Goal: Task Accomplishment & Management: Use online tool/utility

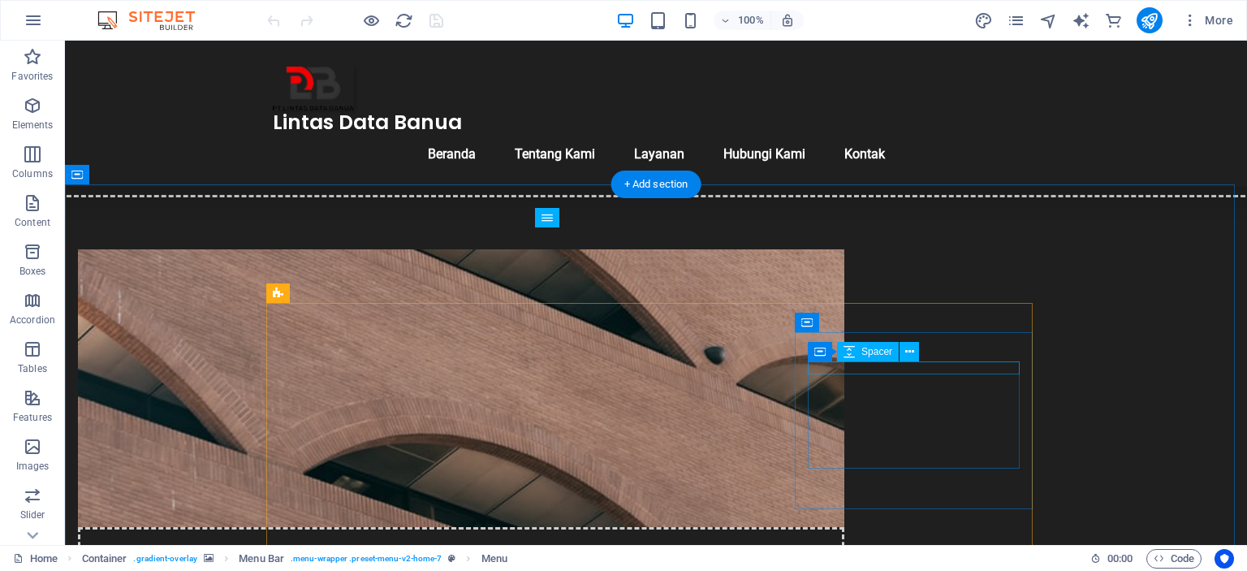
scroll to position [787, 0]
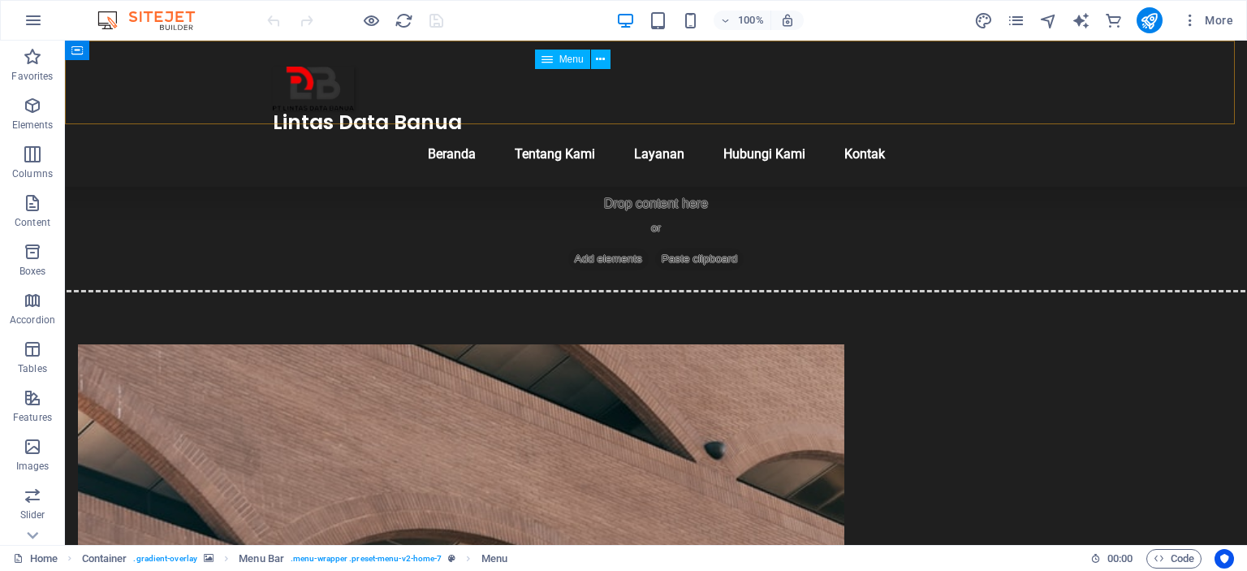
click at [796, 135] on nav "Beranda Tentang Kami Layanan Hubungi Kami Kontak" at bounding box center [656, 154] width 766 height 39
click at [780, 135] on nav "Beranda Tentang Kami Layanan Hubungi Kami Kontak" at bounding box center [656, 154] width 766 height 39
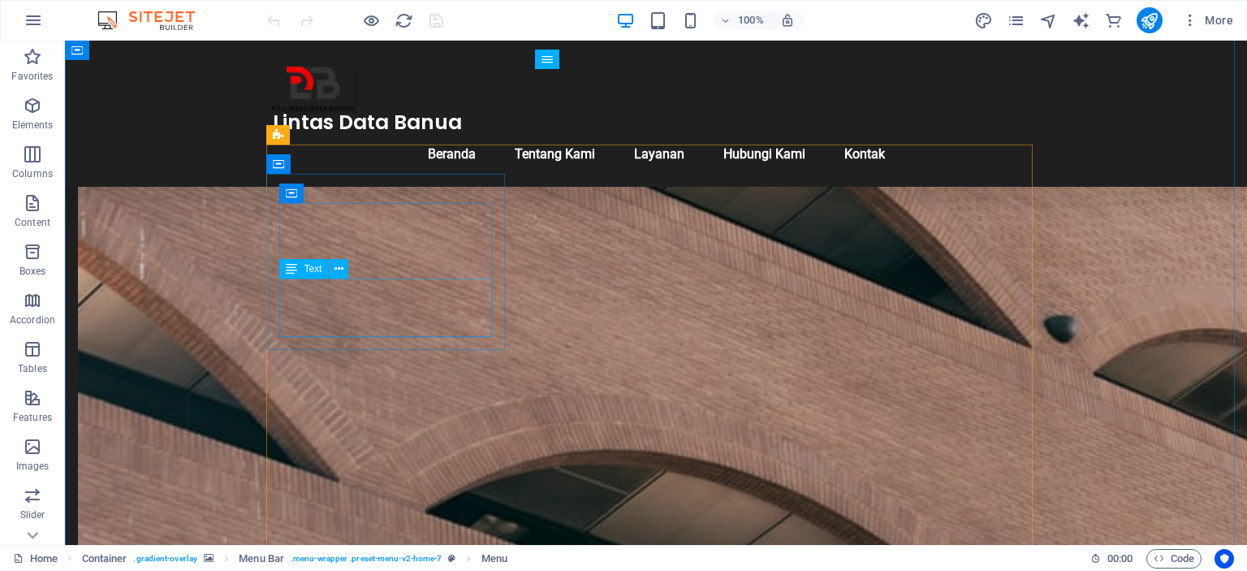
scroll to position [1112, 0]
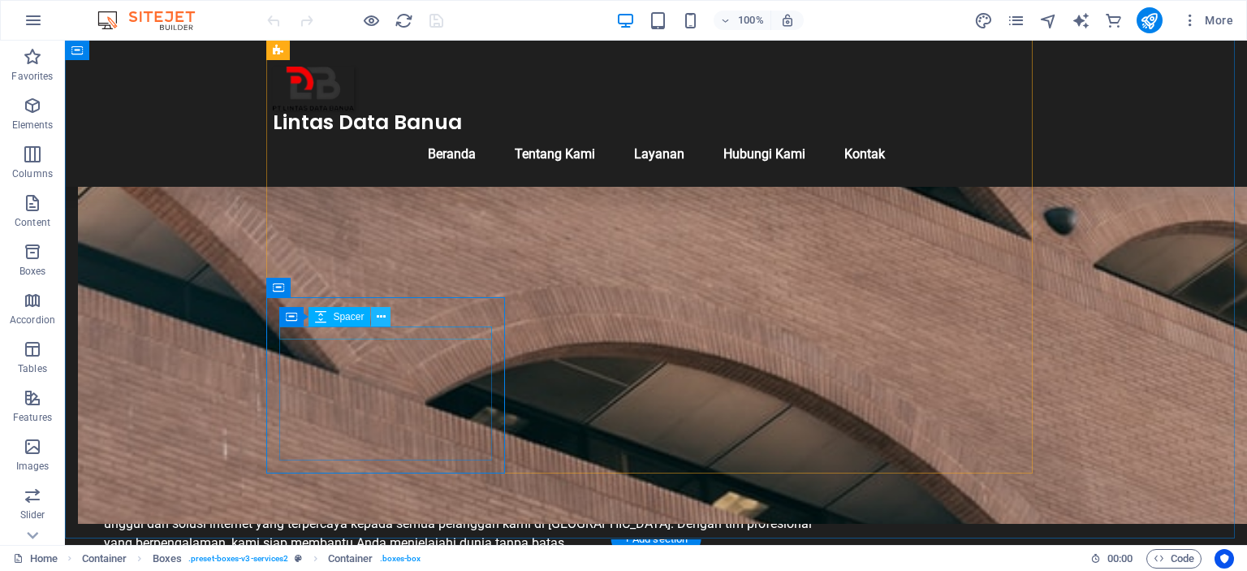
click at [382, 311] on icon at bounding box center [381, 316] width 9 height 17
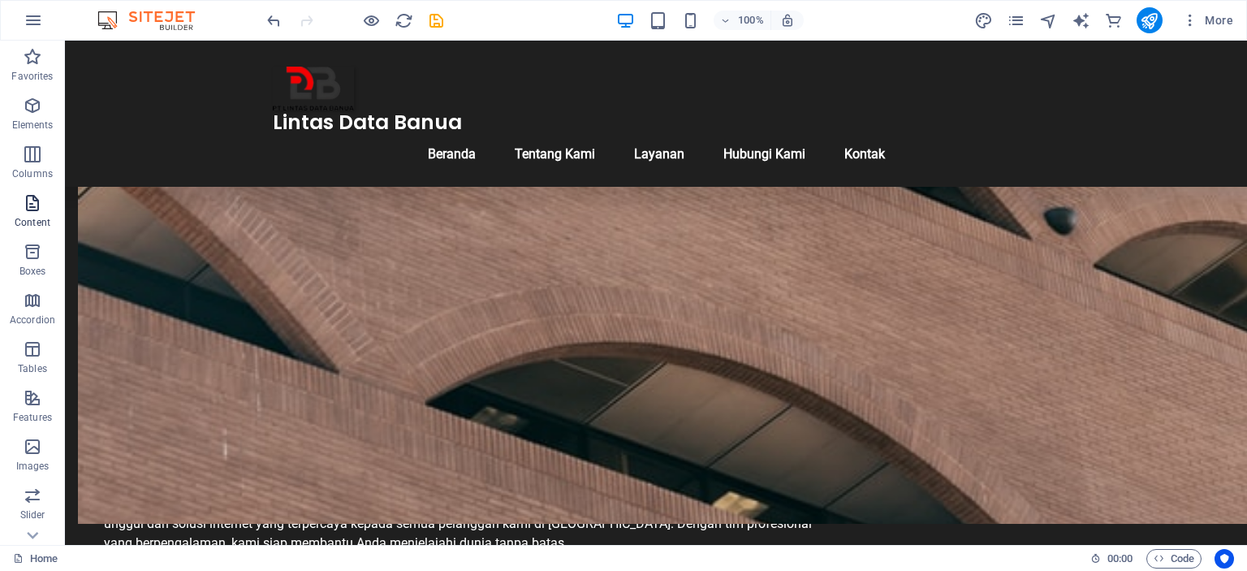
click at [32, 215] on span "Content" at bounding box center [32, 212] width 65 height 39
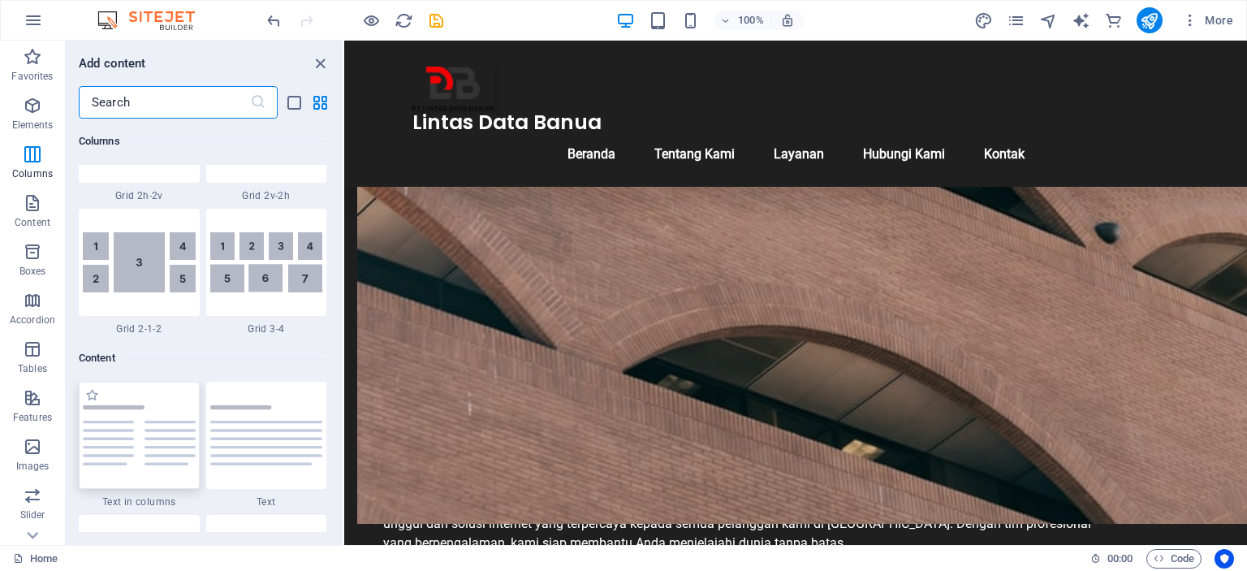
scroll to position [2516, 0]
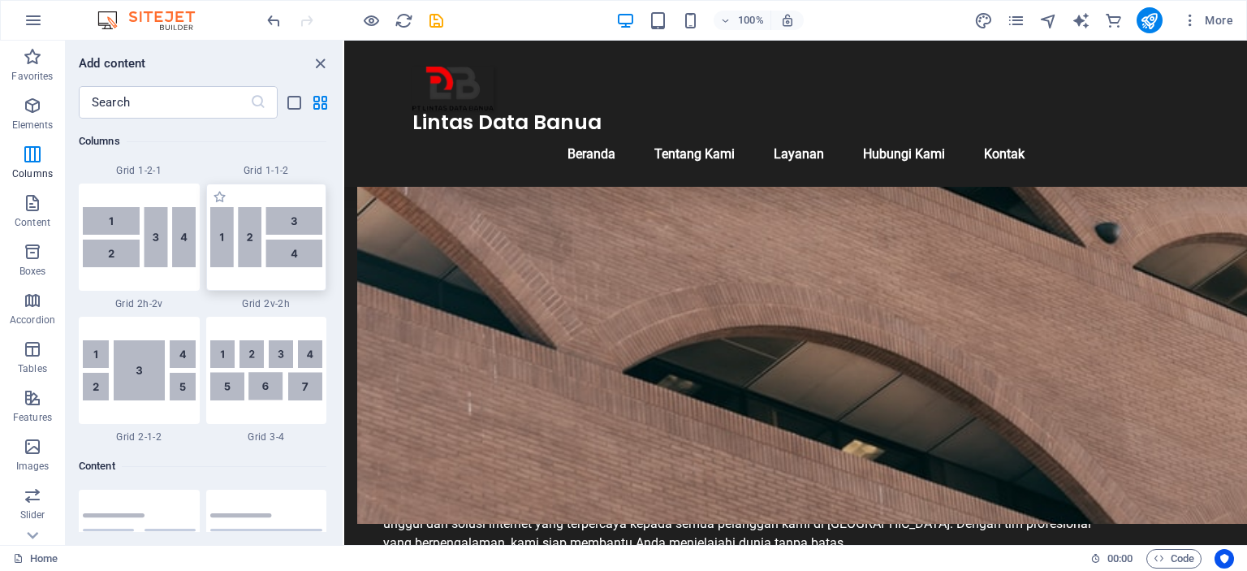
click at [263, 222] on img at bounding box center [266, 237] width 113 height 60
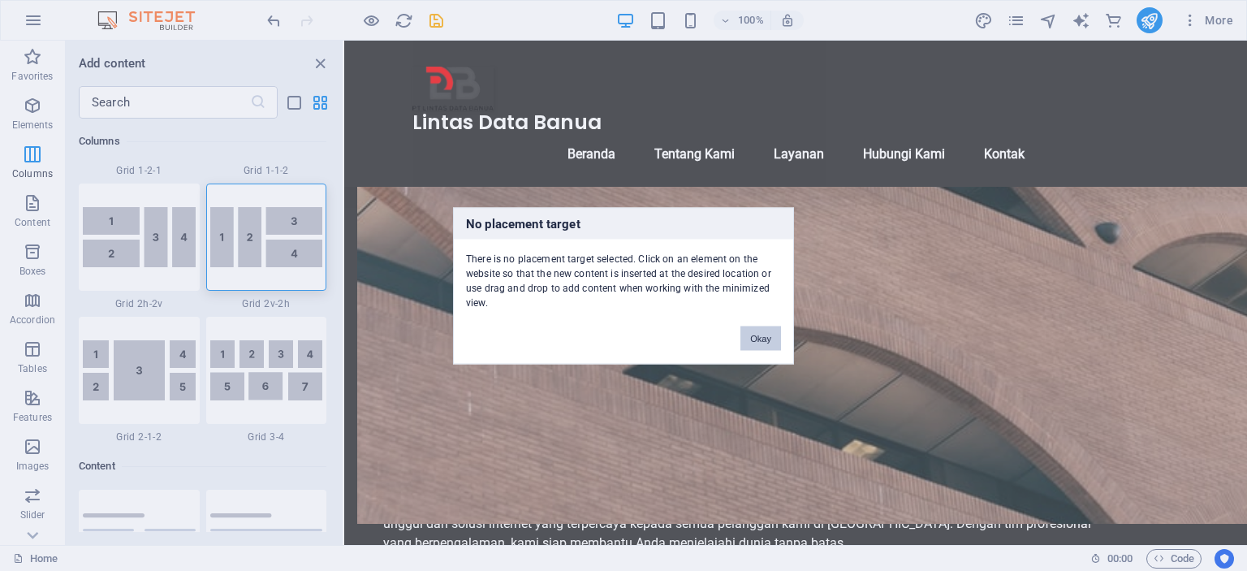
click at [750, 336] on button "Okay" at bounding box center [760, 338] width 41 height 24
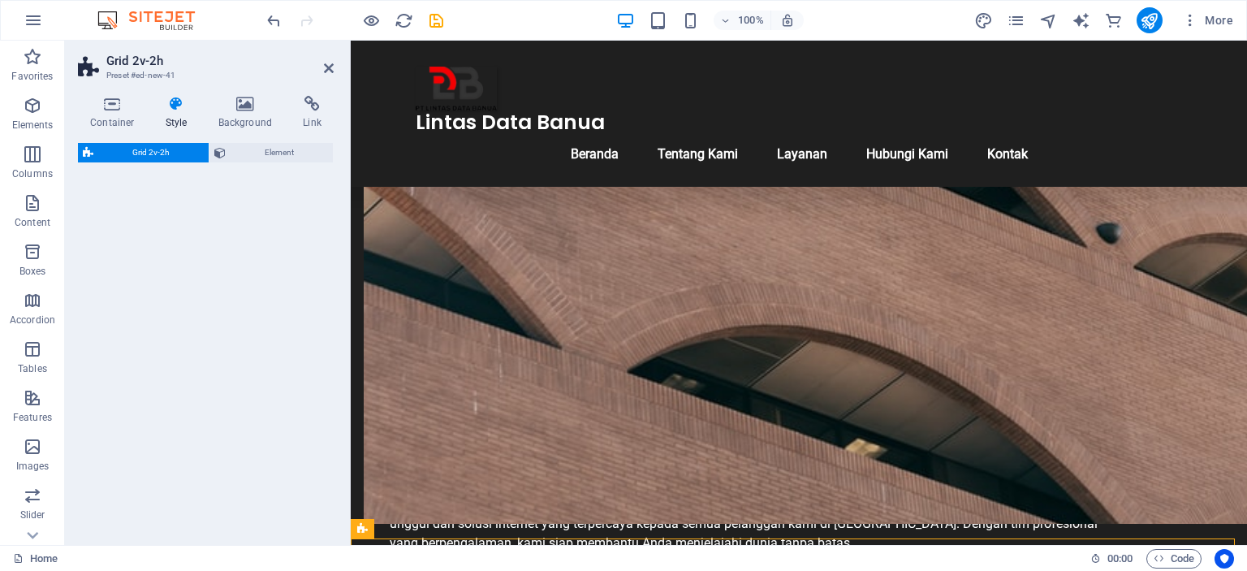
select select "rem"
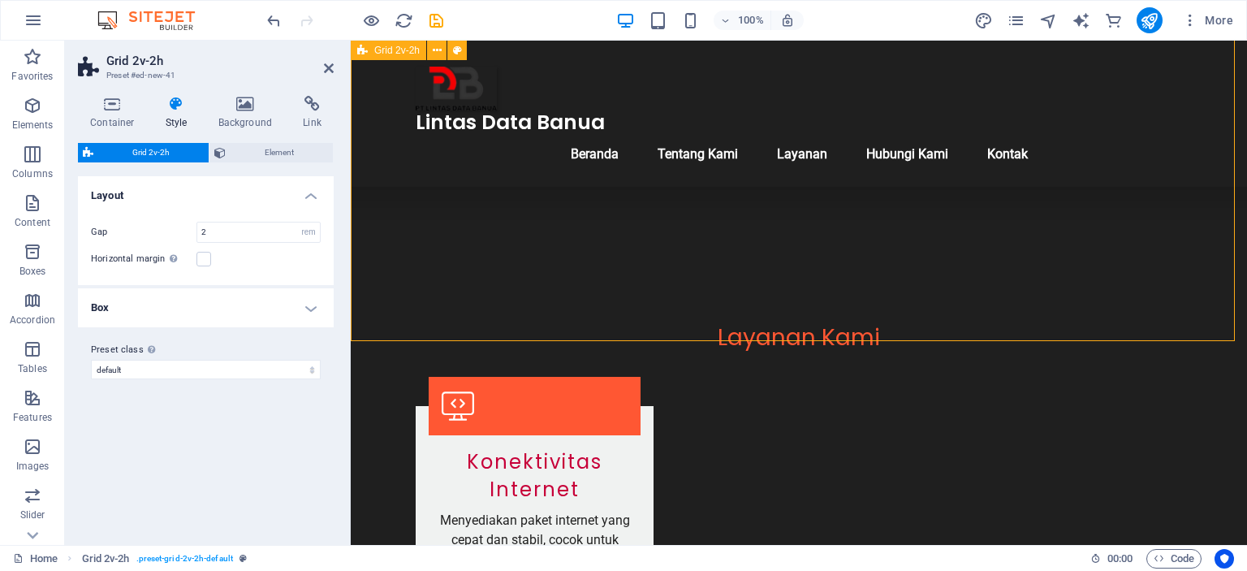
scroll to position [1437, 0]
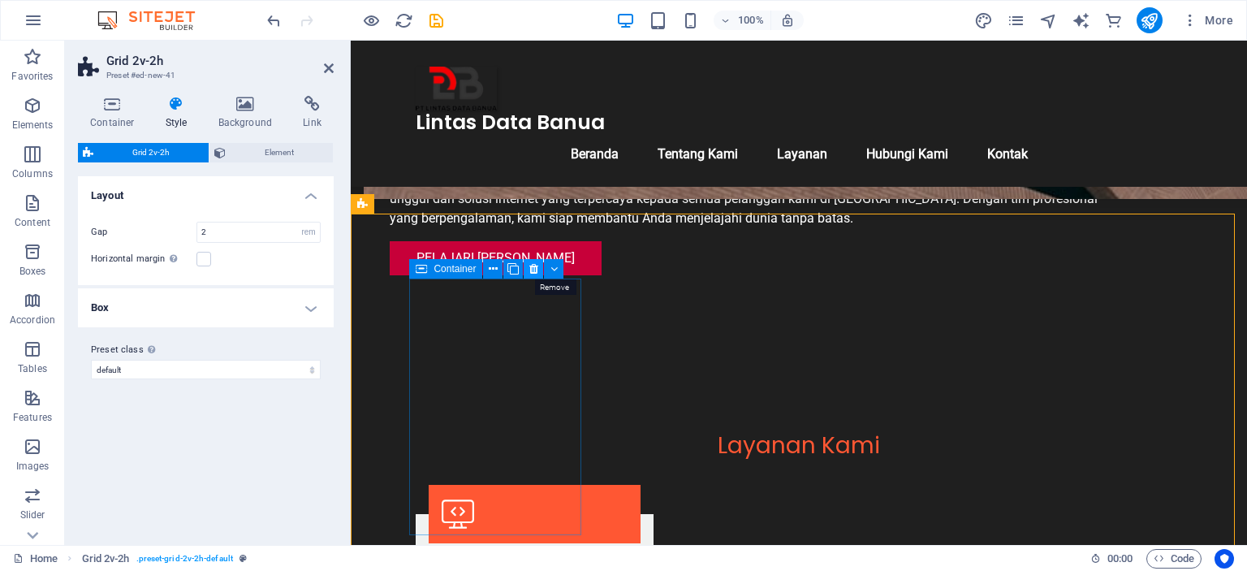
click at [532, 272] on icon at bounding box center [533, 269] width 9 height 17
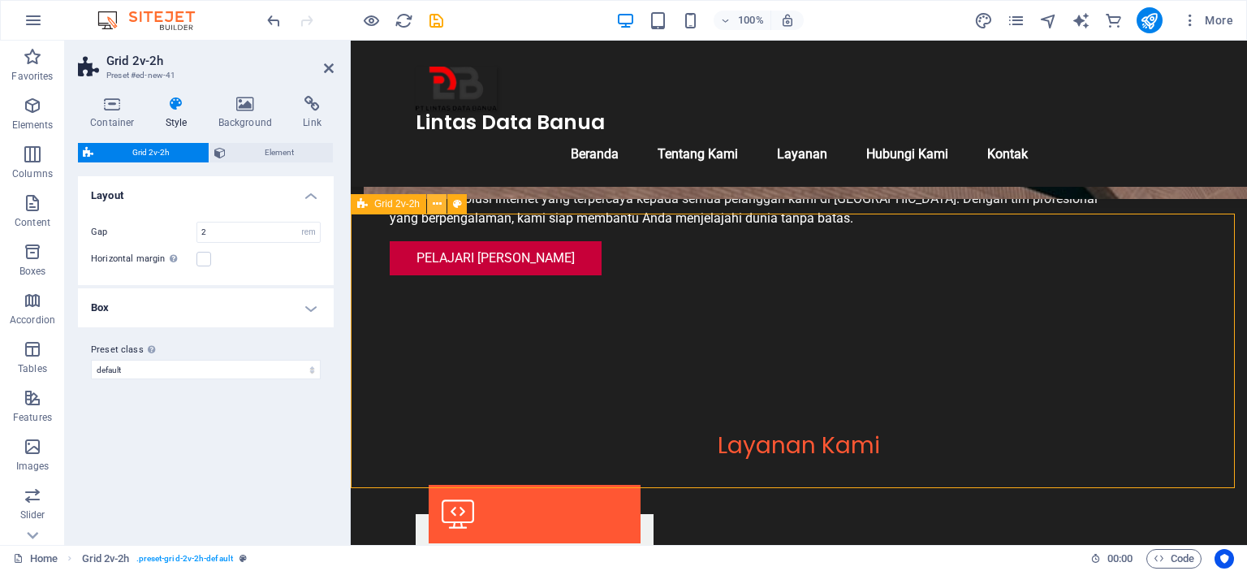
click at [441, 202] on button at bounding box center [436, 203] width 19 height 19
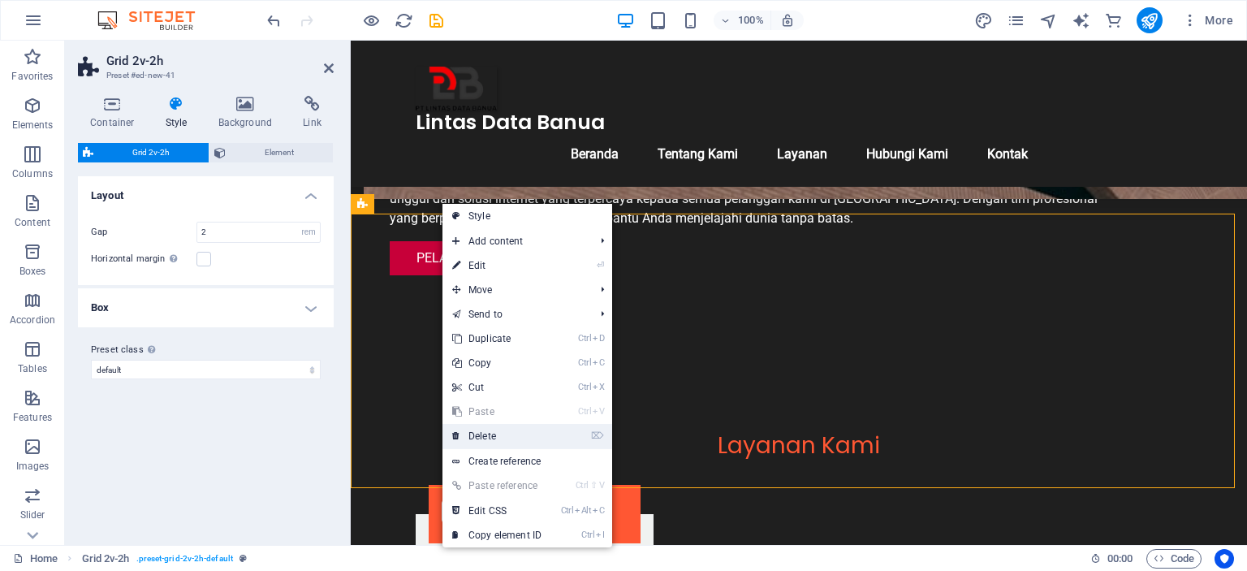
click at [514, 433] on link "⌦ Delete" at bounding box center [496, 436] width 109 height 24
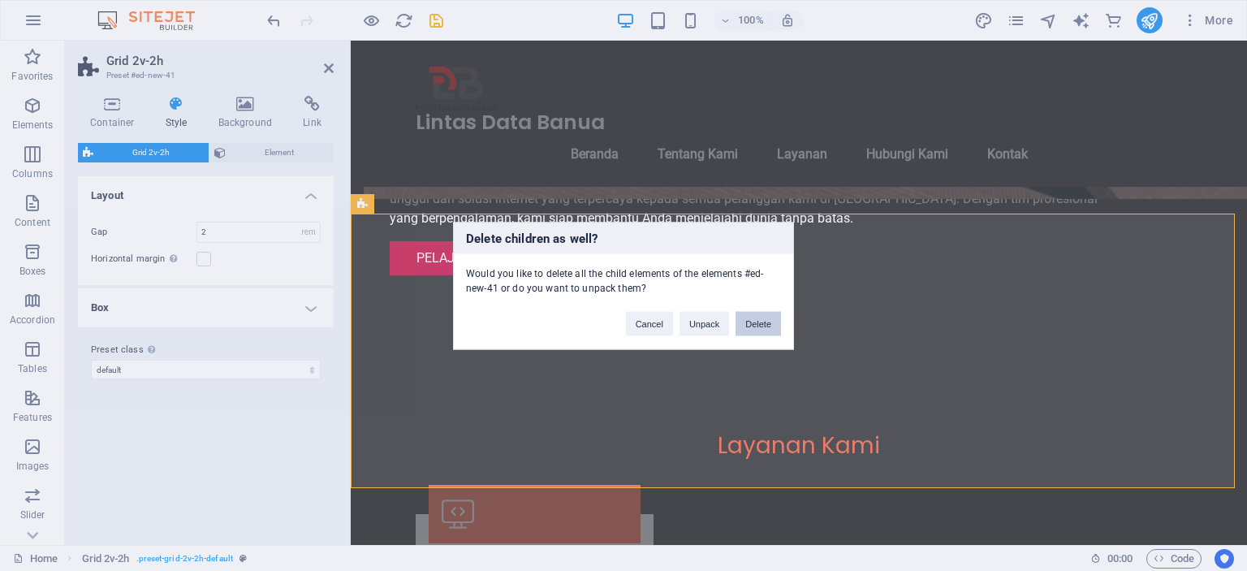
click at [750, 326] on button "Delete" at bounding box center [757, 323] width 45 height 24
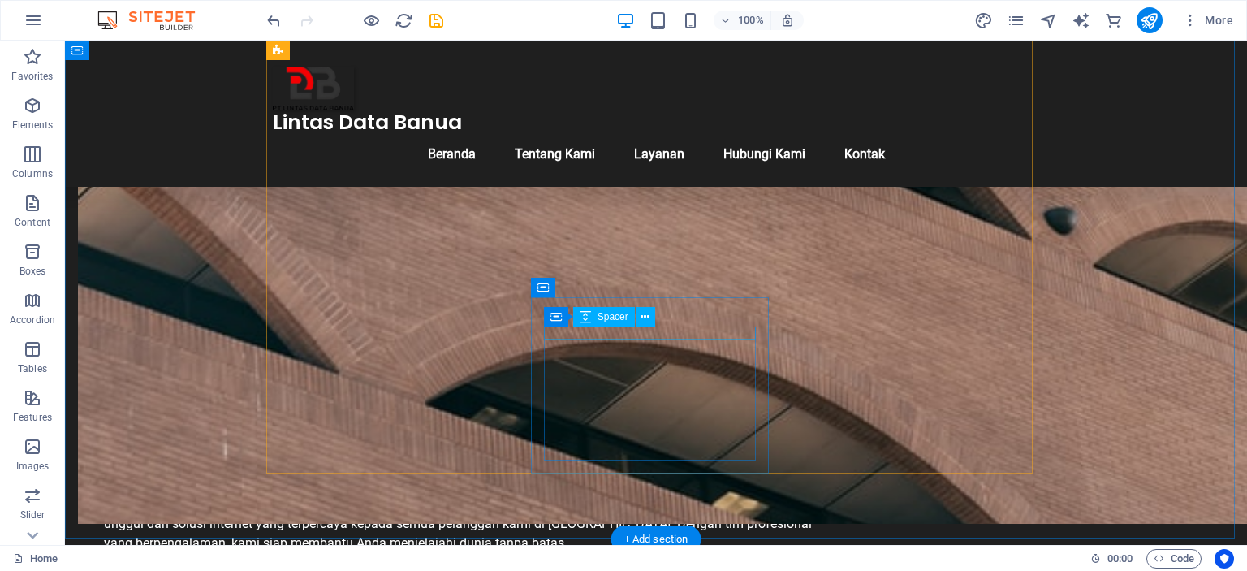
scroll to position [1004, 0]
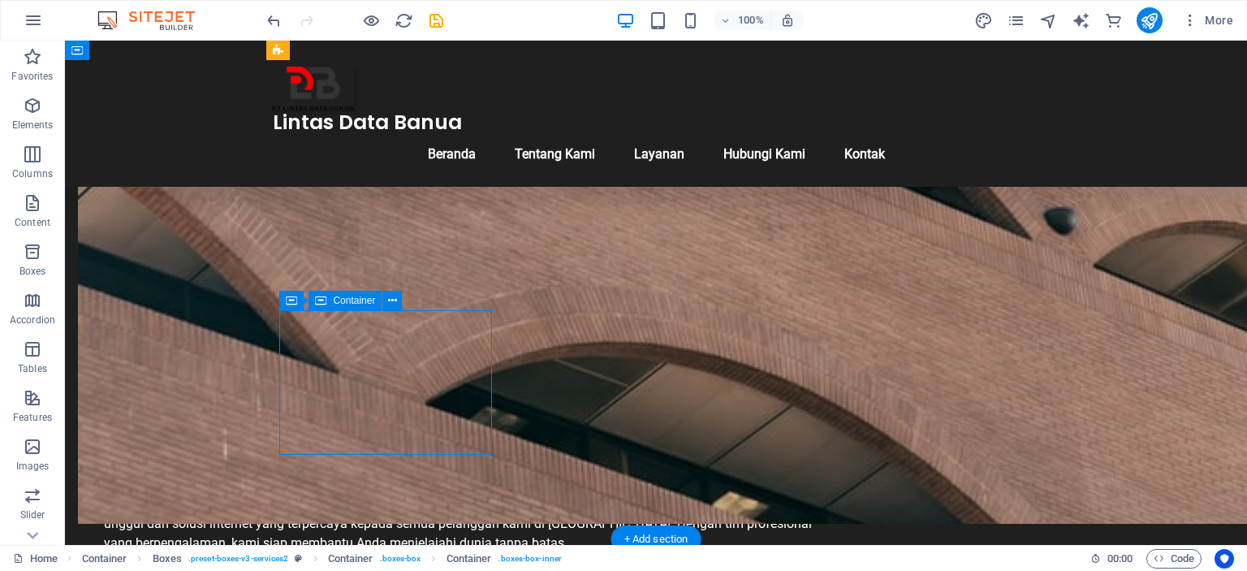
click at [371, 305] on span "Container" at bounding box center [354, 300] width 42 height 10
click at [393, 300] on icon at bounding box center [392, 300] width 9 height 17
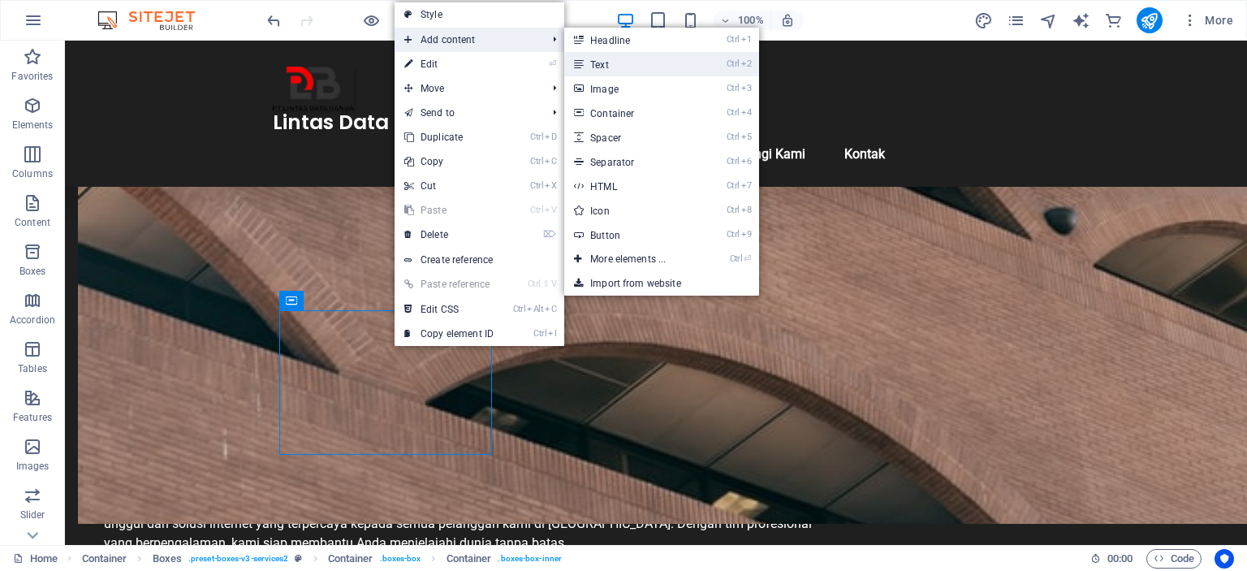
click at [635, 67] on link "Ctrl 2 Text" at bounding box center [631, 64] width 134 height 24
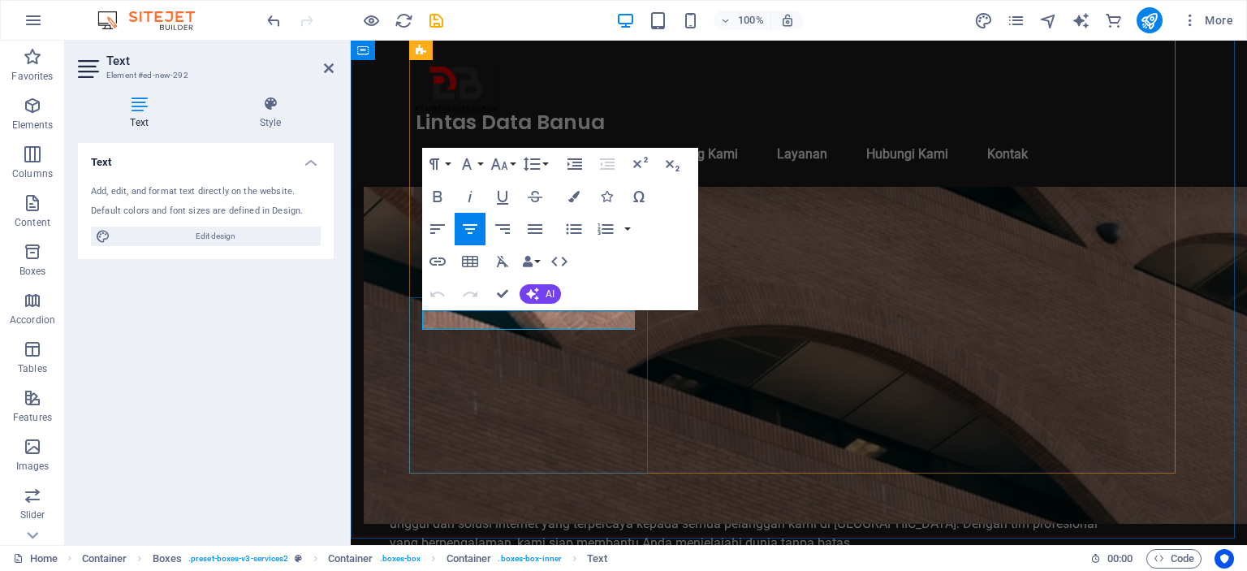
drag, startPoint x: 619, startPoint y: 321, endPoint x: 393, endPoint y: 314, distance: 225.8
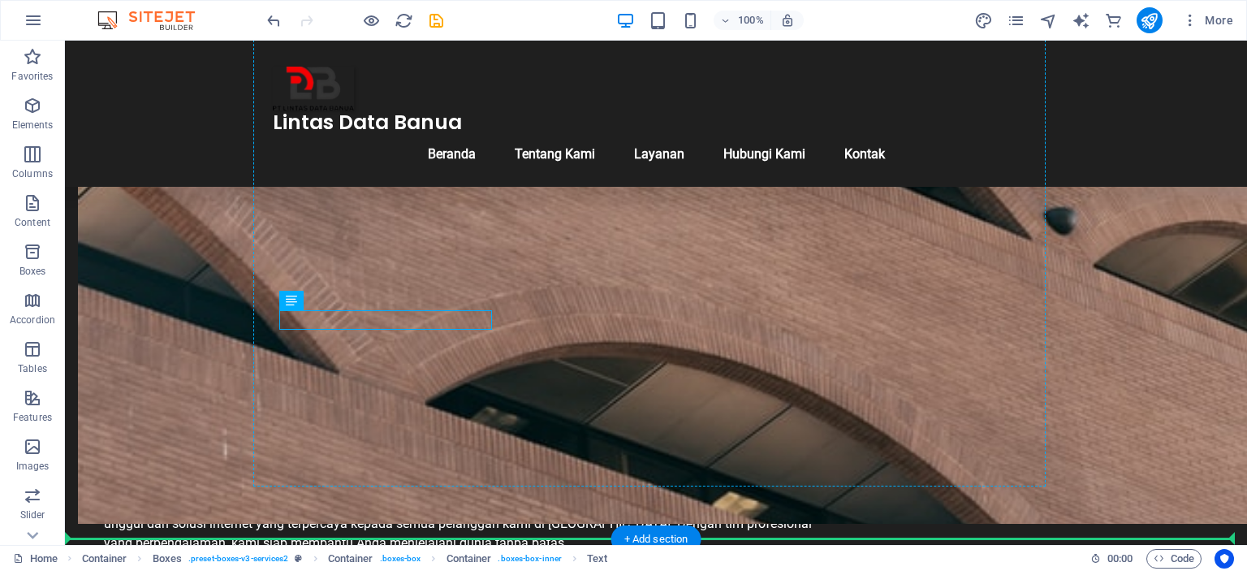
drag, startPoint x: 413, startPoint y: 314, endPoint x: 411, endPoint y: 300, distance: 14.8
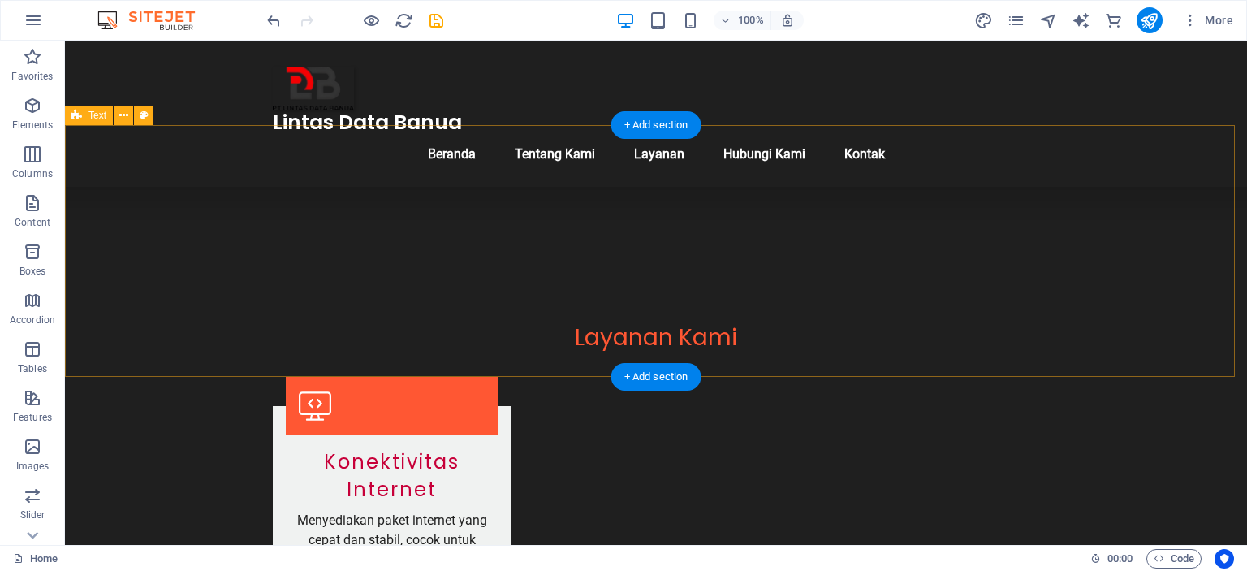
scroll to position [1329, 0]
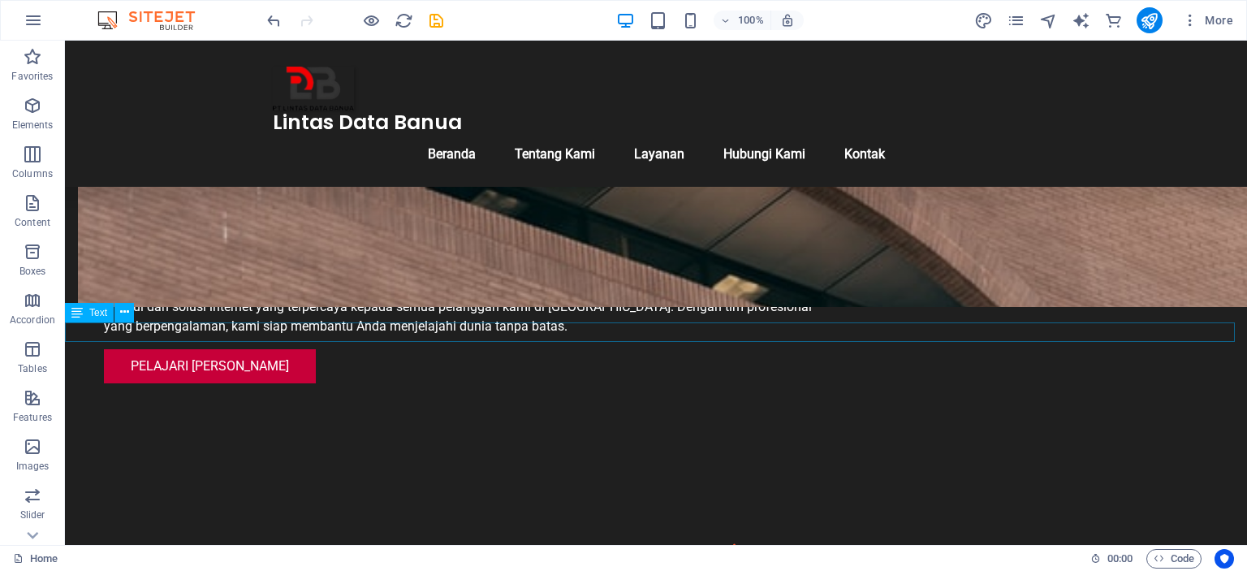
drag, startPoint x: 166, startPoint y: 338, endPoint x: 395, endPoint y: 196, distance: 268.7
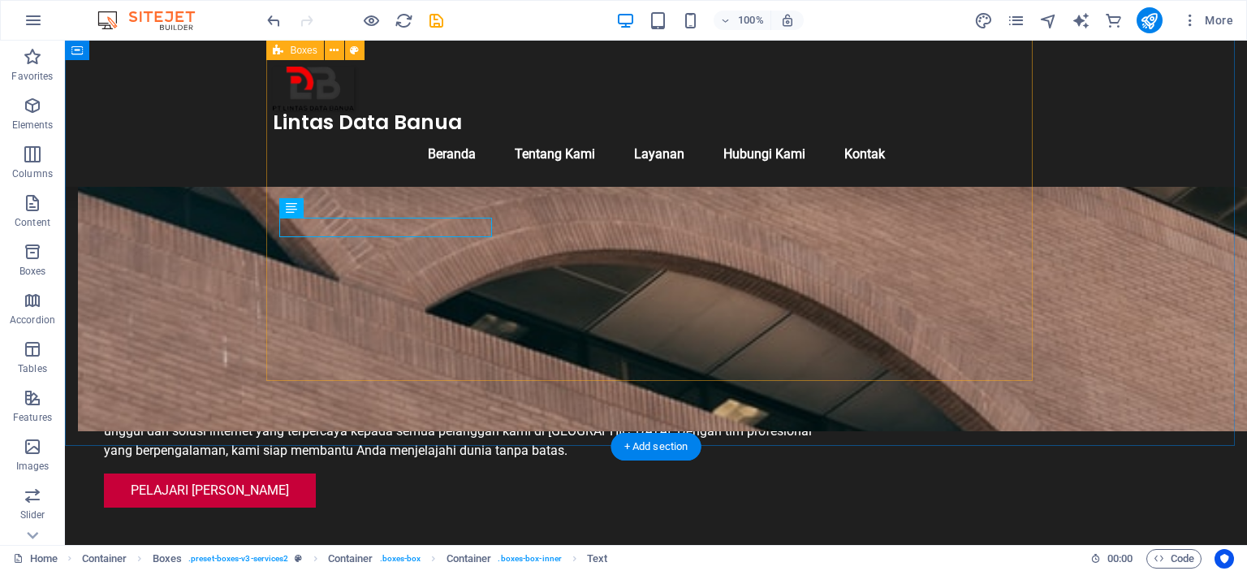
scroll to position [1112, 0]
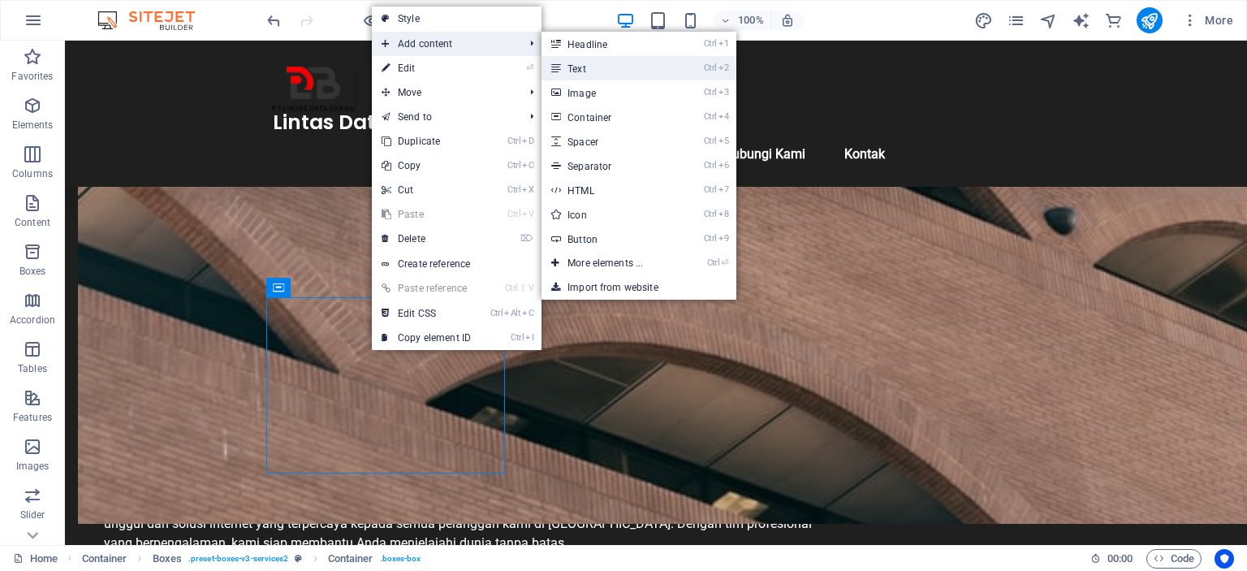
click at [602, 77] on link "Ctrl 2 Text" at bounding box center [608, 68] width 134 height 24
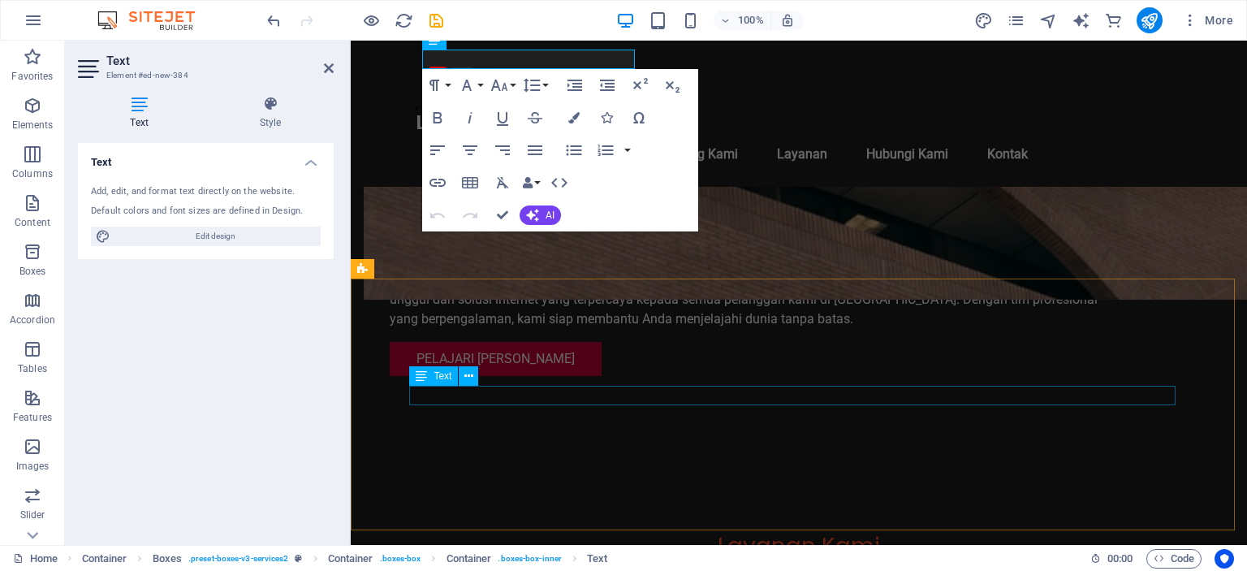
scroll to position [1228, 0]
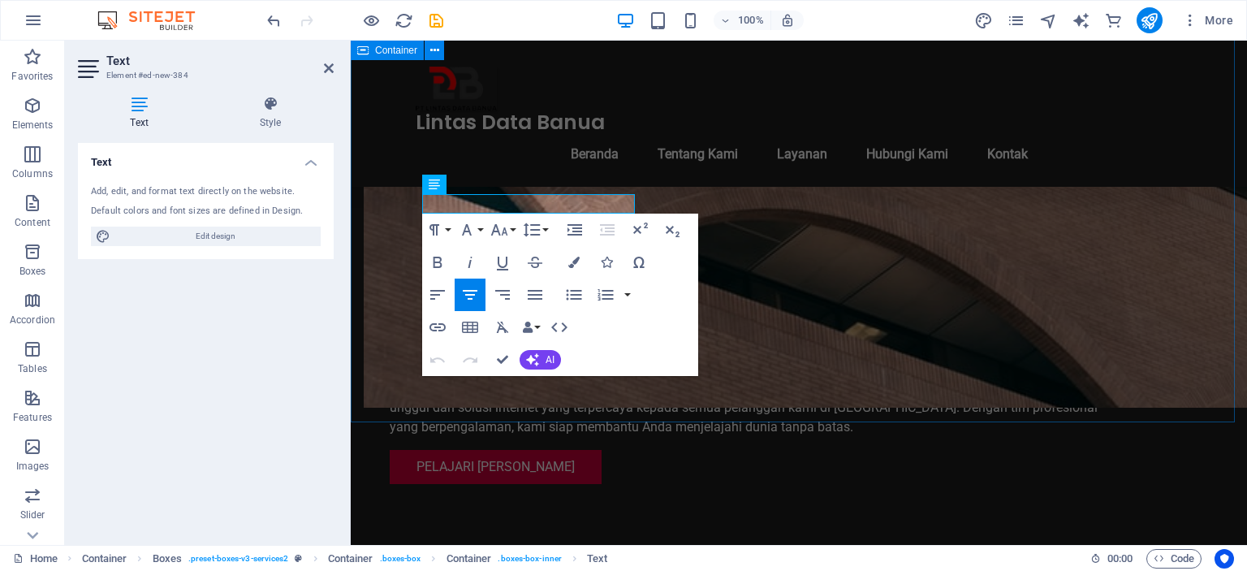
drag, startPoint x: 611, startPoint y: 207, endPoint x: 381, endPoint y: 183, distance: 231.8
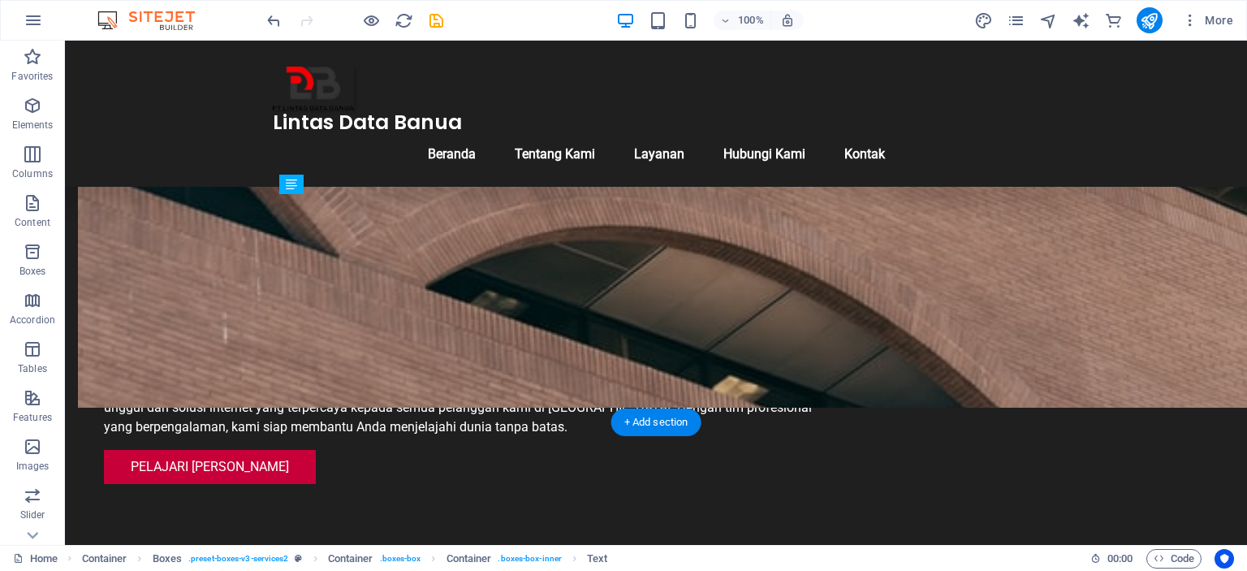
drag, startPoint x: 420, startPoint y: 201, endPoint x: 416, endPoint y: 231, distance: 30.4
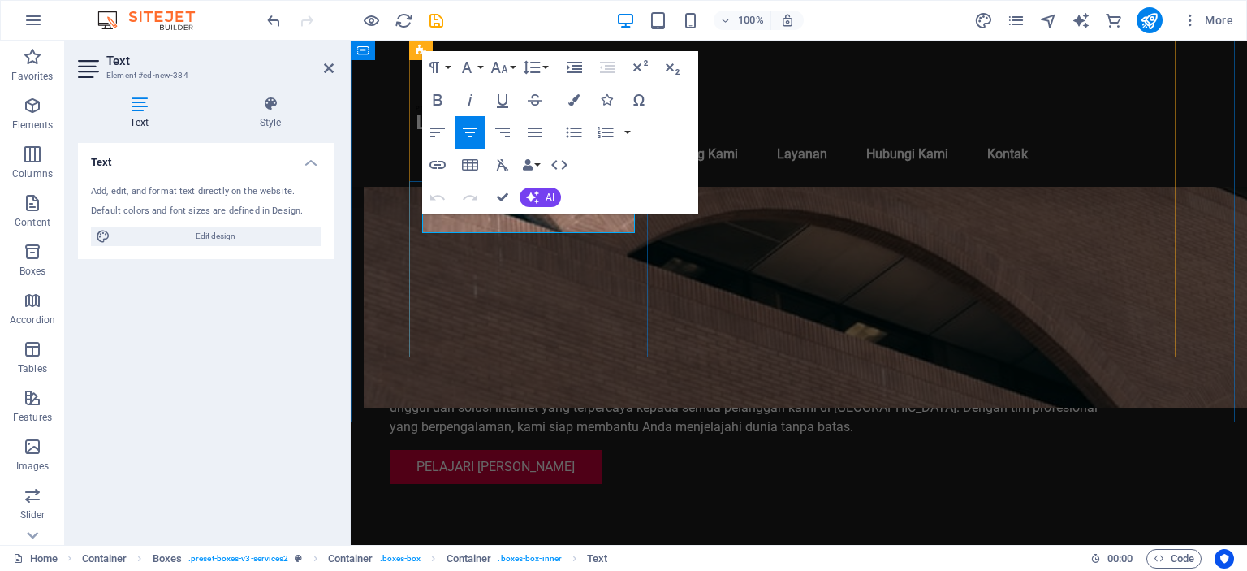
drag, startPoint x: 546, startPoint y: 223, endPoint x: 584, endPoint y: 231, distance: 38.8
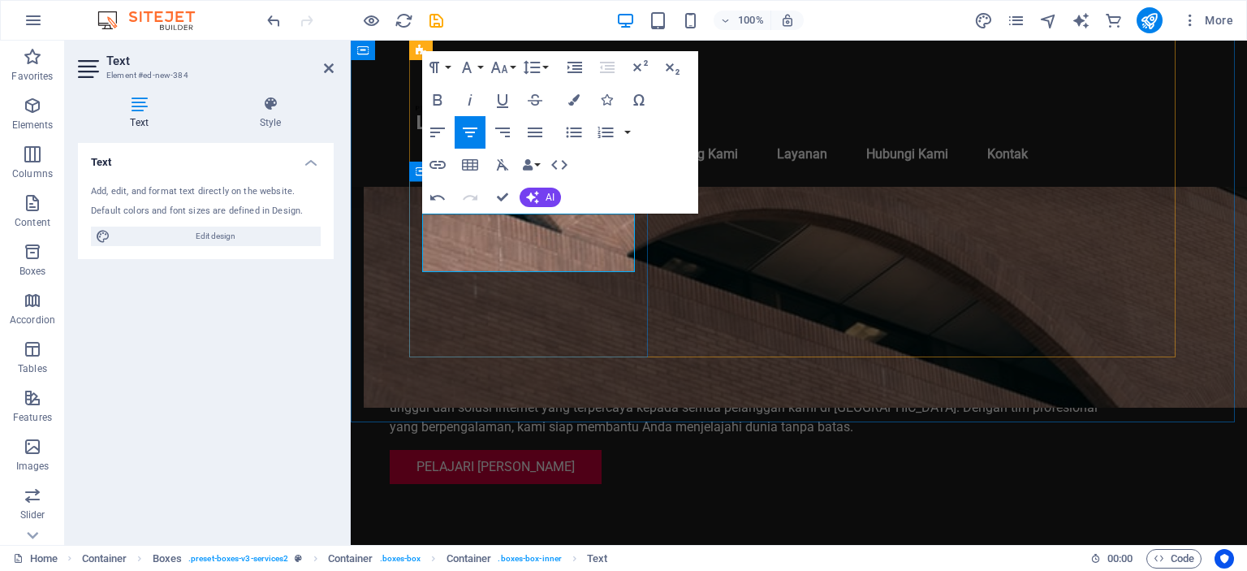
drag, startPoint x: 598, startPoint y: 262, endPoint x: 417, endPoint y: 188, distance: 195.8
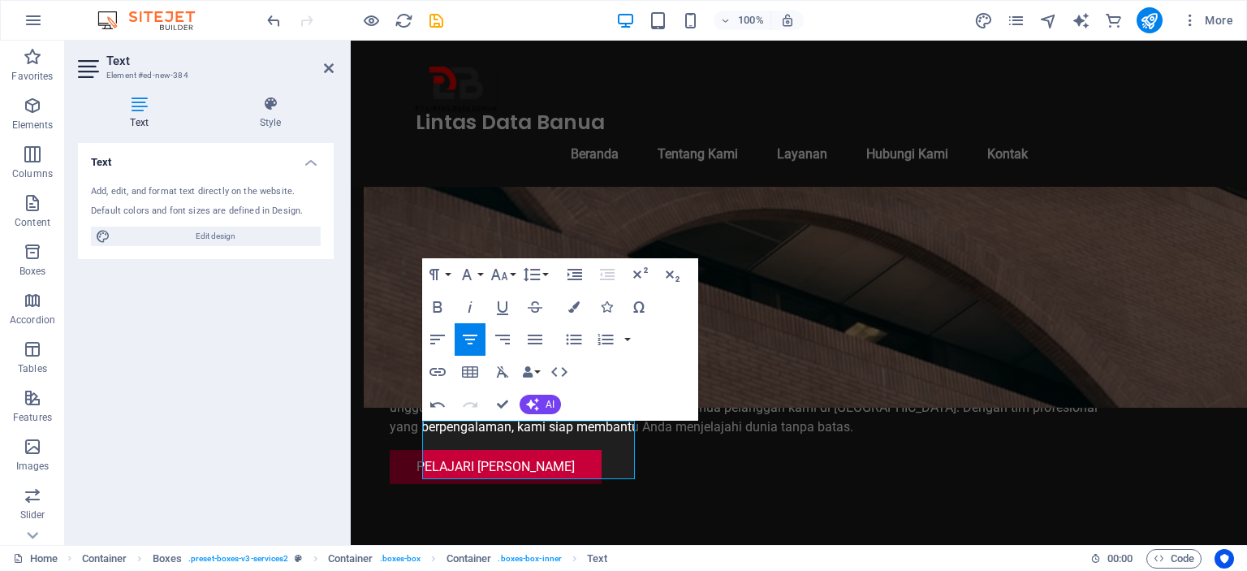
scroll to position [1011, 0]
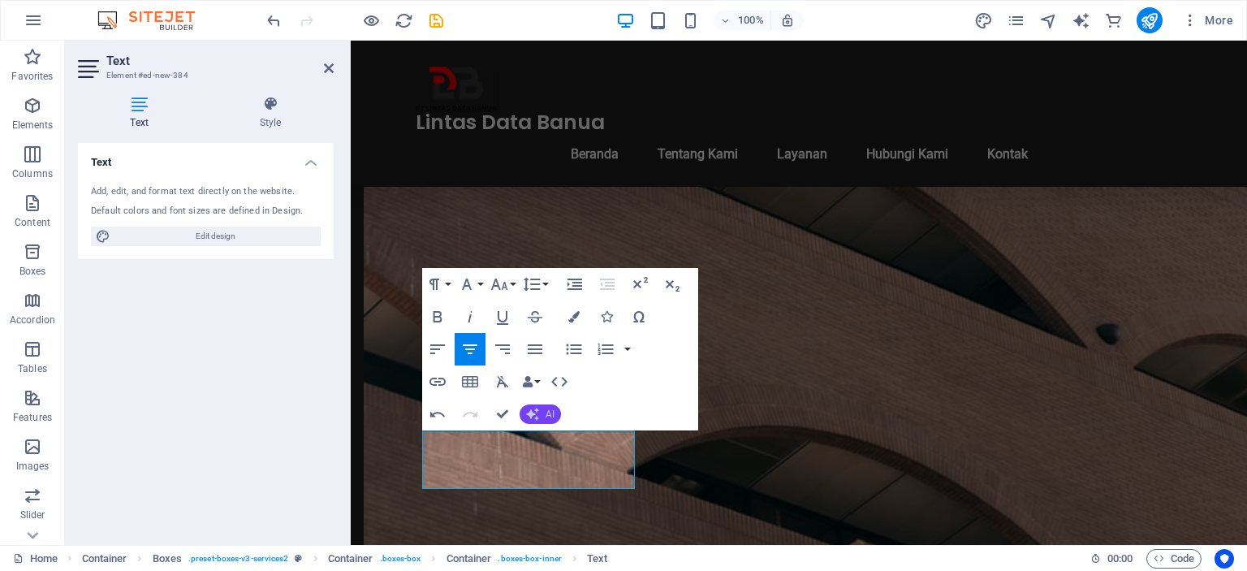
click at [544, 420] on button "AI" at bounding box center [540, 413] width 41 height 19
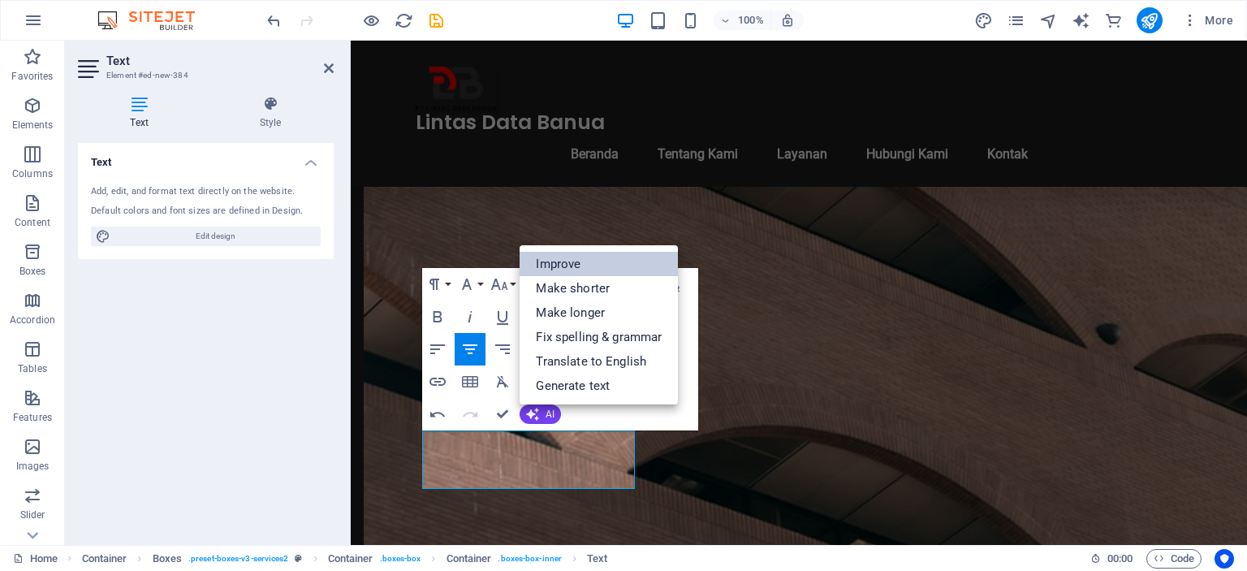
click at [609, 262] on link "Improve" at bounding box center [599, 264] width 158 height 24
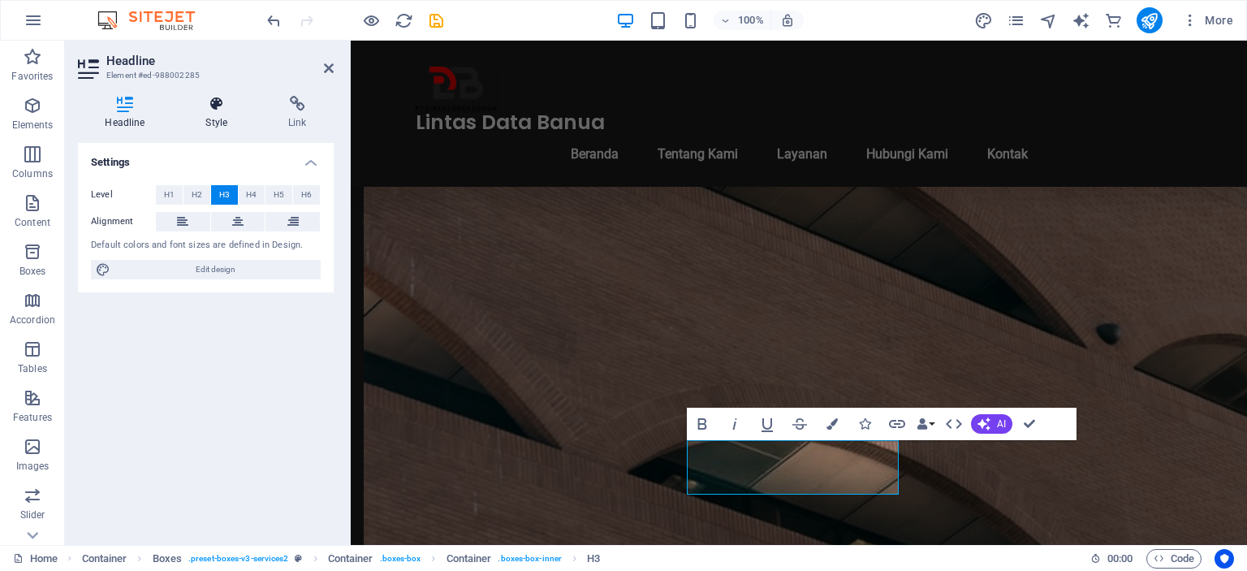
click at [207, 110] on icon at bounding box center [217, 104] width 76 height 16
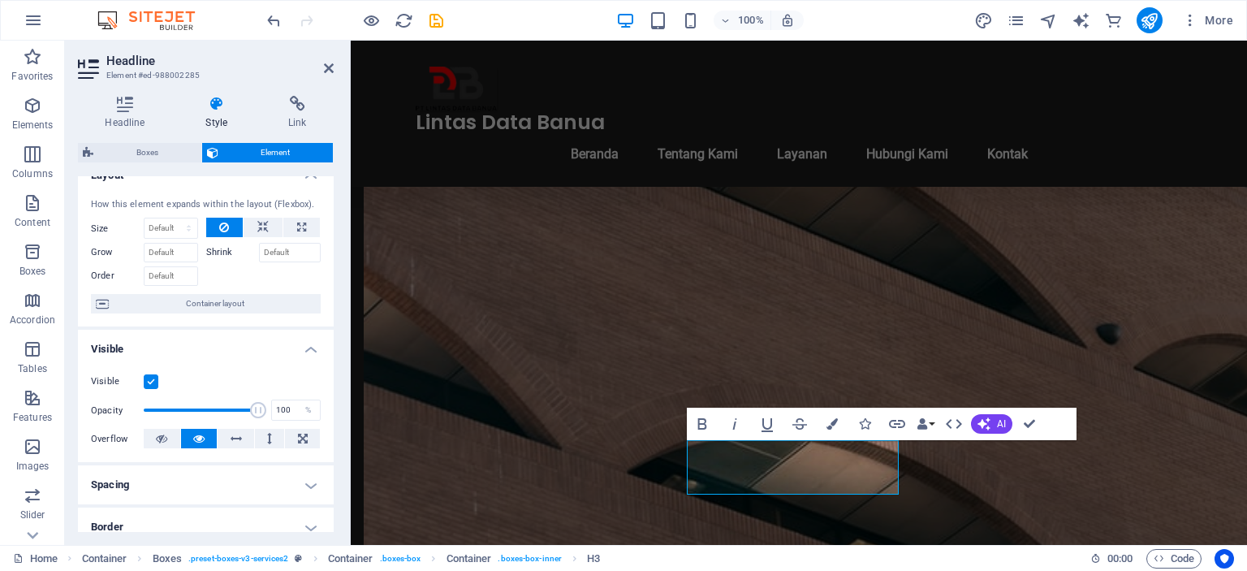
scroll to position [0, 0]
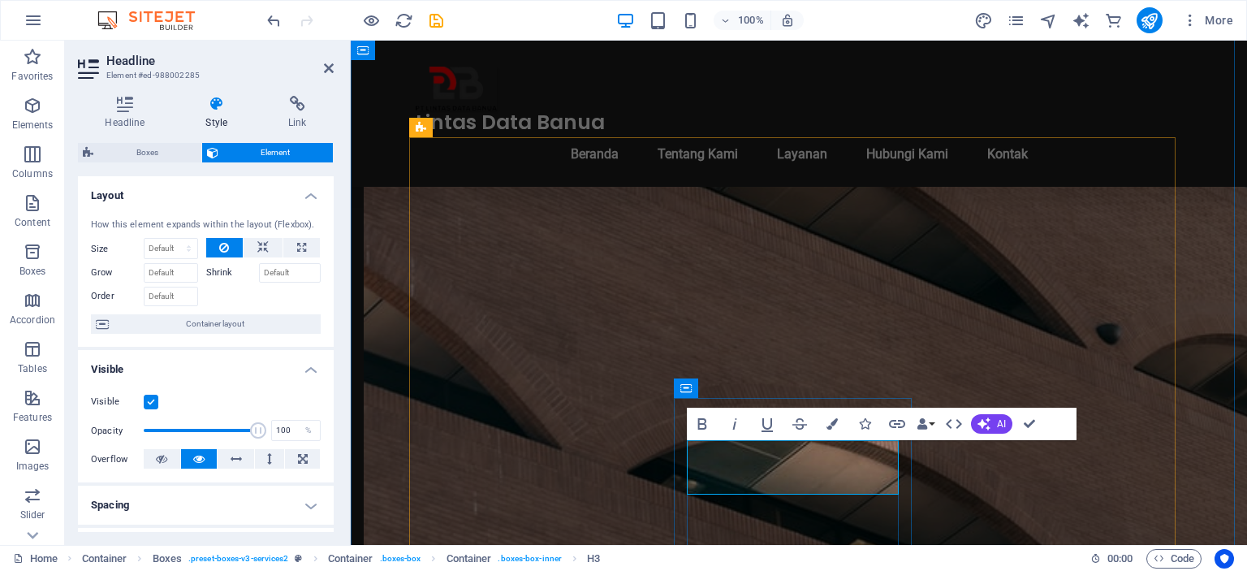
drag, startPoint x: 735, startPoint y: 455, endPoint x: 851, endPoint y: 485, distance: 120.1
click at [932, 426] on button "Data Bindings" at bounding box center [925, 424] width 23 height 32
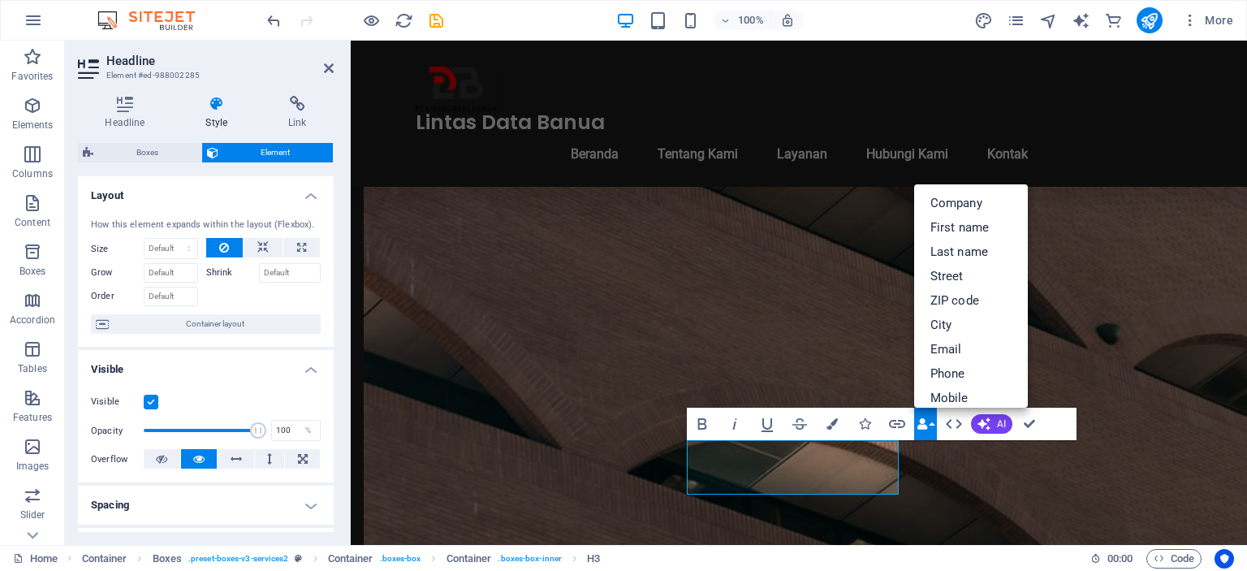
click at [932, 426] on button "Data Bindings" at bounding box center [925, 424] width 23 height 32
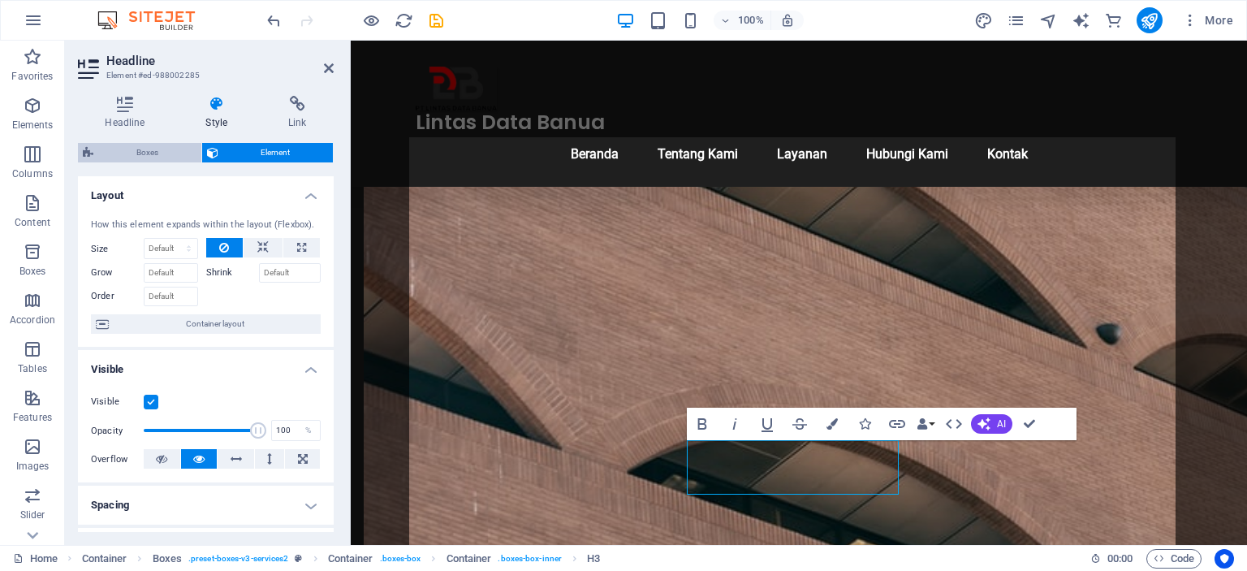
click at [135, 152] on span "Boxes" at bounding box center [147, 152] width 98 height 19
select select "rem"
select select "preset-boxes-v3-services2"
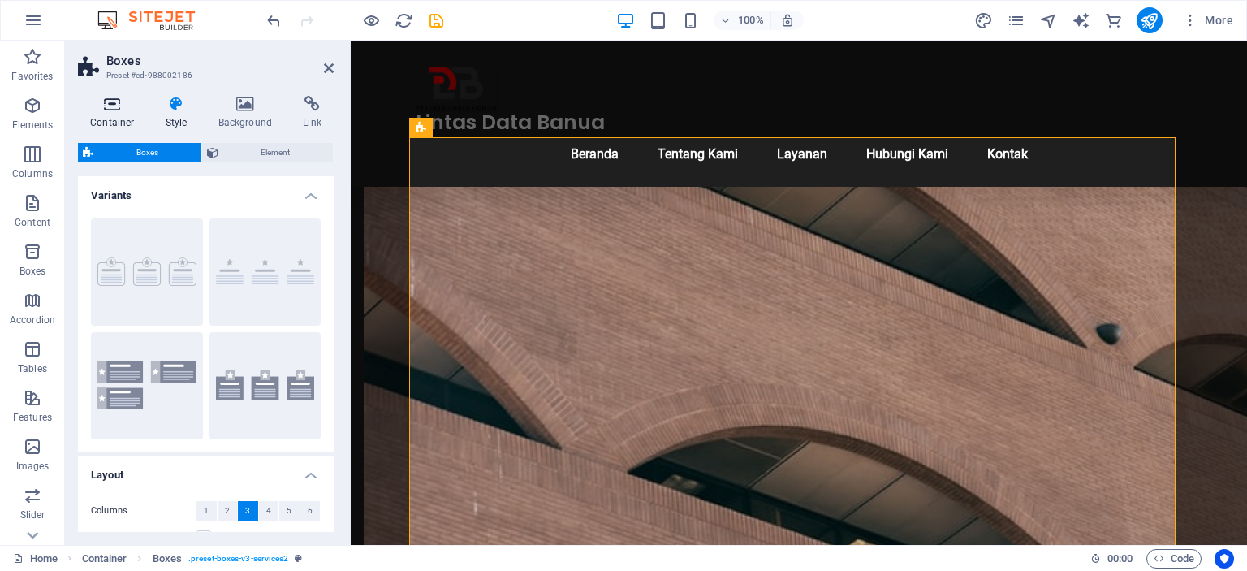
click at [134, 118] on h4 "Container" at bounding box center [115, 113] width 75 height 34
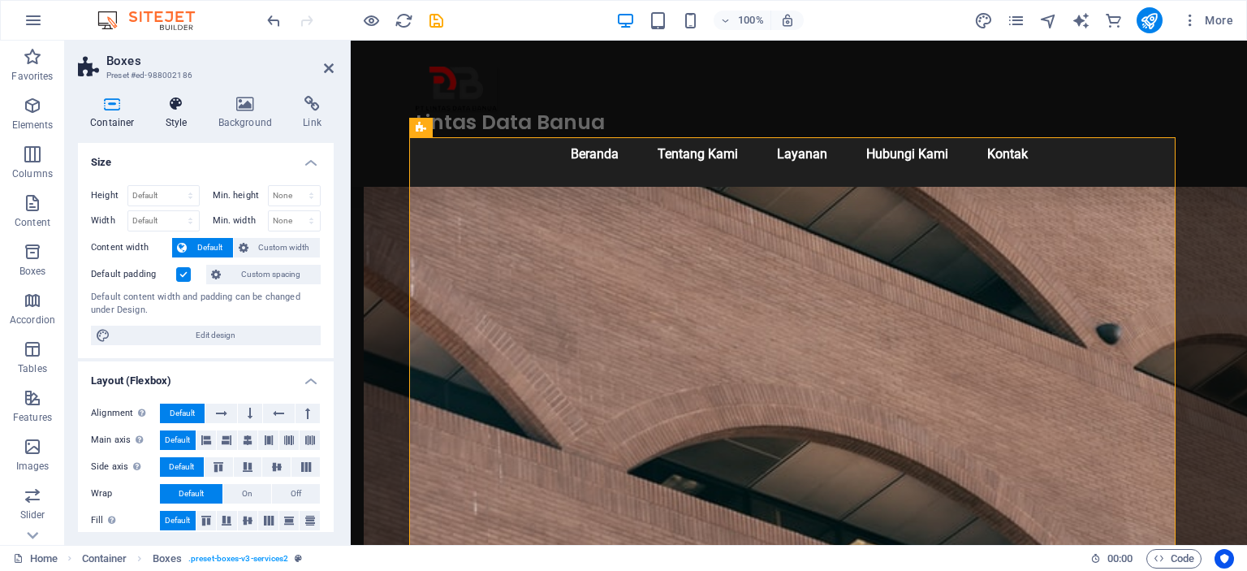
click at [164, 118] on h4 "Style" at bounding box center [179, 113] width 53 height 34
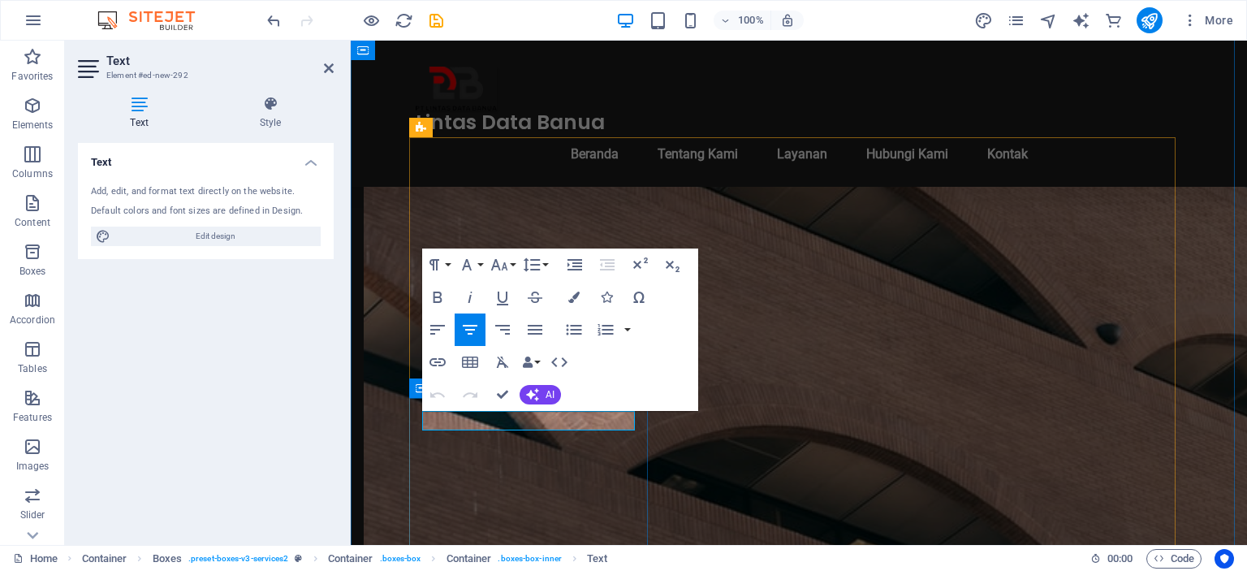
drag, startPoint x: 583, startPoint y: 420, endPoint x: 442, endPoint y: 399, distance: 142.7
click at [537, 396] on icon "button" at bounding box center [532, 394] width 13 height 13
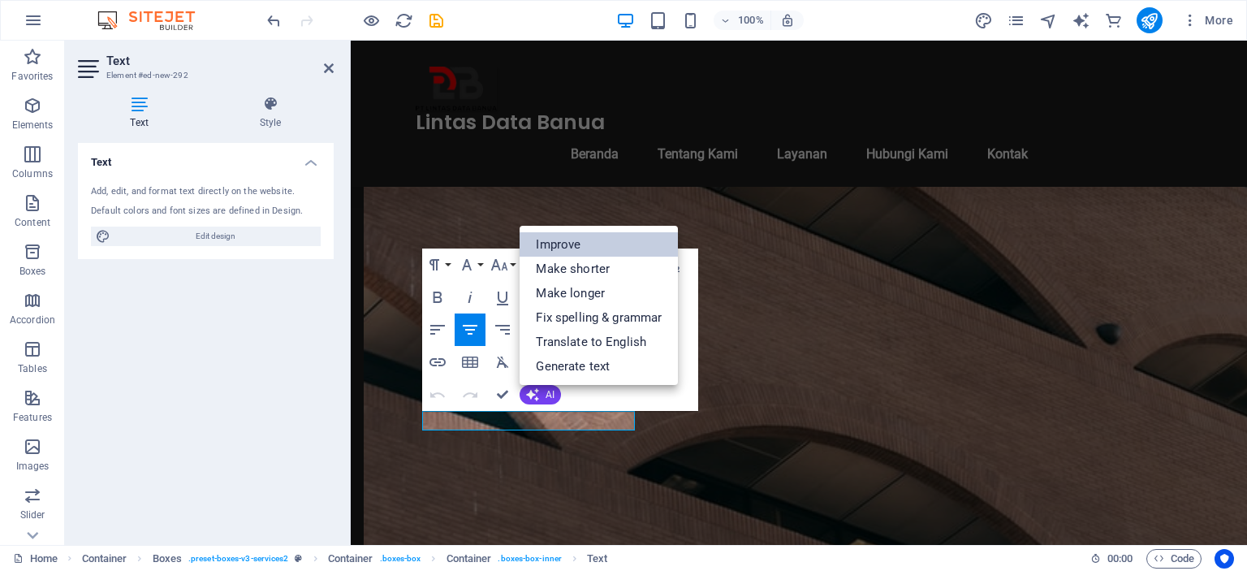
click at [600, 252] on link "Improve" at bounding box center [599, 244] width 158 height 24
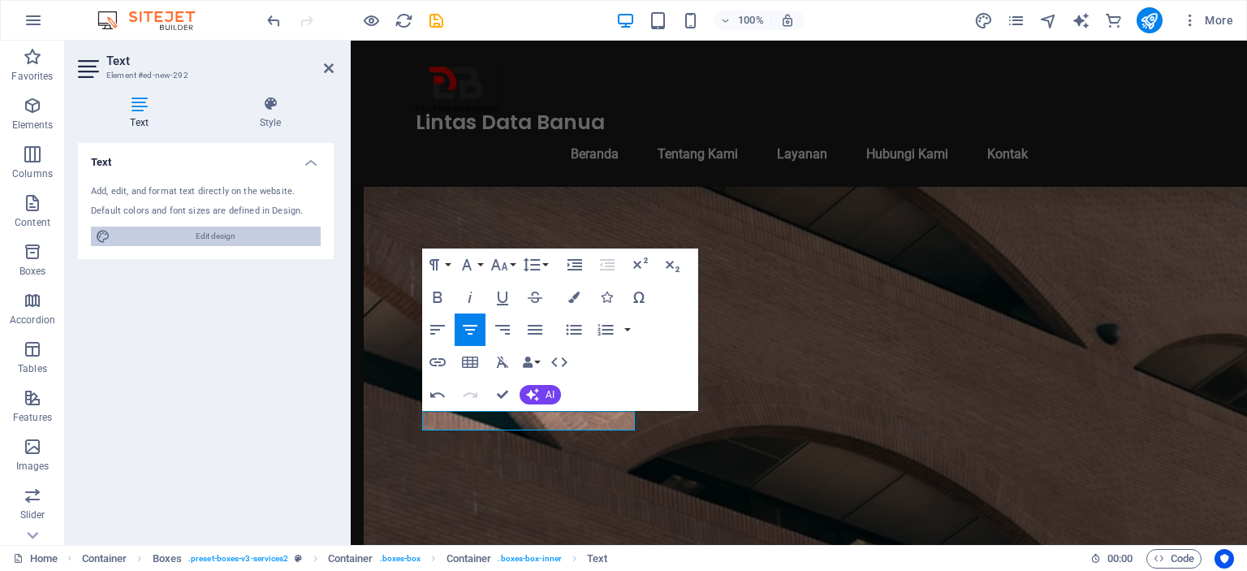
click at [206, 238] on span "Edit design" at bounding box center [215, 235] width 201 height 19
select select "px"
select select "200"
select select "px"
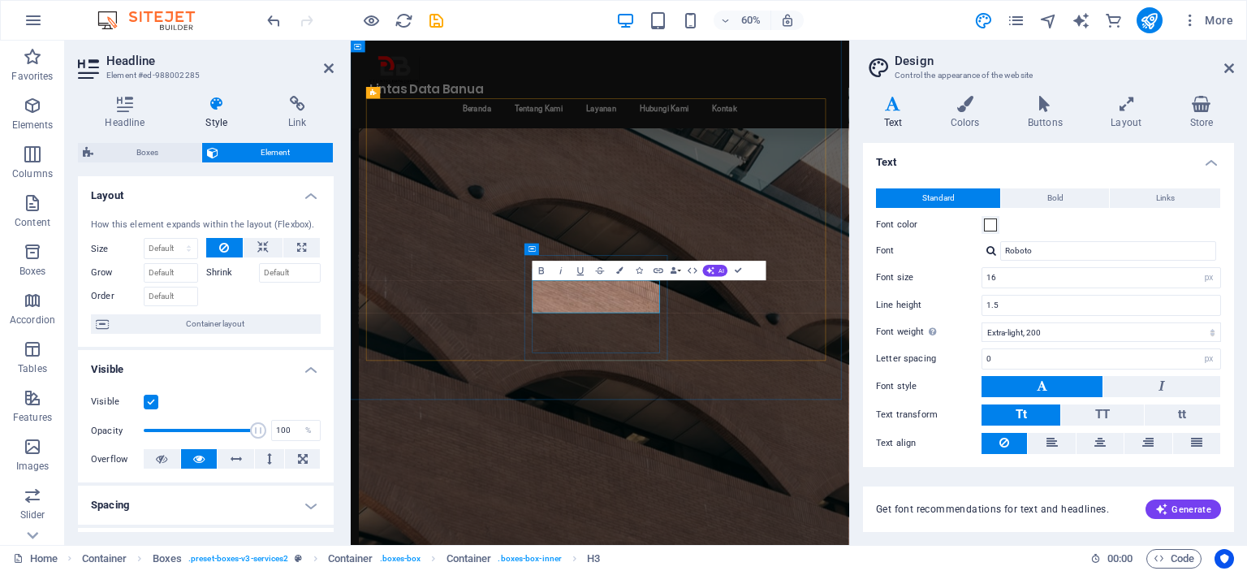
drag, startPoint x: 812, startPoint y: 464, endPoint x: 925, endPoint y: 321, distance: 182.7
click at [1156, 251] on input "Roboto" at bounding box center [1108, 250] width 216 height 19
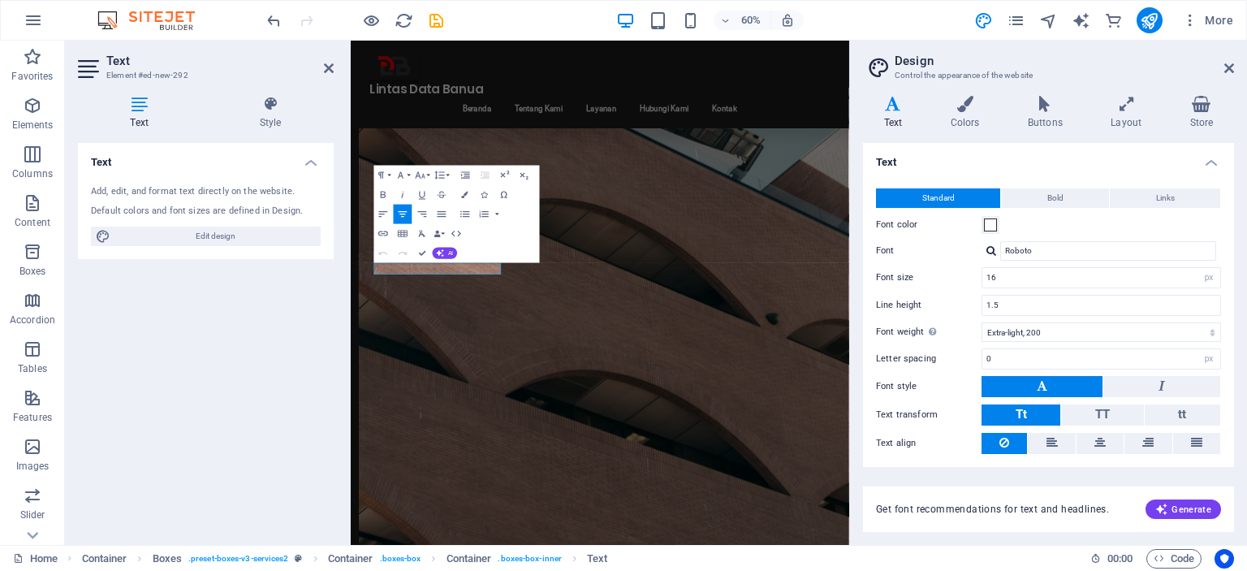
drag, startPoint x: 583, startPoint y: 426, endPoint x: 308, endPoint y: 425, distance: 274.4
click at [284, 231] on span "Edit design" at bounding box center [215, 235] width 201 height 19
drag, startPoint x: 1068, startPoint y: 250, endPoint x: 930, endPoint y: 249, distance: 138.0
click at [930, 249] on div "Font Roboto" at bounding box center [1048, 250] width 345 height 19
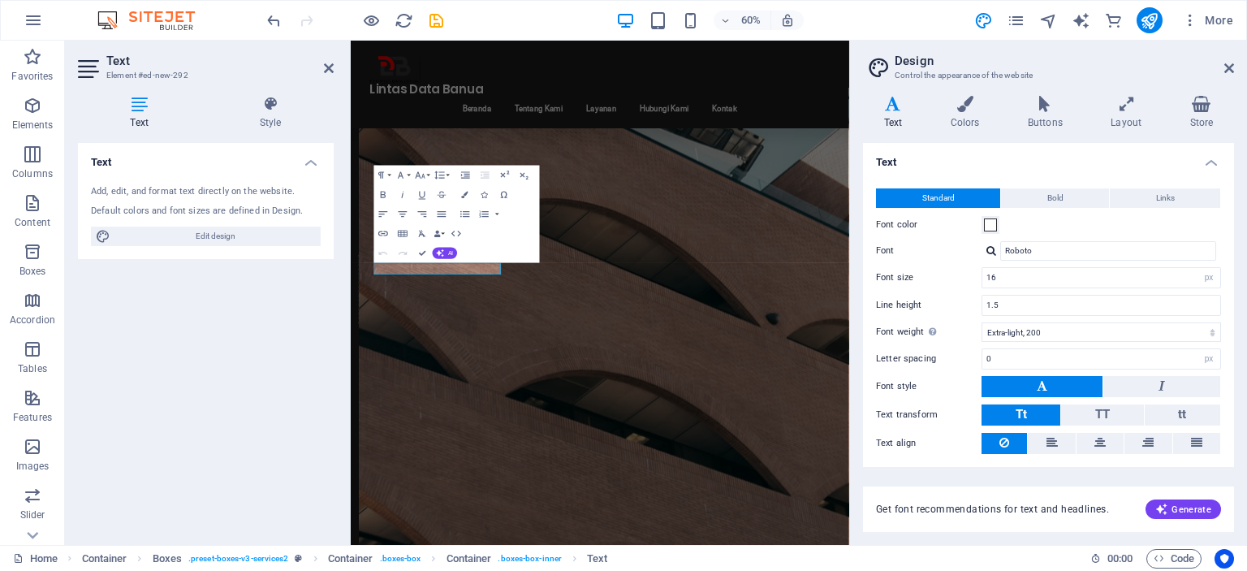
click at [990, 248] on div at bounding box center [991, 250] width 10 height 11
click at [1029, 273] on div "Poppins" at bounding box center [1111, 272] width 214 height 17
click at [1046, 252] on input "Poppins" at bounding box center [1108, 250] width 216 height 19
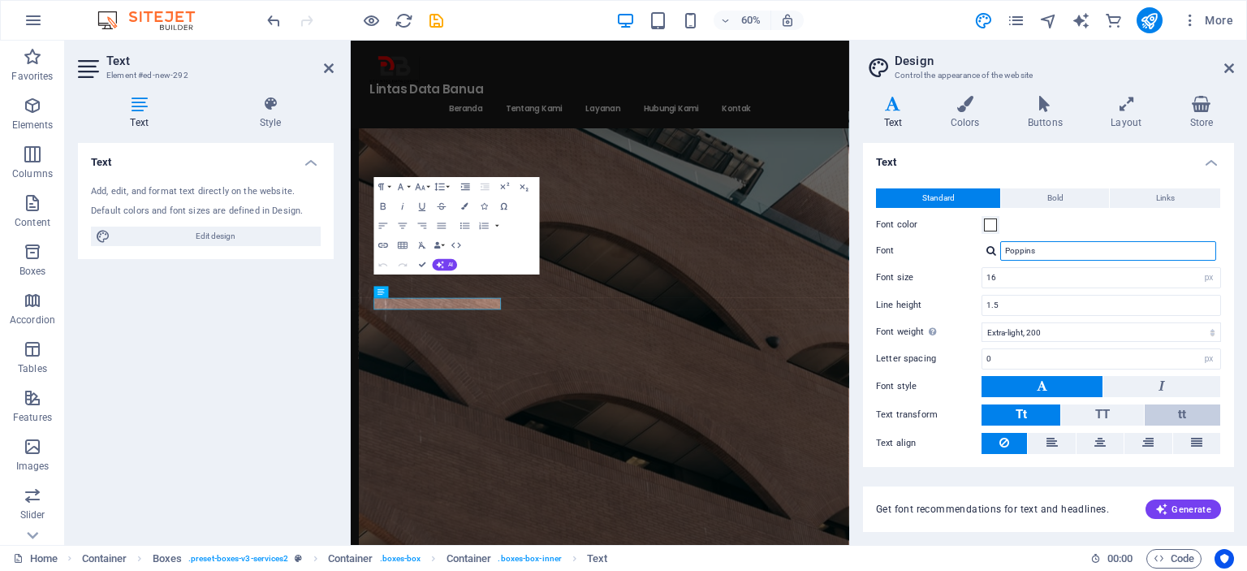
scroll to position [1070, 0]
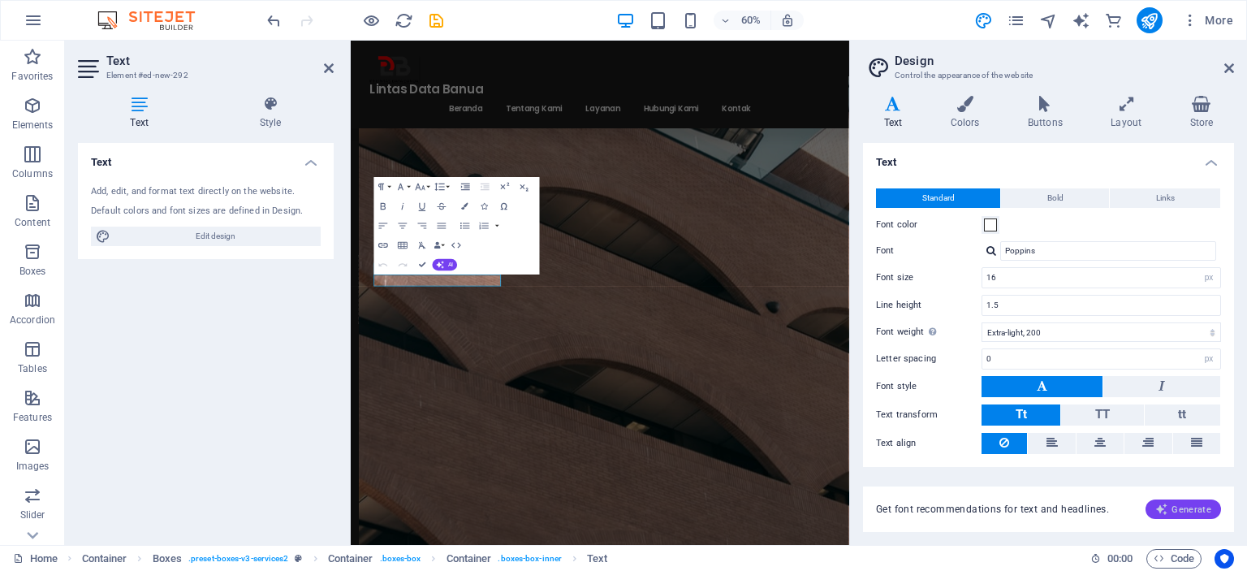
click at [1208, 503] on span "Generate" at bounding box center [1183, 508] width 56 height 13
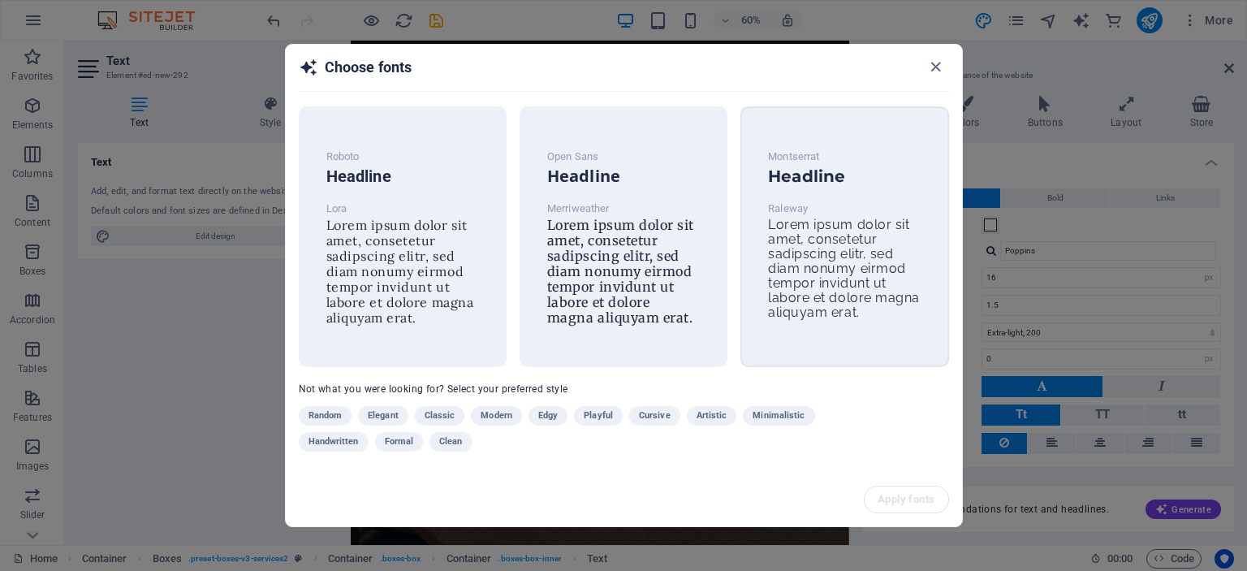
click at [885, 222] on span "Lorem ipsum dolor sit amet, consetetur sadipscing elitr, sed diam nonumy eirmod…" at bounding box center [844, 268] width 152 height 103
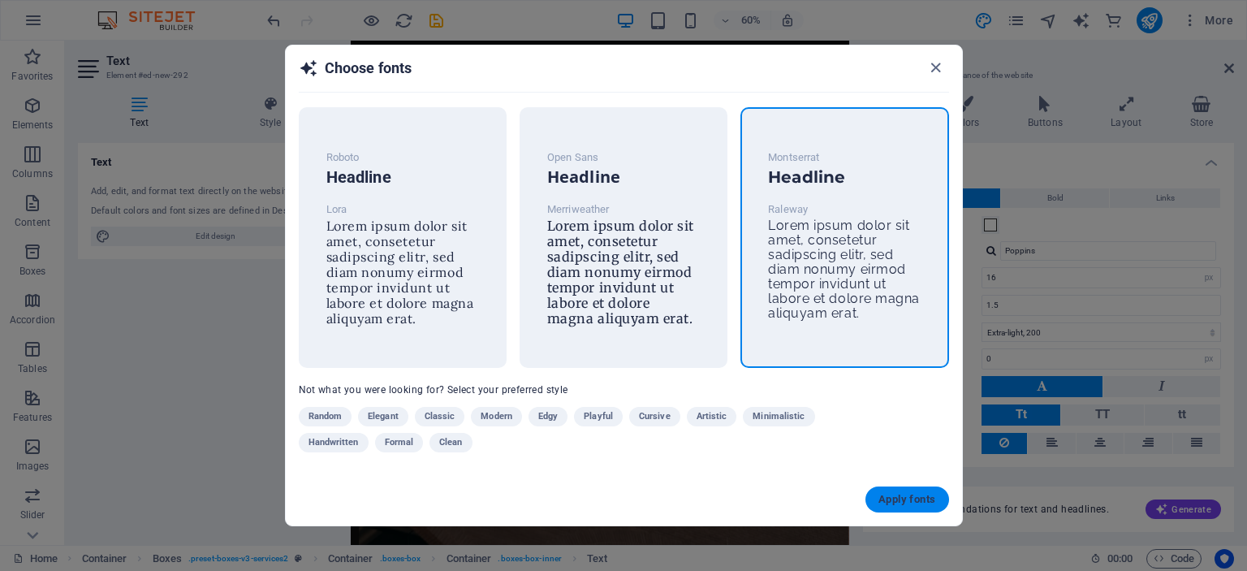
click at [886, 497] on span "Apply fonts" at bounding box center [906, 499] width 57 height 13
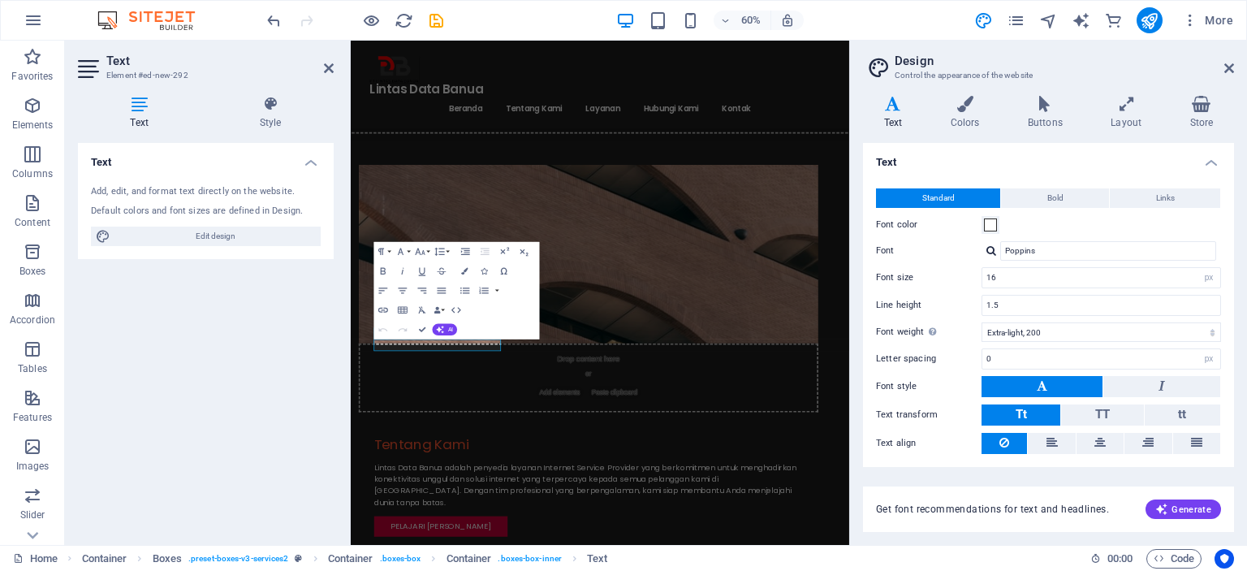
scroll to position [854, 0]
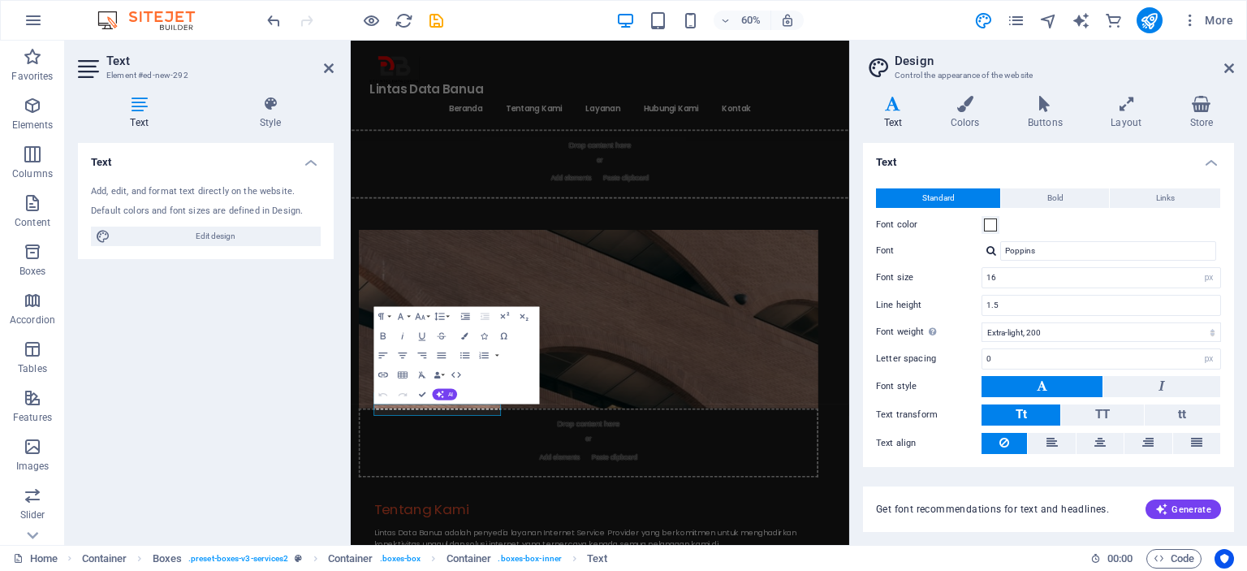
type input "Raleway"
type input "1.6"
select select "400"
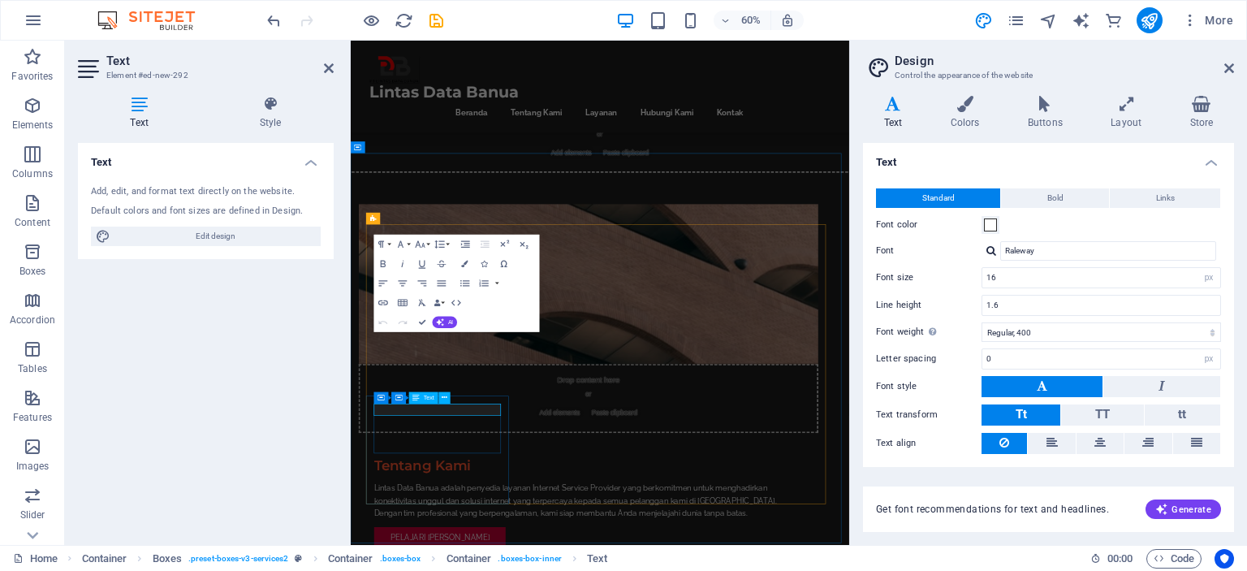
drag, startPoint x: 580, startPoint y: 659, endPoint x: 168, endPoint y: 620, distance: 413.4
click at [987, 229] on span at bounding box center [990, 224] width 13 height 13
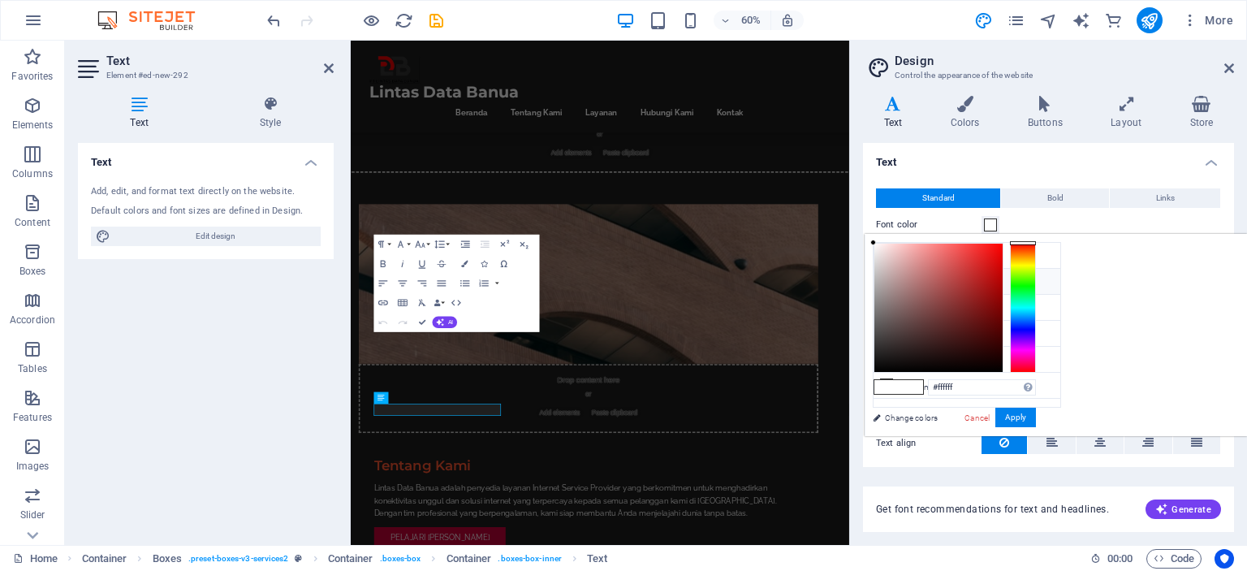
click at [890, 281] on icon at bounding box center [886, 280] width 11 height 11
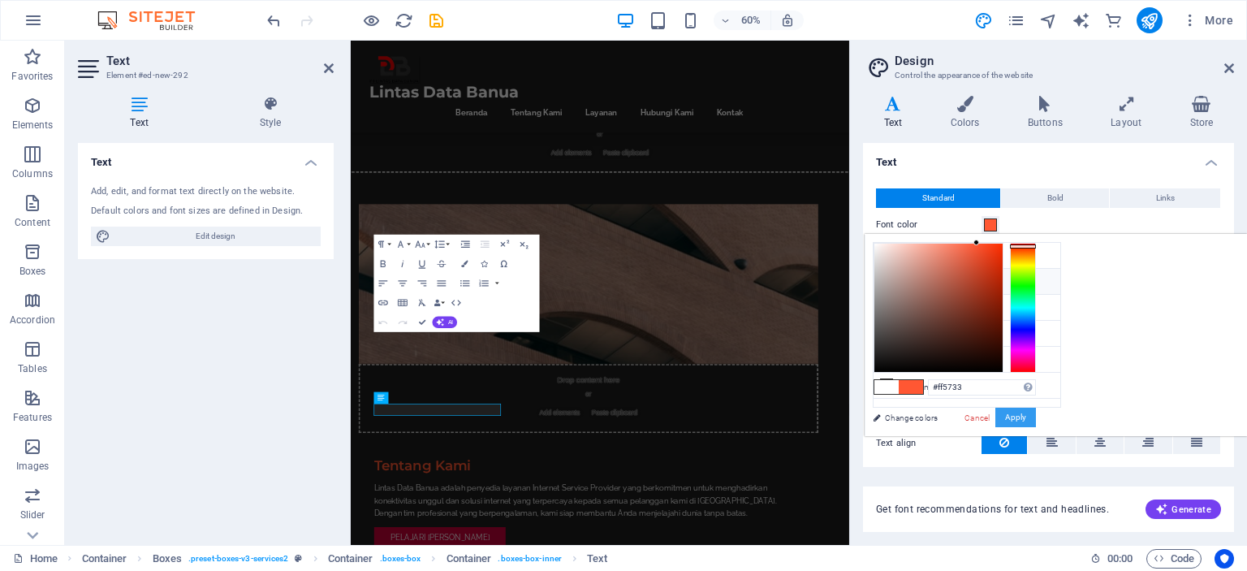
click at [1036, 415] on button "Apply" at bounding box center [1015, 417] width 41 height 19
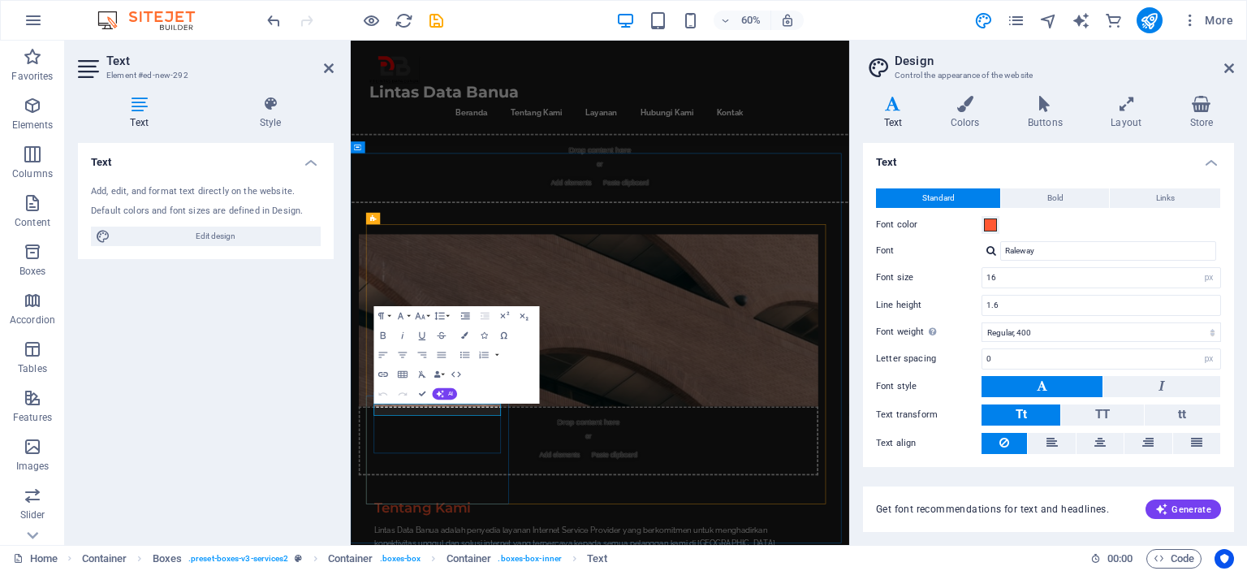
drag, startPoint x: 595, startPoint y: 650, endPoint x: 377, endPoint y: 656, distance: 217.6
click at [992, 228] on span at bounding box center [990, 224] width 13 height 13
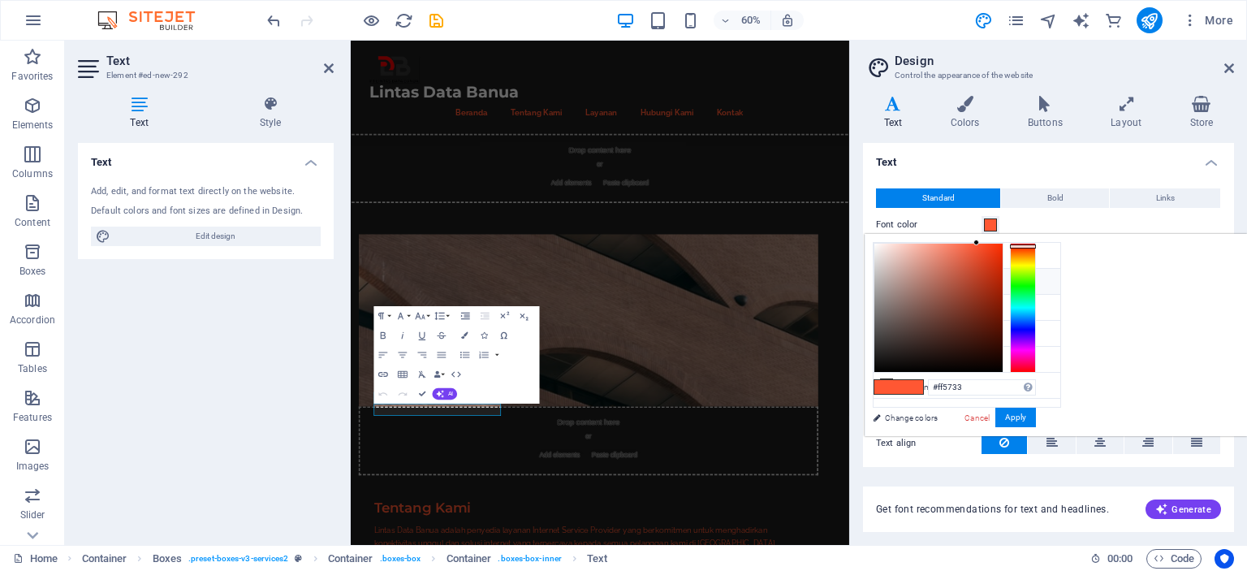
click at [941, 279] on li "Primary color #FF5733" at bounding box center [966, 282] width 187 height 26
click at [1036, 421] on button "Apply" at bounding box center [1015, 417] width 41 height 19
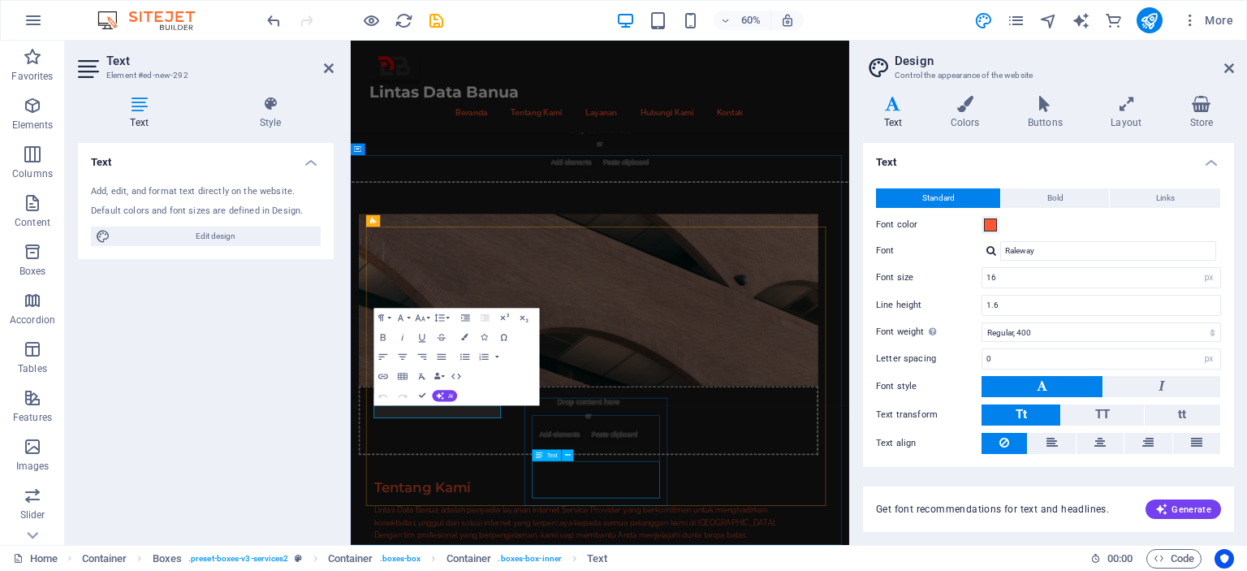
scroll to position [962, 0]
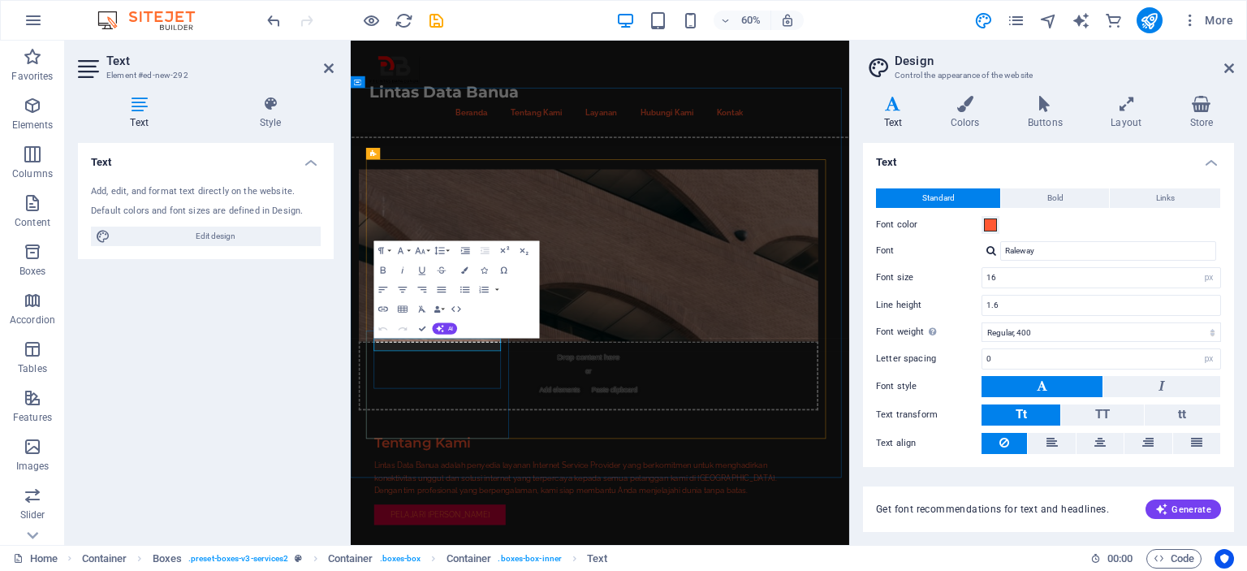
drag, startPoint x: 585, startPoint y: 553, endPoint x: 392, endPoint y: 550, distance: 193.2
click at [991, 223] on span at bounding box center [990, 224] width 13 height 13
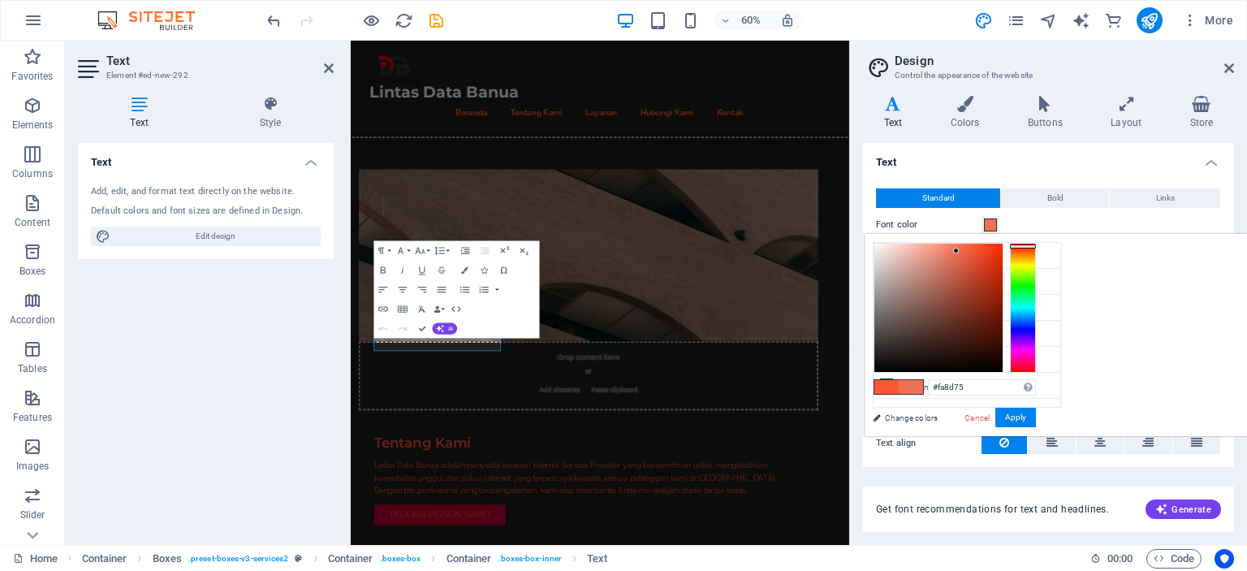
type input "#fa8e77"
drag, startPoint x: 986, startPoint y: 257, endPoint x: 941, endPoint y: 245, distance: 47.1
click at [941, 245] on div at bounding box center [938, 308] width 128 height 128
click at [1013, 417] on button "Apply" at bounding box center [1015, 417] width 41 height 19
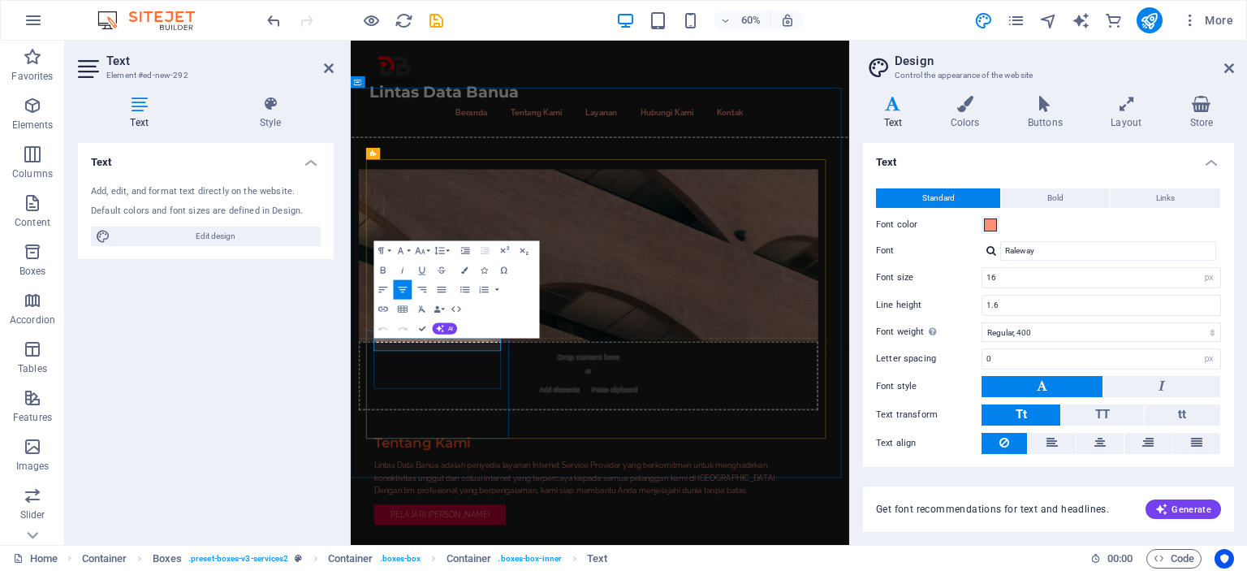
click at [1127, 125] on h4 "Layout" at bounding box center [1129, 113] width 79 height 34
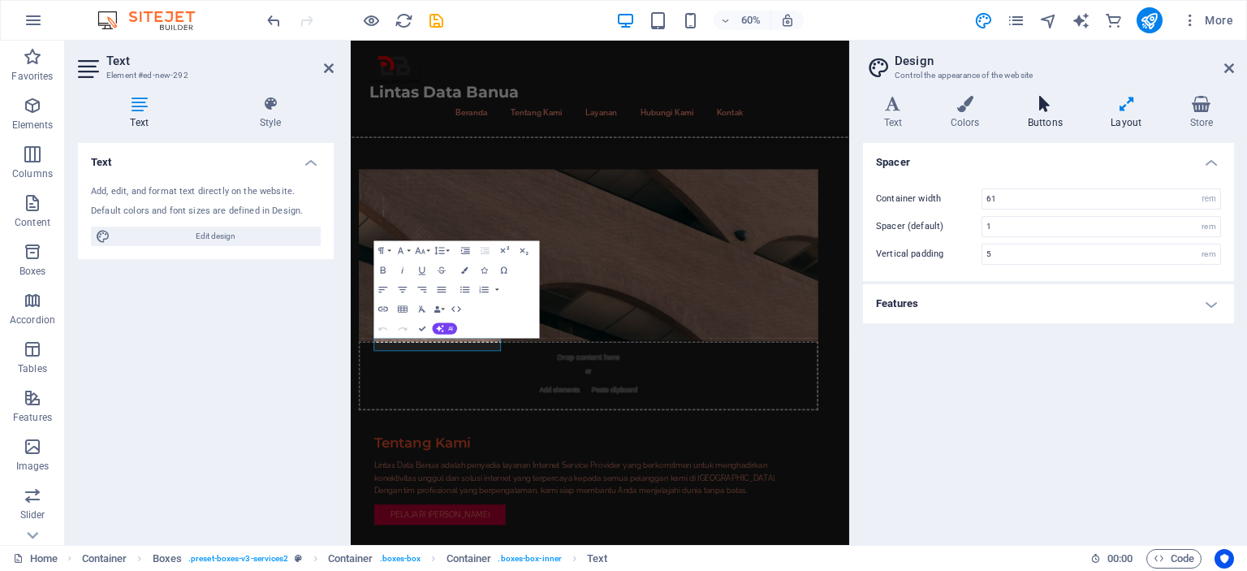
click at [1059, 117] on h4 "Buttons" at bounding box center [1048, 113] width 83 height 34
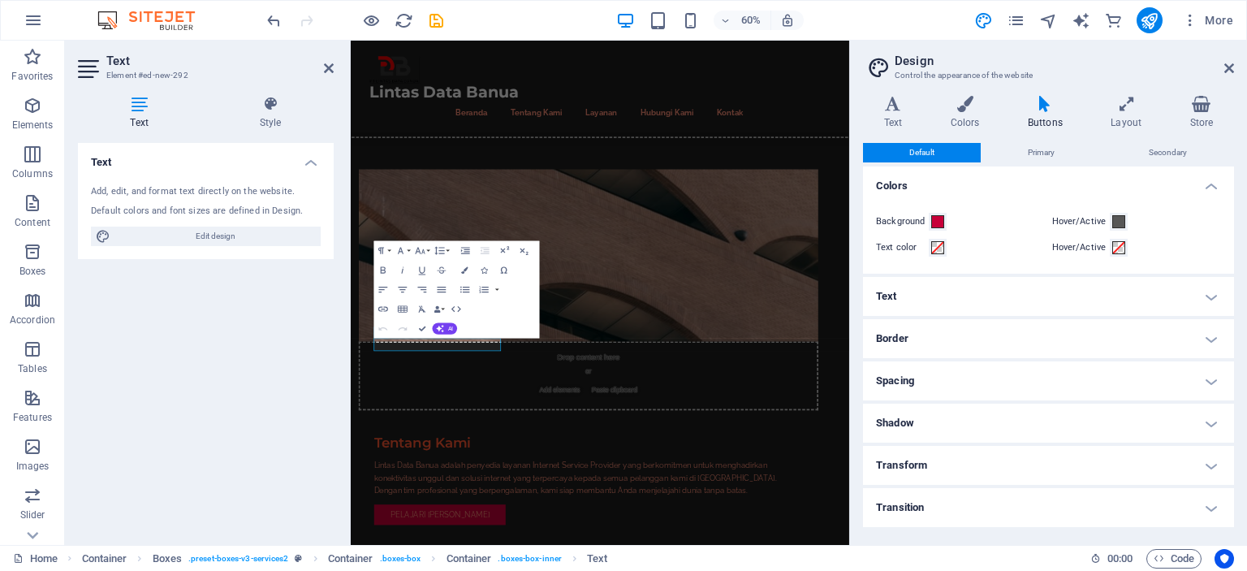
click at [1221, 66] on h2 "Design" at bounding box center [1064, 61] width 339 height 15
click at [1225, 66] on icon at bounding box center [1229, 68] width 10 height 13
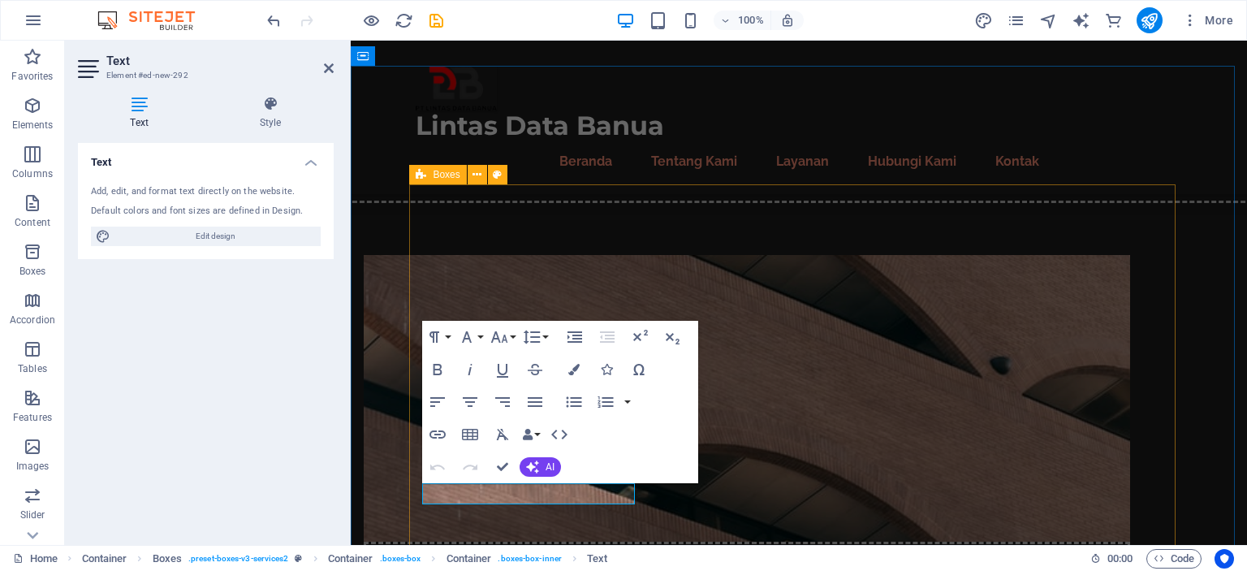
scroll to position [1179, 0]
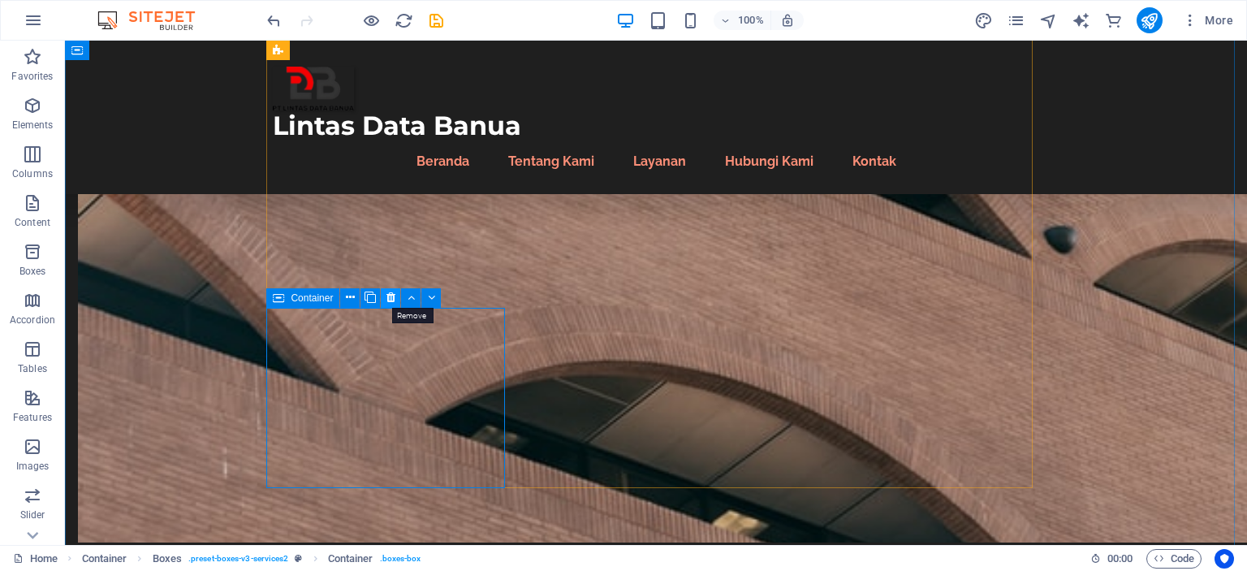
click at [389, 295] on icon at bounding box center [390, 297] width 9 height 17
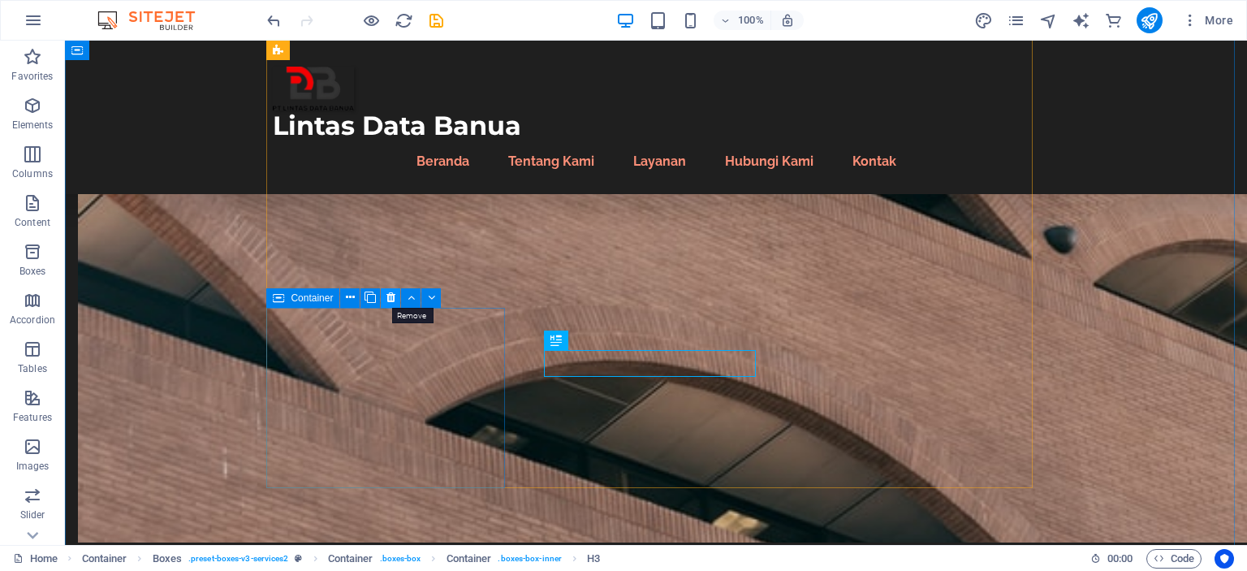
click at [390, 295] on icon at bounding box center [390, 297] width 9 height 17
click at [413, 300] on icon at bounding box center [411, 297] width 7 height 17
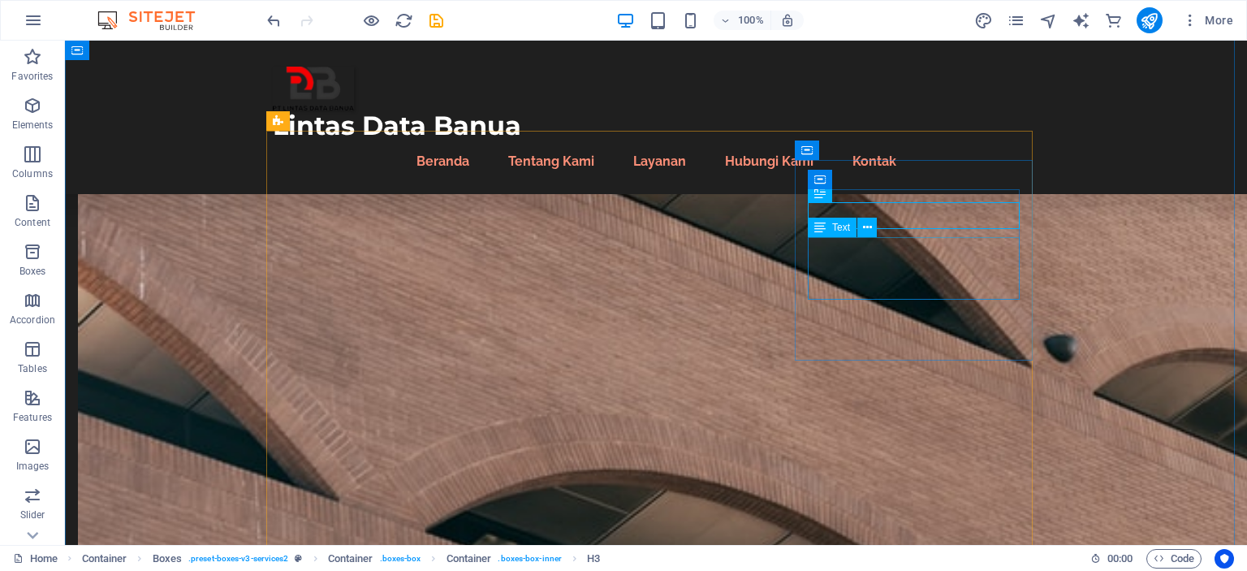
scroll to position [962, 0]
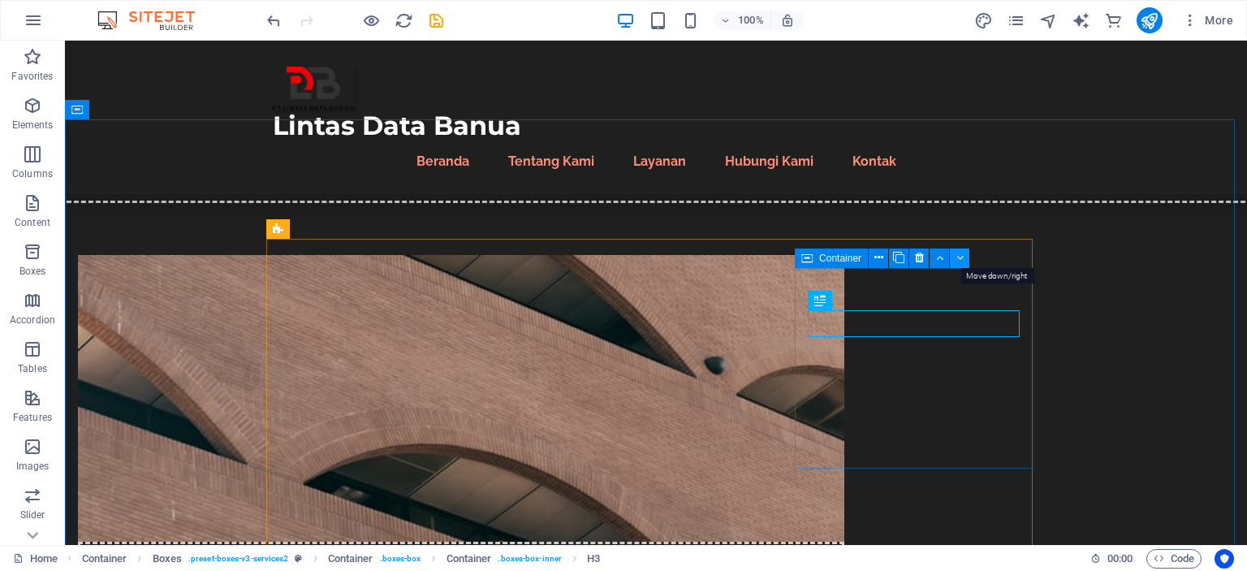
click at [956, 259] on icon at bounding box center [959, 257] width 7 height 17
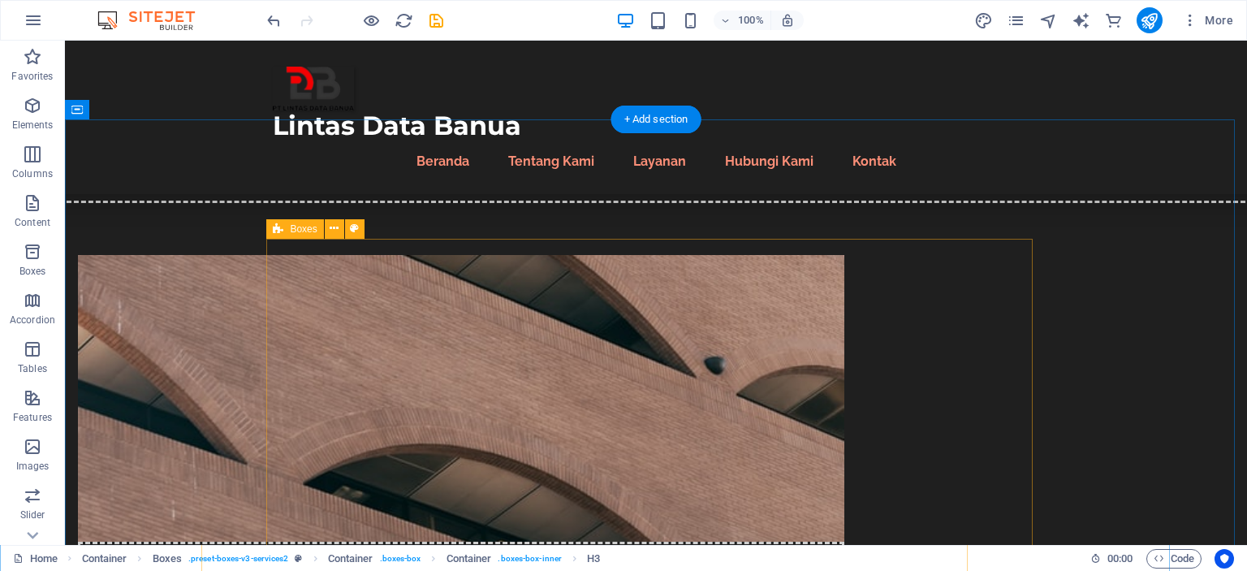
scroll to position [1070, 0]
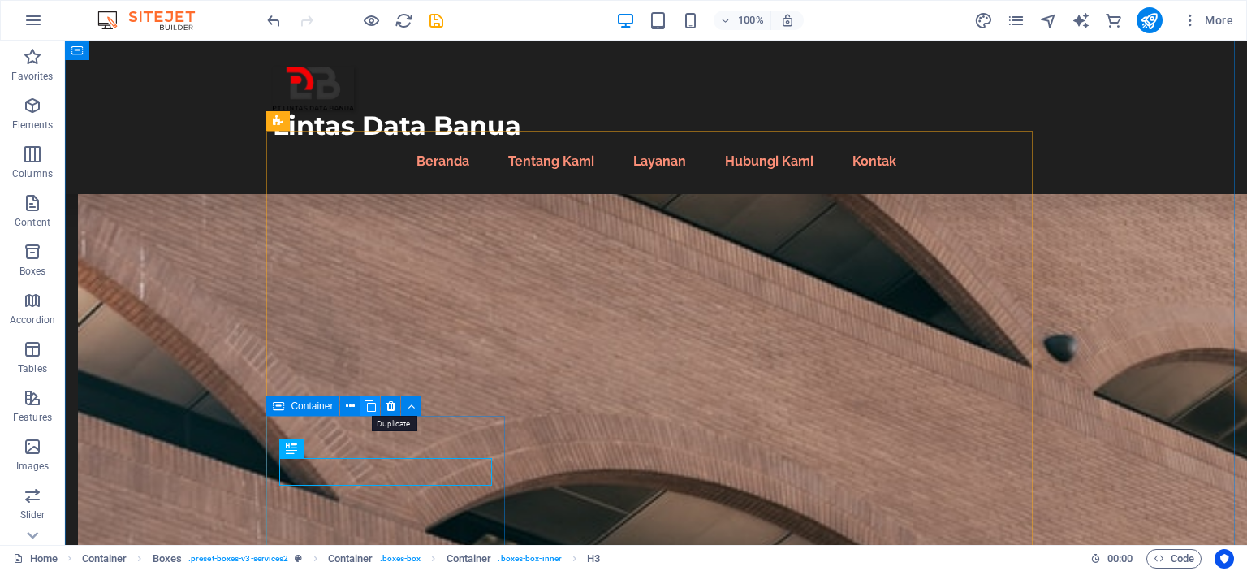
click at [373, 408] on icon at bounding box center [369, 406] width 11 height 17
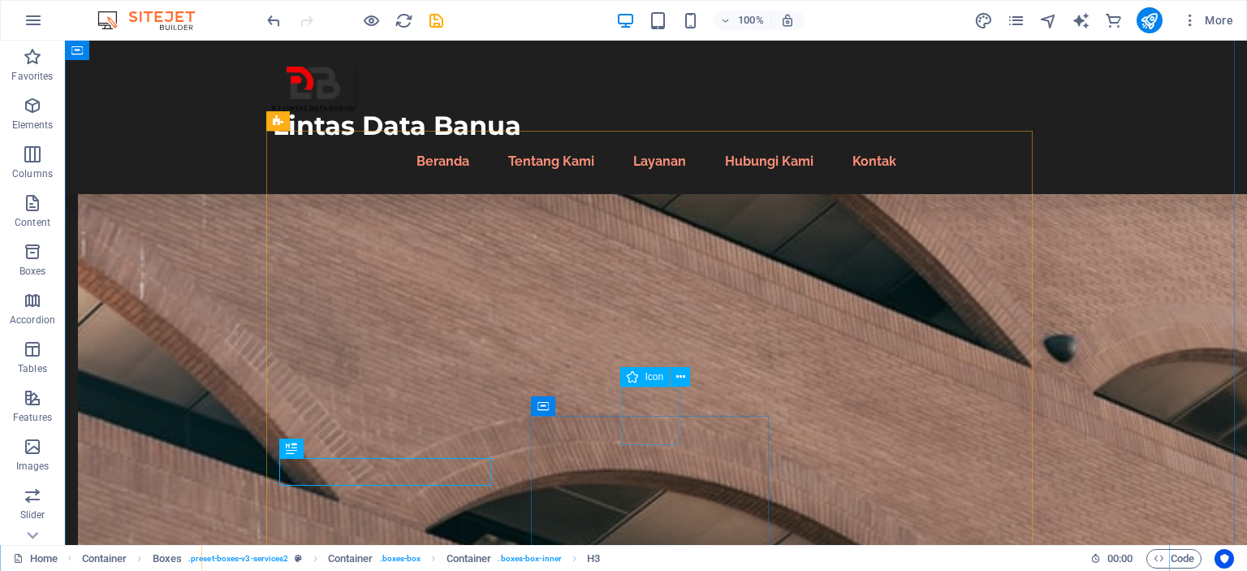
scroll to position [1179, 0]
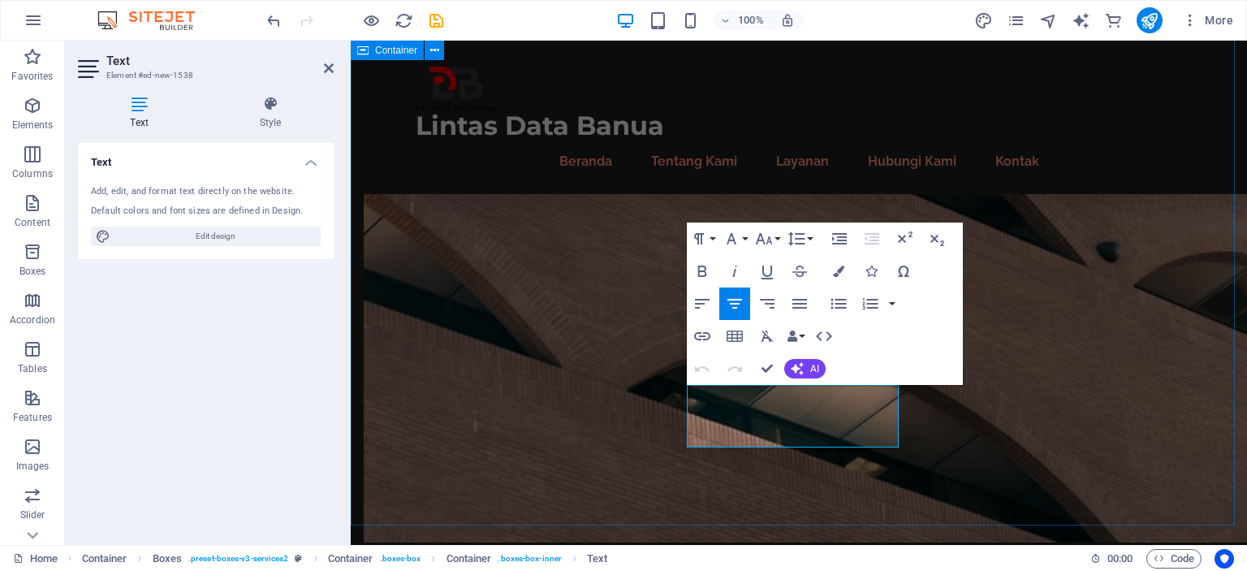
drag, startPoint x: 714, startPoint y: 395, endPoint x: 922, endPoint y: 486, distance: 227.2
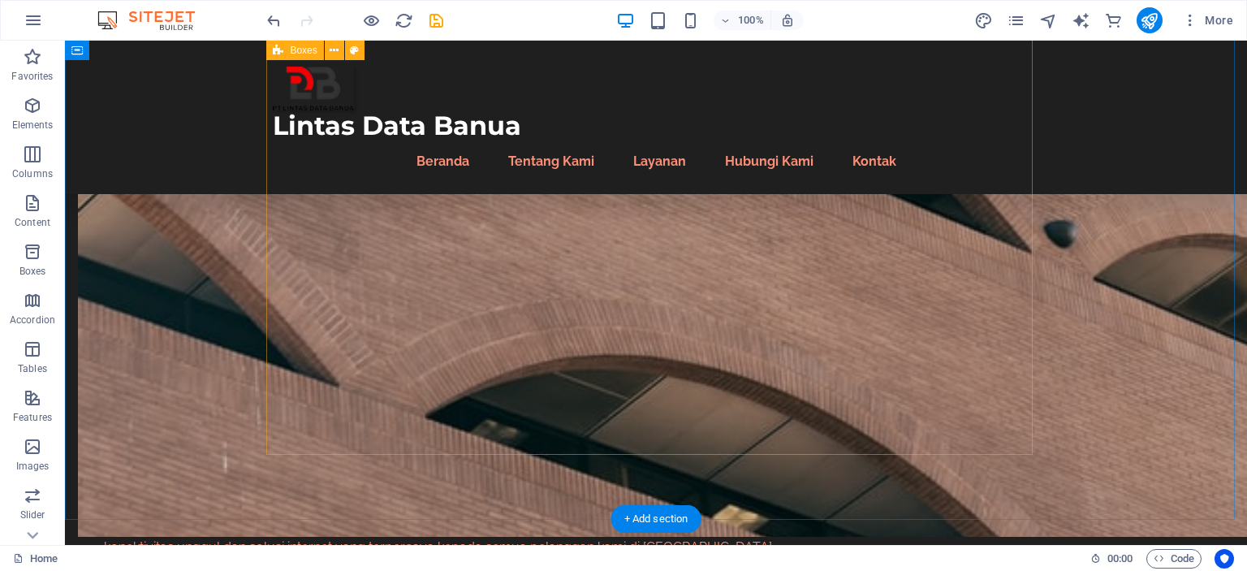
scroll to position [1070, 0]
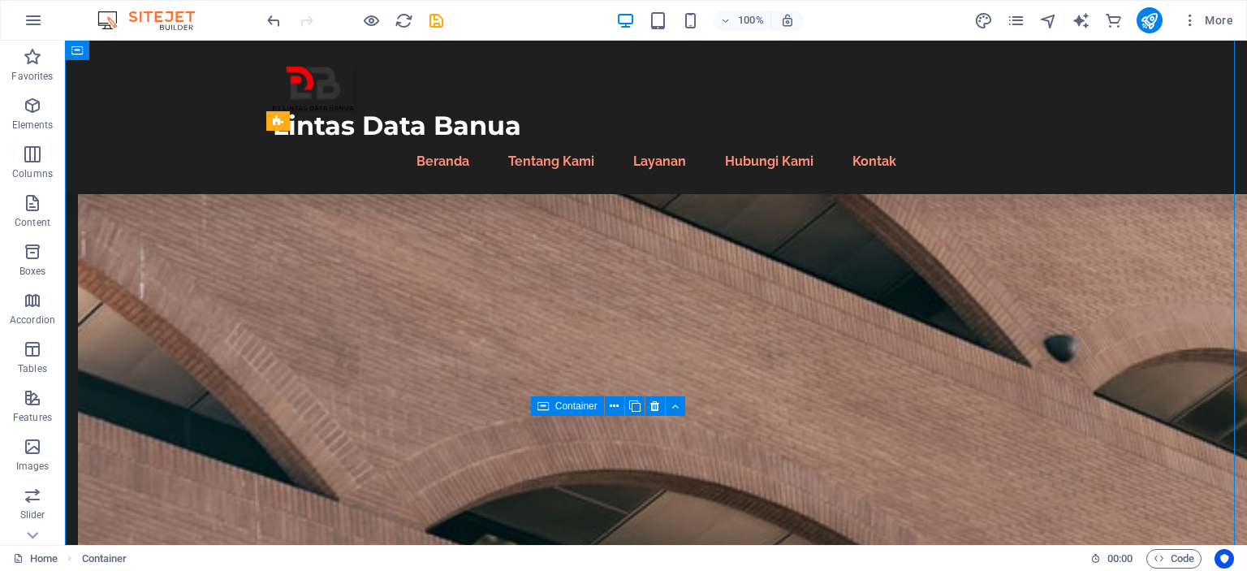
drag, startPoint x: 541, startPoint y: 406, endPoint x: 624, endPoint y: 408, distance: 83.6
click at [624, 408] on div "Container" at bounding box center [613, 406] width 165 height 20
click at [619, 408] on button at bounding box center [614, 405] width 19 height 19
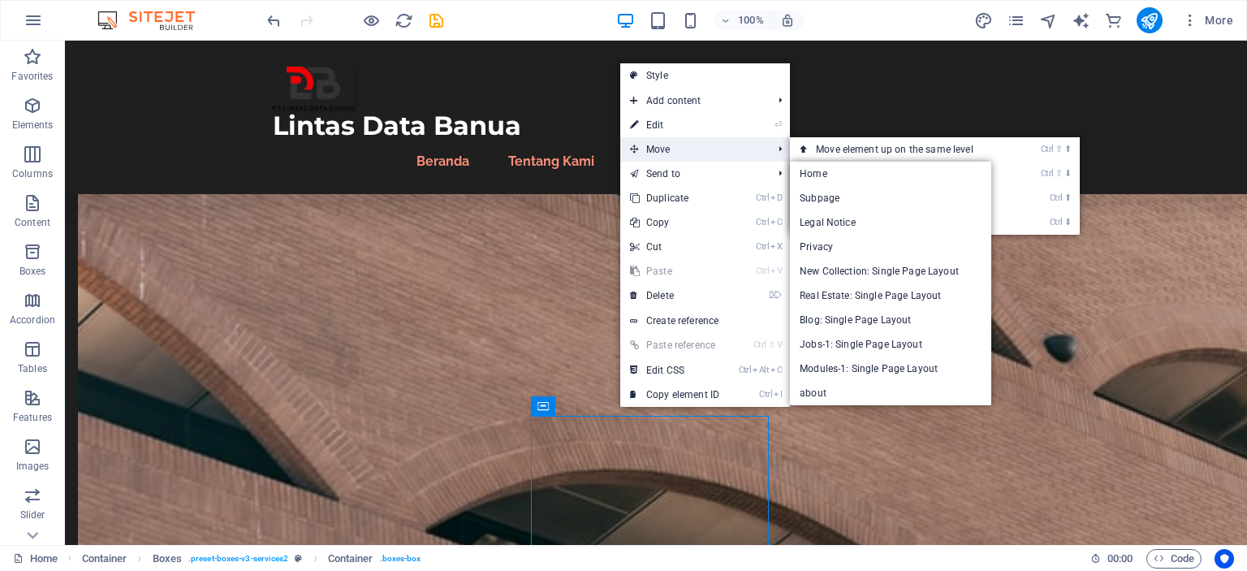
click at [732, 149] on span "Move" at bounding box center [692, 149] width 145 height 24
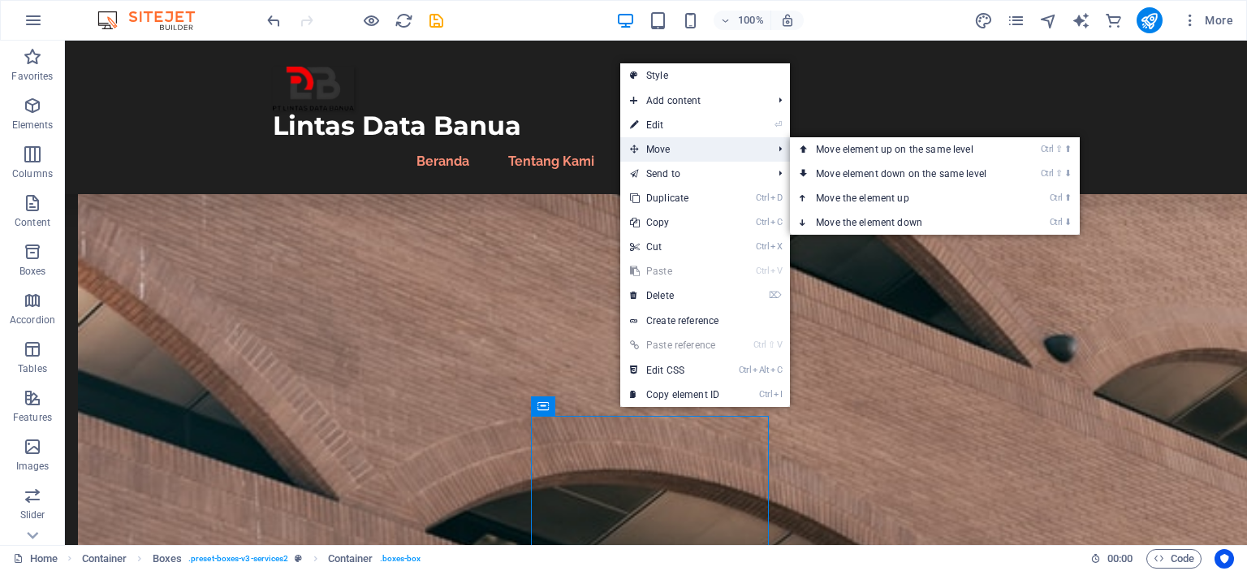
click at [732, 149] on span "Move" at bounding box center [692, 149] width 145 height 24
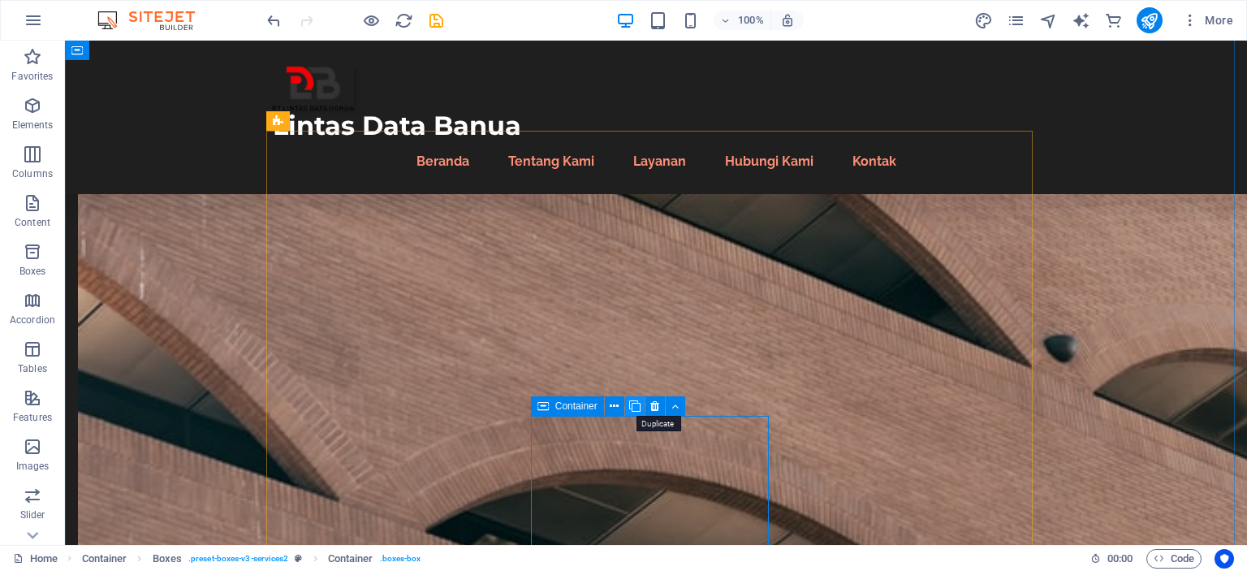
click at [633, 406] on icon at bounding box center [634, 406] width 11 height 17
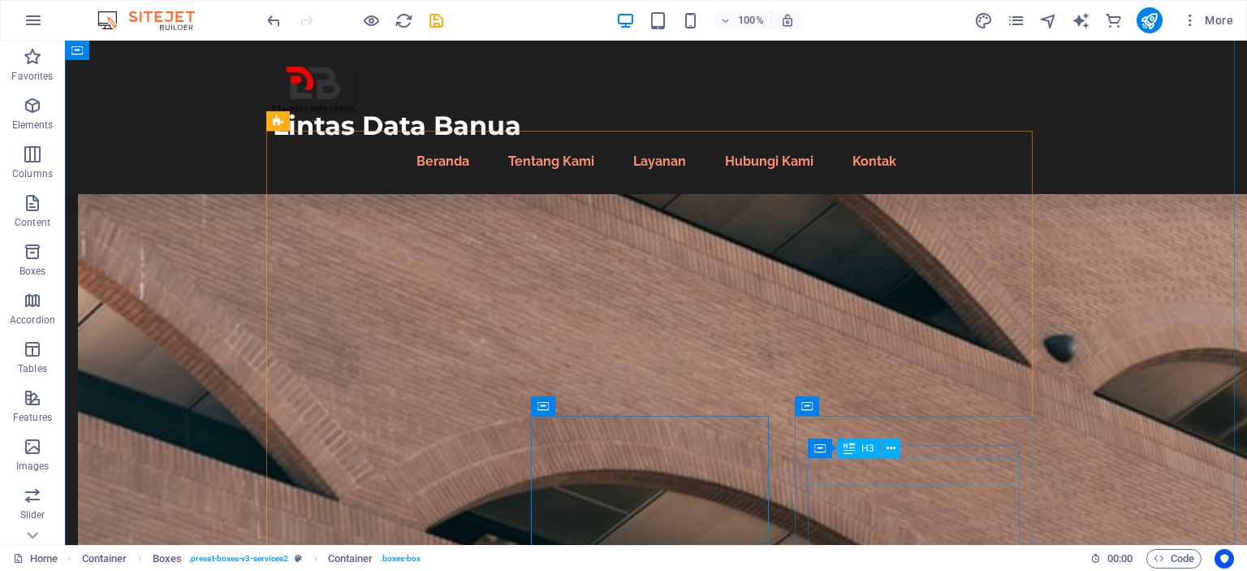
scroll to position [1179, 0]
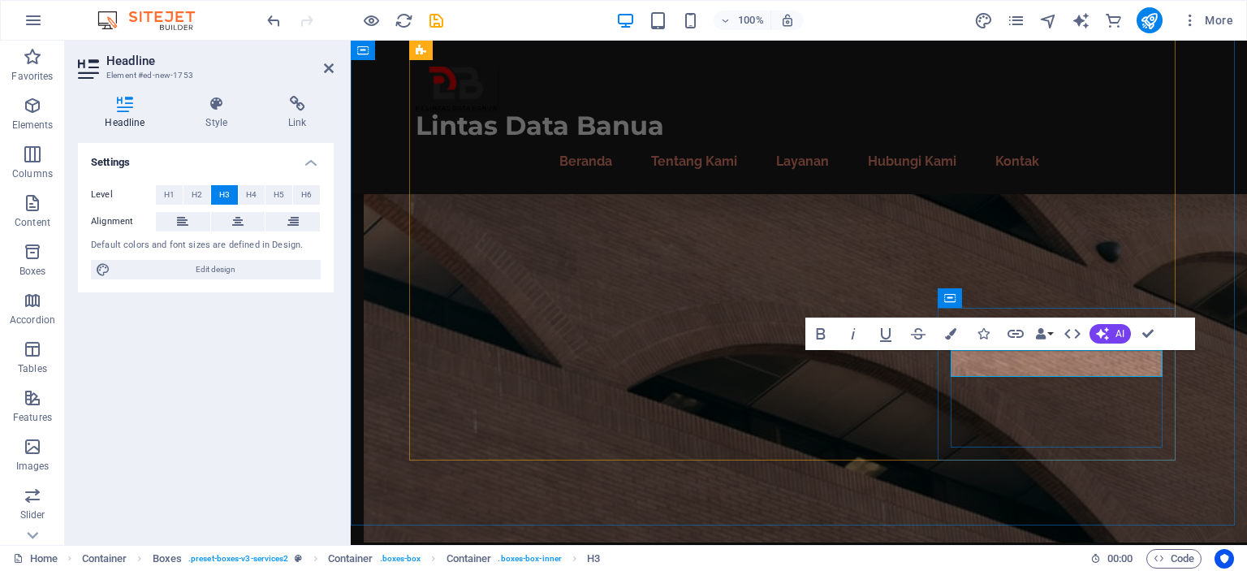
drag, startPoint x: 1037, startPoint y: 364, endPoint x: 1150, endPoint y: 374, distance: 114.1
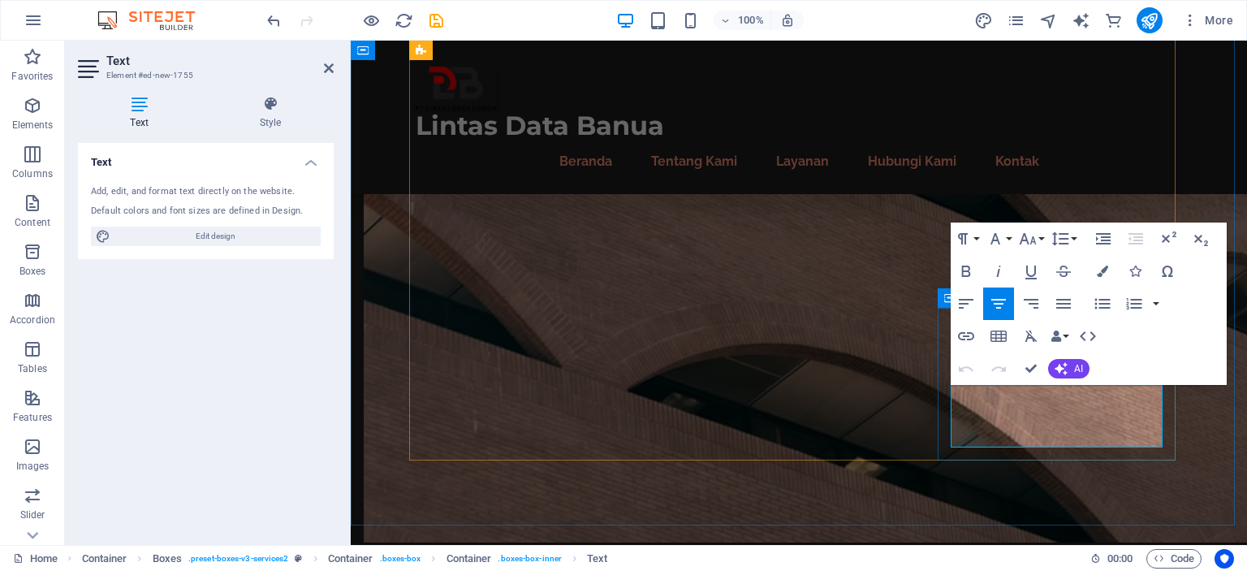
drag, startPoint x: 996, startPoint y: 399, endPoint x: 1124, endPoint y: 399, distance: 128.3
drag, startPoint x: 998, startPoint y: 416, endPoint x: 1153, endPoint y: 423, distance: 154.4
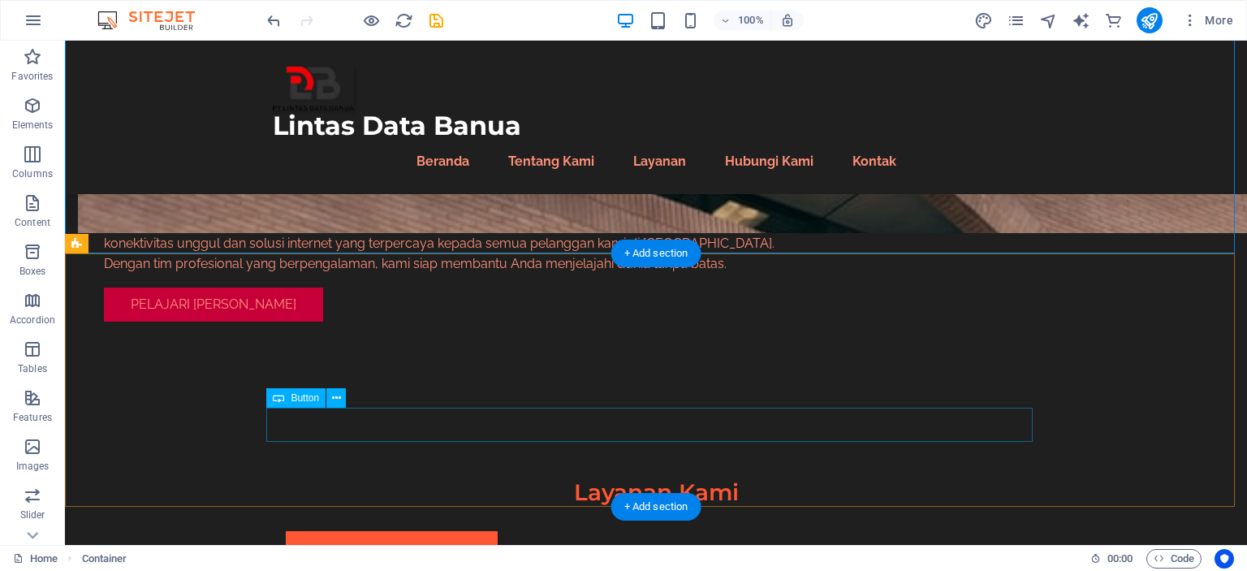
scroll to position [1503, 0]
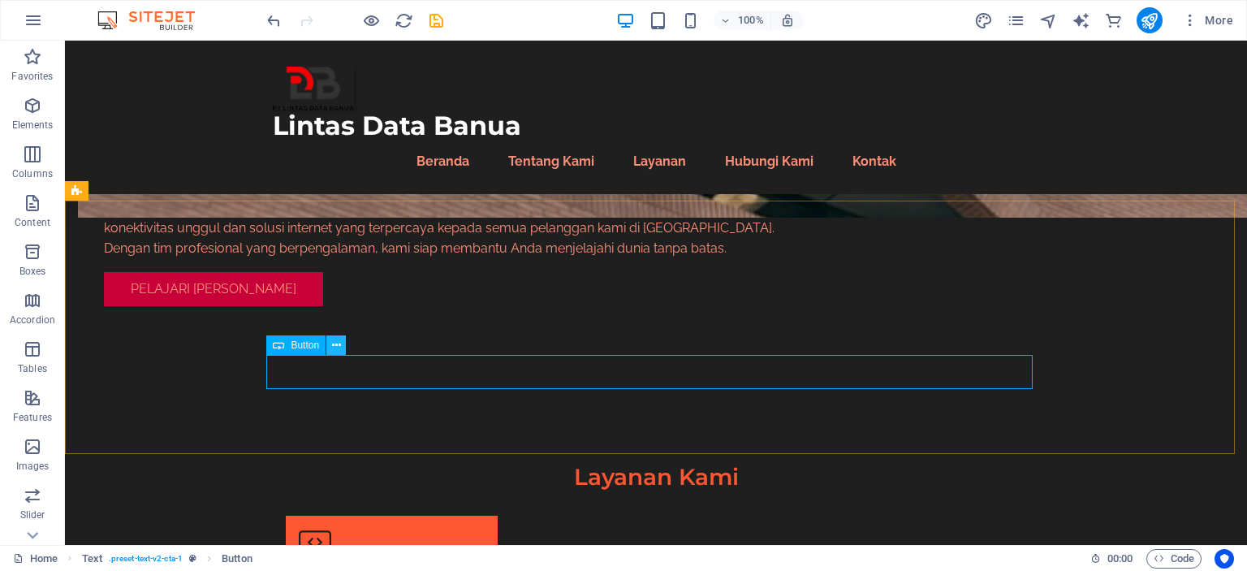
click at [334, 348] on icon at bounding box center [336, 345] width 9 height 17
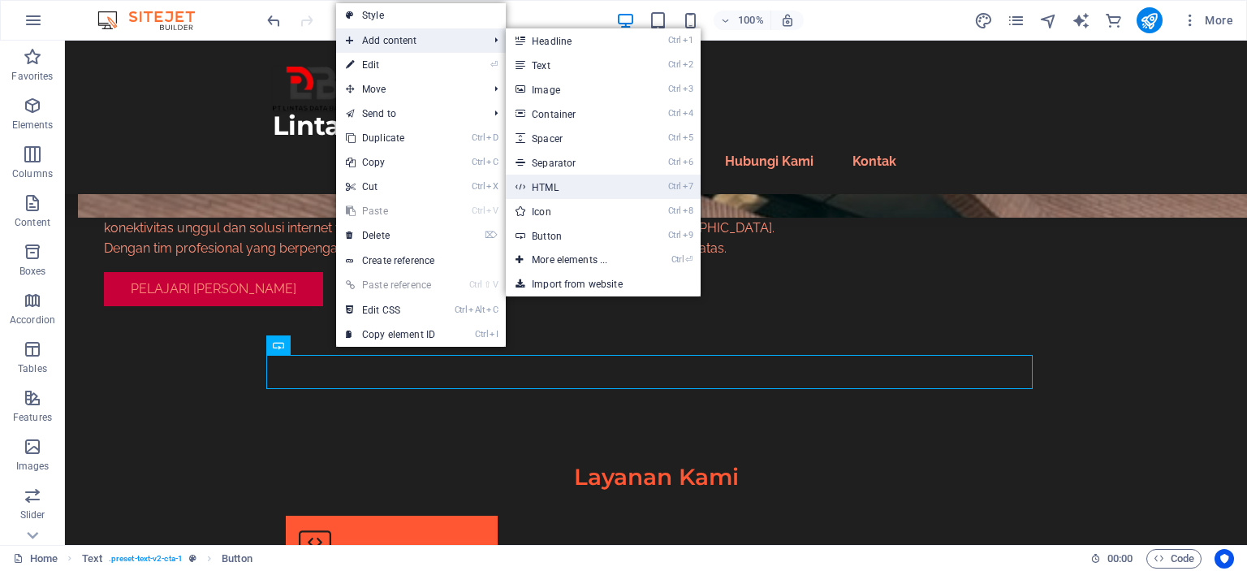
click at [597, 183] on link "Ctrl 7 HTML" at bounding box center [573, 187] width 134 height 24
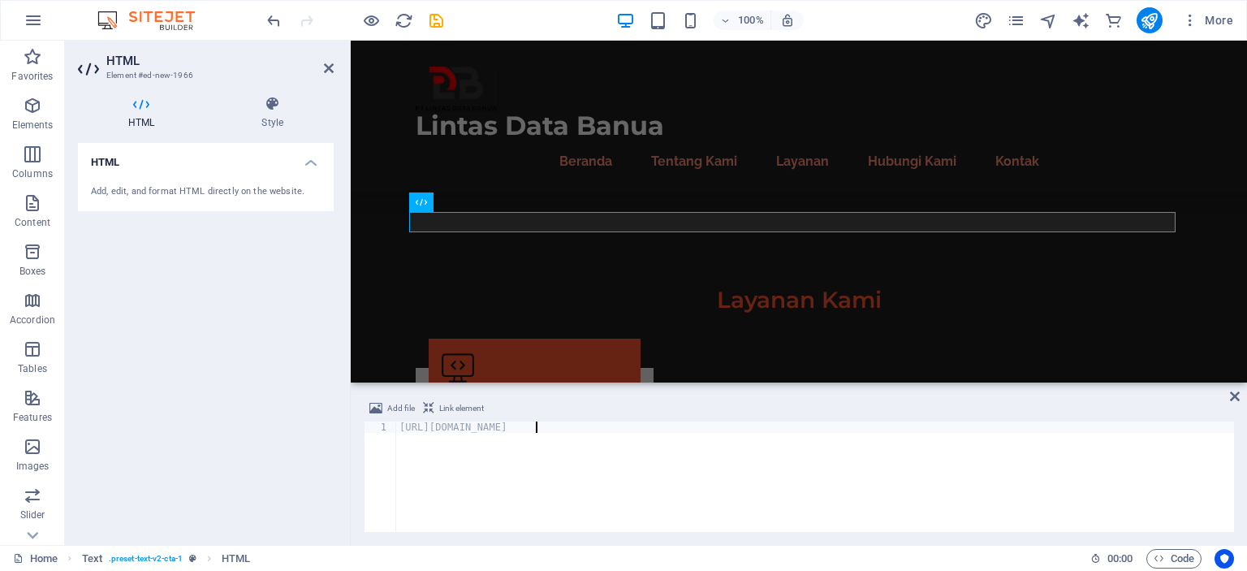
scroll to position [0, 11]
type textarea "[URL][DOMAIN_NAME]"
click at [395, 412] on span "Add file" at bounding box center [401, 408] width 28 height 19
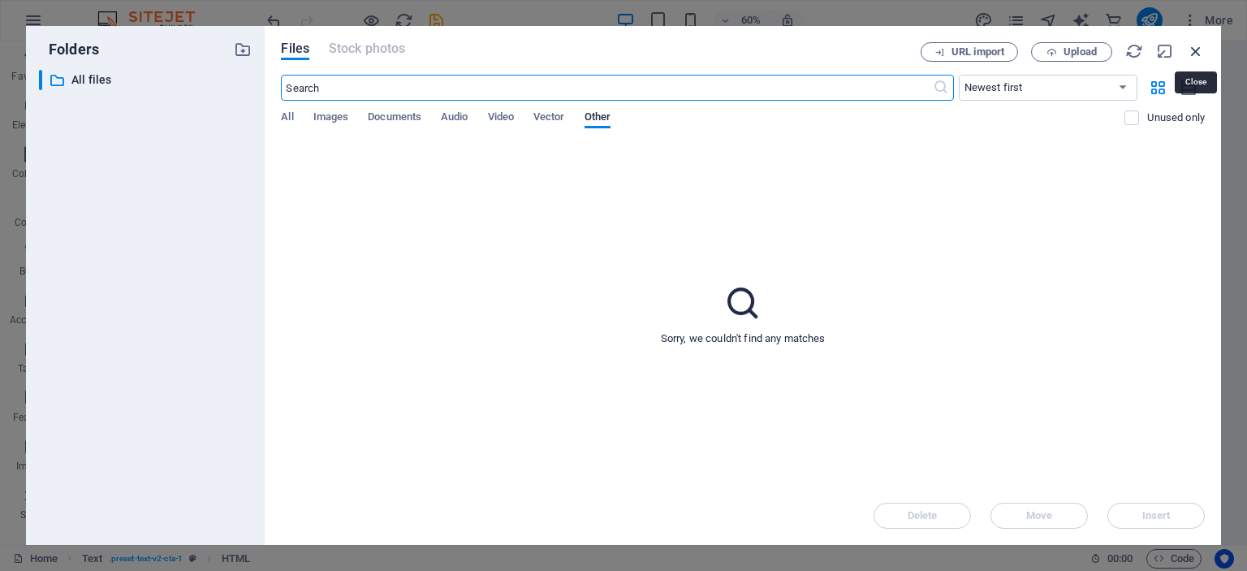
click at [1200, 50] on icon "button" at bounding box center [1196, 51] width 18 height 18
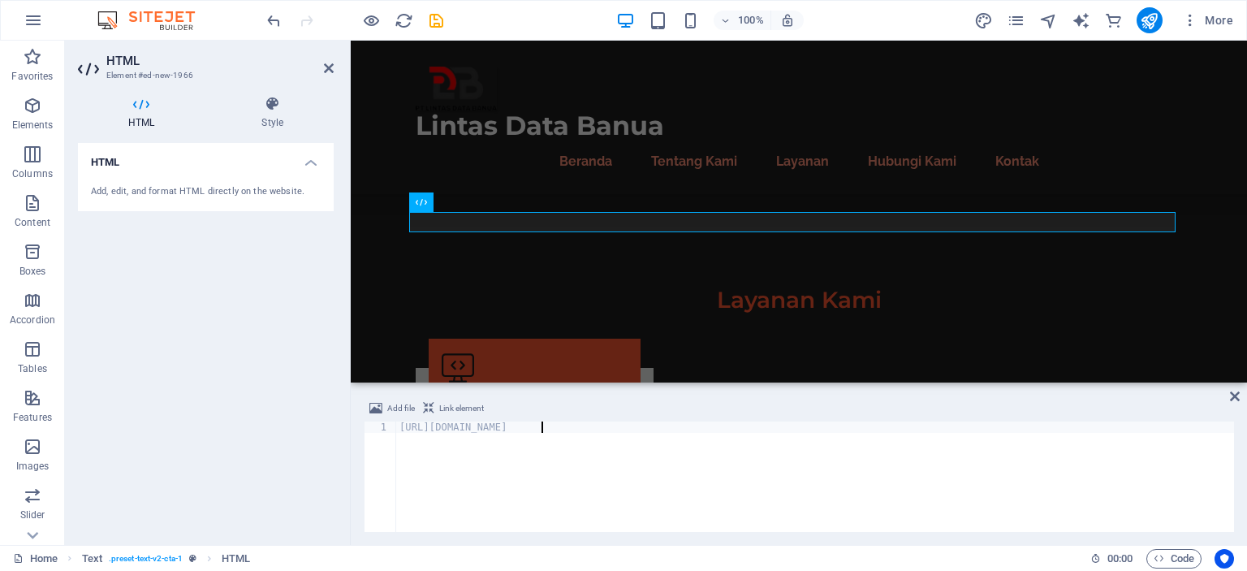
click at [784, 451] on div "[URL][DOMAIN_NAME]" at bounding box center [815, 487] width 838 height 133
click at [826, 461] on div "[URL][DOMAIN_NAME]" at bounding box center [815, 487] width 838 height 133
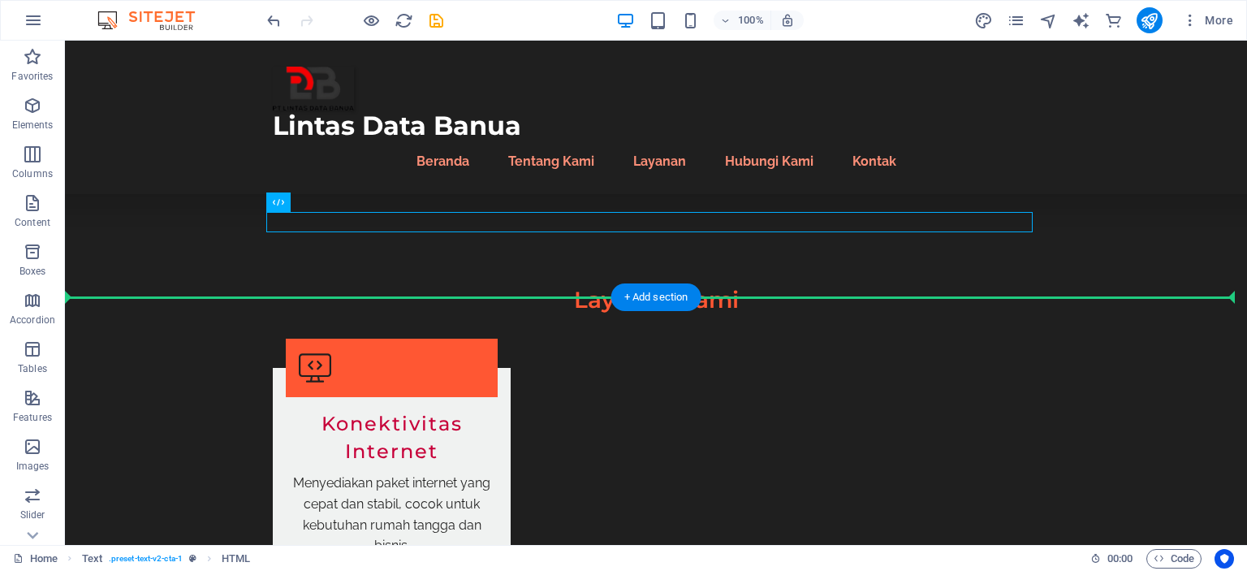
drag, startPoint x: 346, startPoint y: 224, endPoint x: 487, endPoint y: 233, distance: 141.5
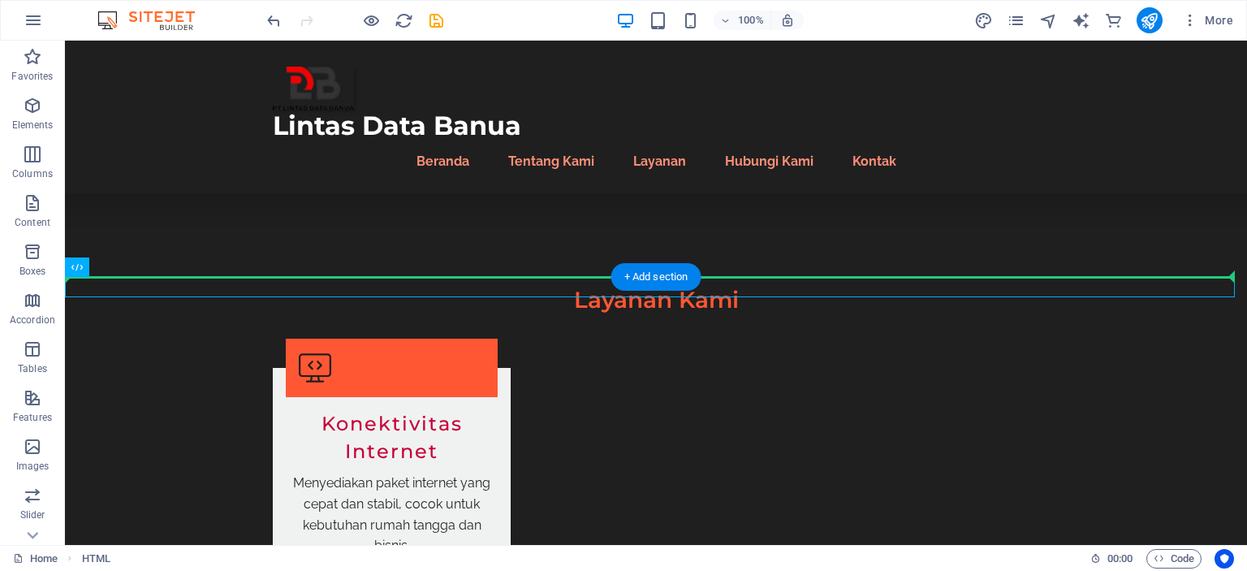
drag, startPoint x: 365, startPoint y: 291, endPoint x: 416, endPoint y: 216, distance: 90.7
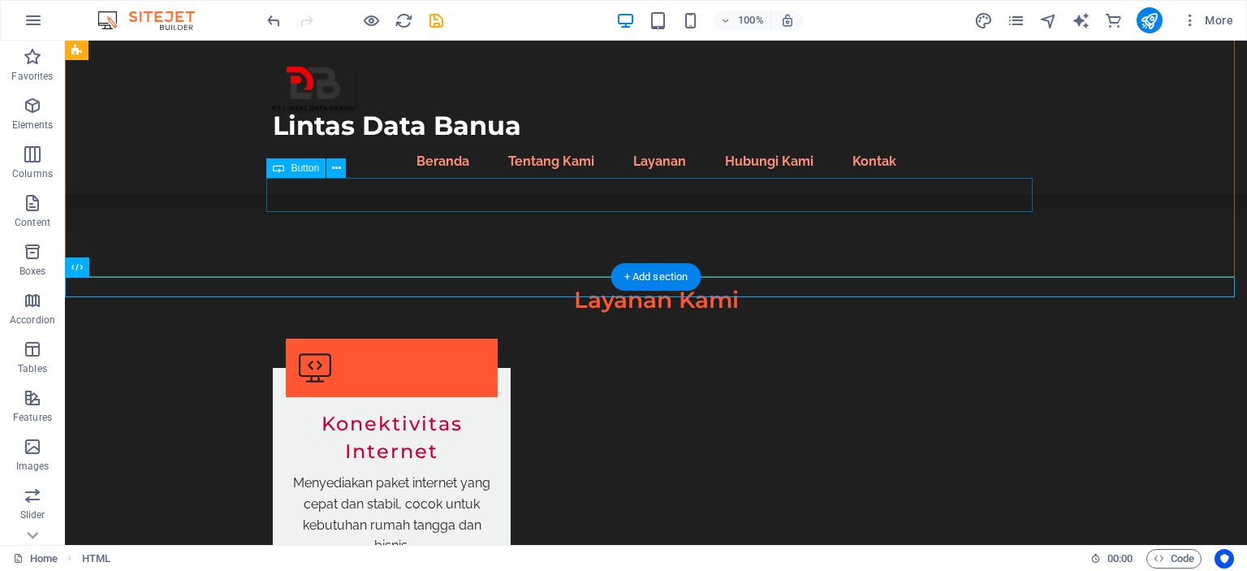
drag, startPoint x: 356, startPoint y: 290, endPoint x: 388, endPoint y: 208, distance: 88.2
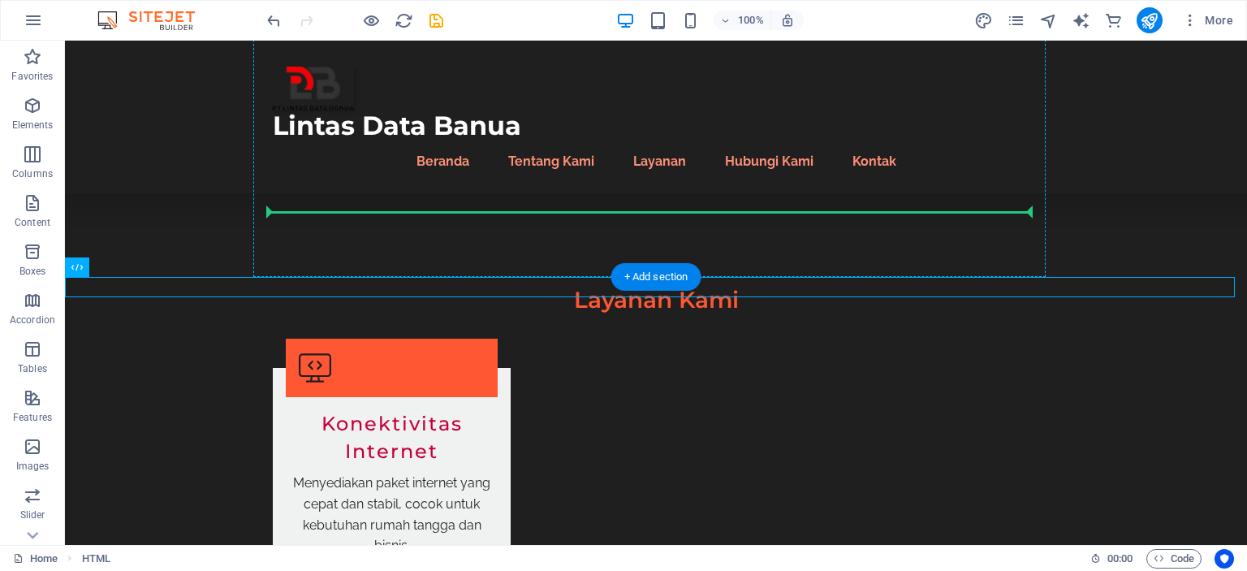
drag, startPoint x: 178, startPoint y: 287, endPoint x: 318, endPoint y: 211, distance: 159.4
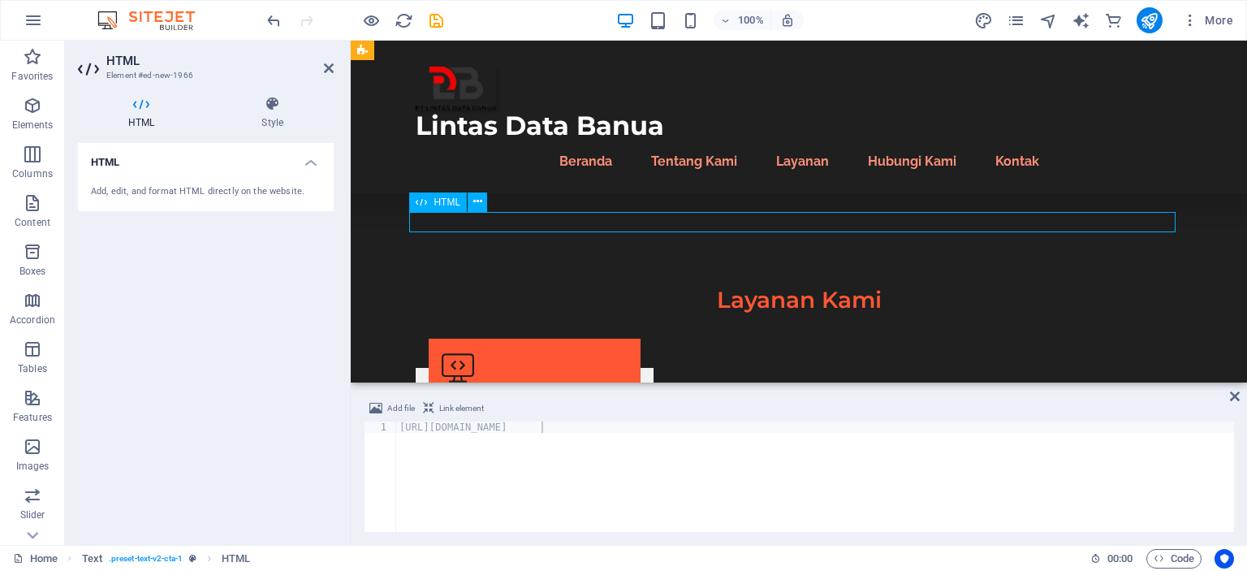
drag, startPoint x: 586, startPoint y: 222, endPoint x: 448, endPoint y: 221, distance: 138.0
click at [473, 204] on icon at bounding box center [477, 201] width 9 height 17
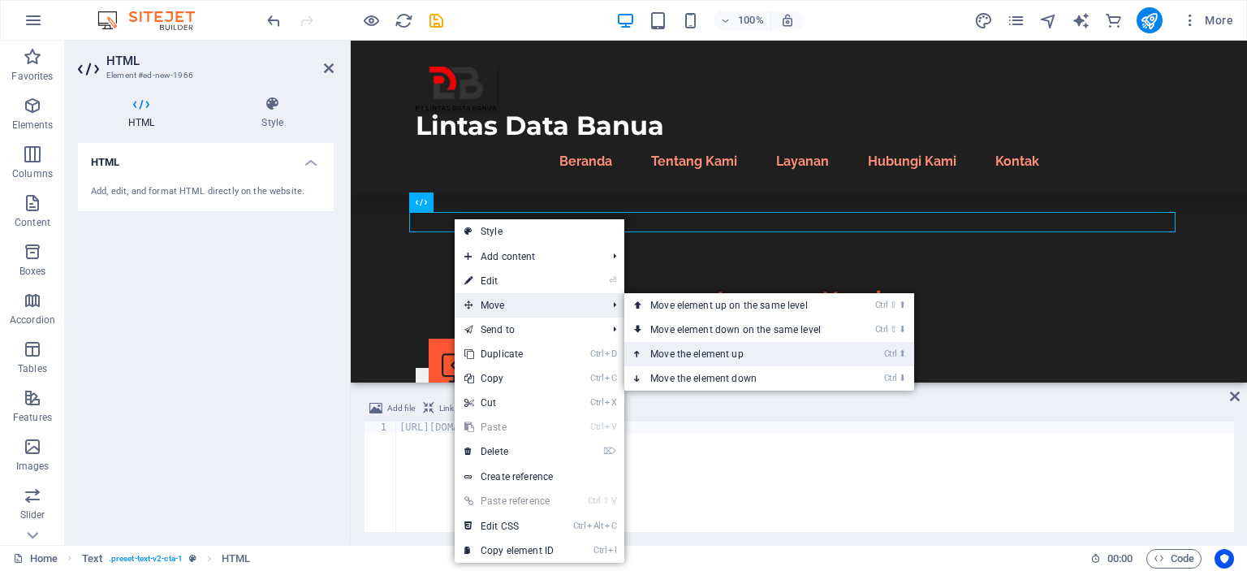
click at [717, 349] on link "Ctrl ⬆ Move the element up" at bounding box center [738, 354] width 229 height 24
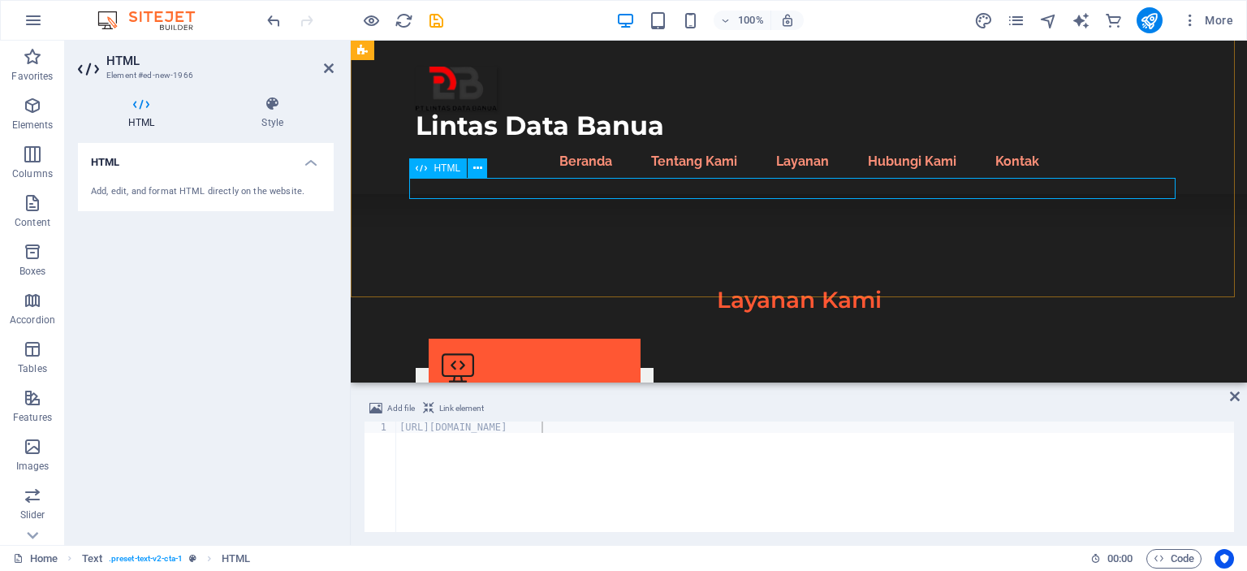
click at [477, 172] on icon at bounding box center [477, 168] width 9 height 17
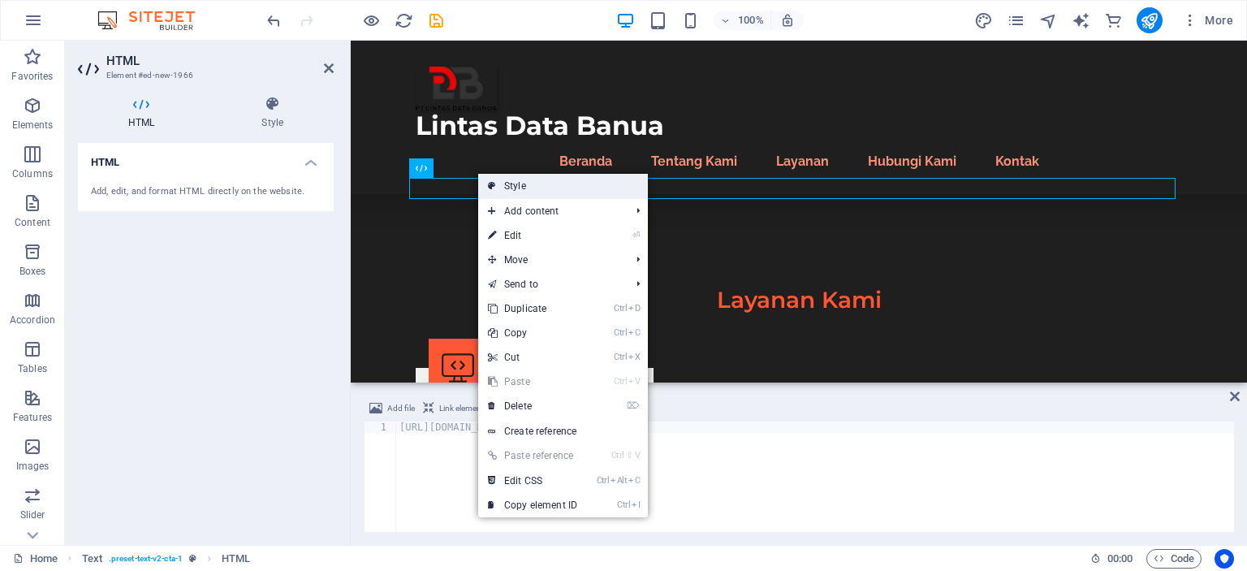
click at [500, 181] on link "Style" at bounding box center [563, 186] width 170 height 24
select select "preset-text-v2-cta-1"
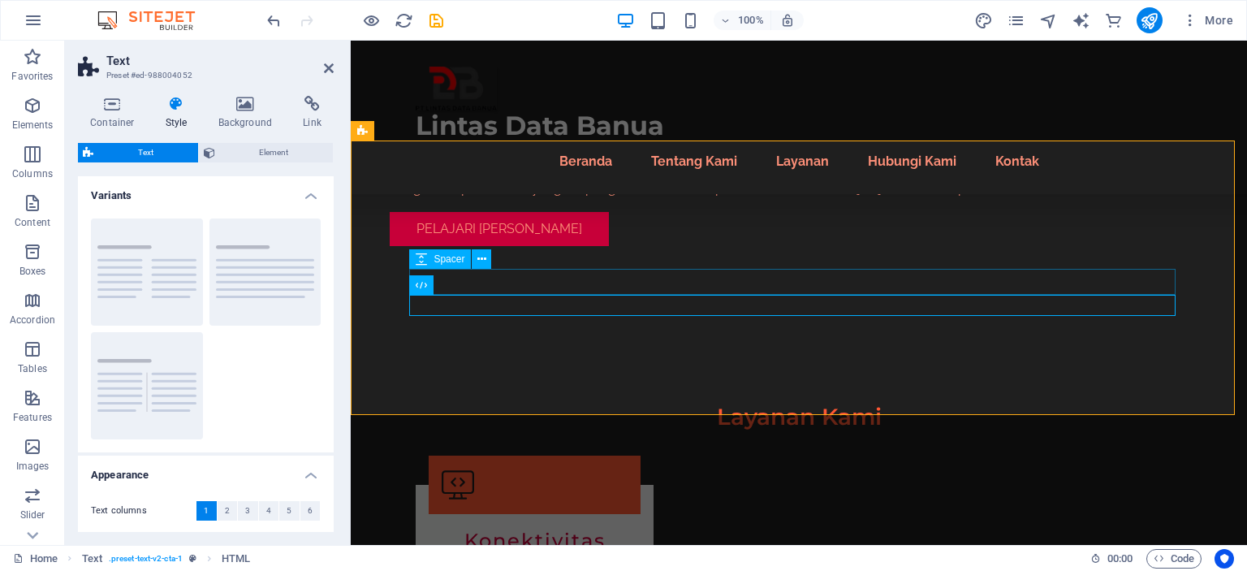
scroll to position [1563, 0]
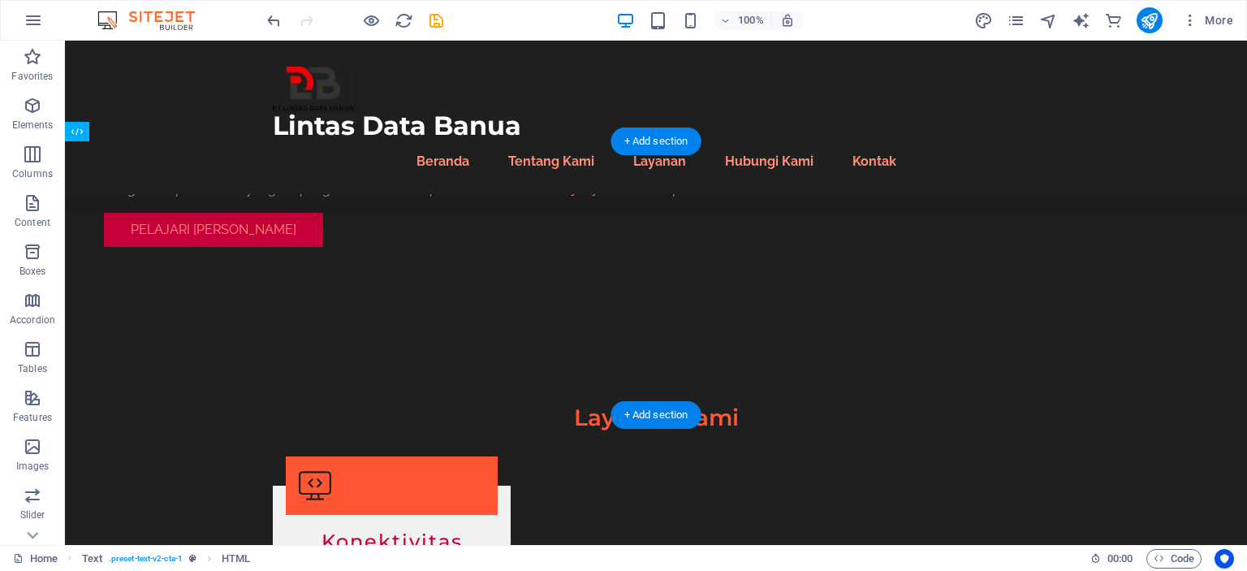
drag, startPoint x: 208, startPoint y: 303, endPoint x: 711, endPoint y: 346, distance: 505.1
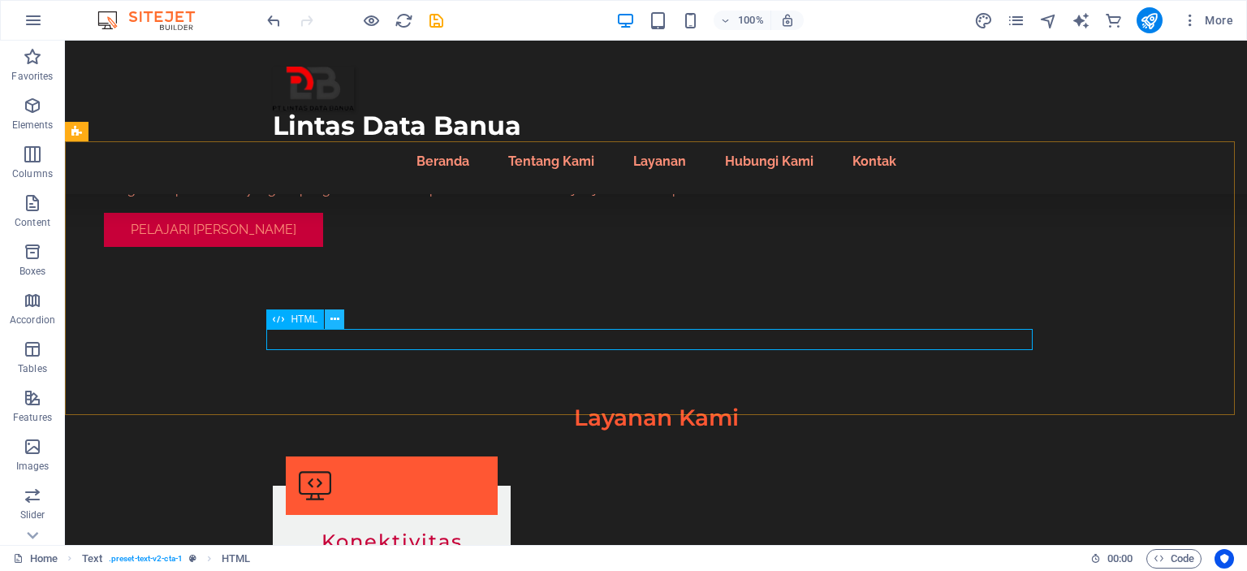
click at [340, 321] on button at bounding box center [334, 318] width 19 height 19
click at [1156, 20] on icon "publish" at bounding box center [1149, 20] width 19 height 19
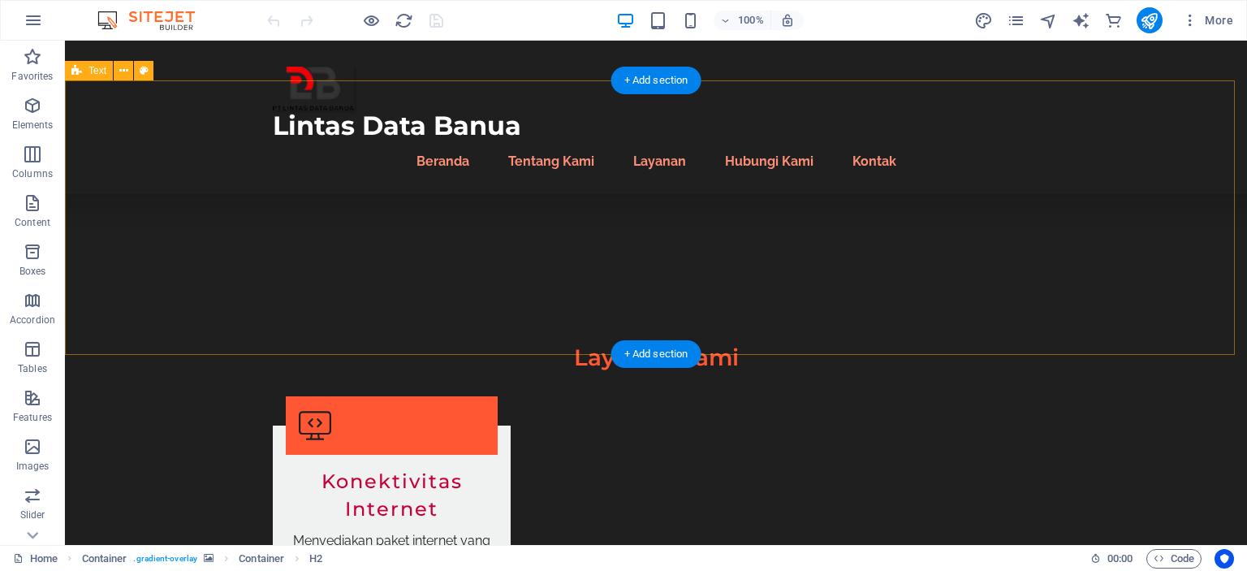
scroll to position [1624, 0]
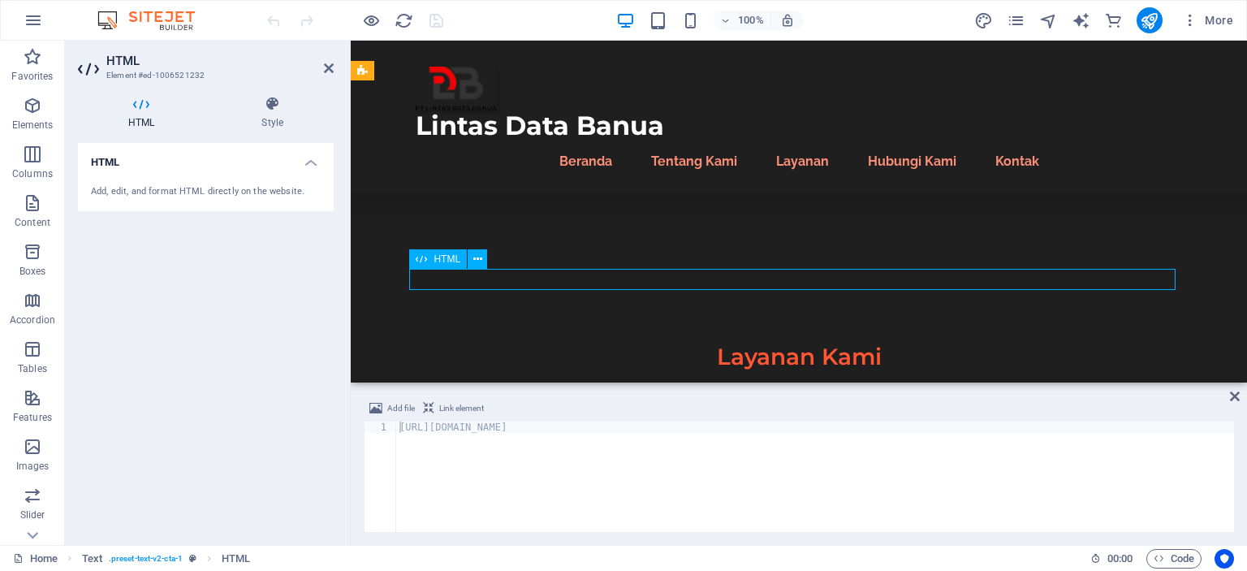
drag, startPoint x: 592, startPoint y: 282, endPoint x: 524, endPoint y: 278, distance: 68.3
drag, startPoint x: 553, startPoint y: 442, endPoint x: 273, endPoint y: 411, distance: 281.8
click at [273, 411] on div "HTML Element #ed-1006521232 HTML Style HTML Add, edit, and format HTML directly…" at bounding box center [656, 293] width 1182 height 504
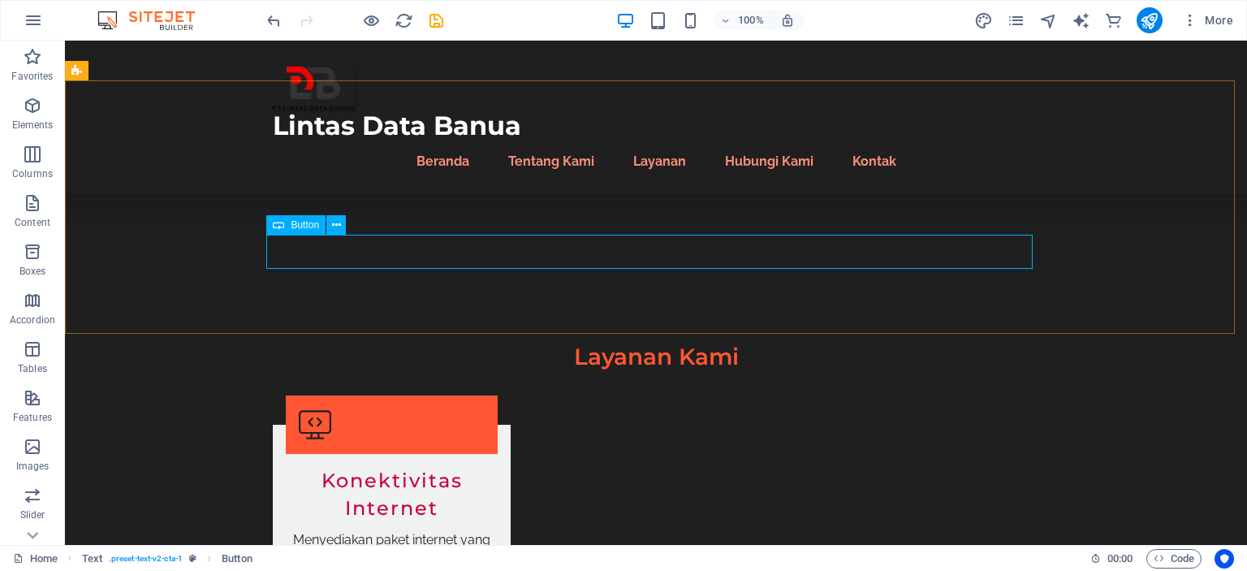
click at [293, 229] on span "Button" at bounding box center [305, 225] width 28 height 10
click at [332, 226] on icon at bounding box center [336, 225] width 9 height 17
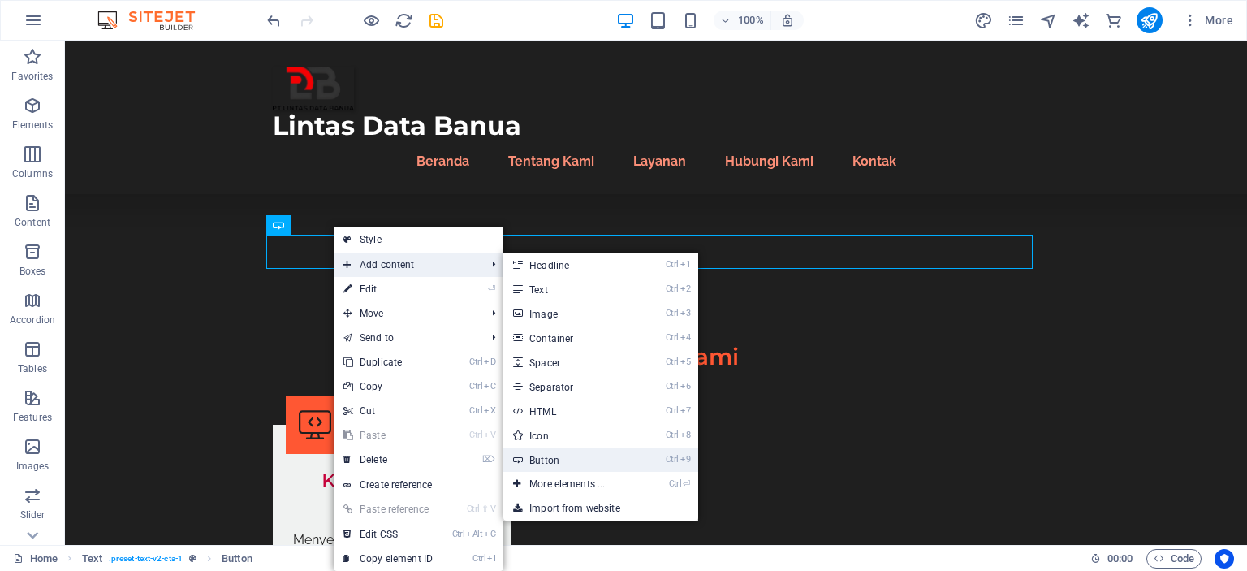
click at [621, 462] on link "Ctrl 9 Button" at bounding box center [570, 459] width 134 height 24
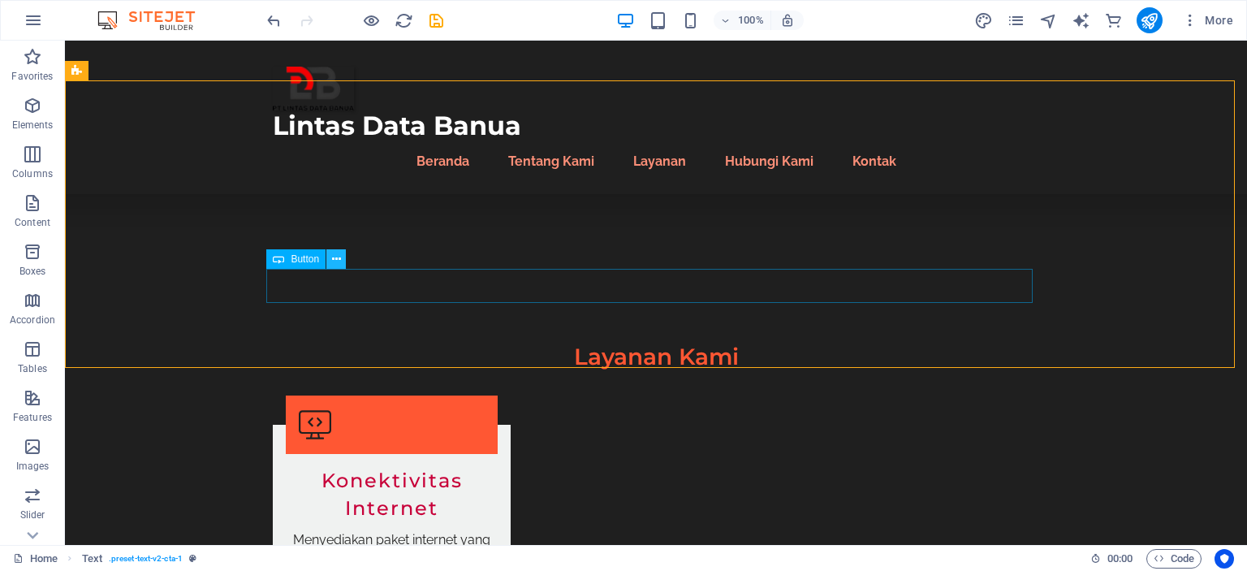
click at [339, 262] on icon at bounding box center [336, 259] width 9 height 17
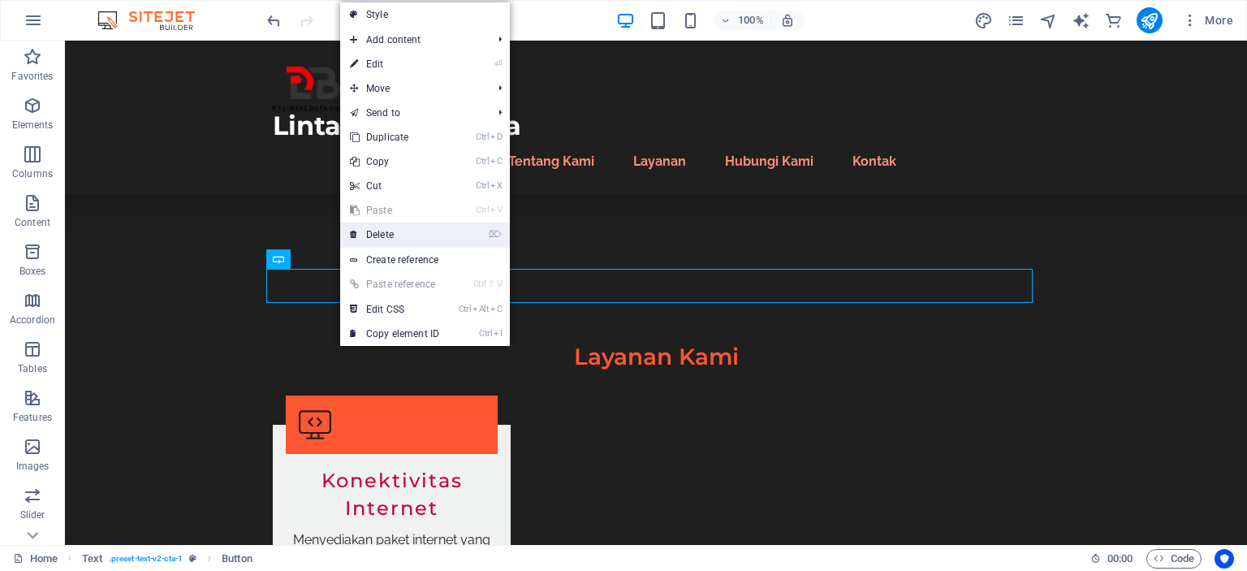
click at [373, 238] on link "⌦ Delete" at bounding box center [394, 234] width 109 height 24
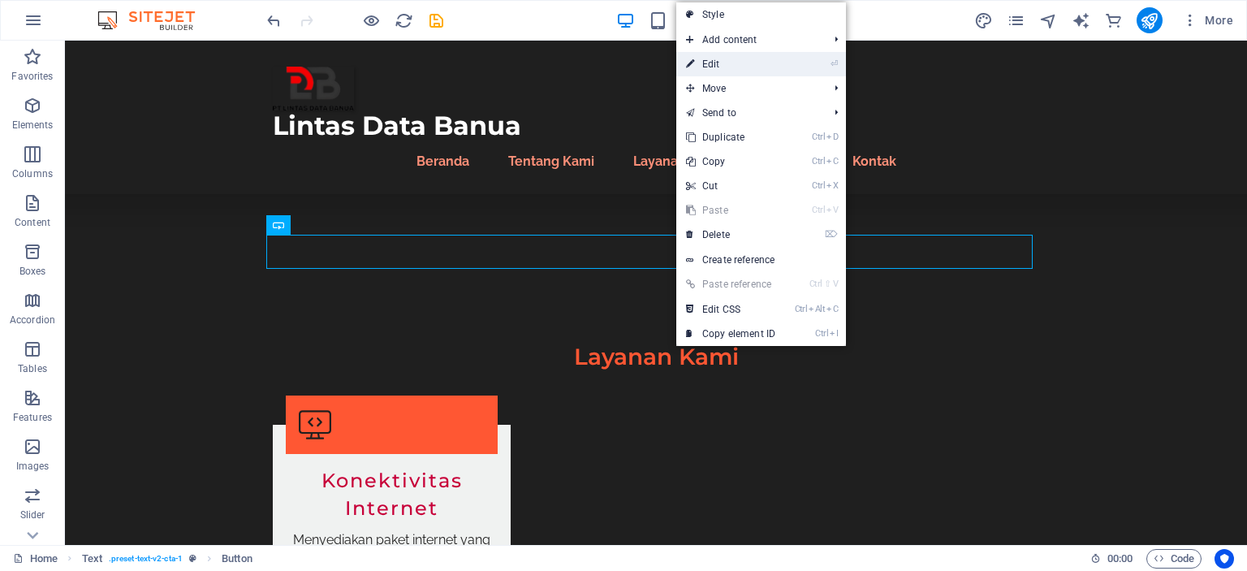
click at [809, 62] on li "⏎ Edit" at bounding box center [761, 64] width 170 height 24
click at [728, 62] on link "⏎ Edit" at bounding box center [730, 64] width 109 height 24
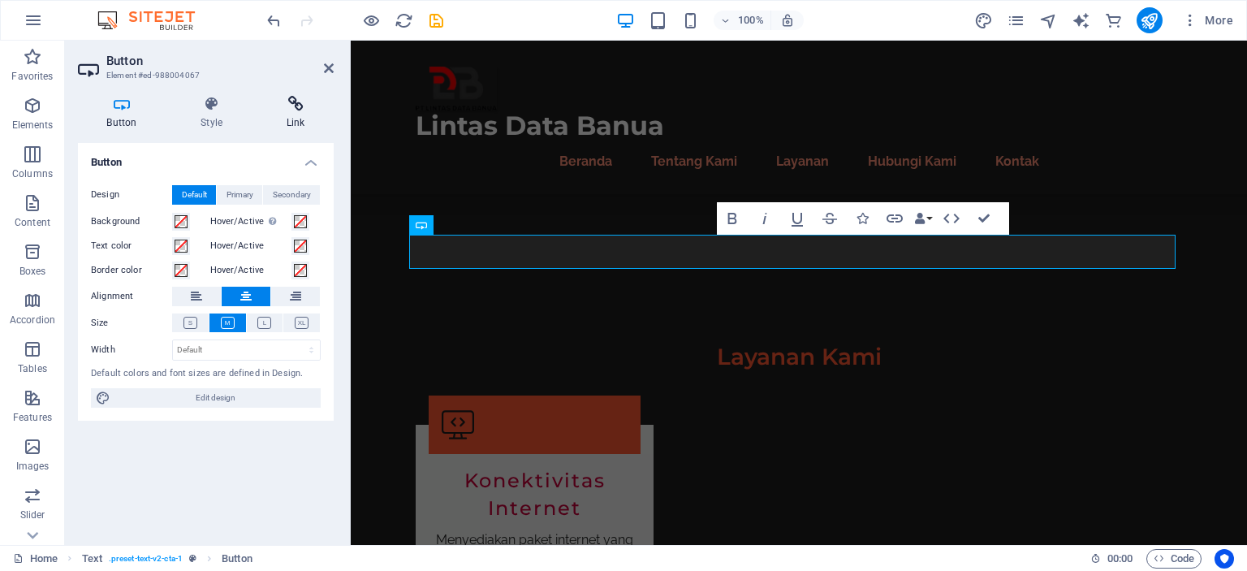
click at [291, 113] on h4 "Link" at bounding box center [295, 113] width 76 height 34
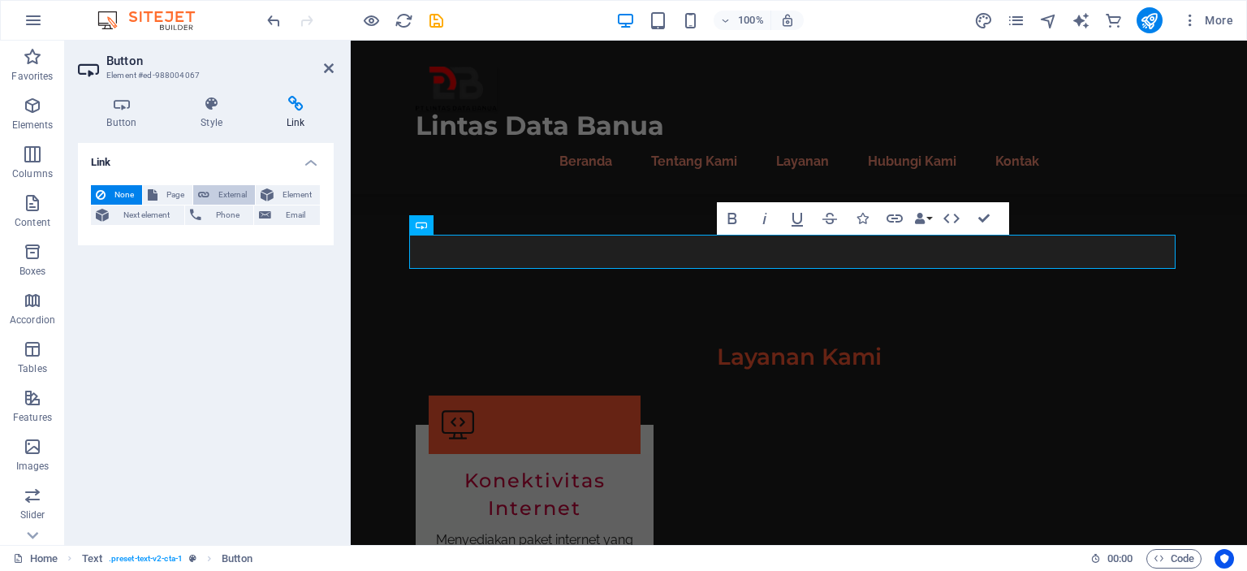
click at [229, 190] on span "External" at bounding box center [232, 194] width 36 height 19
select select "blank"
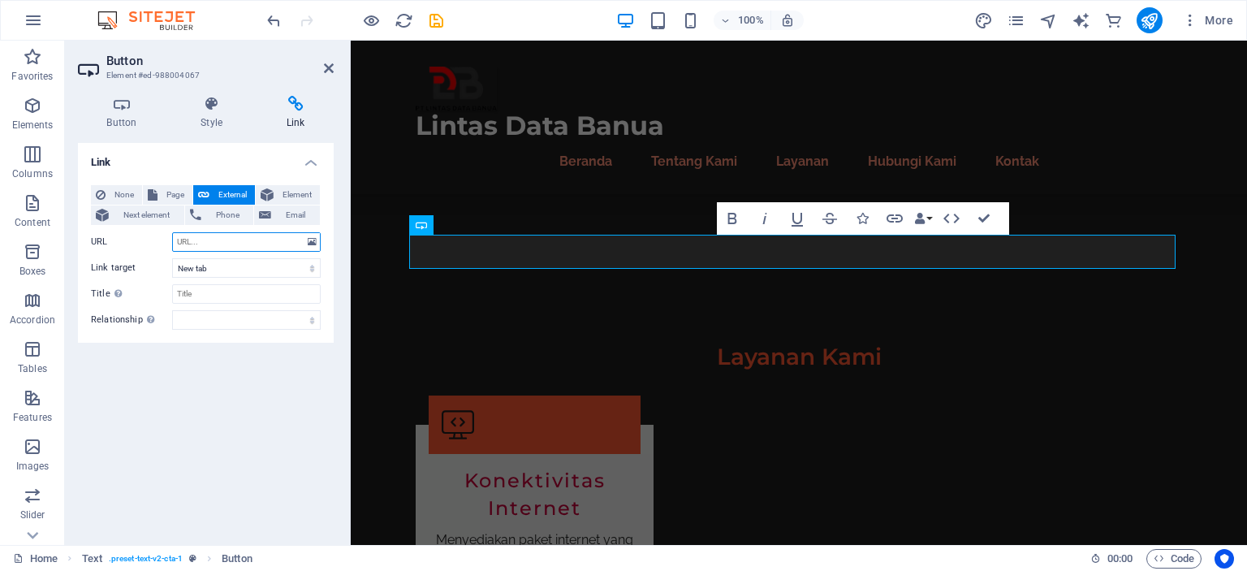
paste input "h"
click at [255, 238] on input "URL" at bounding box center [246, 241] width 149 height 19
type input "[URL][DOMAIN_NAME]"
click at [248, 296] on input "Title Additional link description, should not be the same as the link text. The…" at bounding box center [246, 293] width 149 height 19
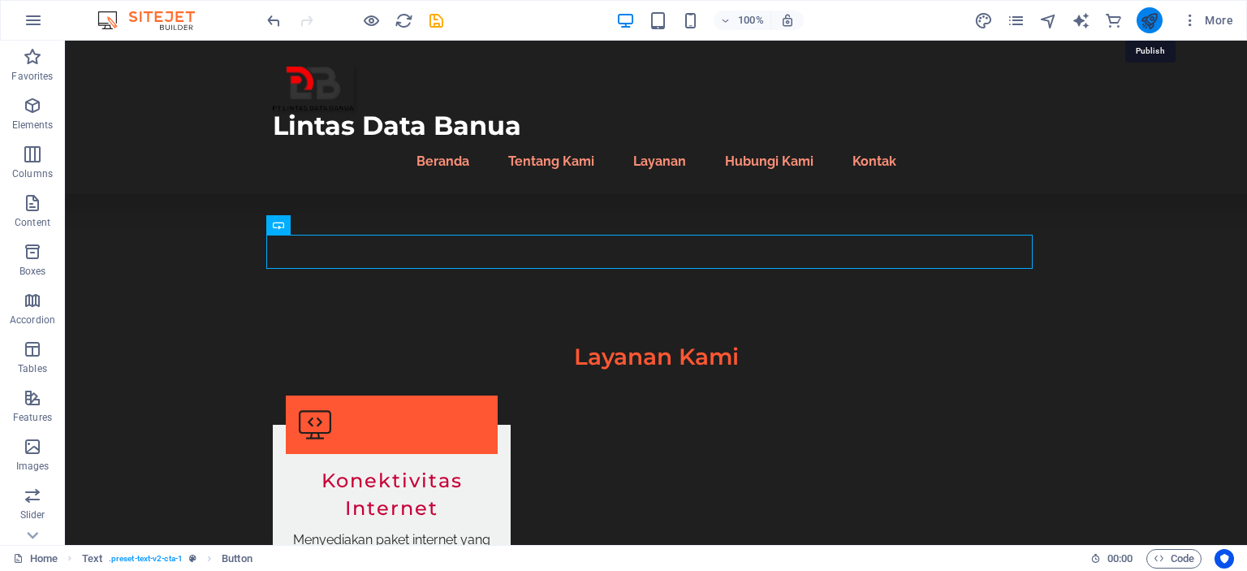
click at [1144, 18] on icon "publish" at bounding box center [1149, 20] width 19 height 19
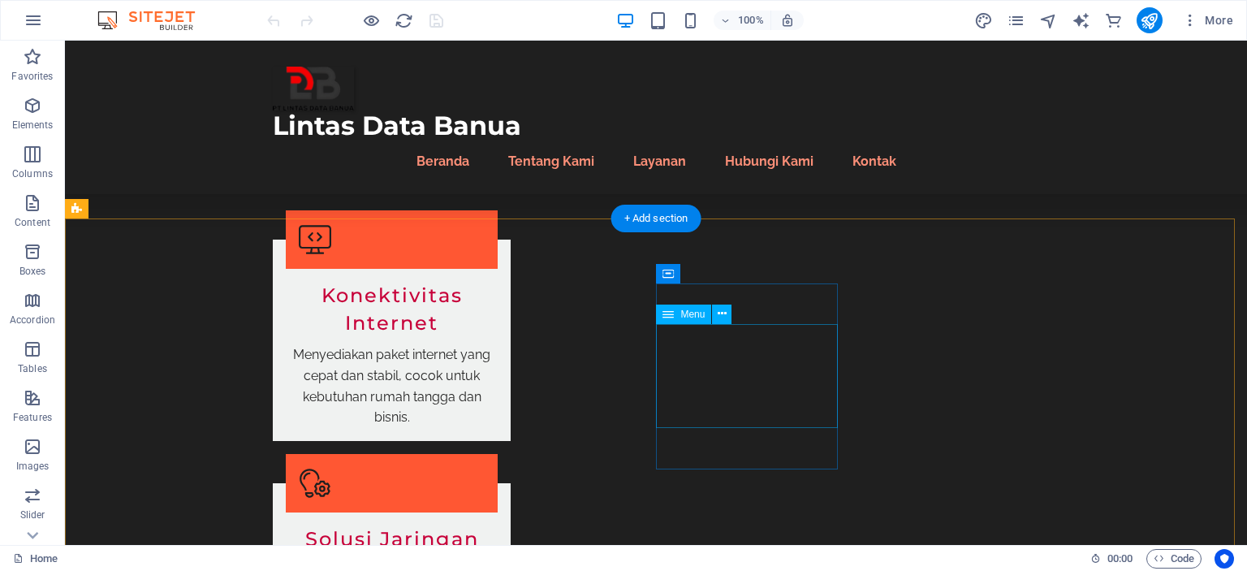
scroll to position [1839, 0]
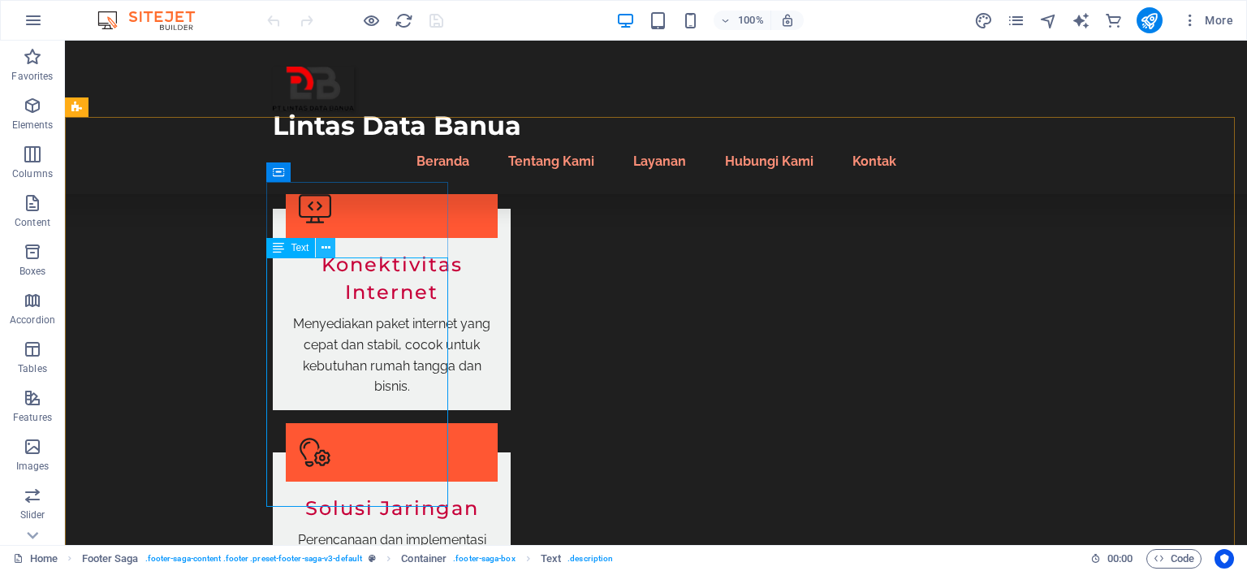
click at [325, 245] on icon at bounding box center [325, 247] width 9 height 17
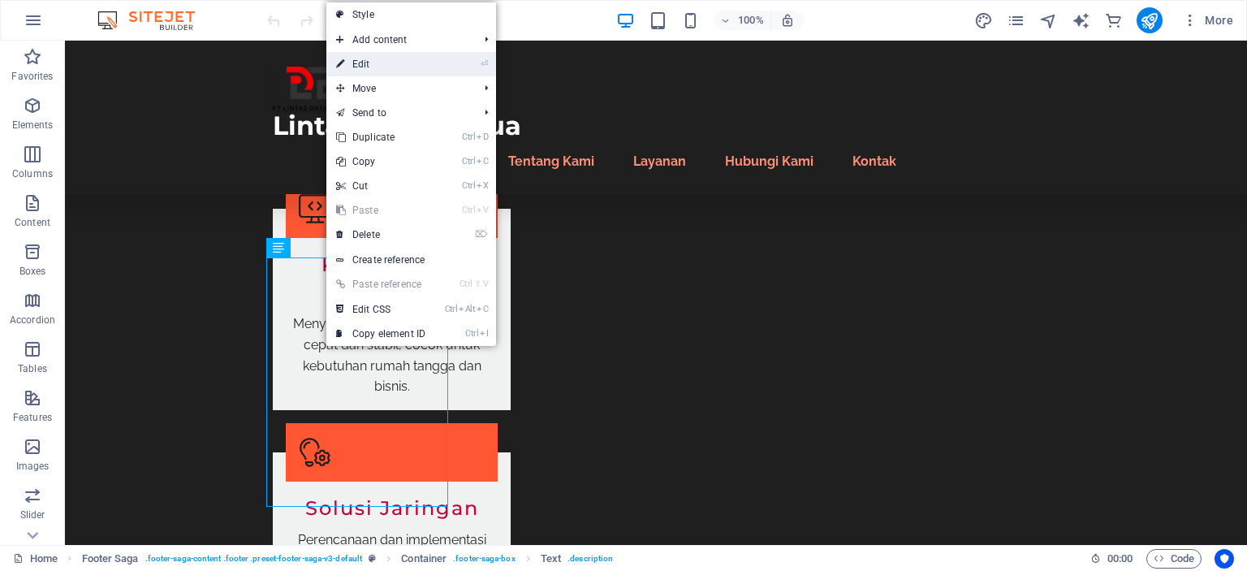
click at [435, 66] on link "⏎ Edit" at bounding box center [380, 64] width 109 height 24
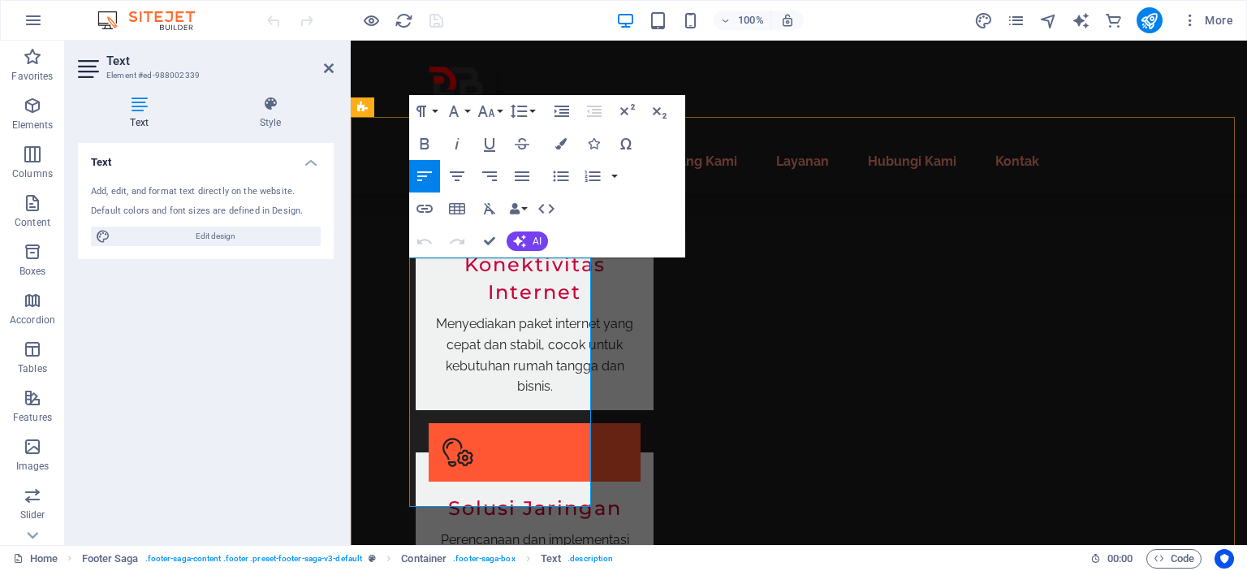
click at [556, 149] on button "Colors" at bounding box center [561, 143] width 31 height 32
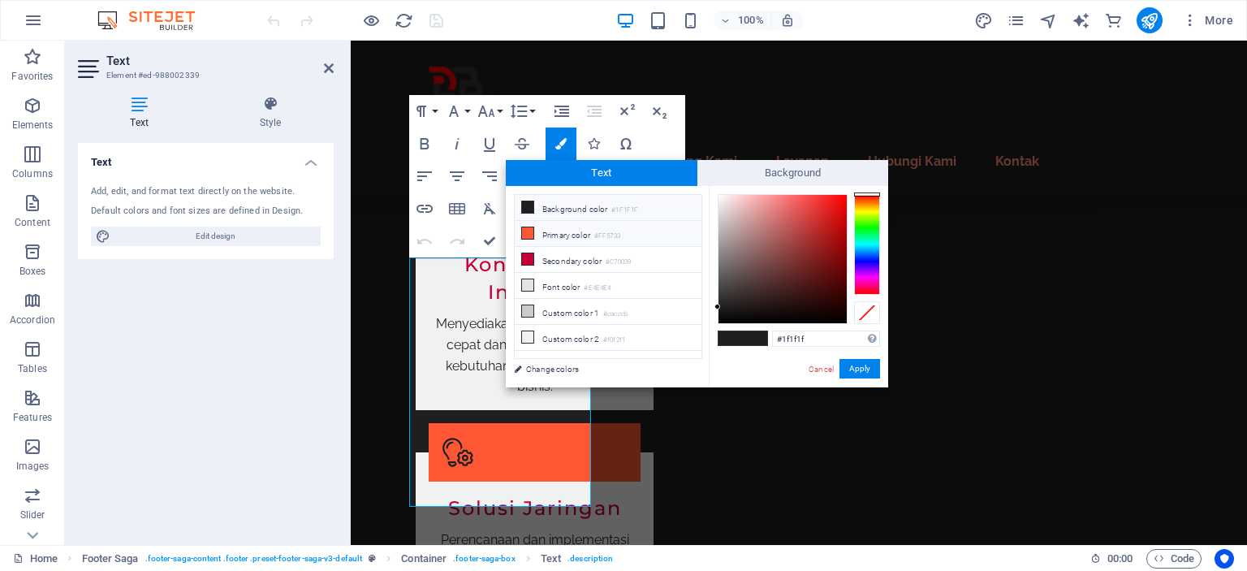
click at [644, 223] on li "Primary color #FF5733" at bounding box center [608, 234] width 187 height 26
type input "#ff5733"
click at [864, 378] on div "Cancel Apply" at bounding box center [843, 369] width 73 height 20
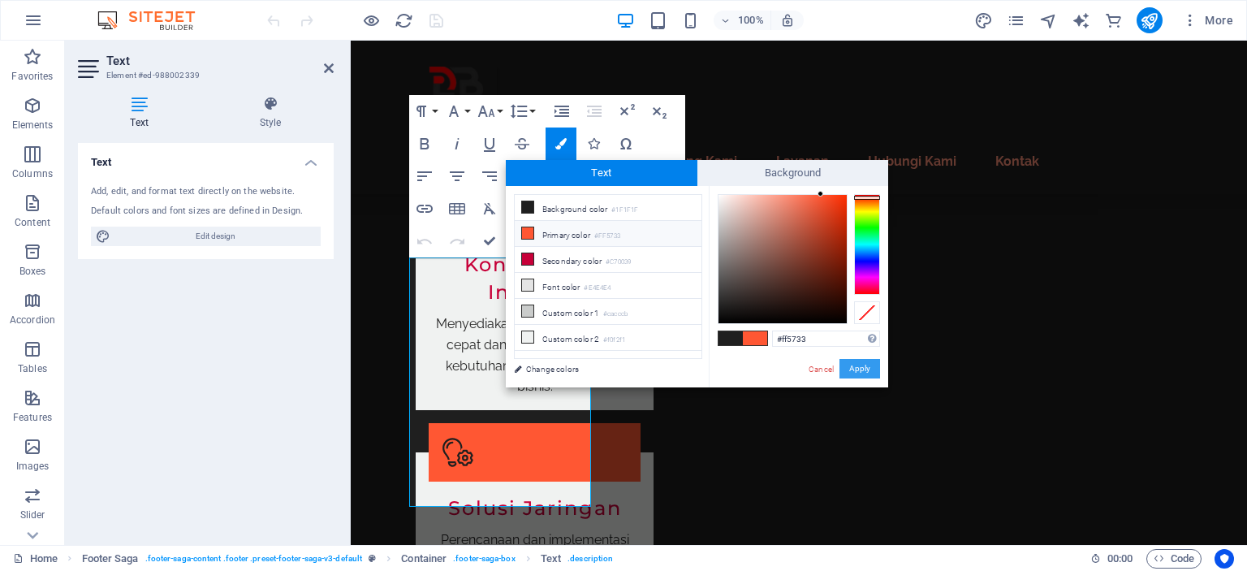
click at [869, 373] on button "Apply" at bounding box center [859, 368] width 41 height 19
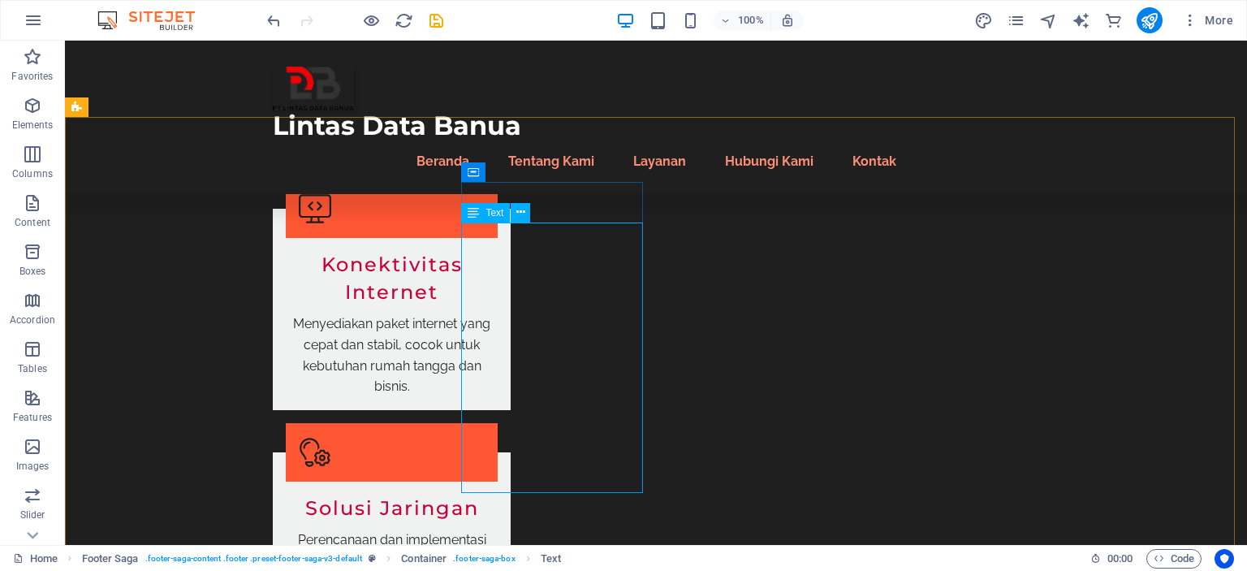
click at [486, 220] on div "Text" at bounding box center [485, 212] width 49 height 19
click at [520, 220] on icon at bounding box center [520, 212] width 9 height 17
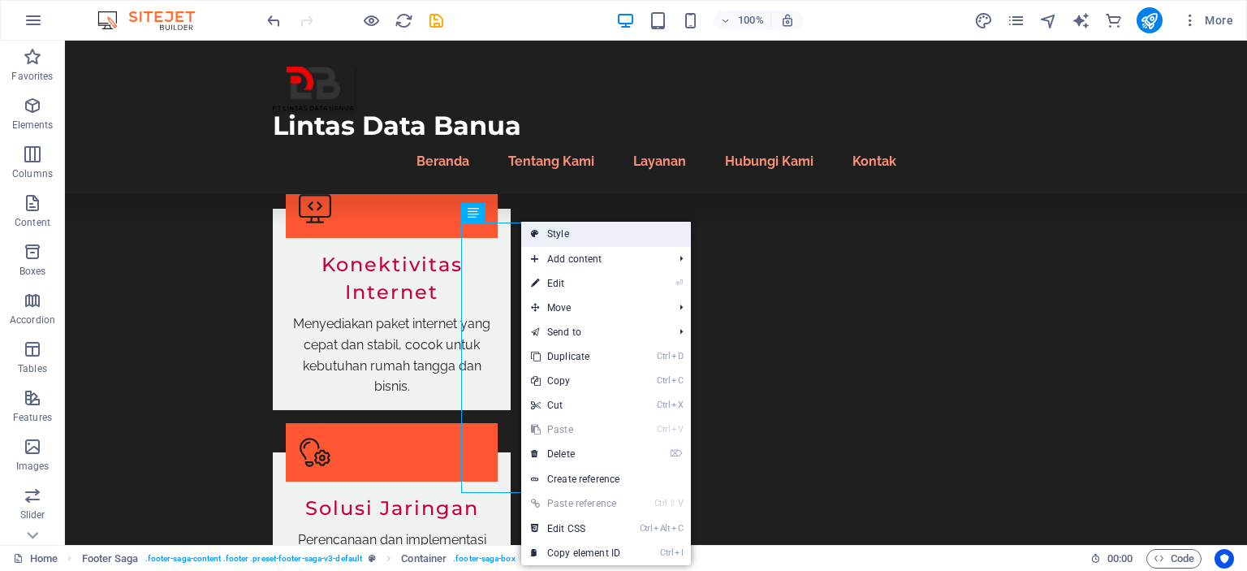
click at [587, 241] on link "Style" at bounding box center [606, 234] width 170 height 24
select select "rem"
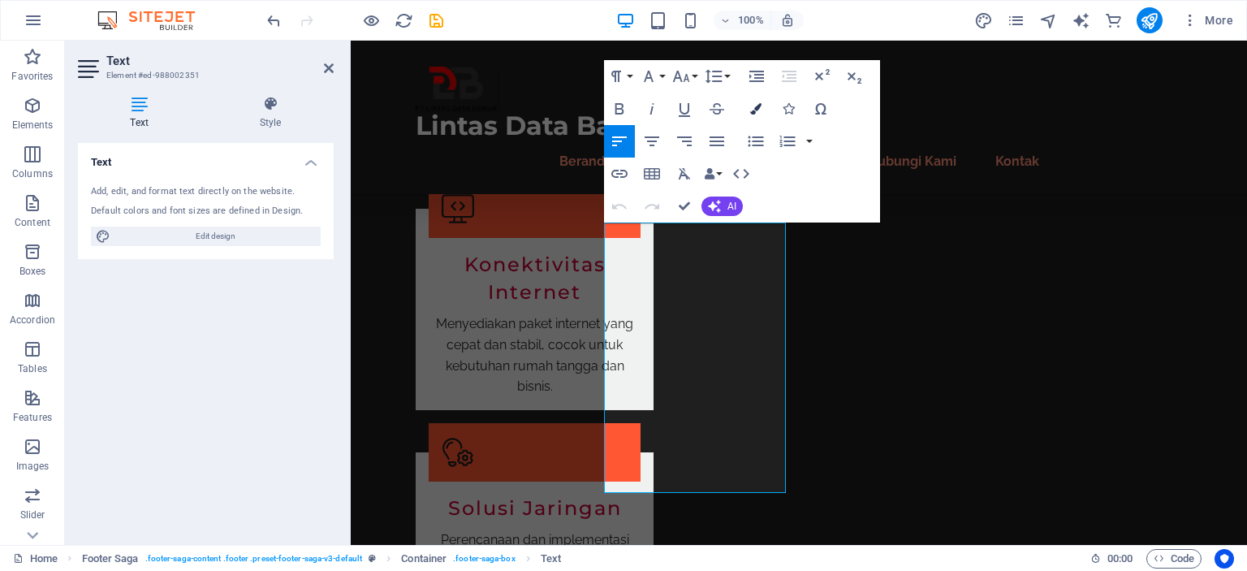
click at [750, 119] on button "Colors" at bounding box center [755, 109] width 31 height 32
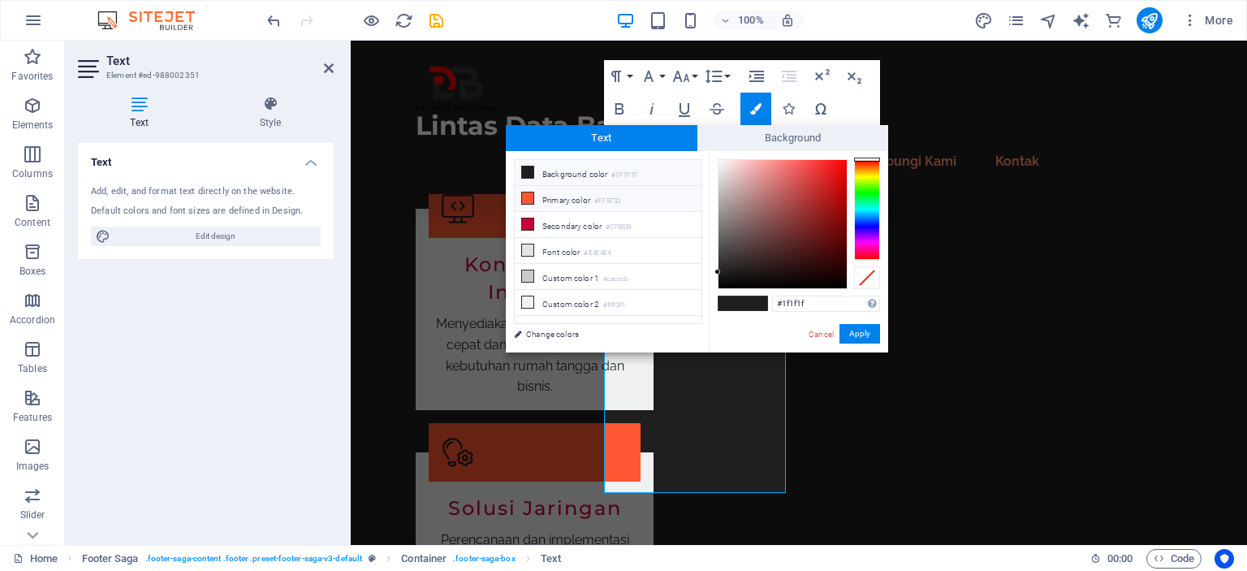
click at [620, 200] on small "#FF5733" at bounding box center [607, 201] width 26 height 11
type input "#ff5733"
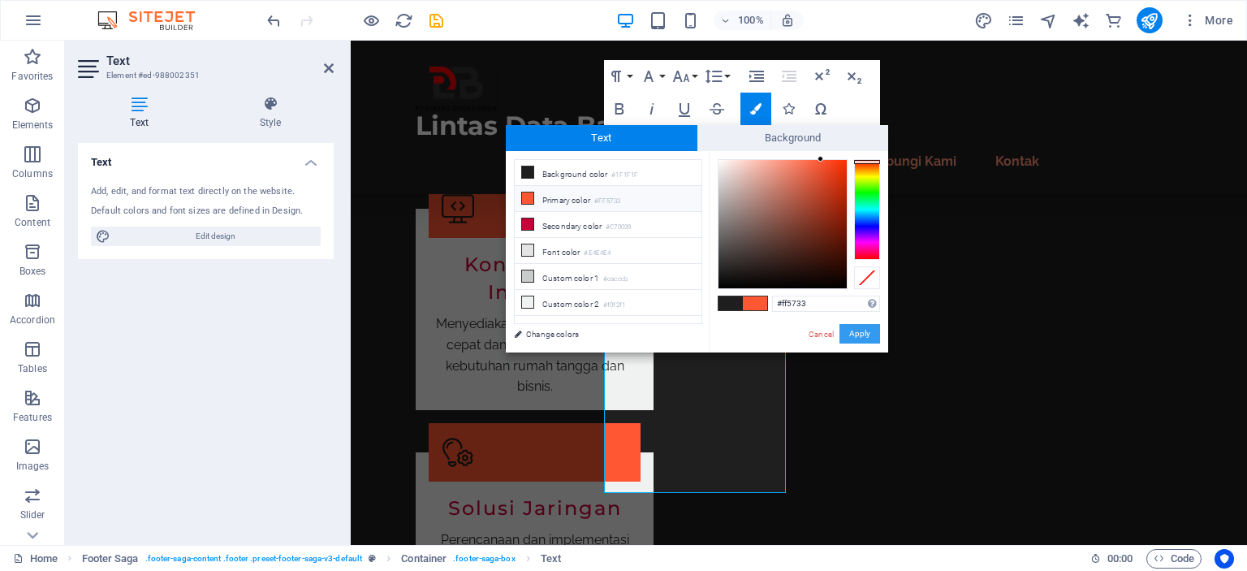
click at [866, 330] on button "Apply" at bounding box center [859, 333] width 41 height 19
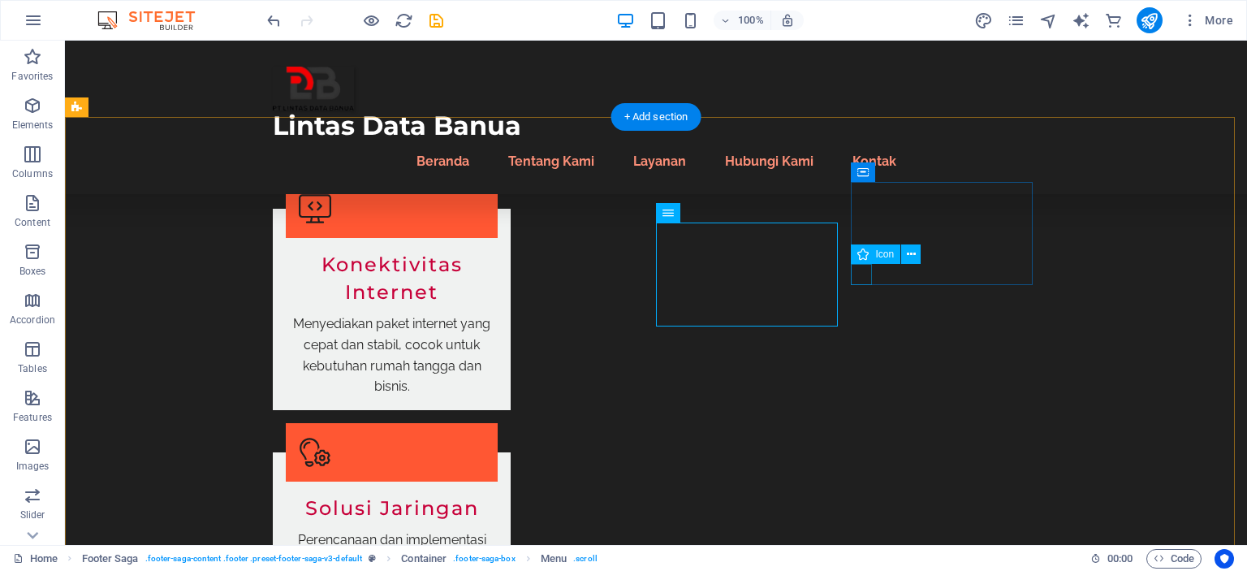
select select "xMidYMid"
select select "px"
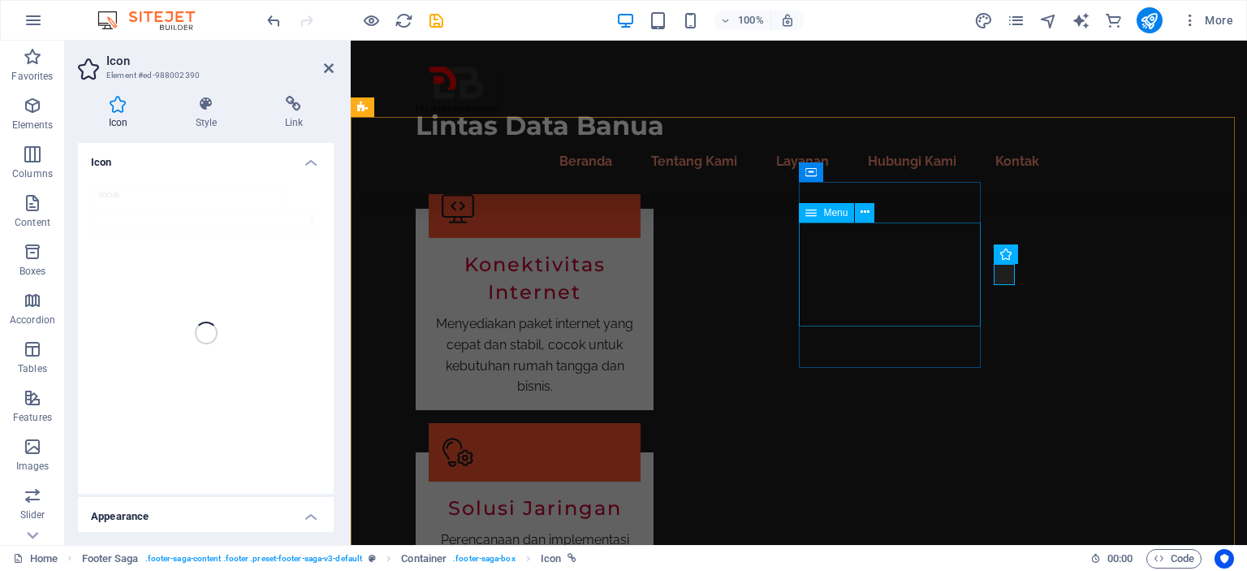
select select
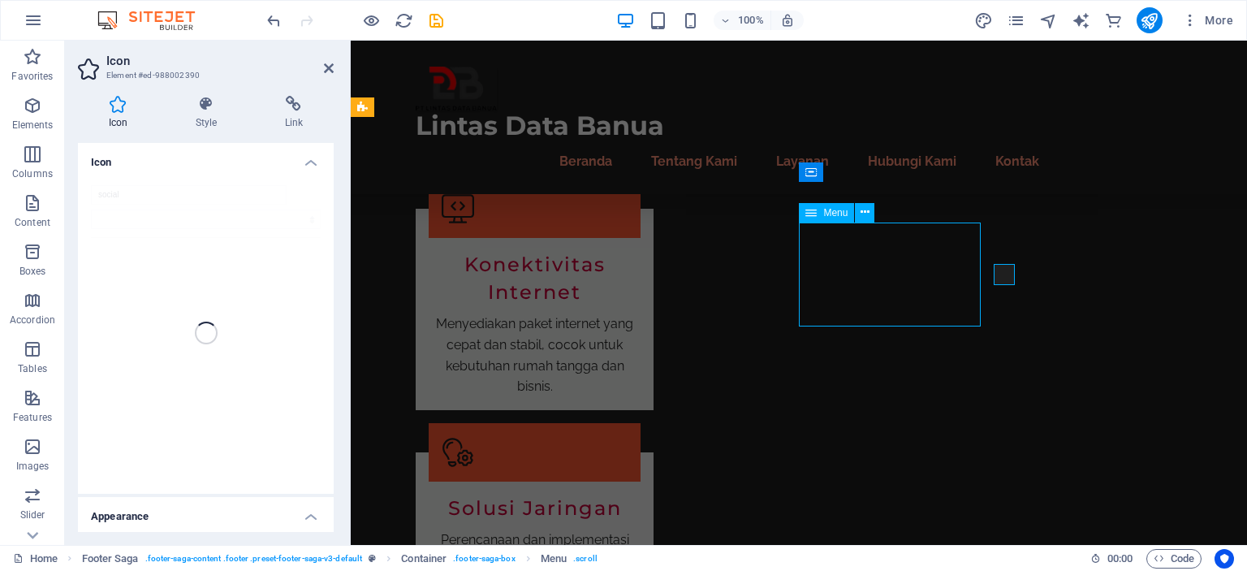
select select
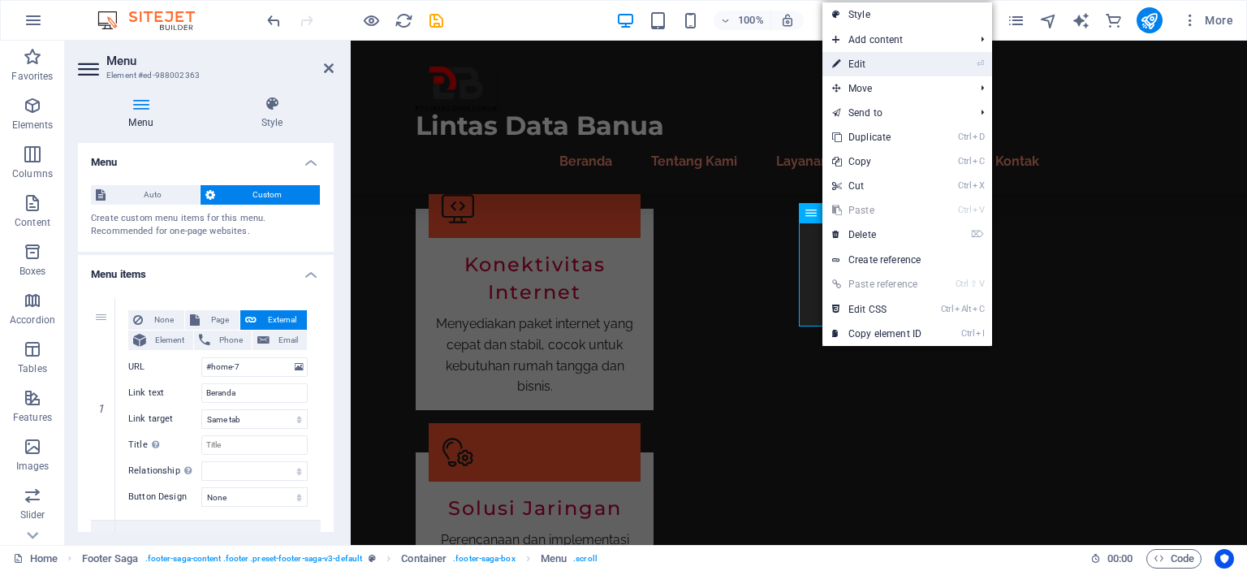
click at [859, 63] on link "⏎ Edit" at bounding box center [876, 64] width 109 height 24
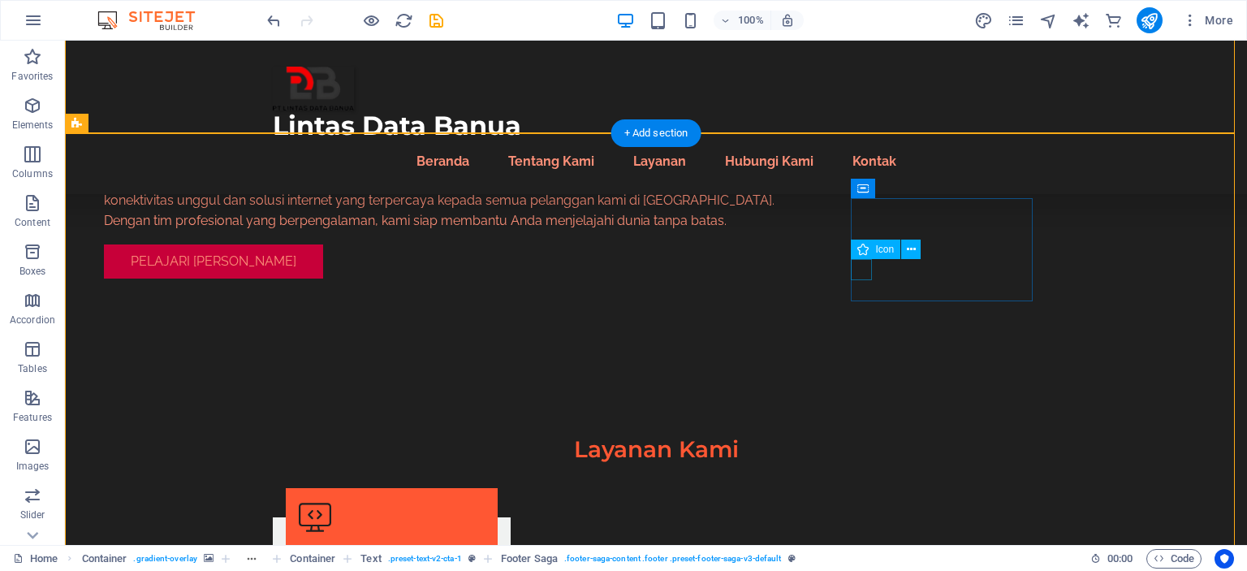
scroll to position [1867, 0]
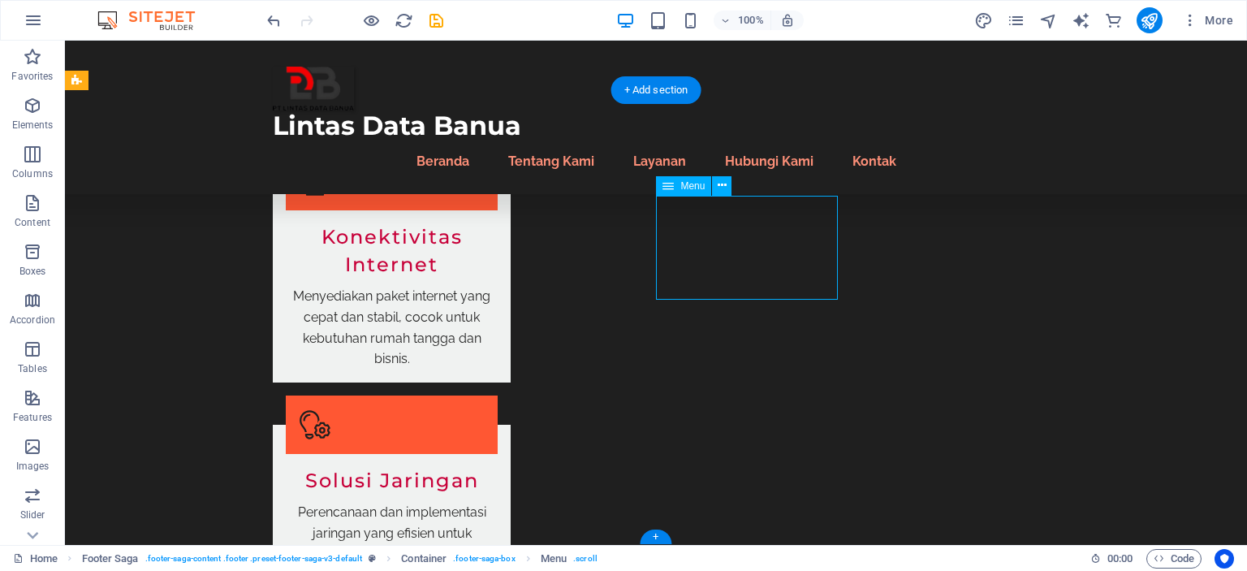
select select
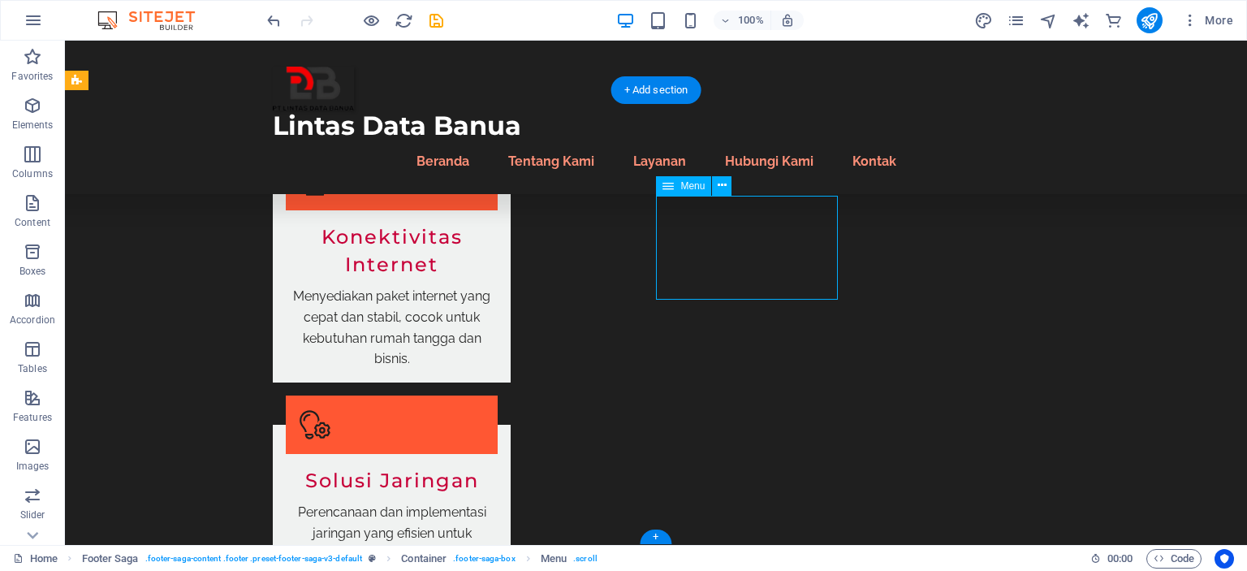
select select
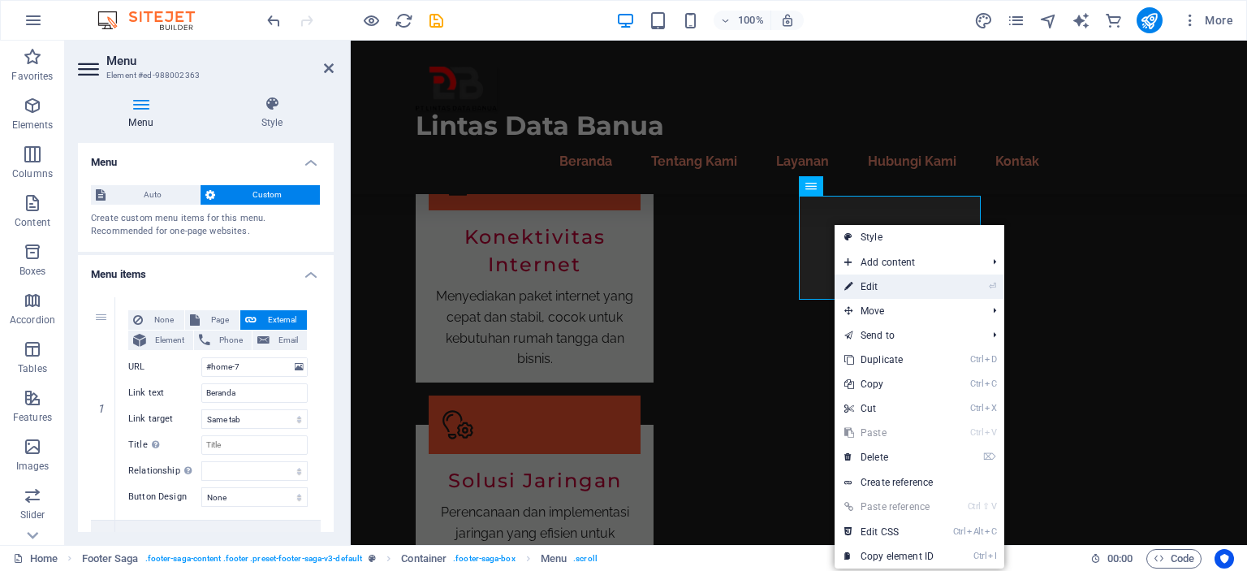
click at [892, 288] on link "⏎ Edit" at bounding box center [888, 286] width 109 height 24
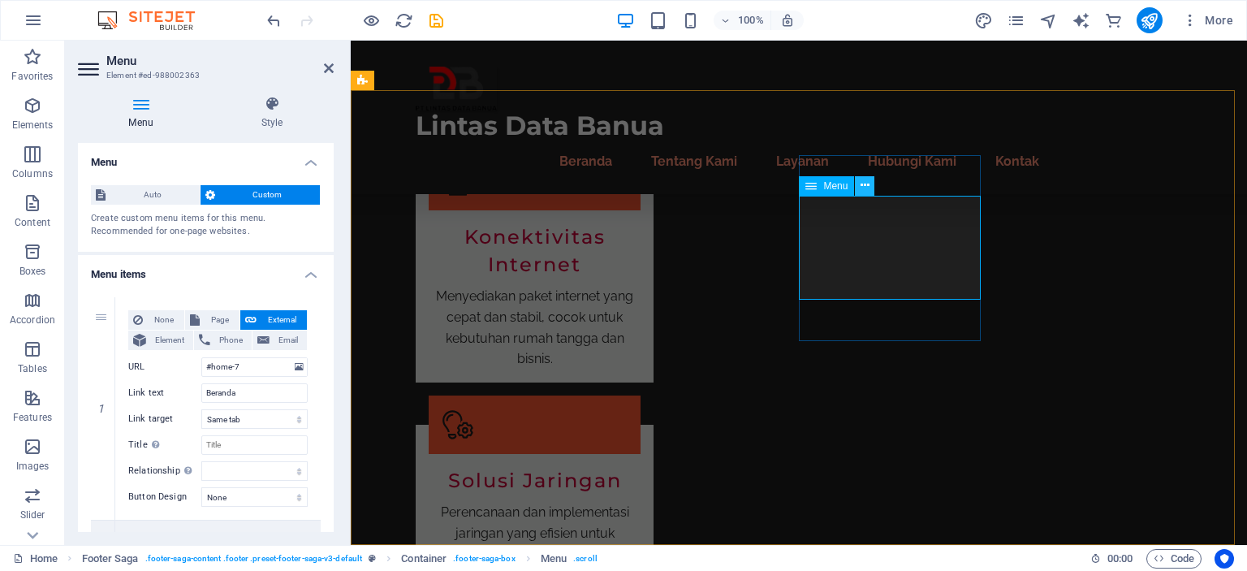
click at [864, 187] on icon at bounding box center [864, 185] width 9 height 17
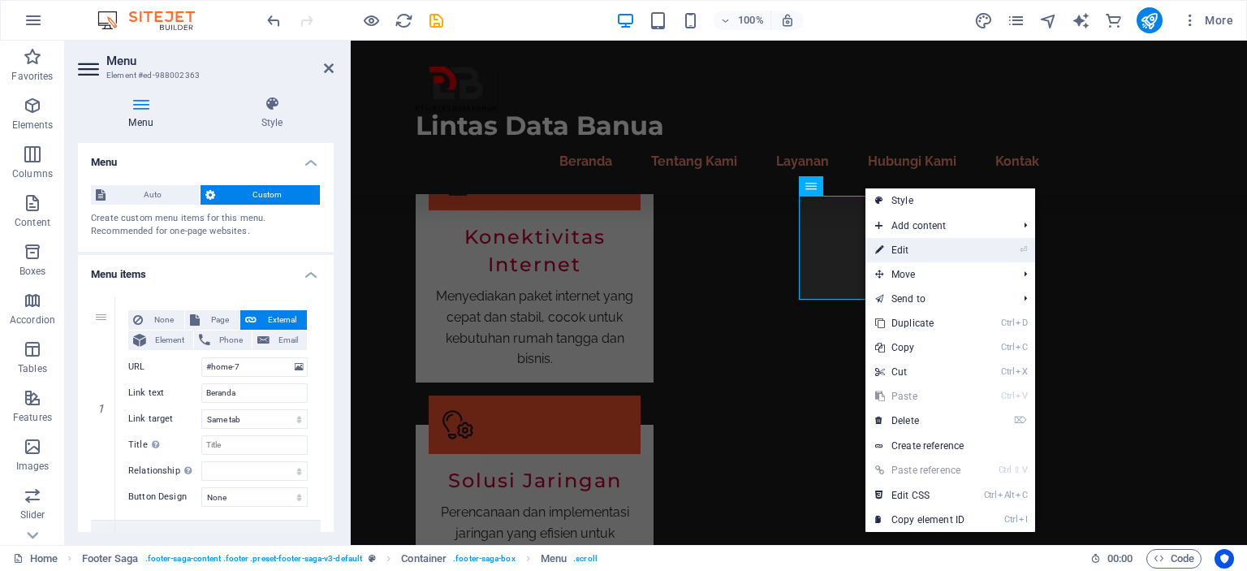
click at [903, 247] on link "⏎ Edit" at bounding box center [919, 250] width 109 height 24
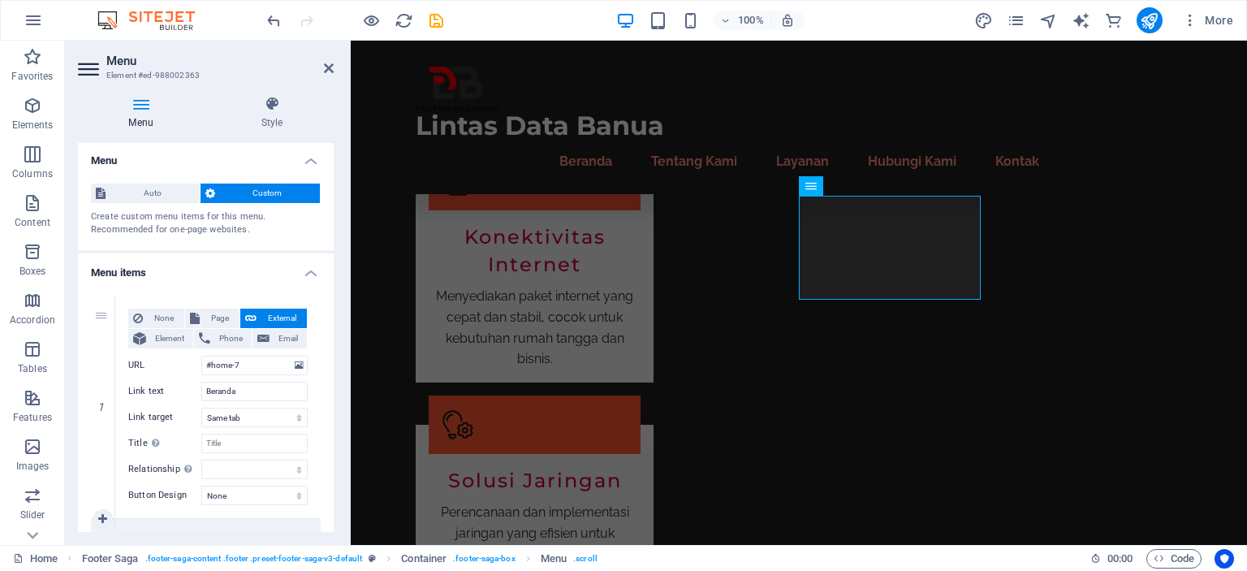
scroll to position [0, 0]
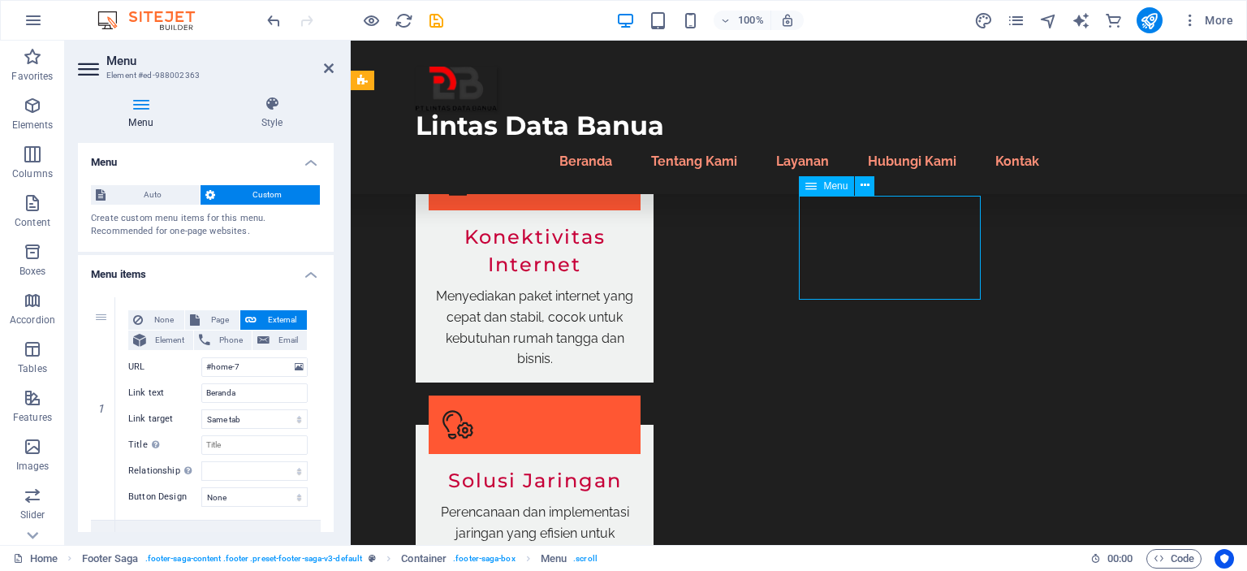
drag, startPoint x: 834, startPoint y: 258, endPoint x: 843, endPoint y: 258, distance: 9.7
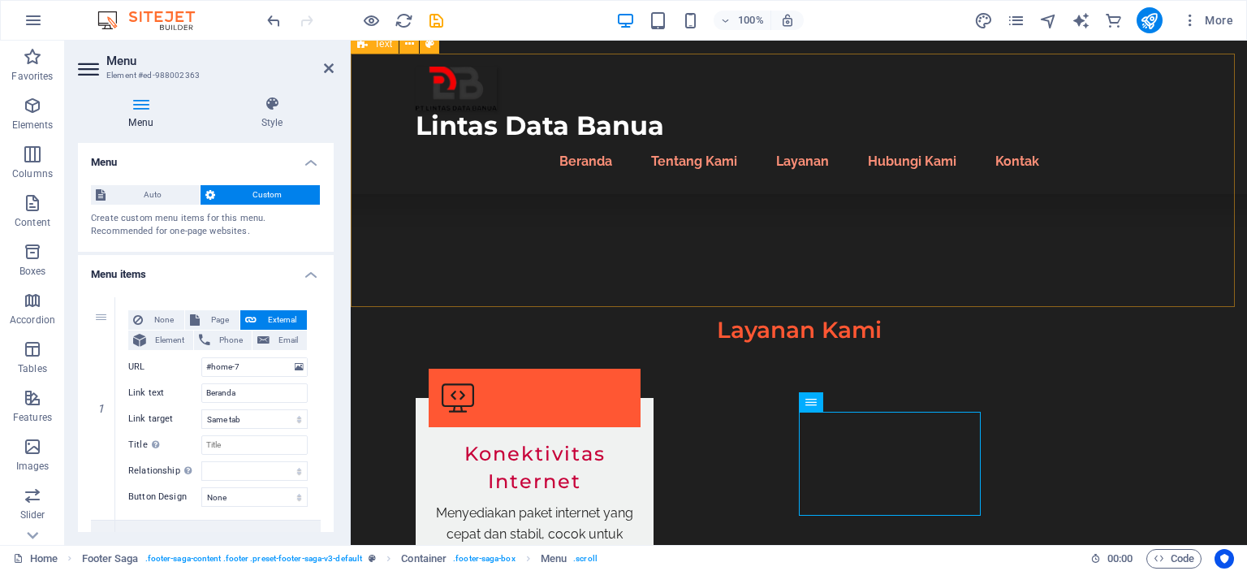
scroll to position [1867, 0]
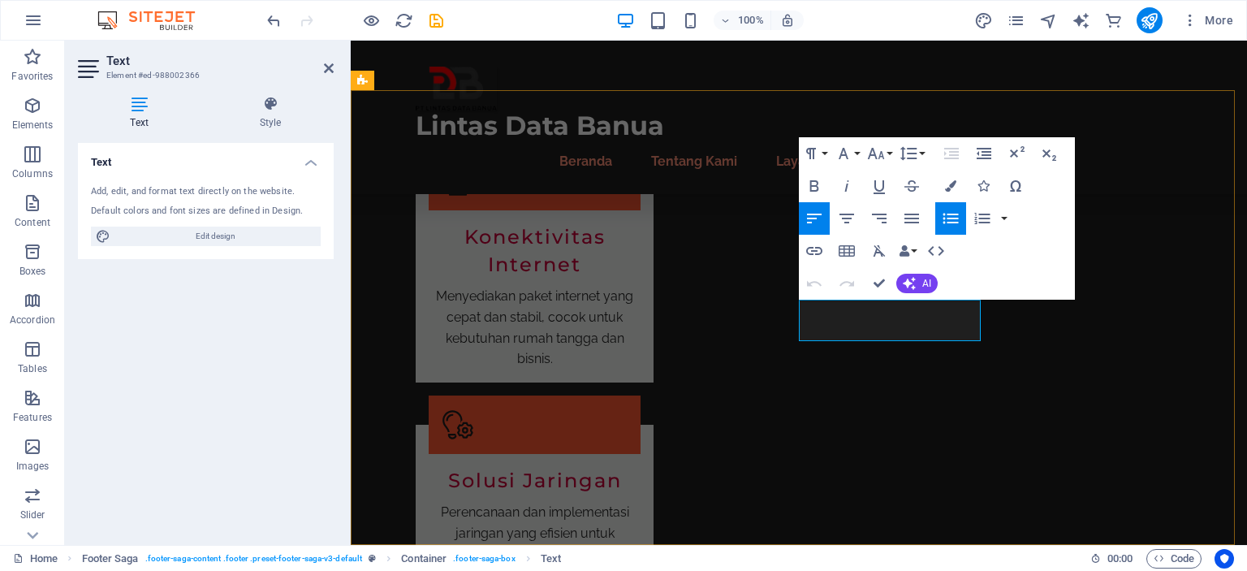
click at [956, 180] on icon "button" at bounding box center [950, 185] width 11 height 11
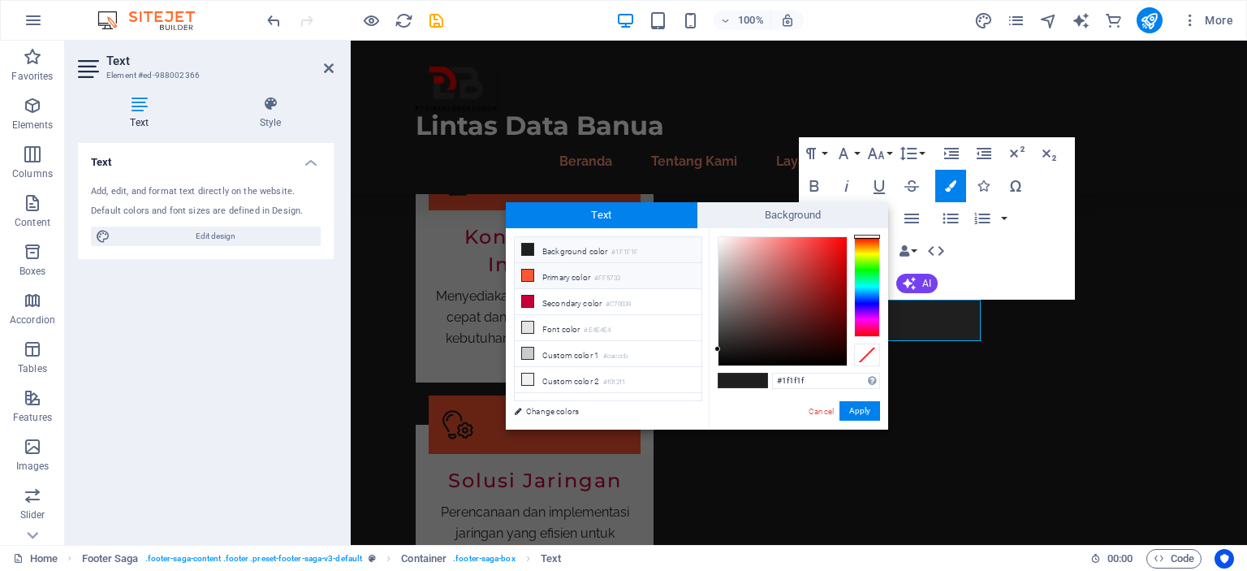
click at [597, 275] on li "Primary color #FF5733" at bounding box center [608, 276] width 187 height 26
type input "#ff5733"
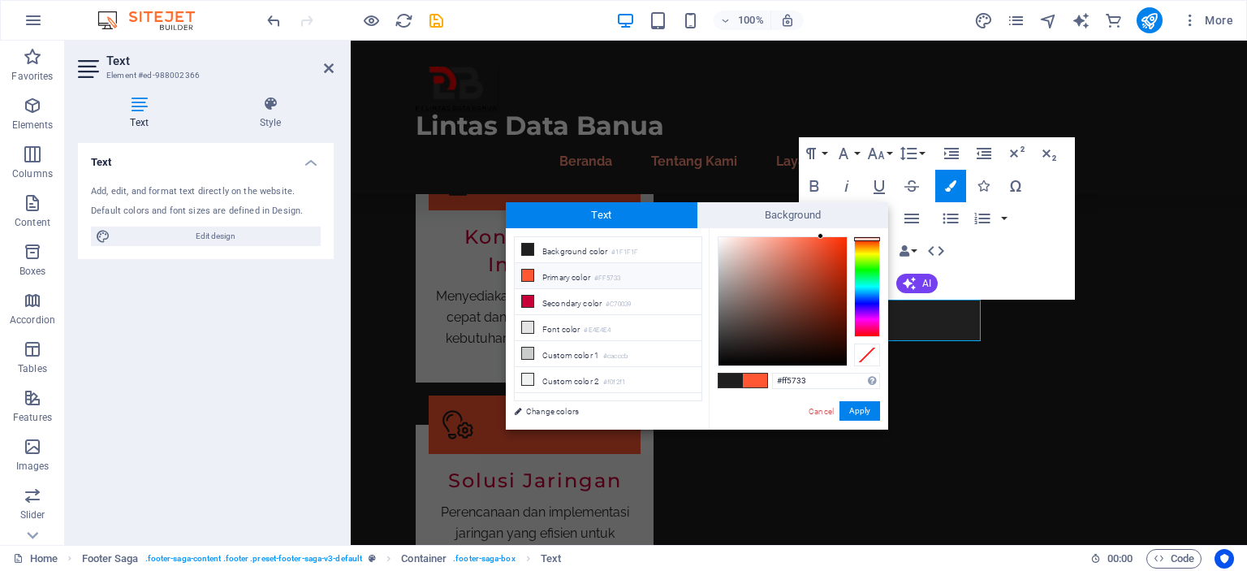
click at [853, 420] on div "Cancel Apply" at bounding box center [843, 411] width 73 height 20
click at [860, 416] on button "Apply" at bounding box center [859, 410] width 41 height 19
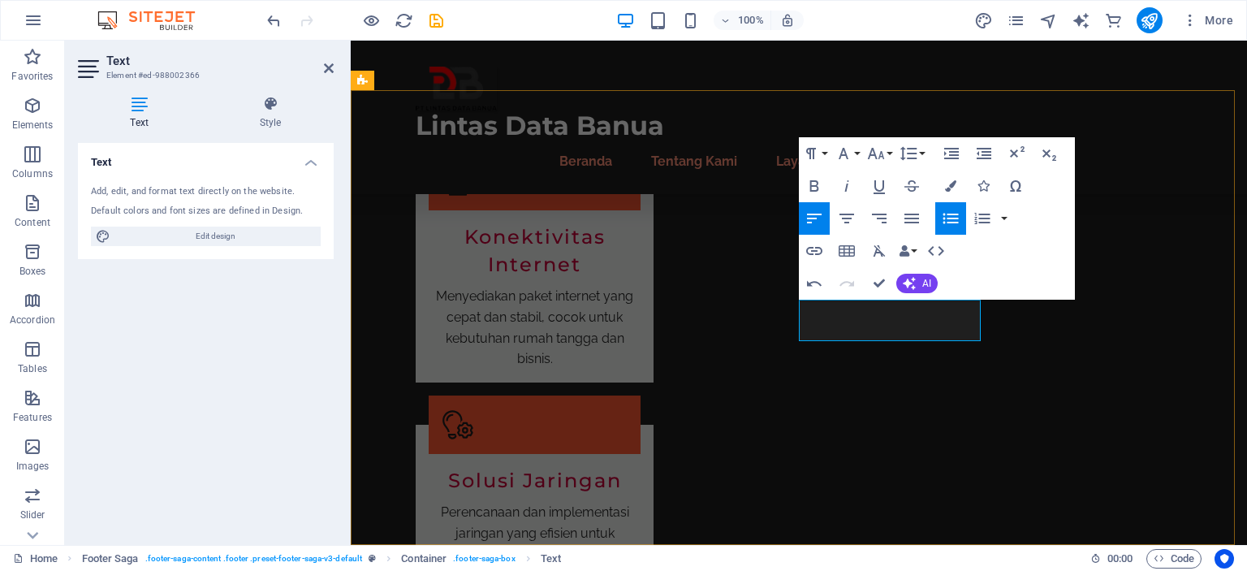
select select "rem"
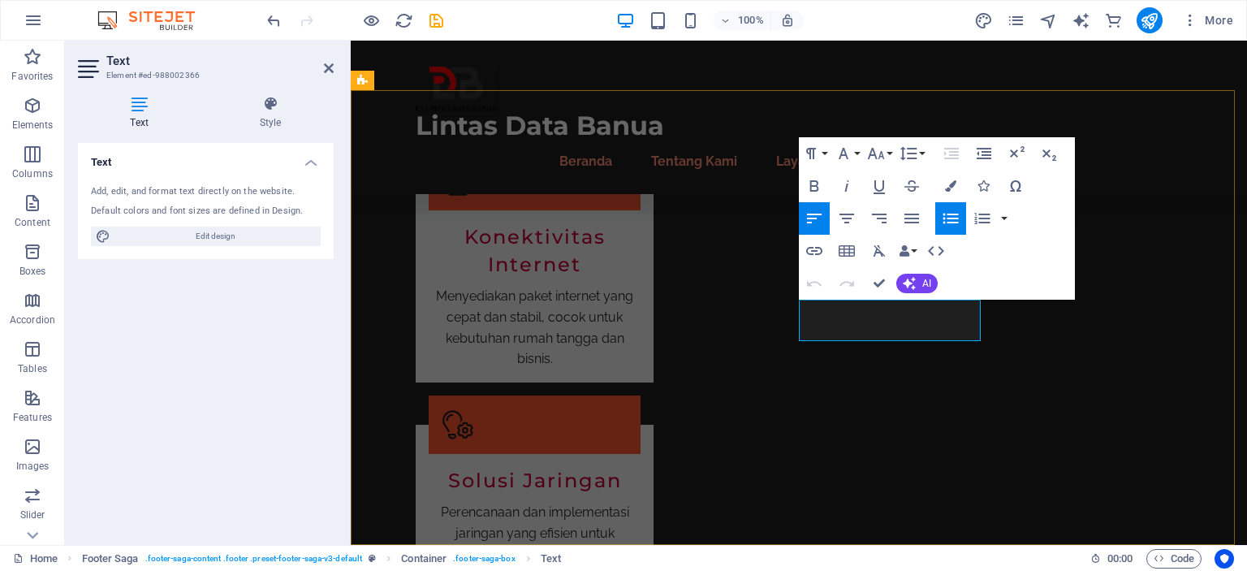
click at [953, 192] on button "Colors" at bounding box center [950, 186] width 31 height 32
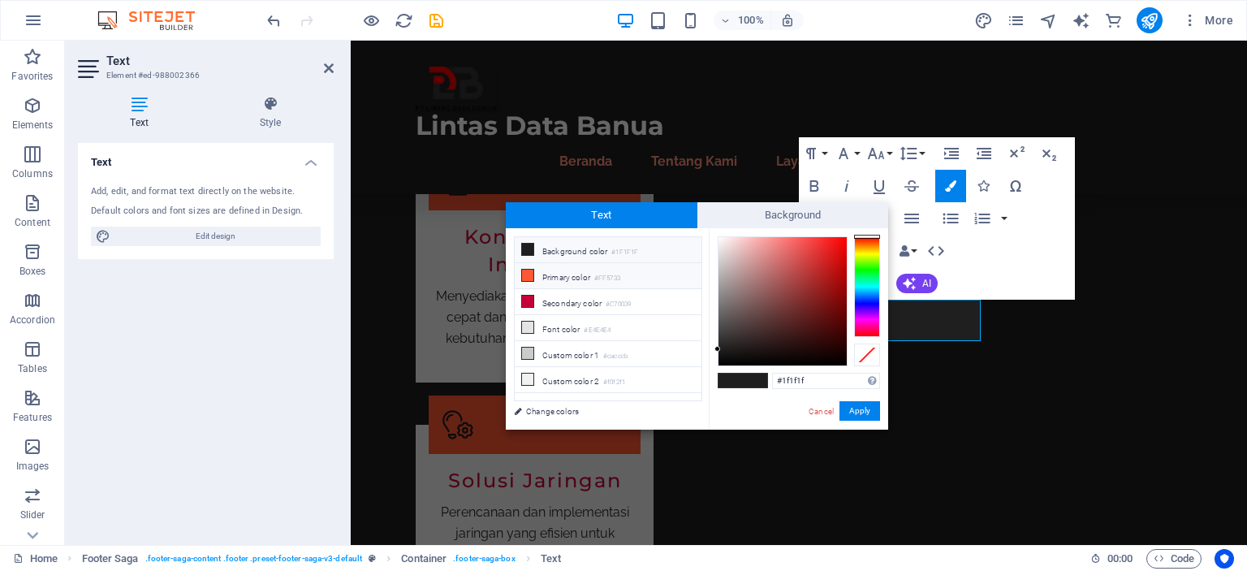
click at [592, 275] on li "Primary color #FF5733" at bounding box center [608, 276] width 187 height 26
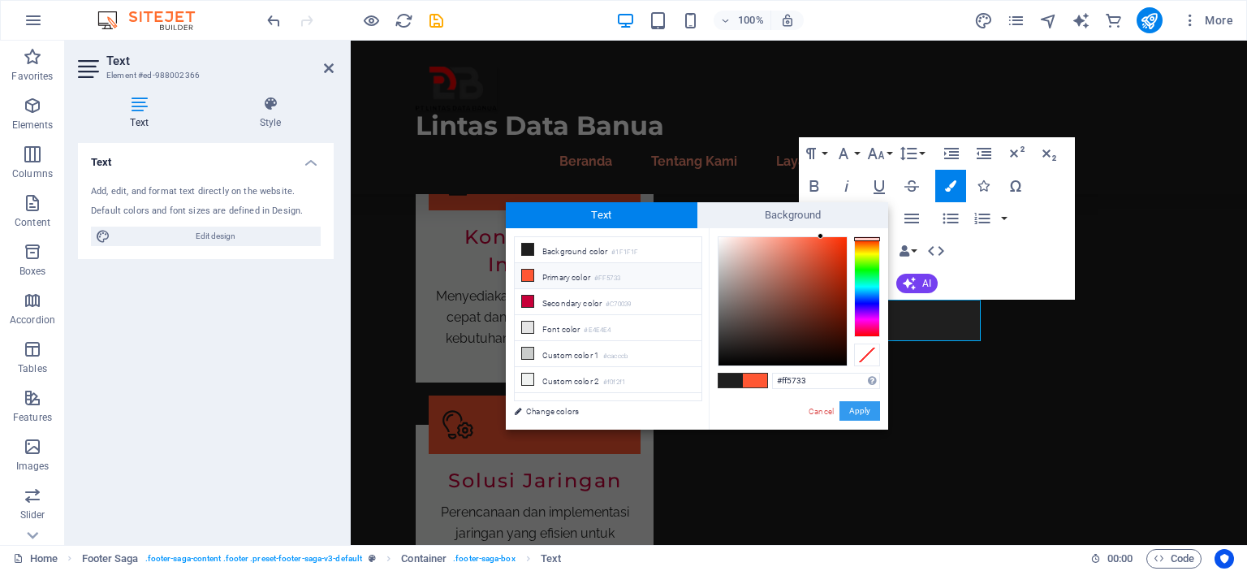
click at [847, 410] on button "Apply" at bounding box center [859, 410] width 41 height 19
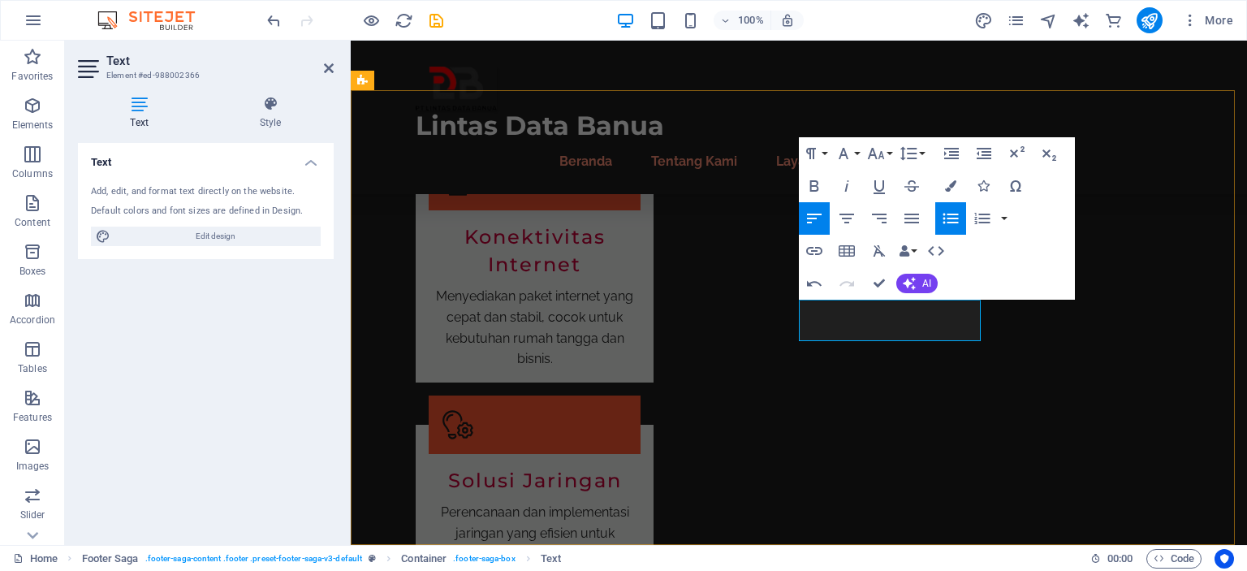
drag, startPoint x: 883, startPoint y: 329, endPoint x: 722, endPoint y: 278, distance: 169.2
click at [961, 184] on button "Colors" at bounding box center [950, 186] width 31 height 32
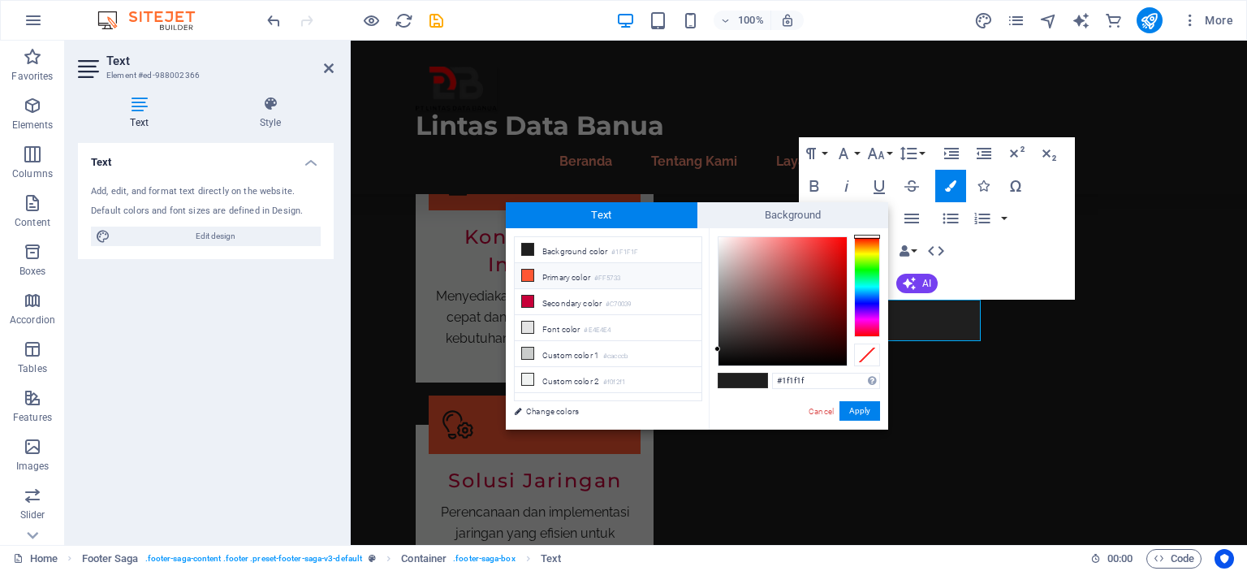
click at [640, 272] on li "Primary color #FF5733" at bounding box center [608, 276] width 187 height 26
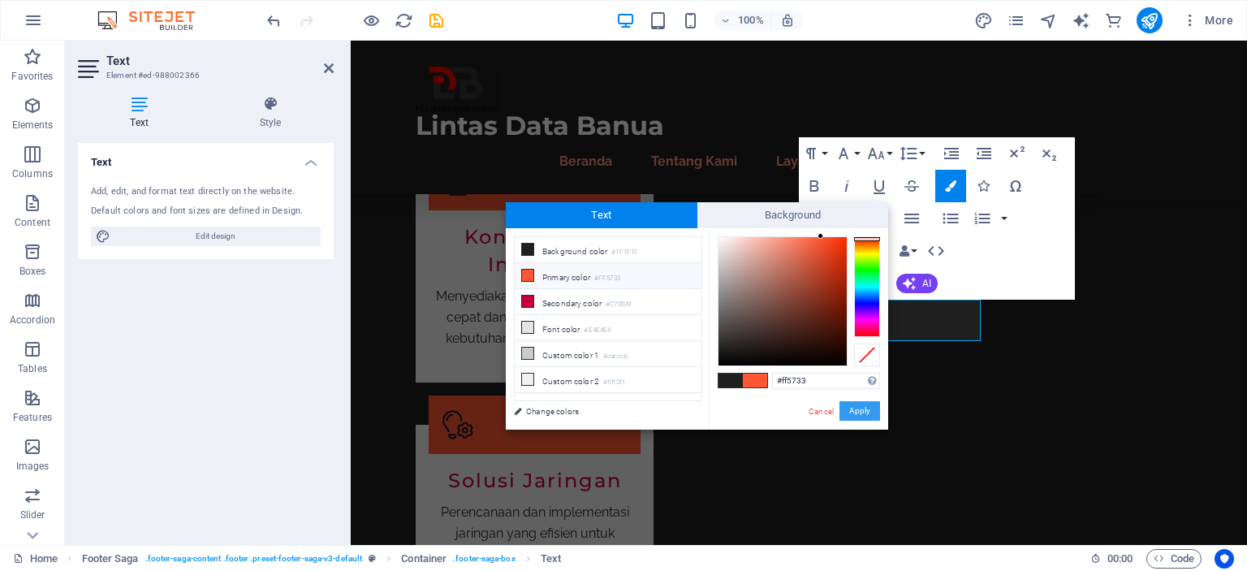
click at [864, 406] on button "Apply" at bounding box center [859, 410] width 41 height 19
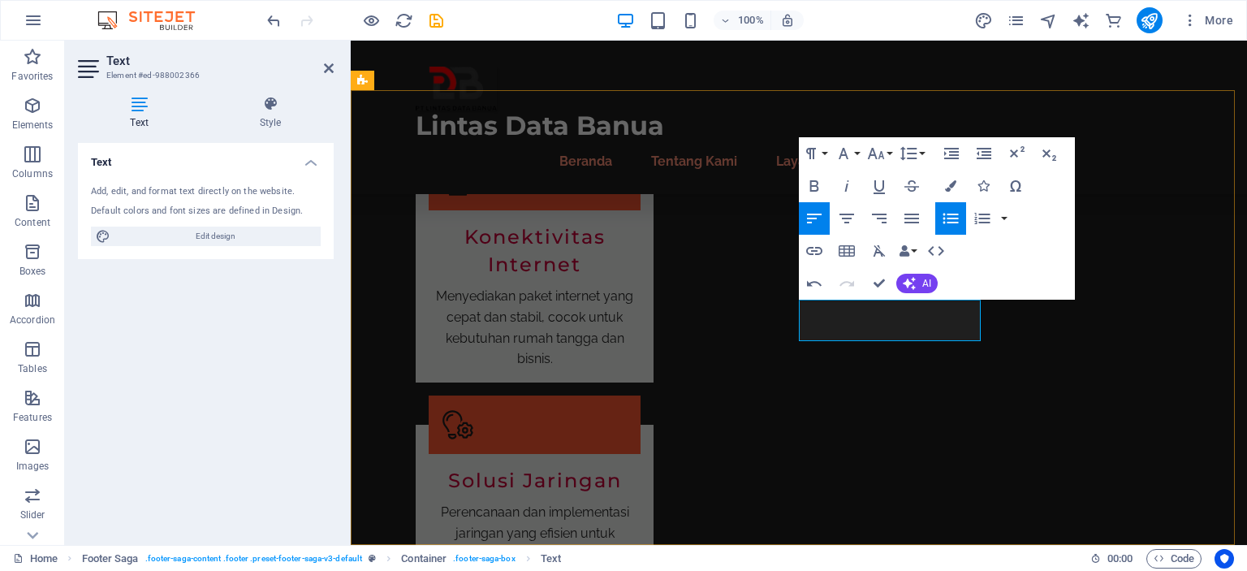
drag, startPoint x: 903, startPoint y: 334, endPoint x: 691, endPoint y: 300, distance: 214.6
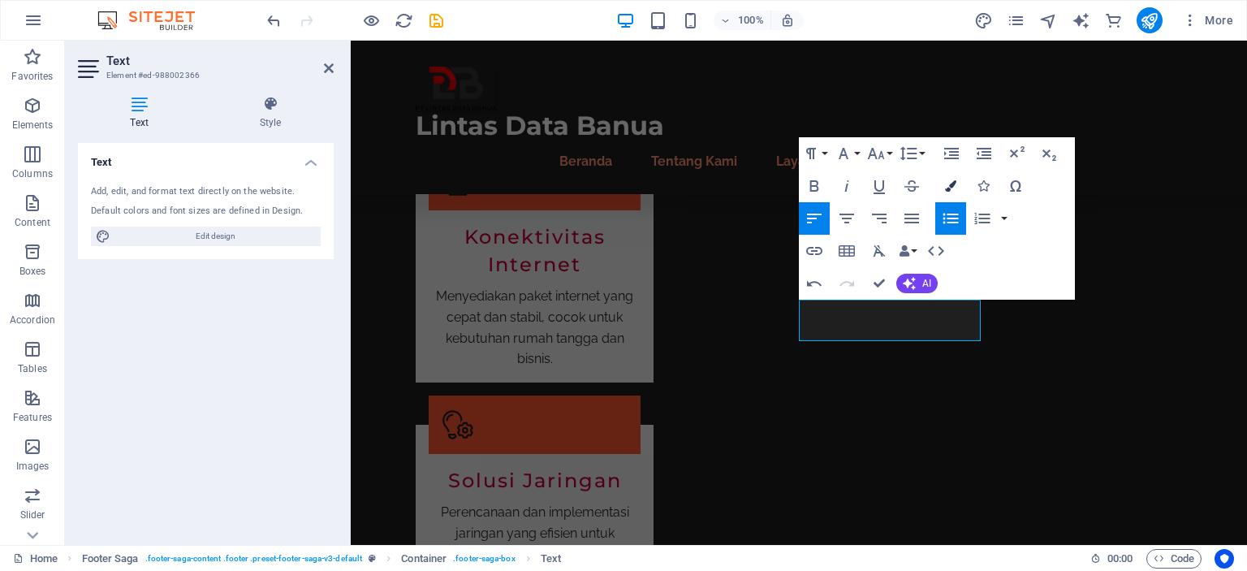
click at [961, 186] on button "Colors" at bounding box center [950, 186] width 31 height 32
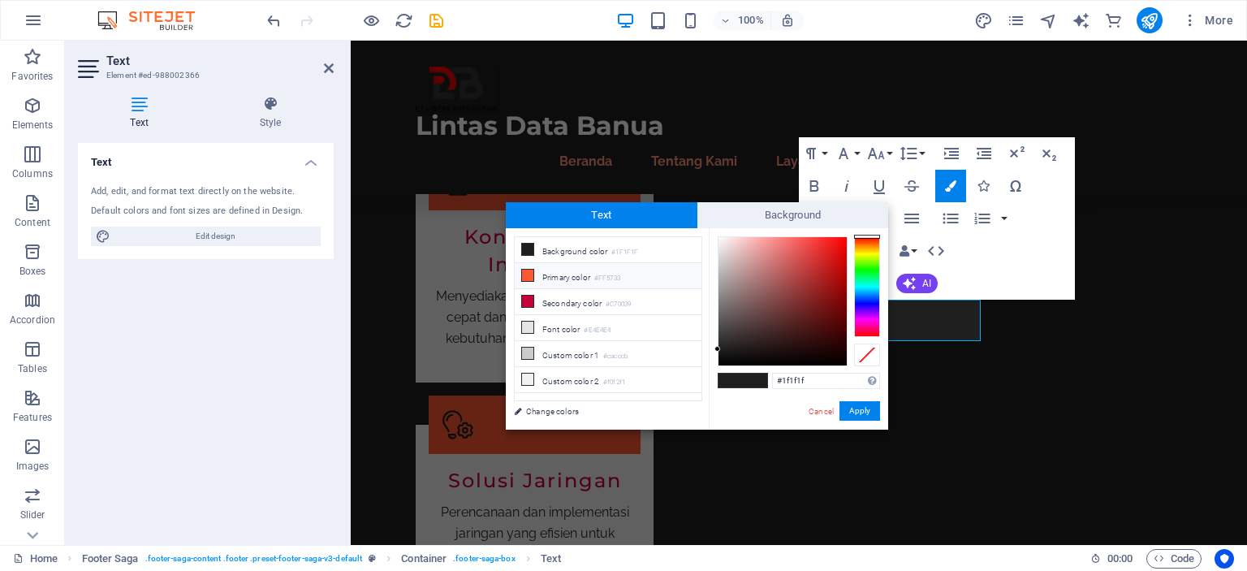
click at [571, 272] on li "Primary color #FF5733" at bounding box center [608, 276] width 187 height 26
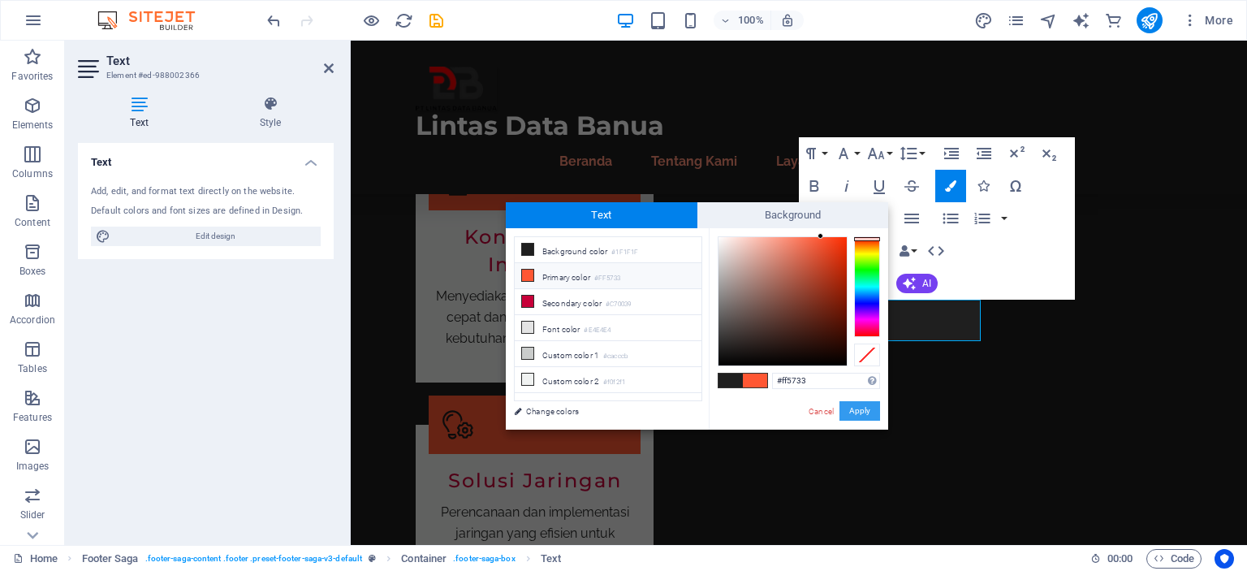
click at [856, 409] on button "Apply" at bounding box center [859, 410] width 41 height 19
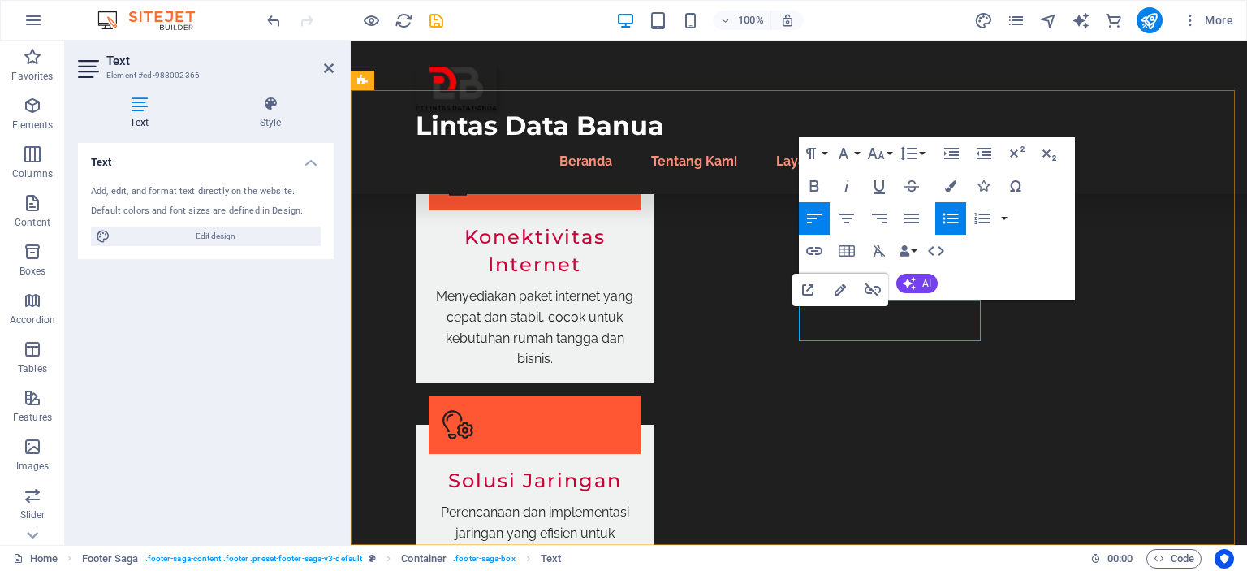
click at [949, 179] on button "Colors" at bounding box center [950, 186] width 31 height 32
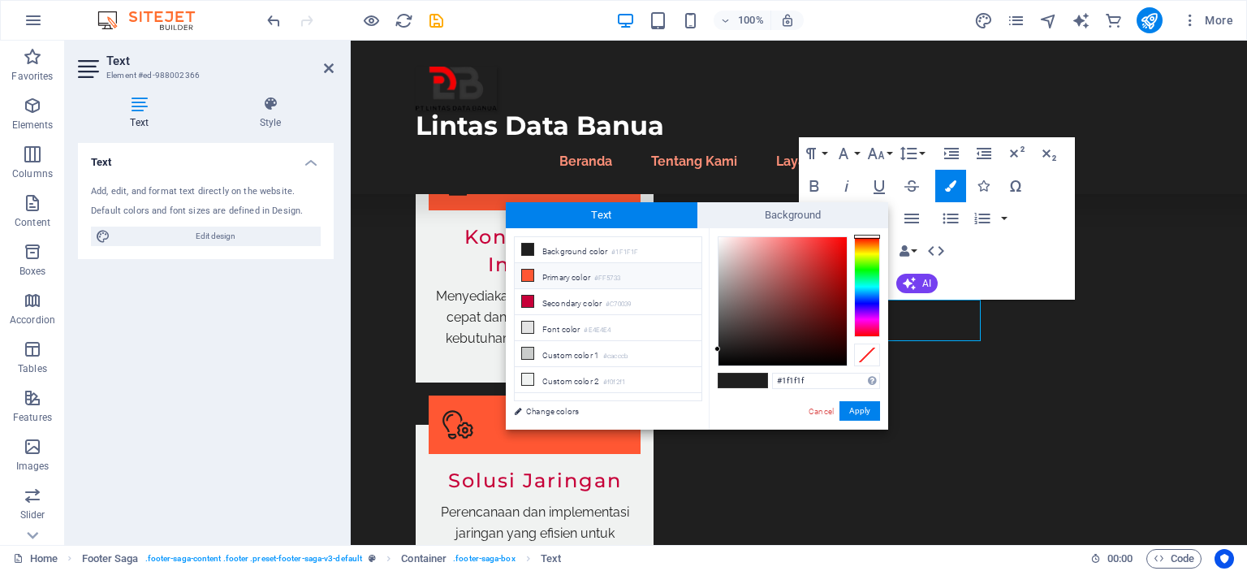
click at [563, 272] on li "Primary color #FF5733" at bounding box center [608, 276] width 187 height 26
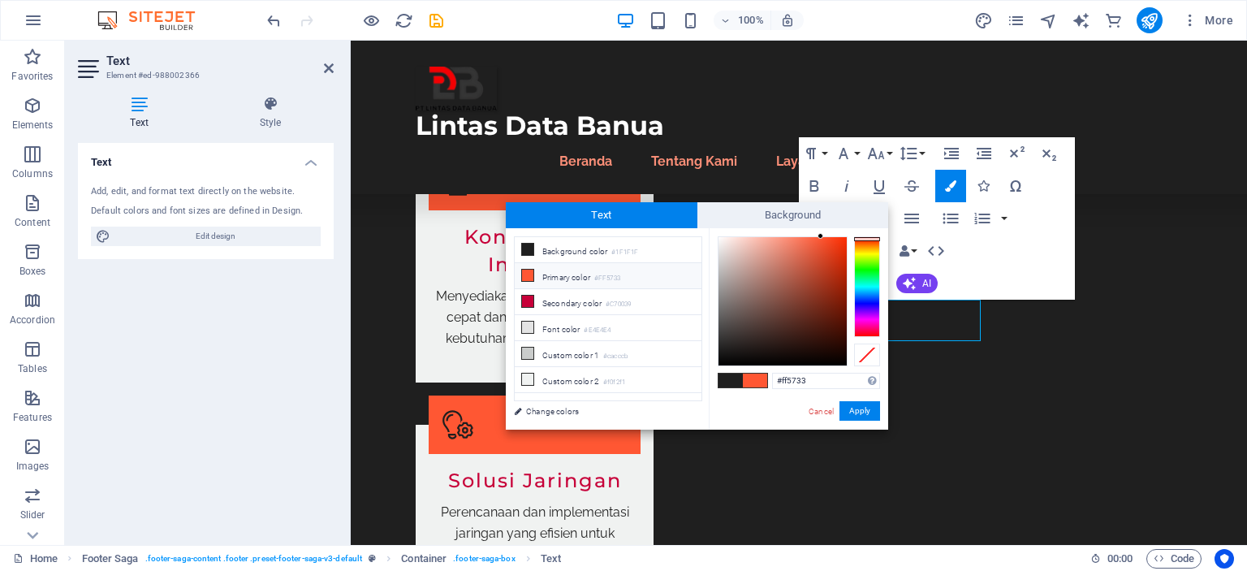
click at [563, 272] on li "Primary color #FF5733" at bounding box center [608, 276] width 187 height 26
click at [723, 380] on span at bounding box center [730, 380] width 24 height 14
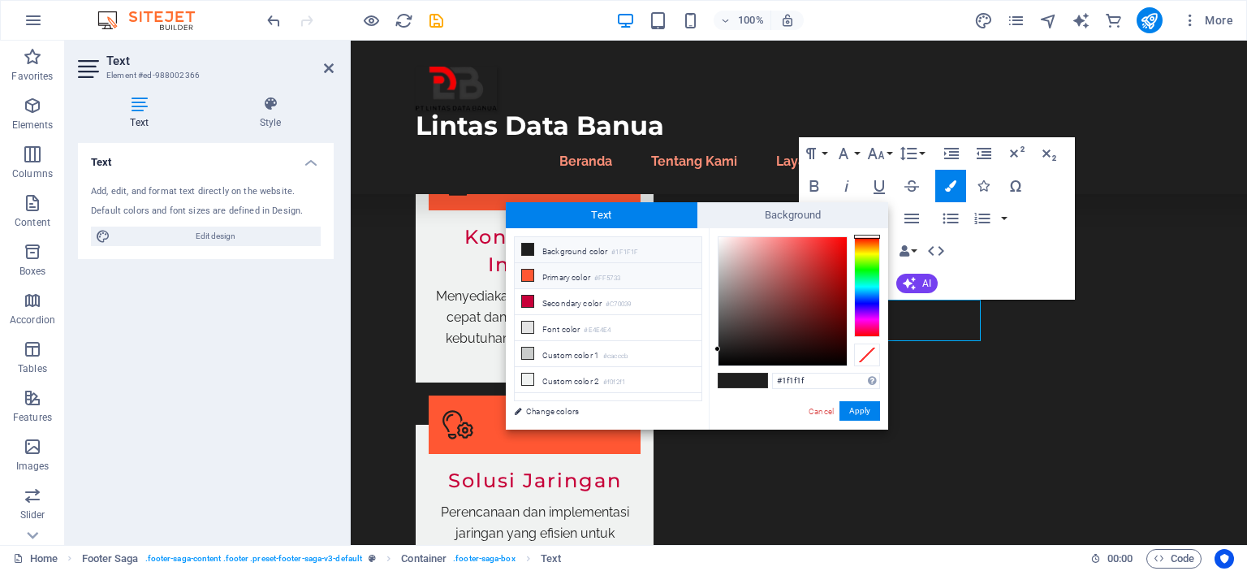
click at [580, 278] on li "Primary color #FF5733" at bounding box center [608, 276] width 187 height 26
type input "#ff5733"
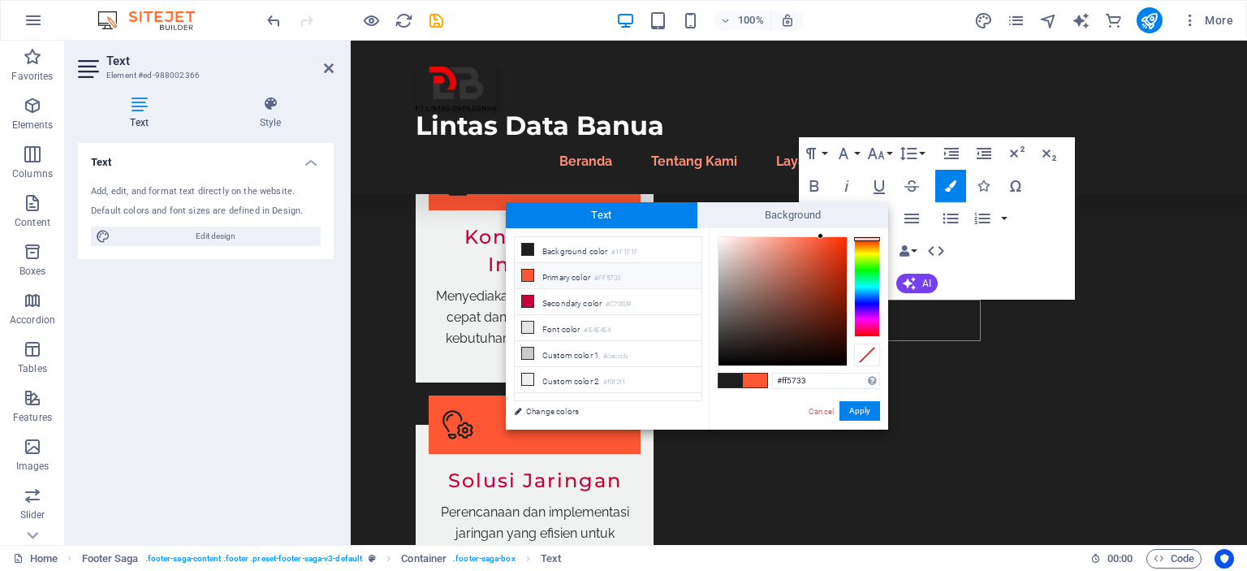
click at [580, 278] on li "Primary color #FF5733" at bounding box center [608, 276] width 187 height 26
click at [863, 416] on button "Apply" at bounding box center [859, 410] width 41 height 19
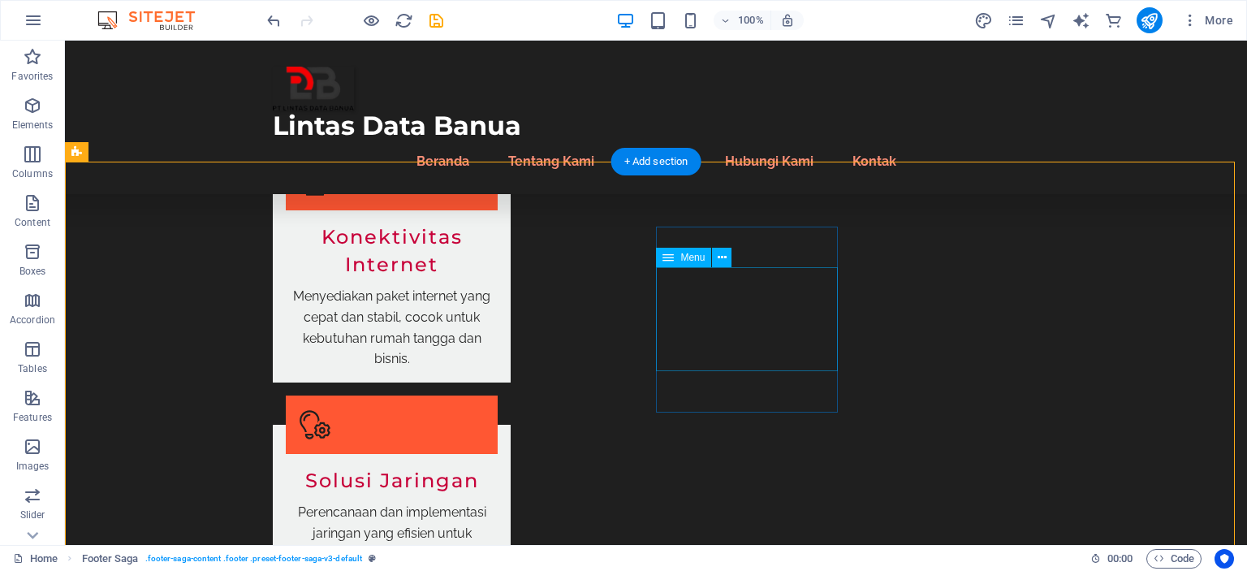
scroll to position [1758, 0]
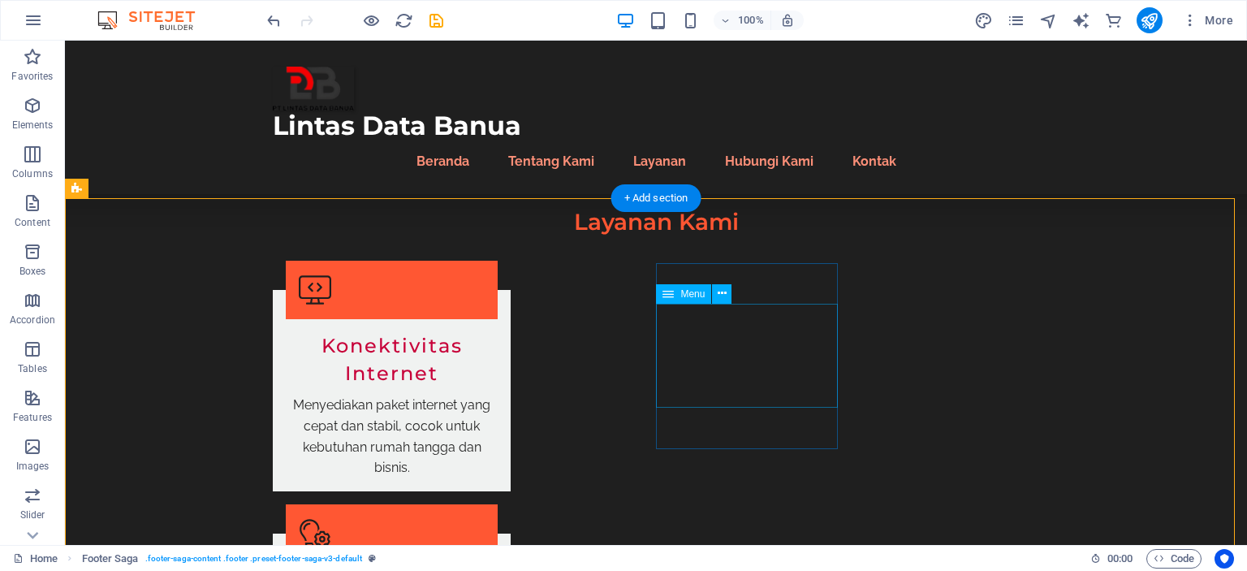
click at [696, 298] on span "Menu" at bounding box center [692, 294] width 24 height 10
click at [718, 295] on icon at bounding box center [722, 293] width 9 height 17
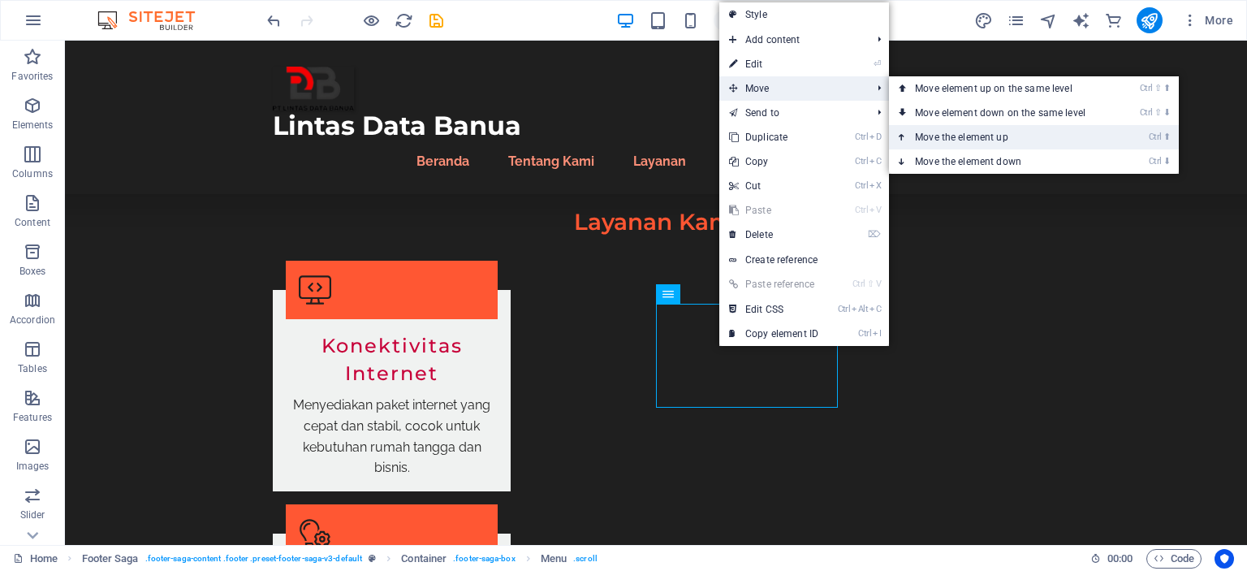
click at [972, 145] on link "Ctrl ⬆ Move the element up" at bounding box center [1003, 137] width 229 height 24
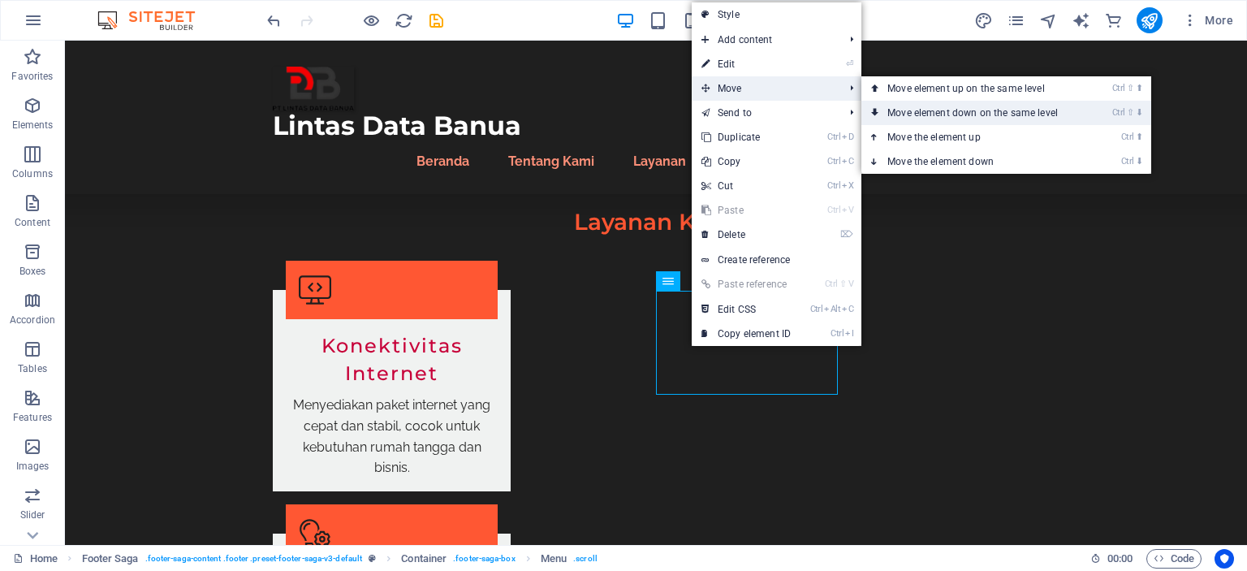
click at [905, 106] on link "Ctrl ⇧ ⬇ Move element down on the same level" at bounding box center [975, 113] width 229 height 24
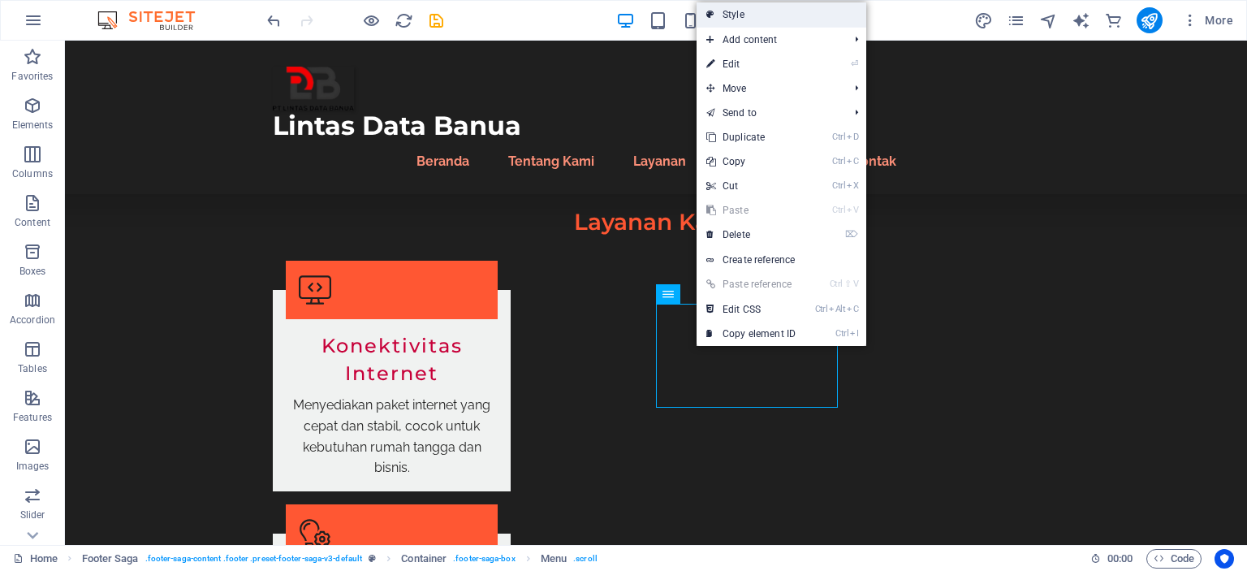
click at [799, 6] on link "Style" at bounding box center [781, 14] width 170 height 24
select select "rem"
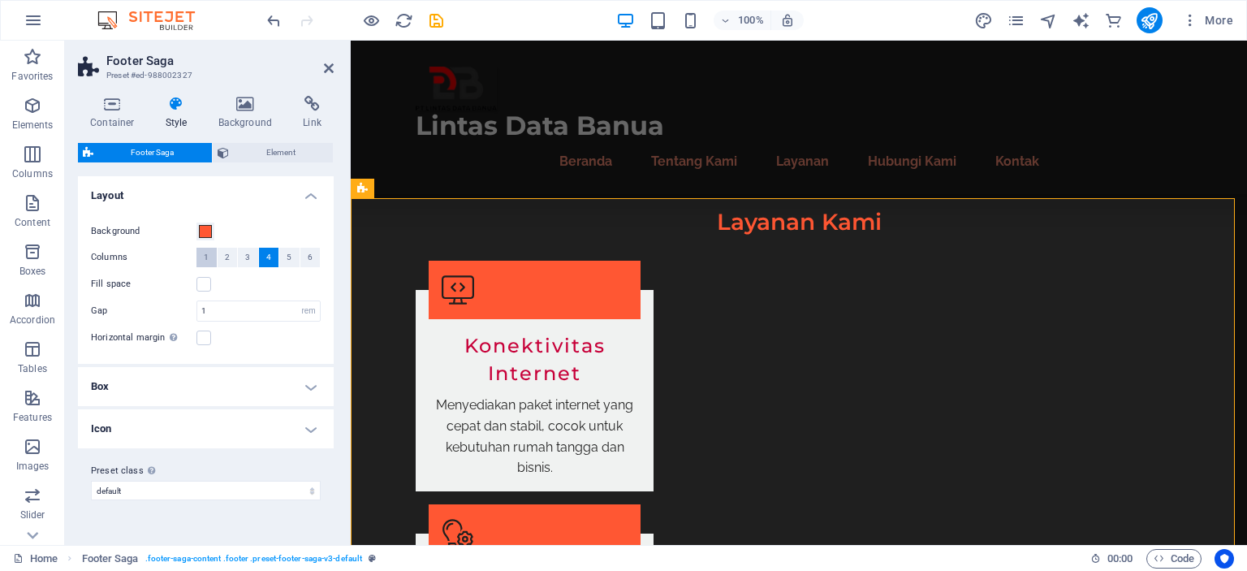
click at [213, 256] on button "1" at bounding box center [206, 257] width 20 height 19
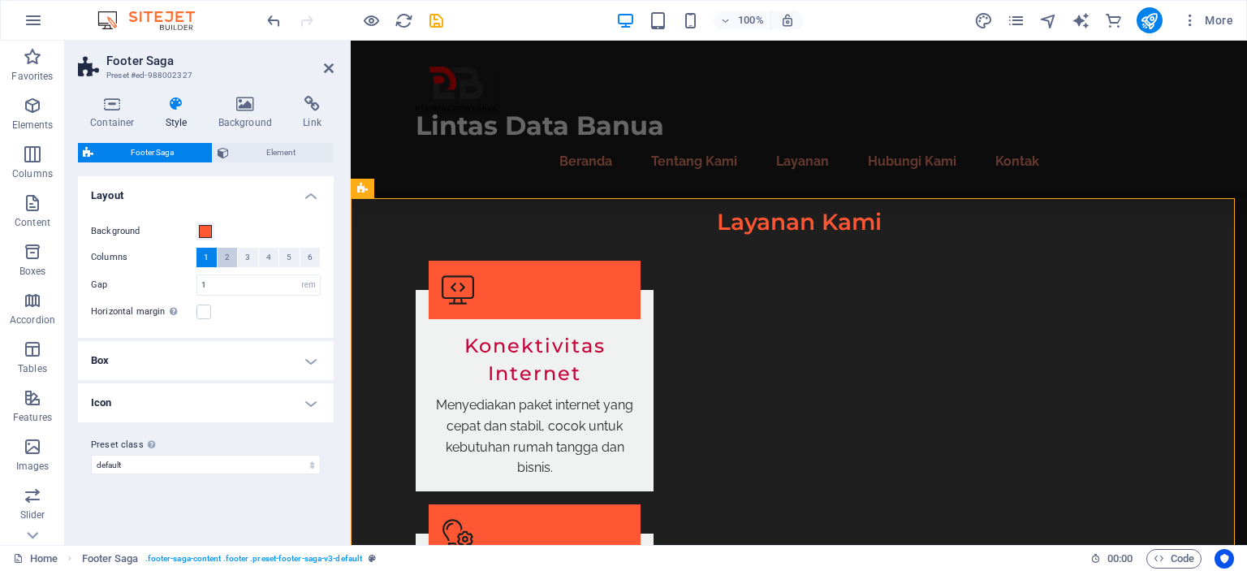
click at [232, 250] on button "2" at bounding box center [228, 257] width 20 height 19
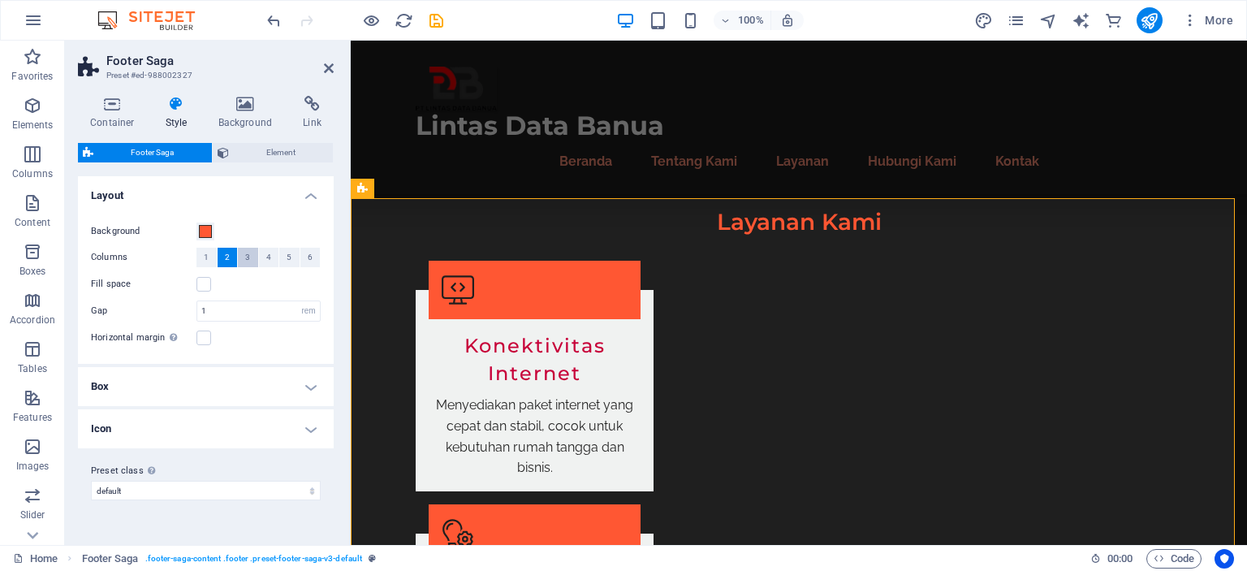
click at [248, 252] on span "3" at bounding box center [247, 257] width 5 height 19
click at [264, 257] on button "4" at bounding box center [269, 257] width 20 height 19
click at [285, 258] on button "5" at bounding box center [289, 257] width 20 height 19
click at [307, 258] on button "6" at bounding box center [310, 257] width 20 height 19
click at [309, 386] on h4 "Box" at bounding box center [206, 386] width 256 height 39
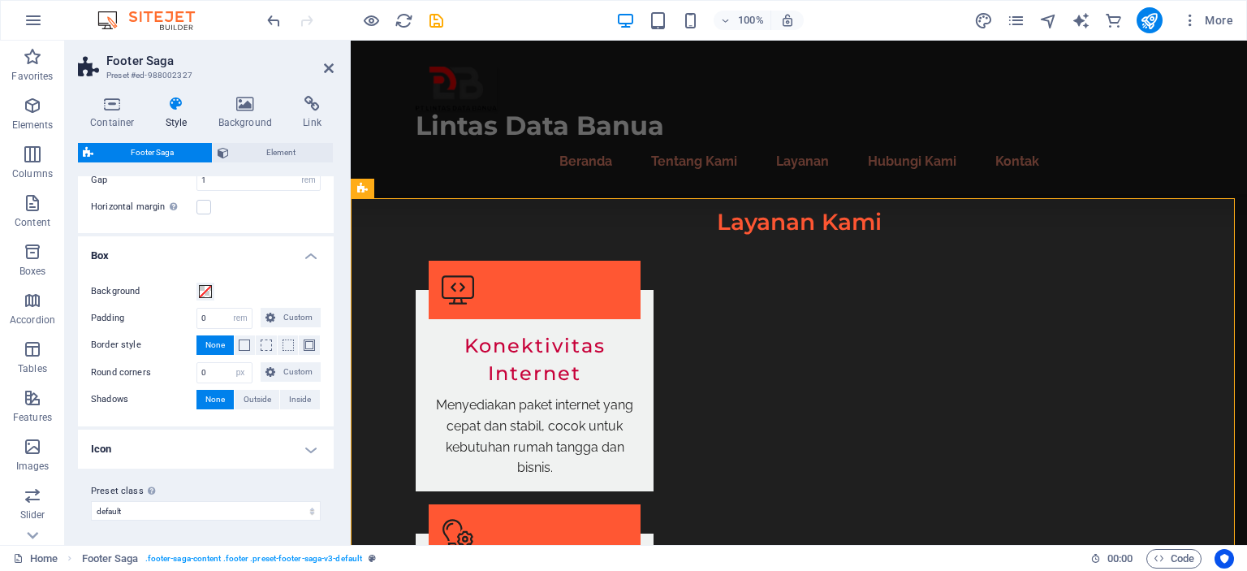
scroll to position [0, 0]
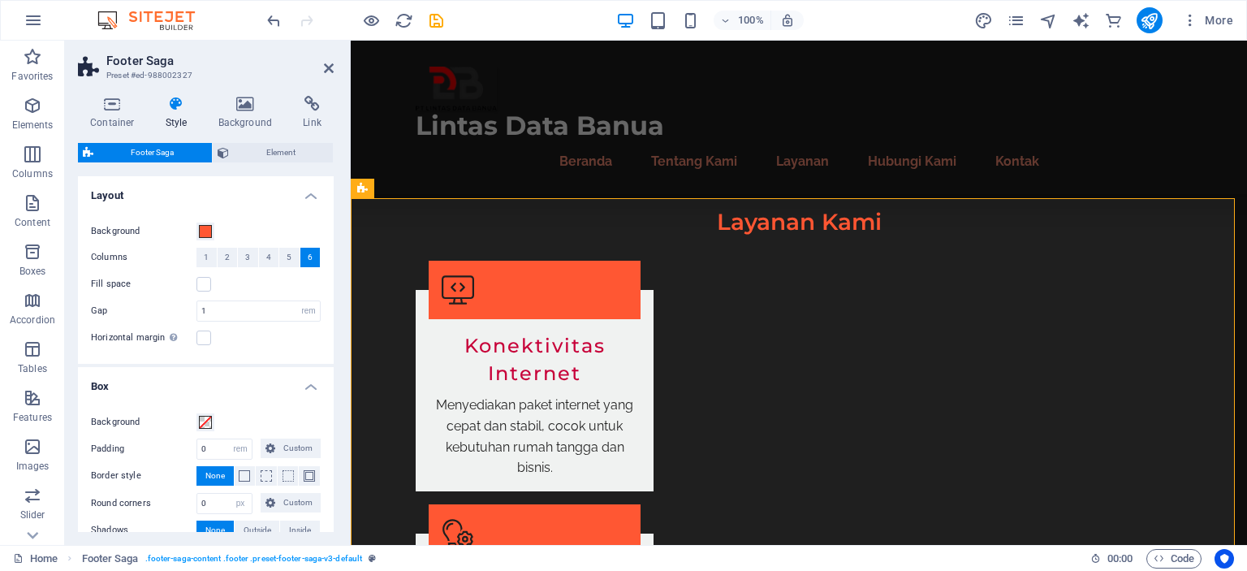
drag, startPoint x: 246, startPoint y: 312, endPoint x: 150, endPoint y: 228, distance: 127.1
click at [150, 228] on label "Background" at bounding box center [144, 231] width 106 height 19
click at [196, 228] on button "Background" at bounding box center [205, 231] width 18 height 18
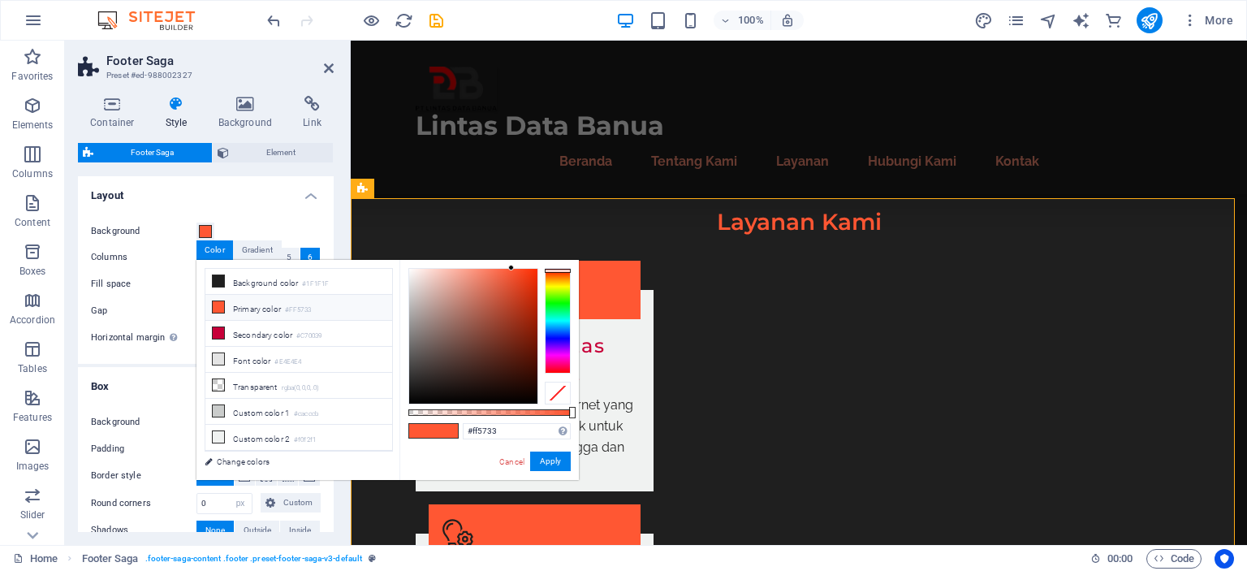
click at [150, 228] on label "Background" at bounding box center [144, 231] width 106 height 19
click at [196, 228] on button "Background" at bounding box center [205, 231] width 18 height 18
click at [240, 106] on icon at bounding box center [245, 104] width 79 height 16
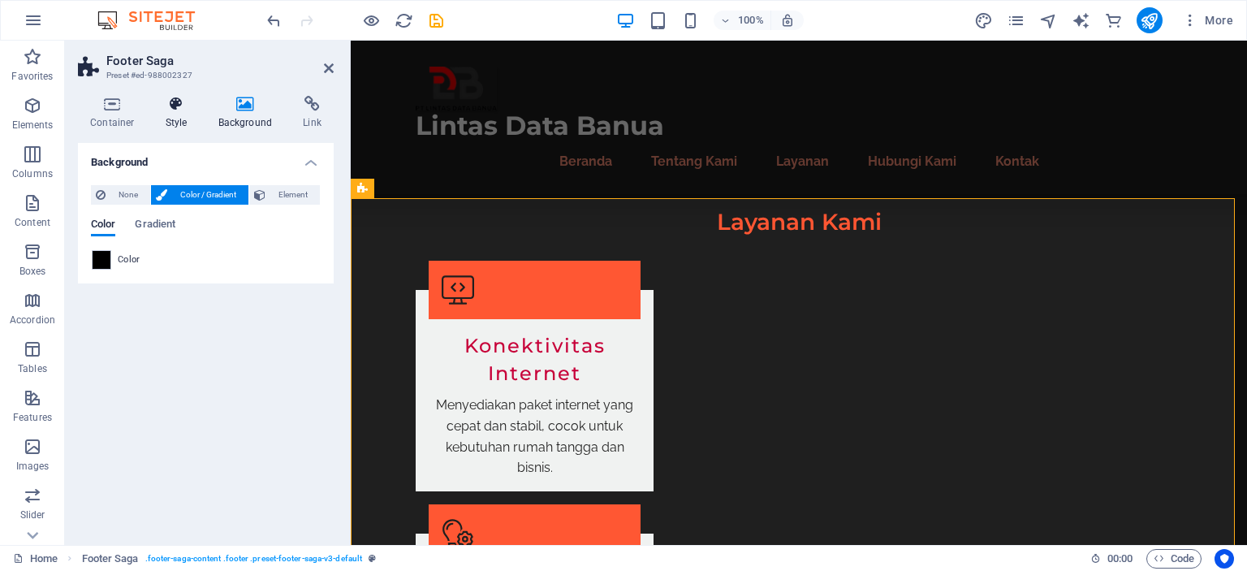
click at [175, 111] on icon at bounding box center [176, 104] width 46 height 16
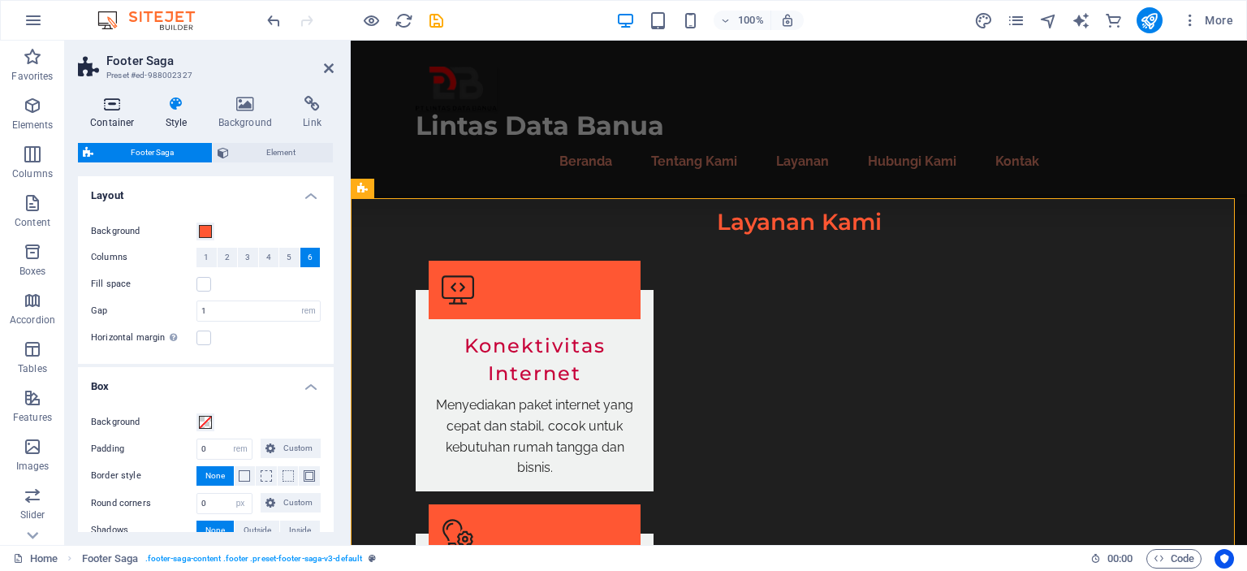
click at [126, 113] on h4 "Container" at bounding box center [115, 113] width 75 height 34
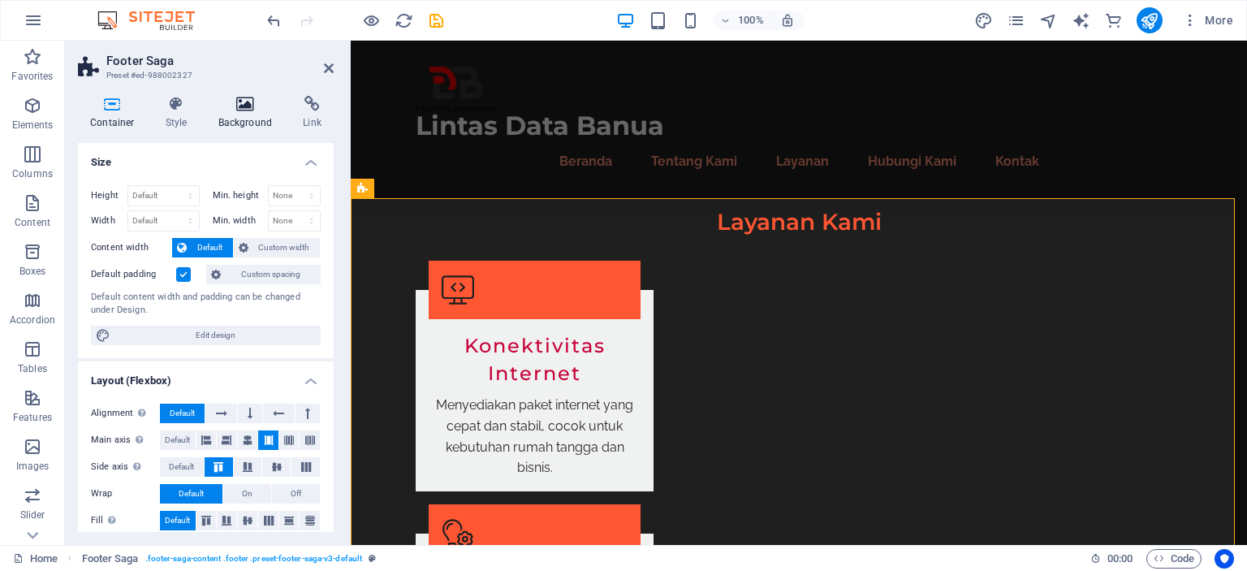
click at [248, 103] on icon at bounding box center [245, 104] width 79 height 16
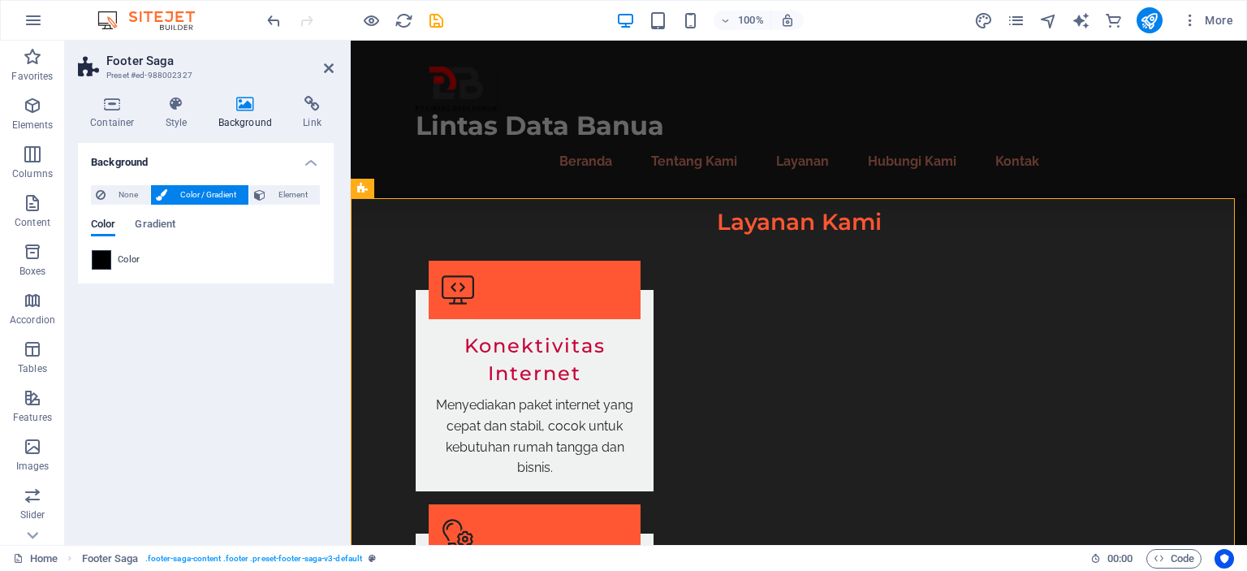
click at [103, 265] on span at bounding box center [102, 260] width 18 height 18
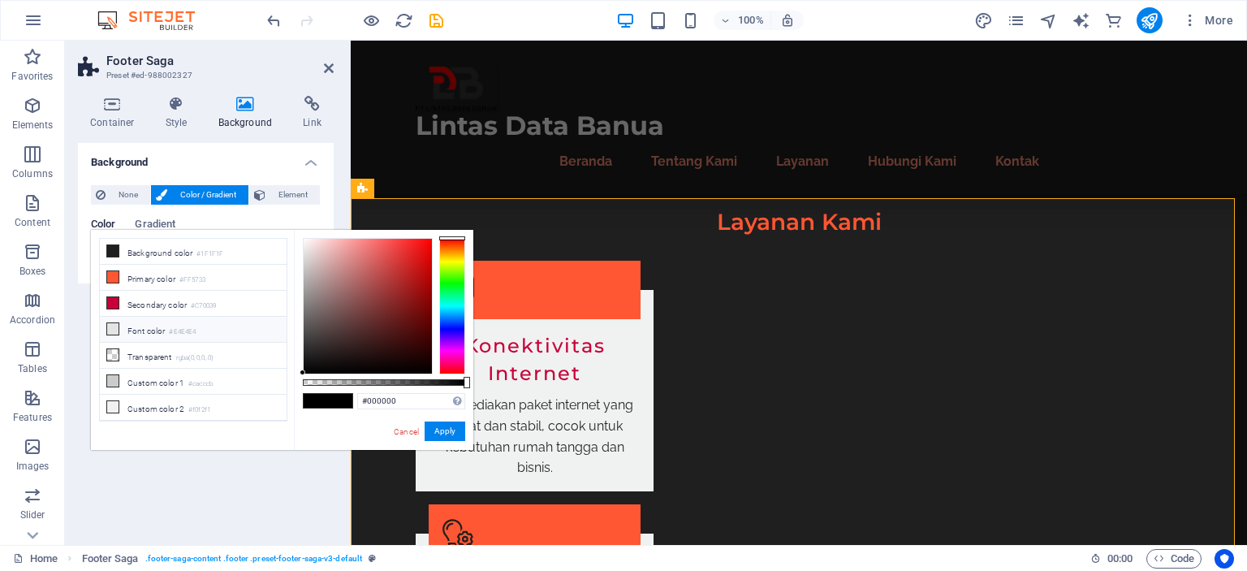
click at [196, 326] on small "#E4E4E4" at bounding box center [182, 331] width 27 height 11
type input "#7e7777"
drag, startPoint x: 341, startPoint y: 300, endPoint x: 309, endPoint y: 306, distance: 32.2
click at [309, 306] on div at bounding box center [368, 306] width 128 height 135
click at [436, 432] on button "Apply" at bounding box center [445, 430] width 41 height 19
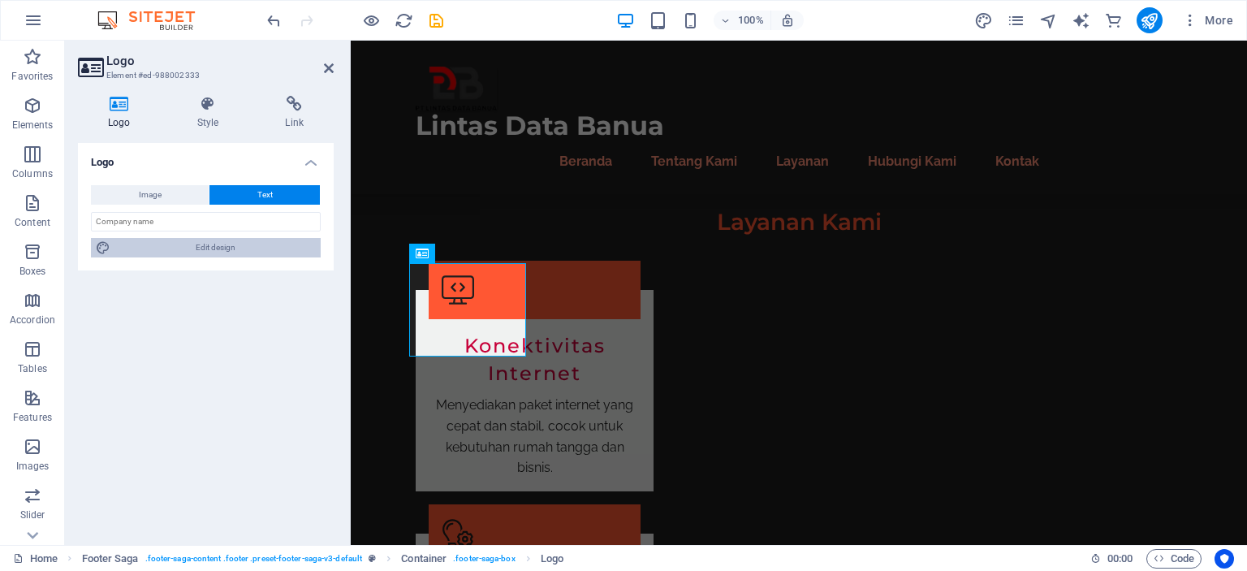
drag, startPoint x: 152, startPoint y: 249, endPoint x: 585, endPoint y: 282, distance: 434.8
click at [152, 249] on span "Edit design" at bounding box center [215, 247] width 201 height 19
select select "px"
select select "700"
select select "px"
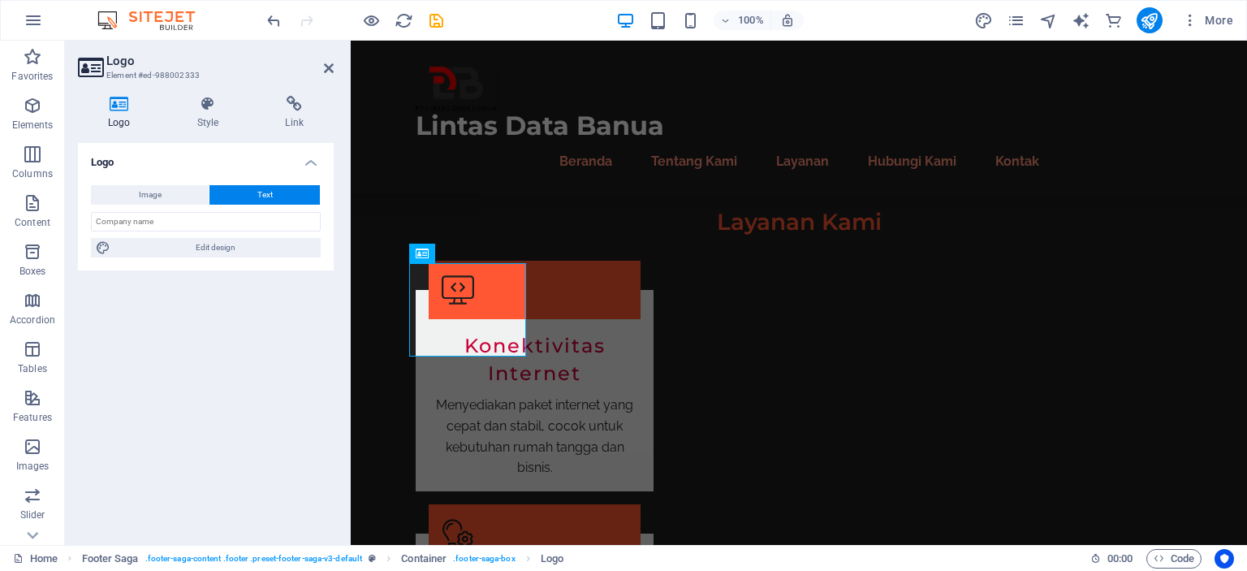
select select "rem"
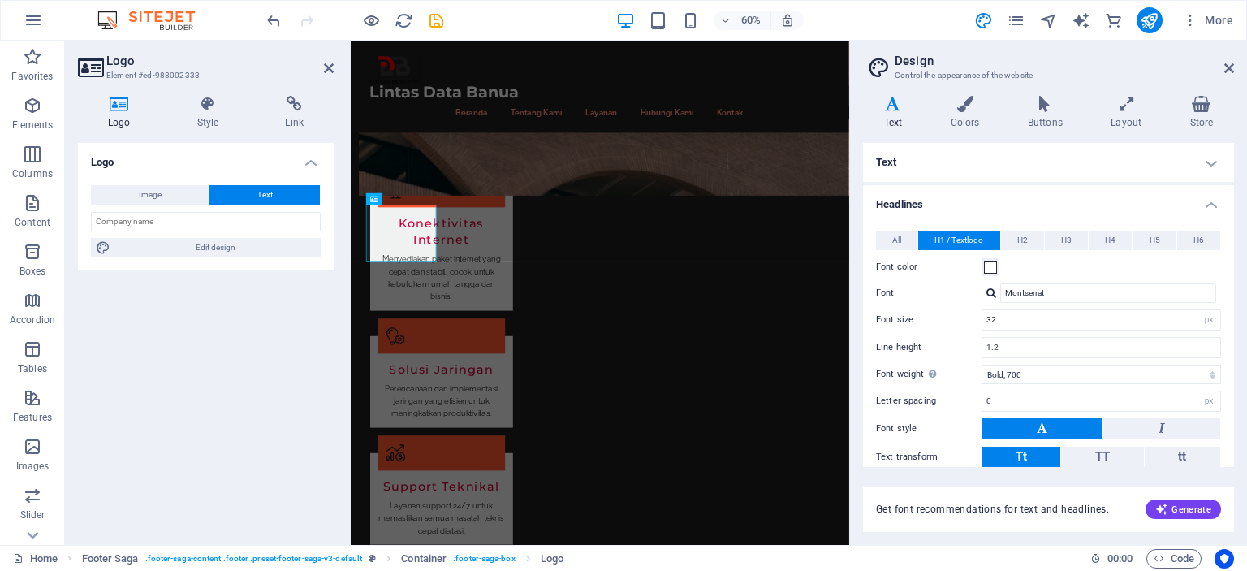
scroll to position [1707, 0]
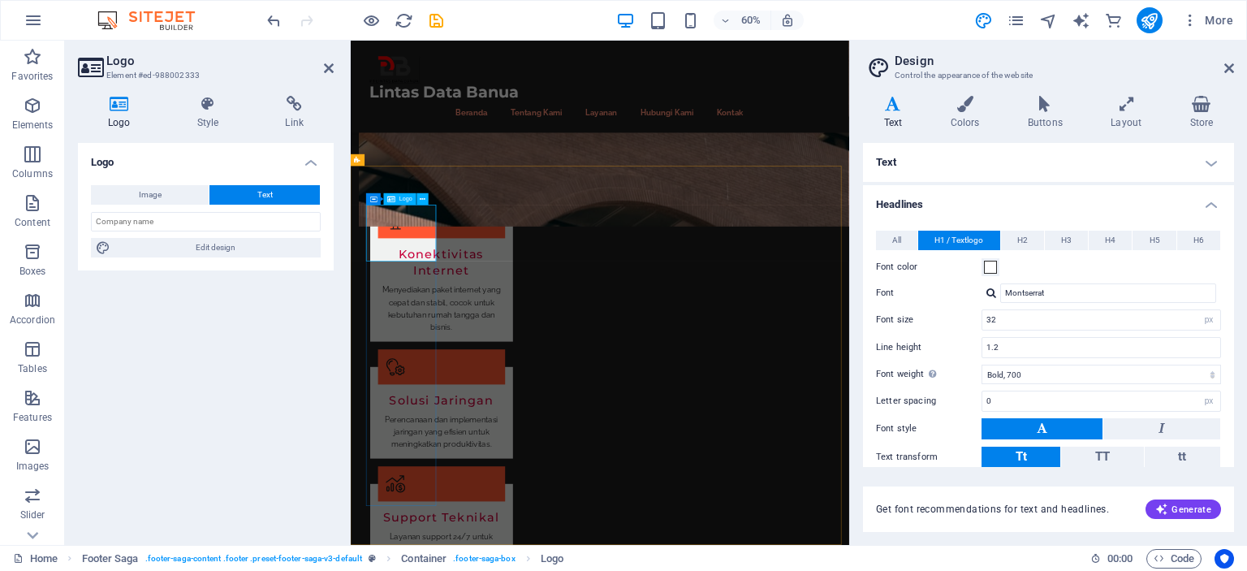
click at [166, 196] on button "Image" at bounding box center [150, 194] width 118 height 19
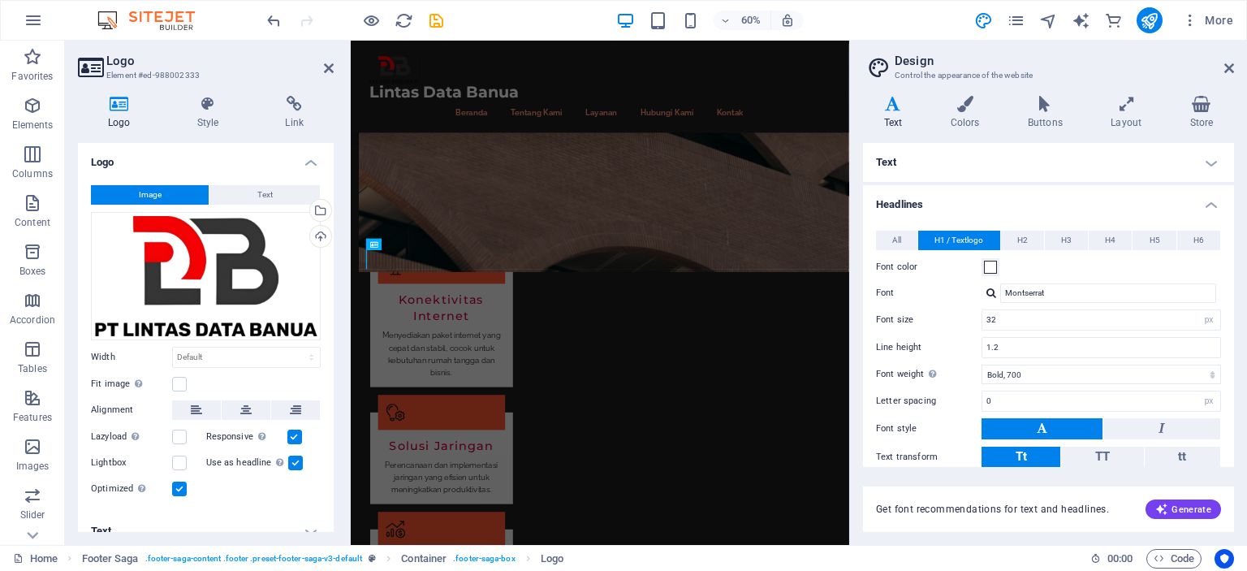
scroll to position [1677, 0]
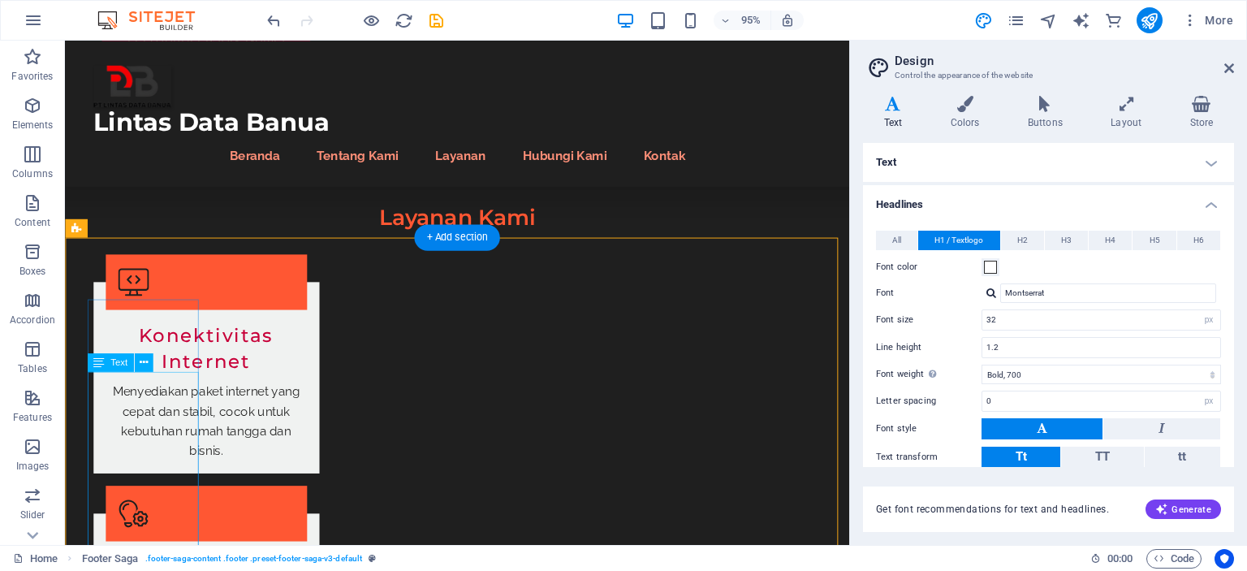
scroll to position [1662, 0]
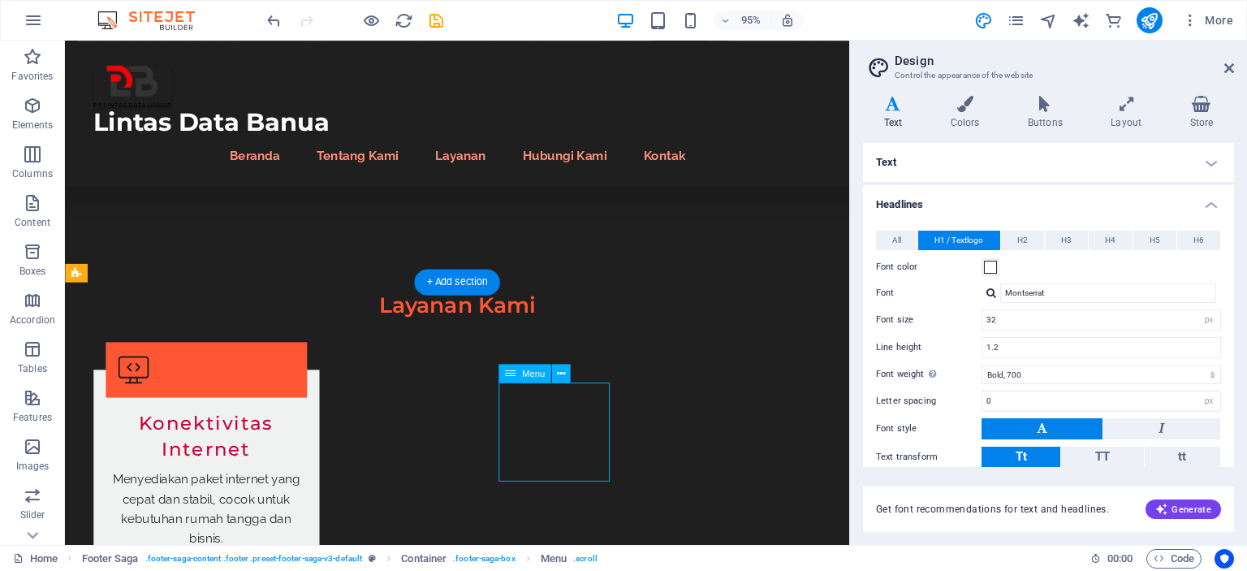
select select
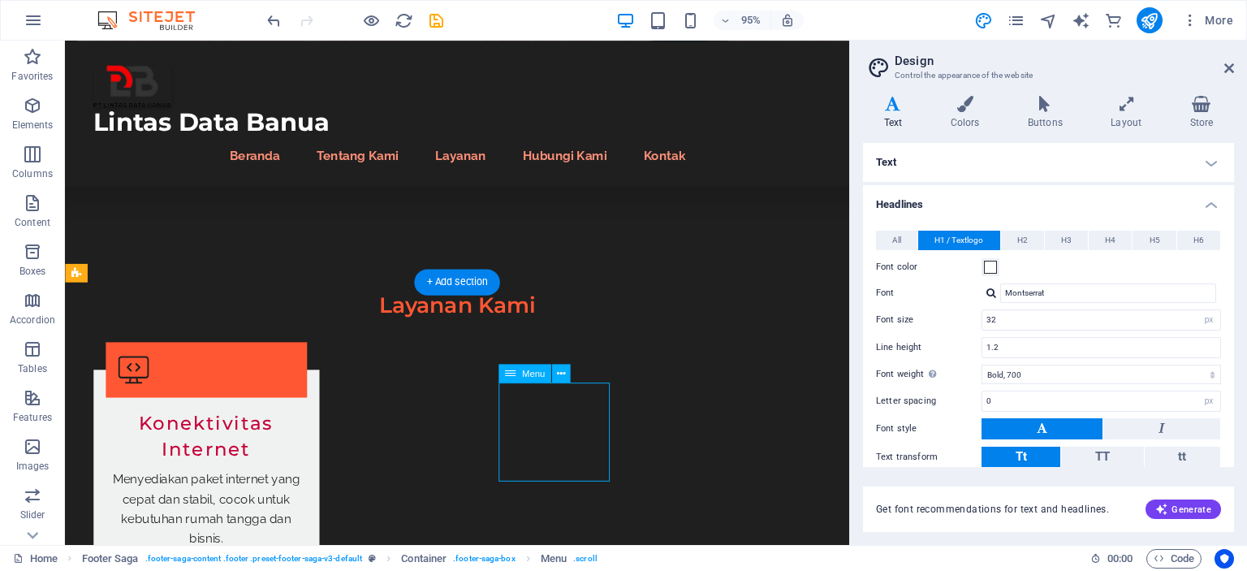
select select
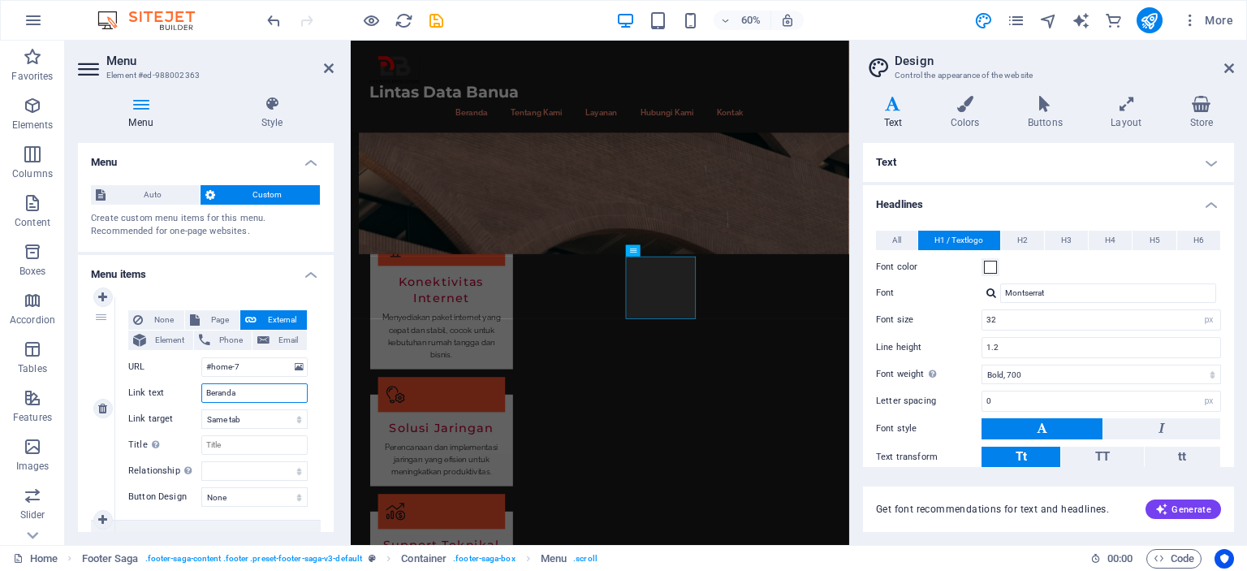
drag, startPoint x: 251, startPoint y: 395, endPoint x: 153, endPoint y: 390, distance: 97.5
click at [153, 390] on div "Link text Beranda" at bounding box center [217, 392] width 179 height 19
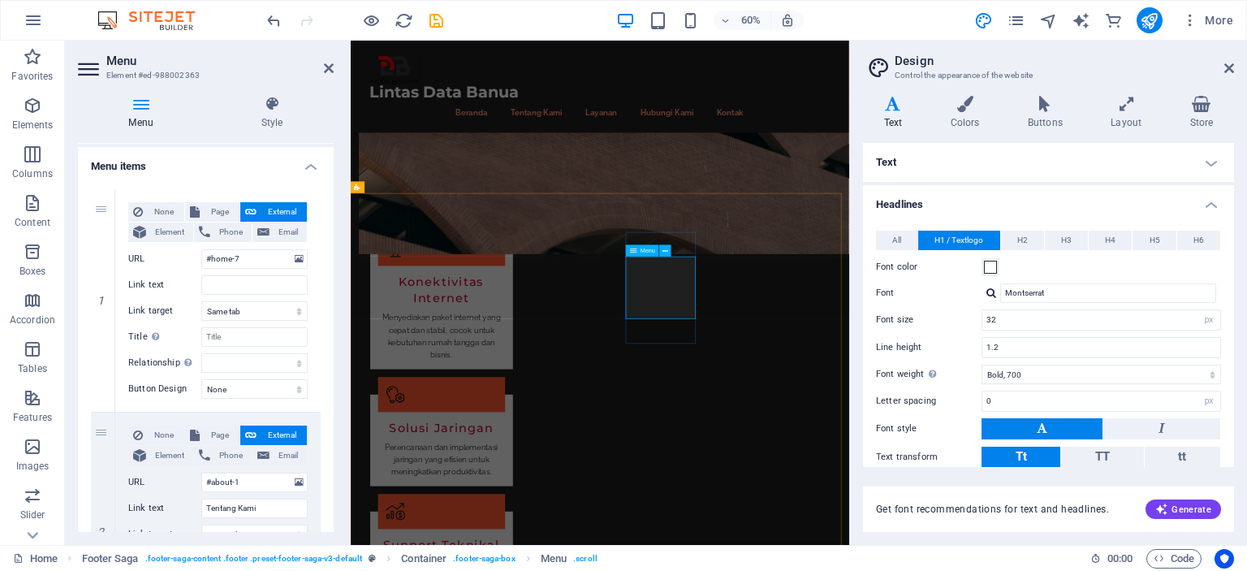
select select
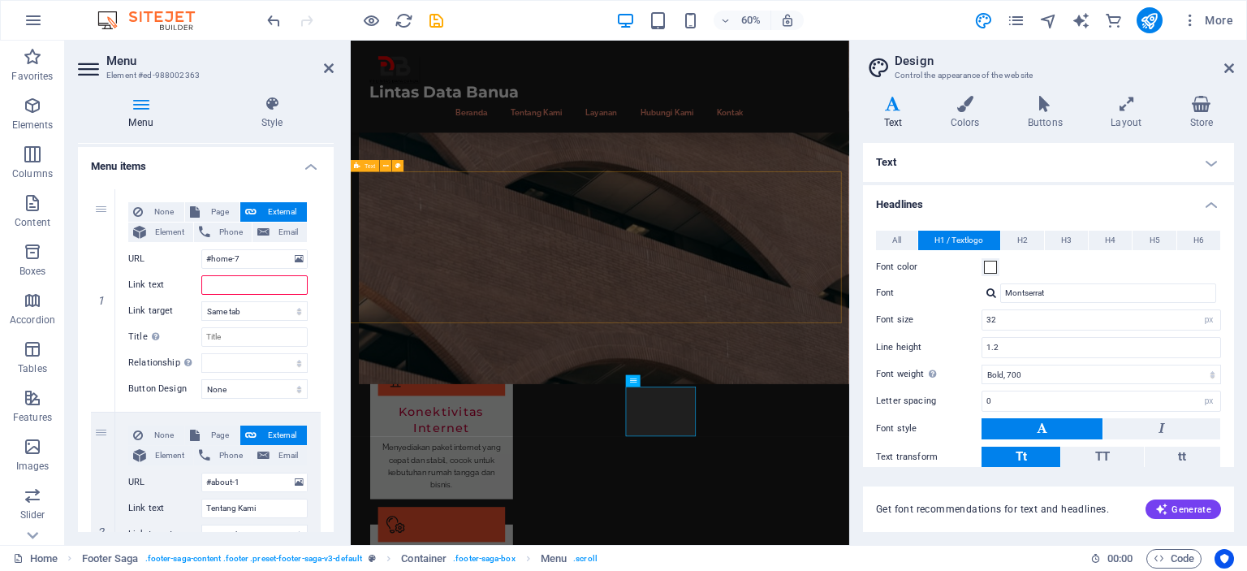
scroll to position [925, 0]
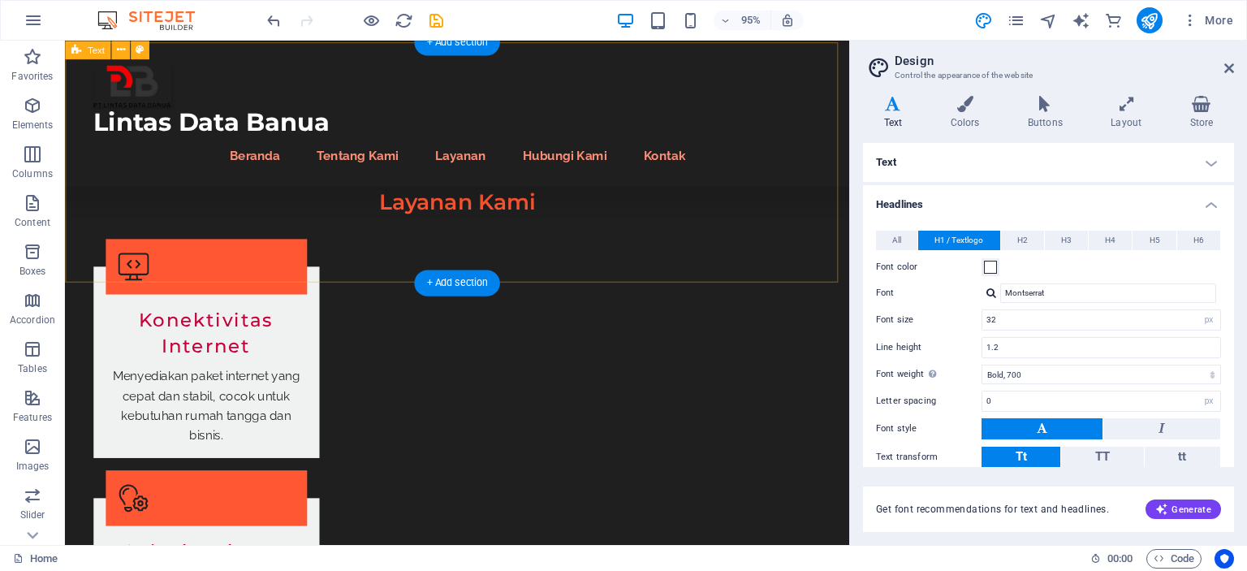
scroll to position [1662, 0]
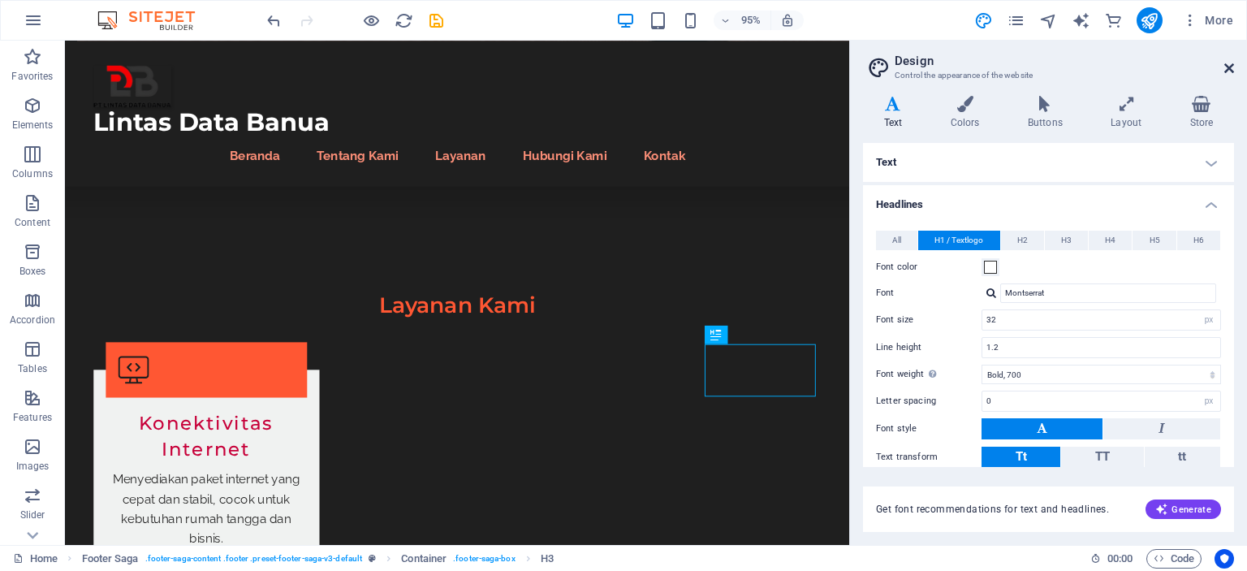
drag, startPoint x: 1230, startPoint y: 67, endPoint x: 1161, endPoint y: 29, distance: 78.5
click at [1230, 67] on icon at bounding box center [1229, 68] width 10 height 13
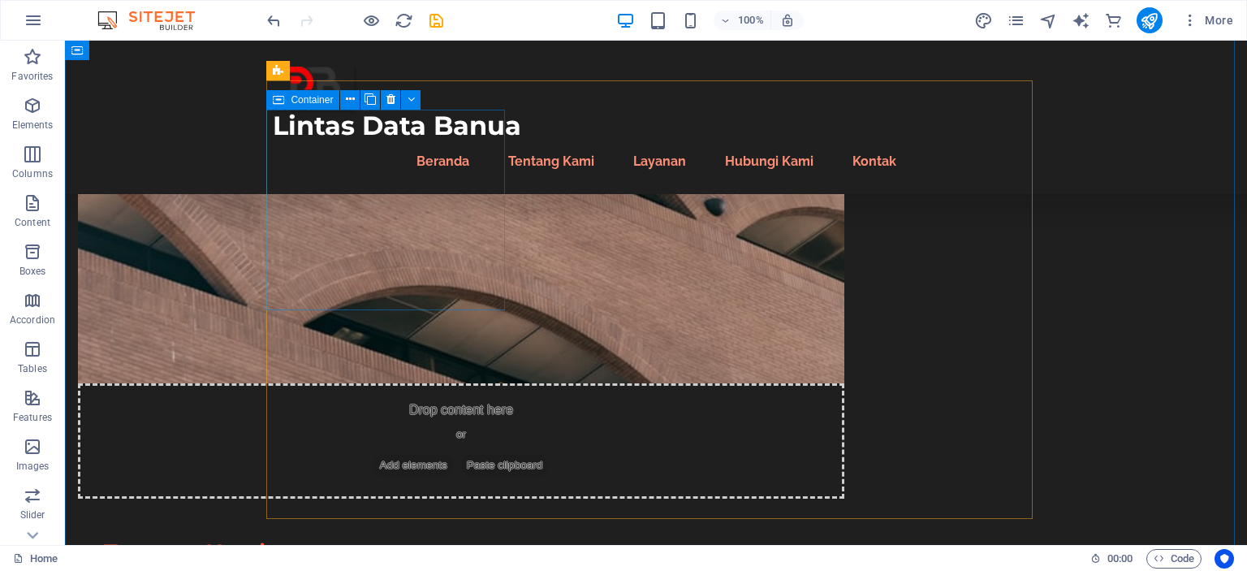
scroll to position [688, 0]
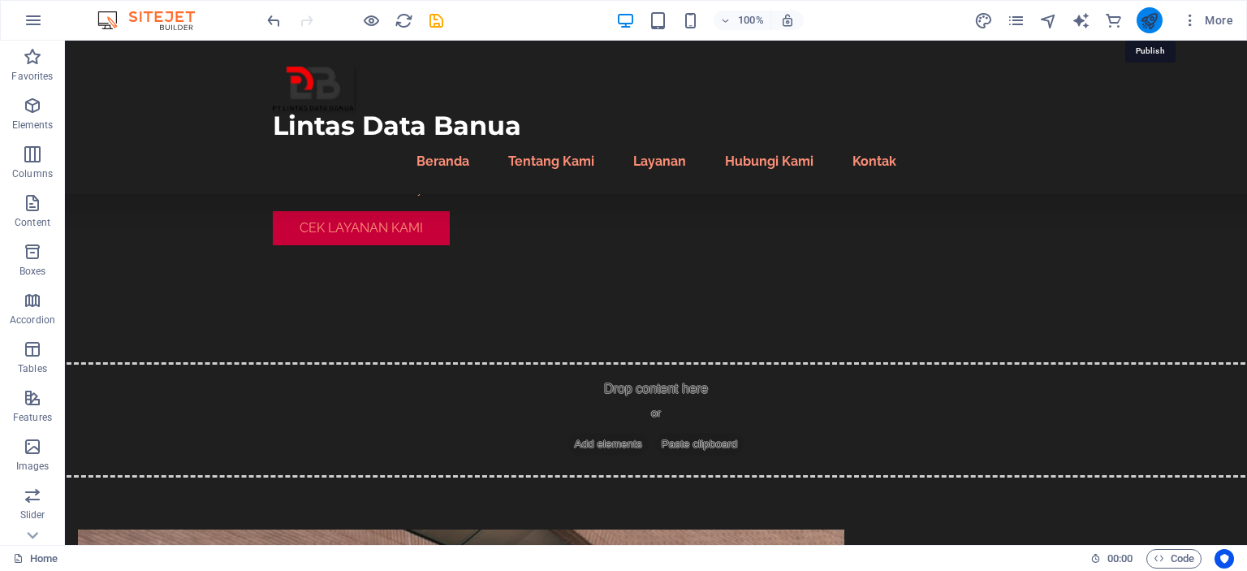
click at [1158, 22] on icon "publish" at bounding box center [1149, 20] width 19 height 19
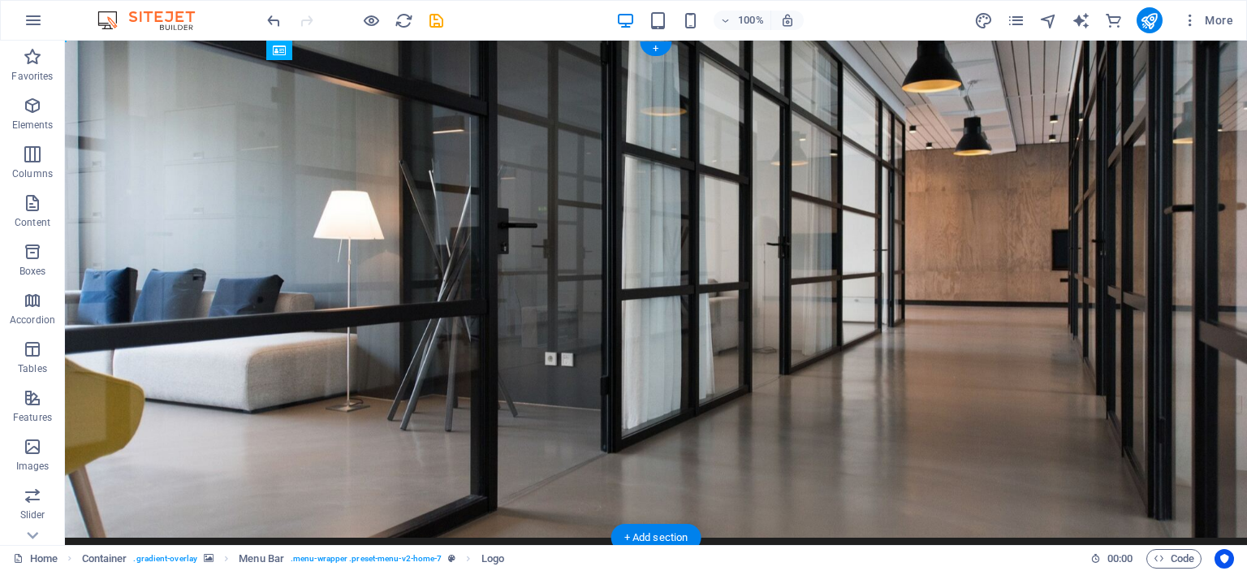
drag, startPoint x: 316, startPoint y: 79, endPoint x: 349, endPoint y: 80, distance: 33.3
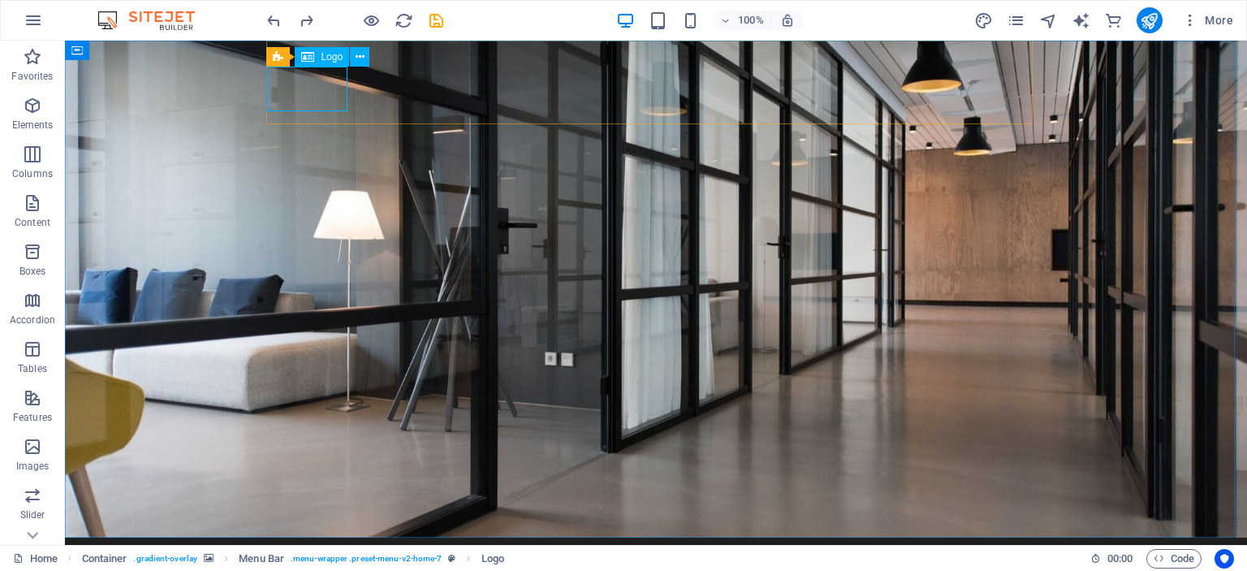
click at [333, 58] on span "Logo" at bounding box center [332, 57] width 22 height 10
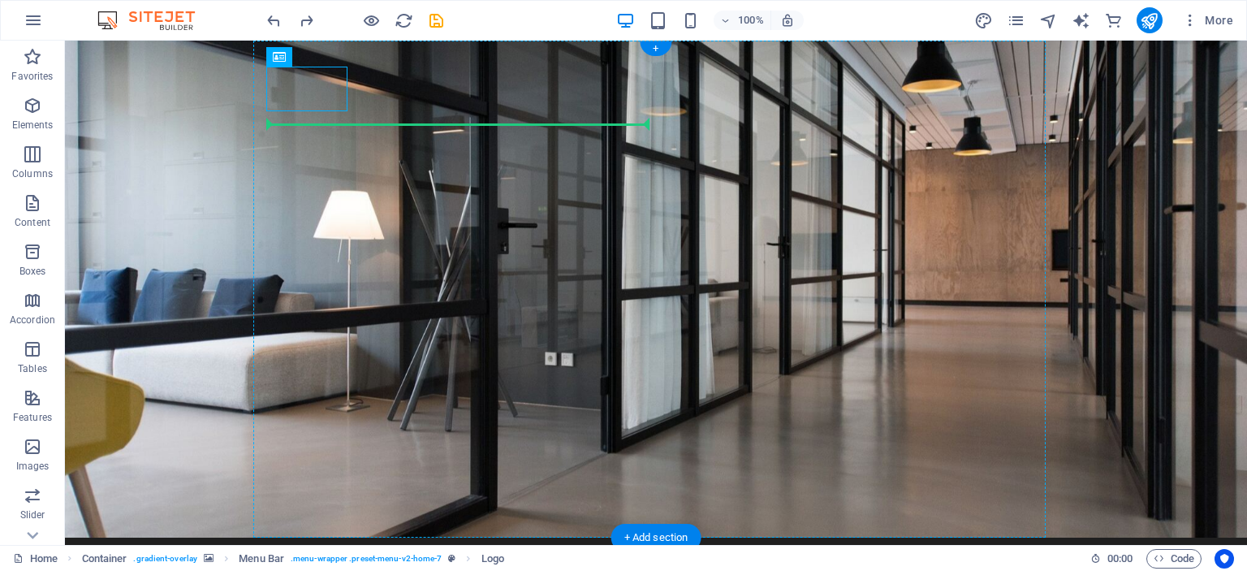
drag, startPoint x: 398, startPoint y: 98, endPoint x: 323, endPoint y: 136, distance: 83.5
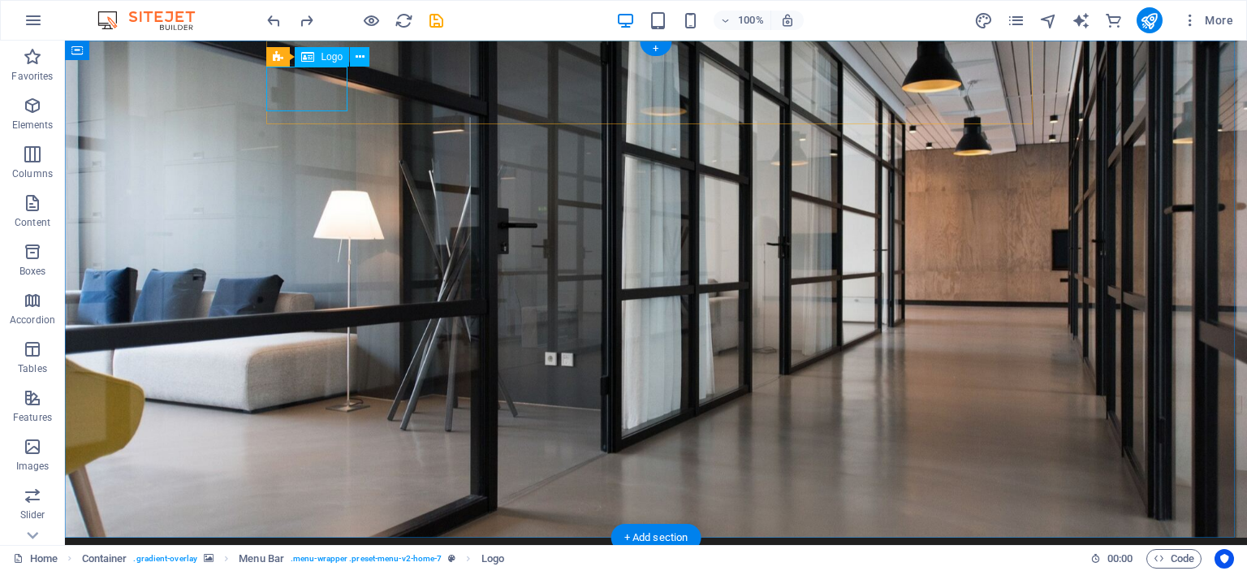
click at [1096, 166] on figure at bounding box center [656, 289] width 1182 height 497
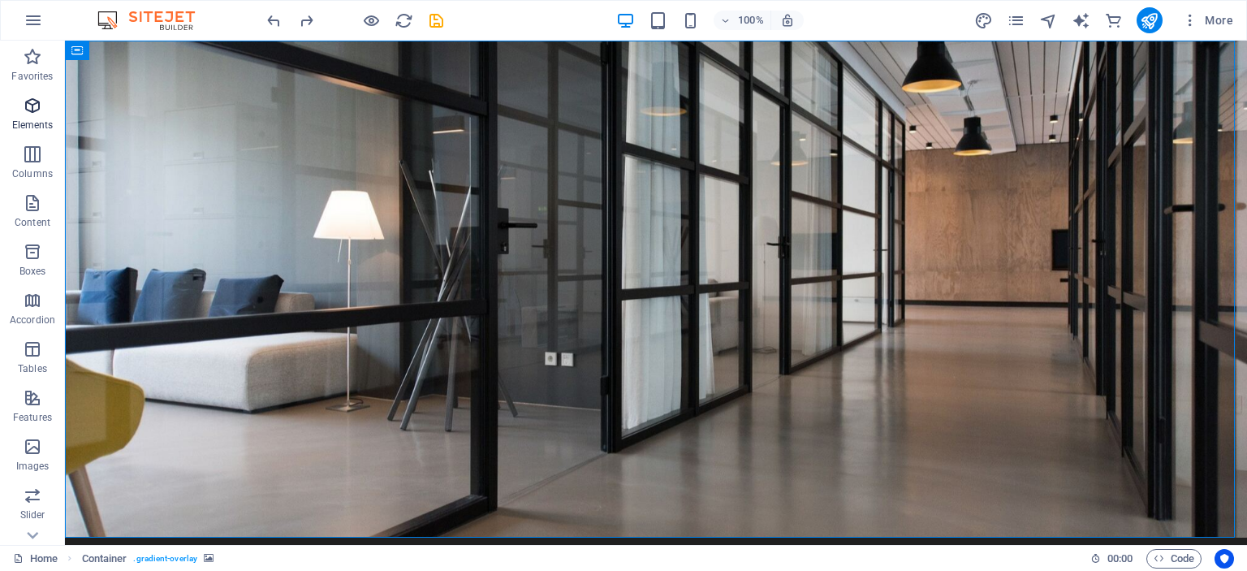
click at [31, 126] on p "Elements" at bounding box center [32, 125] width 41 height 13
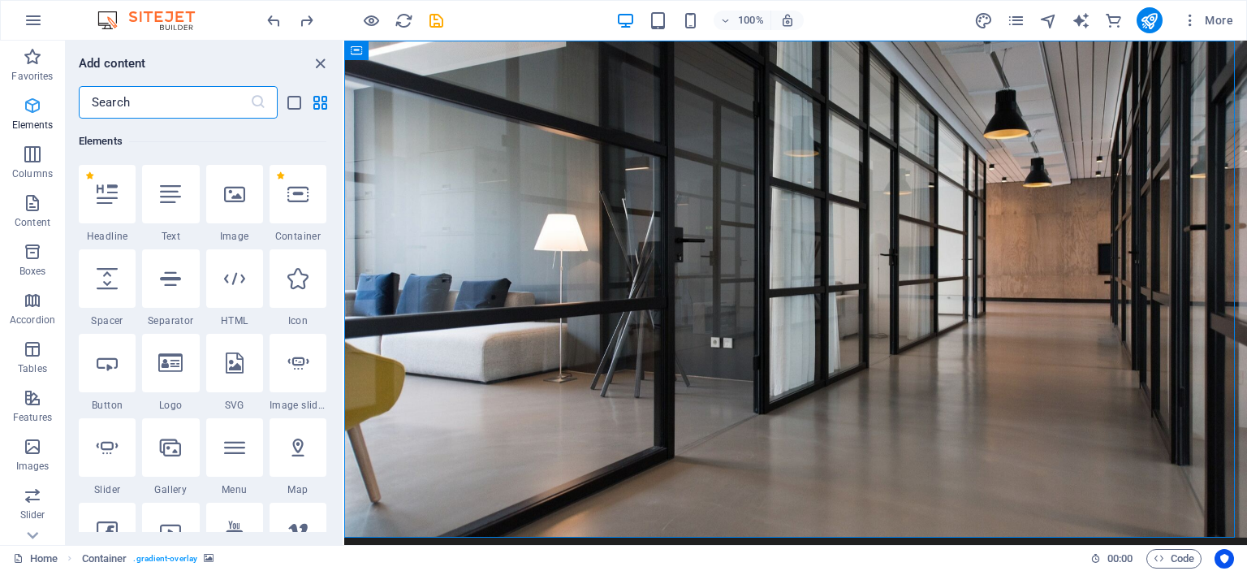
scroll to position [173, 0]
click at [183, 208] on div at bounding box center [170, 194] width 57 height 58
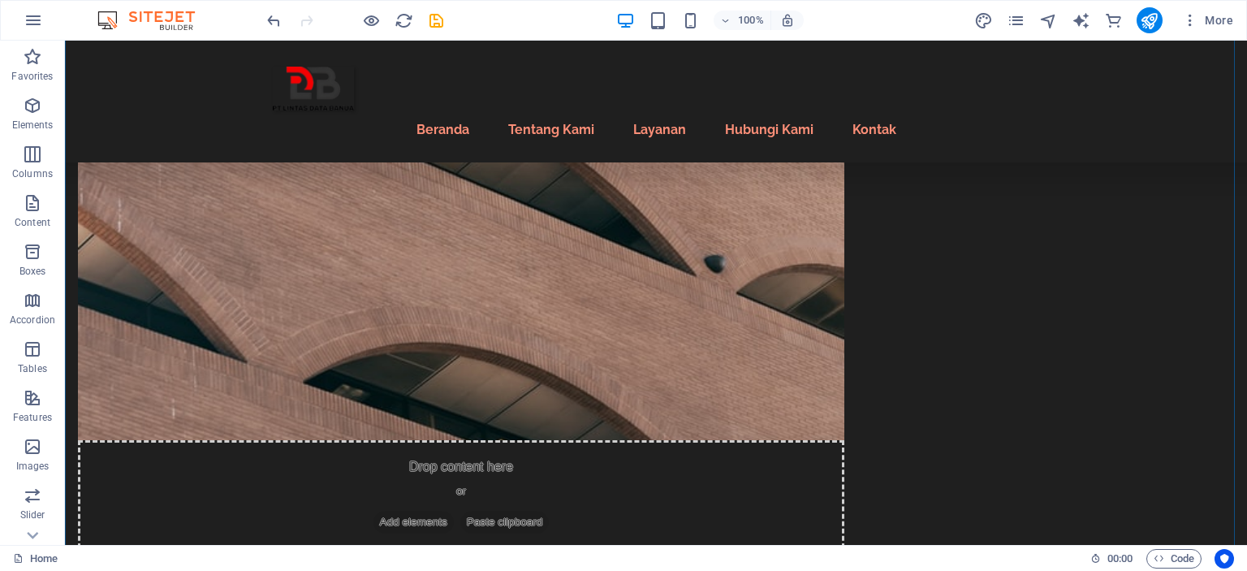
scroll to position [1082, 0]
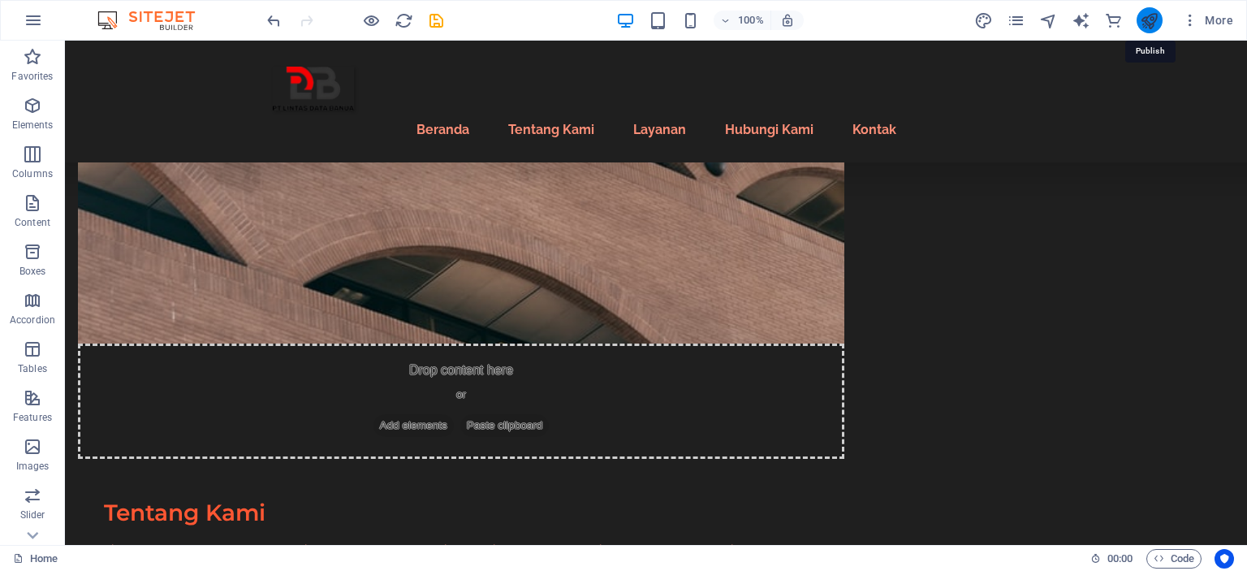
click at [1149, 21] on icon "publish" at bounding box center [1149, 20] width 19 height 19
